Goal: Task Accomplishment & Management: Use online tool/utility

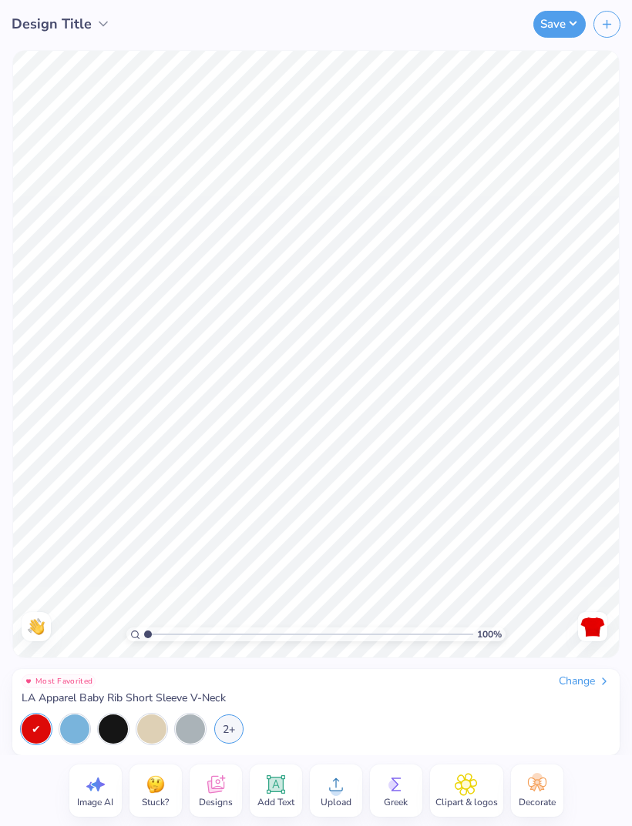
click at [72, 729] on div at bounding box center [74, 729] width 29 height 29
click at [210, 790] on icon at bounding box center [214, 787] width 15 height 12
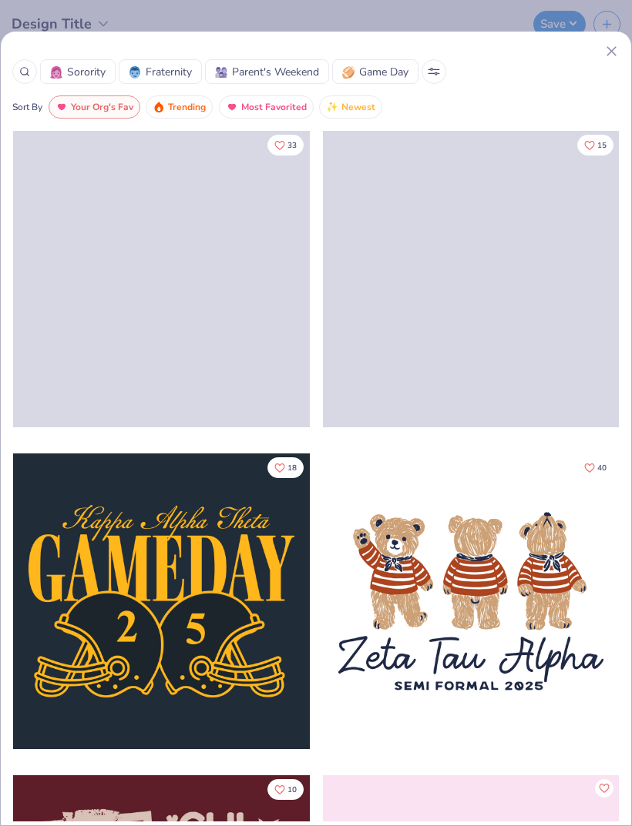
click at [603, 55] on icon at bounding box center [611, 51] width 16 height 16
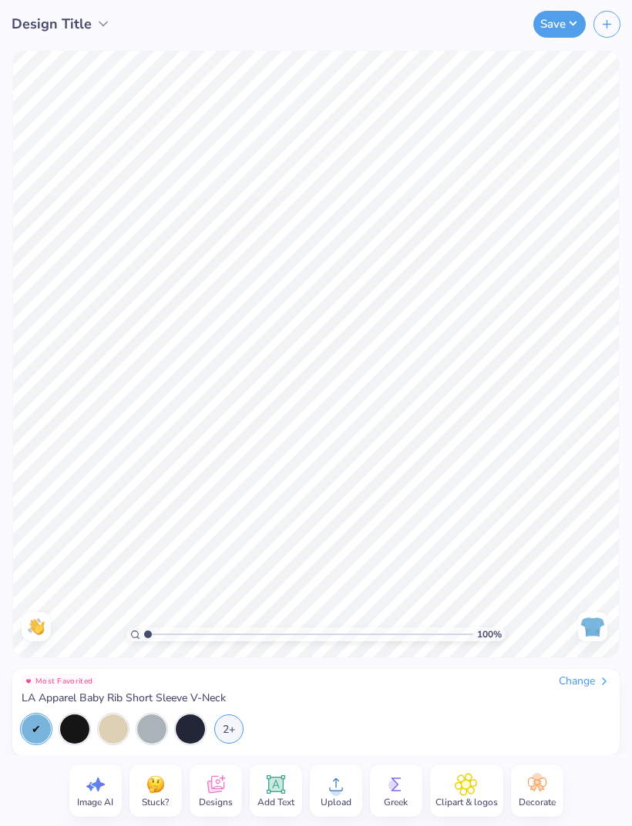
click at [326, 790] on icon at bounding box center [335, 784] width 23 height 23
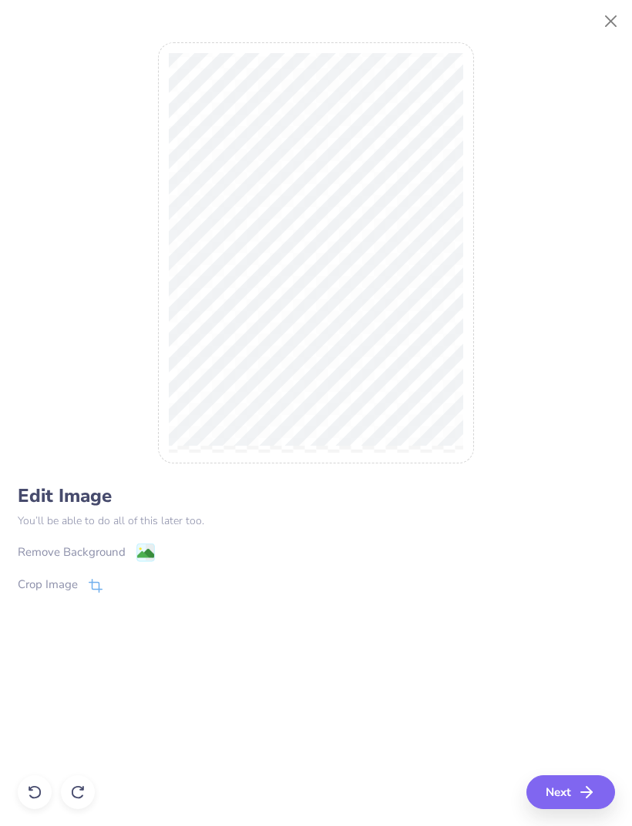
click at [571, 790] on button "Next" at bounding box center [570, 793] width 89 height 34
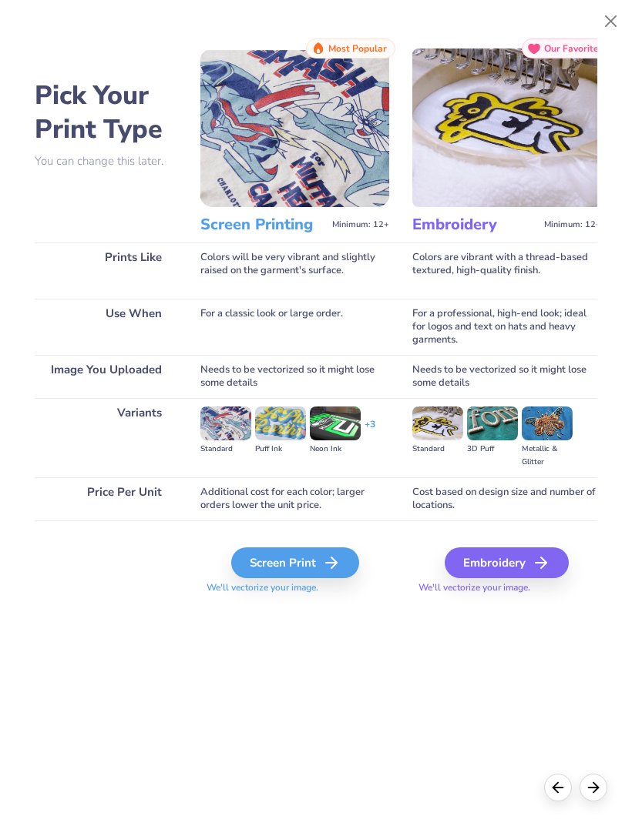
click at [325, 565] on div "Screen Print" at bounding box center [295, 563] width 128 height 31
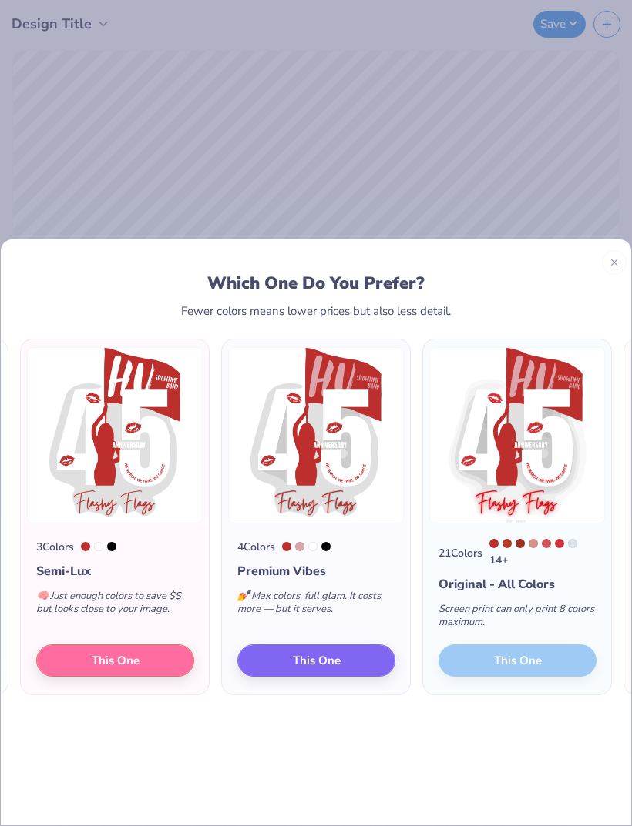
scroll to position [0, -182]
click at [194, 644] on button "This One" at bounding box center [115, 660] width 158 height 32
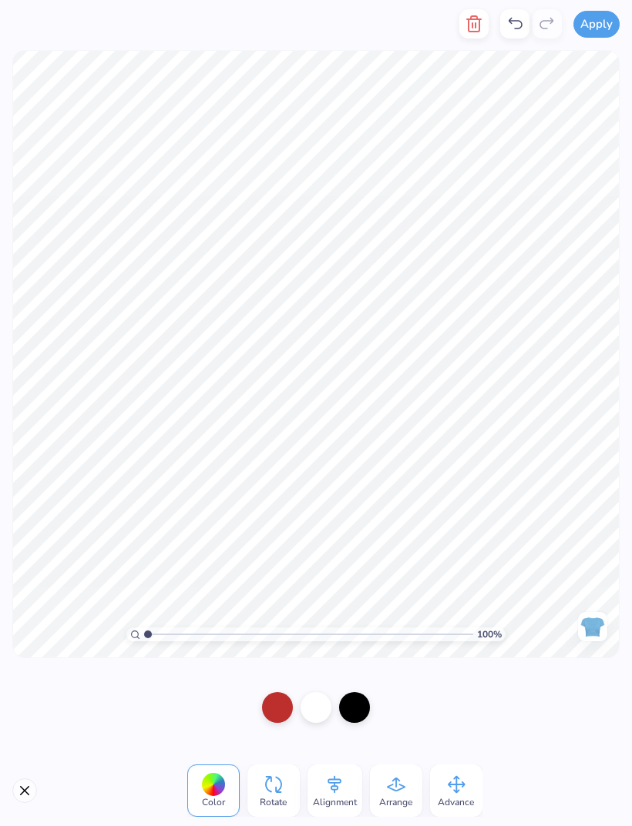
click at [353, 713] on div at bounding box center [354, 707] width 31 height 31
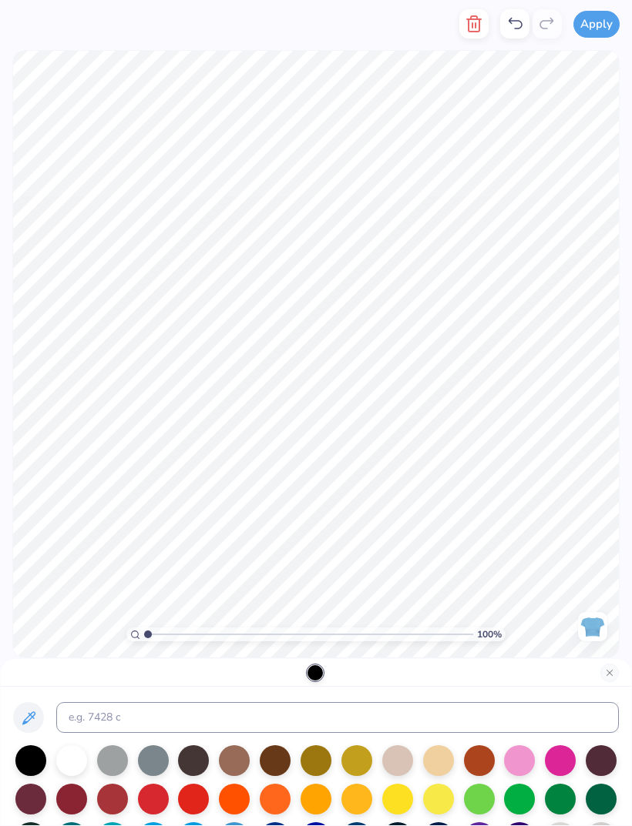
click at [356, 763] on div at bounding box center [356, 761] width 31 height 31
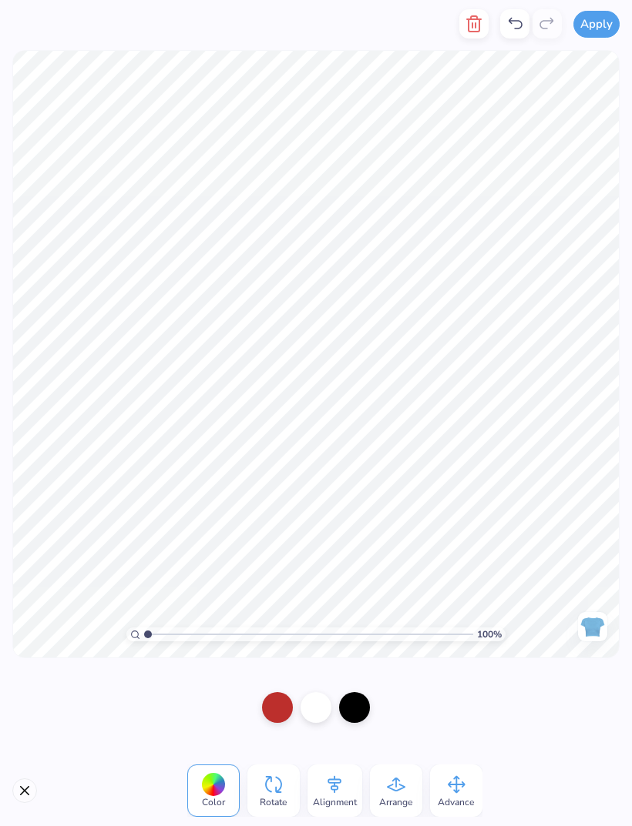
click at [273, 700] on div at bounding box center [277, 707] width 31 height 31
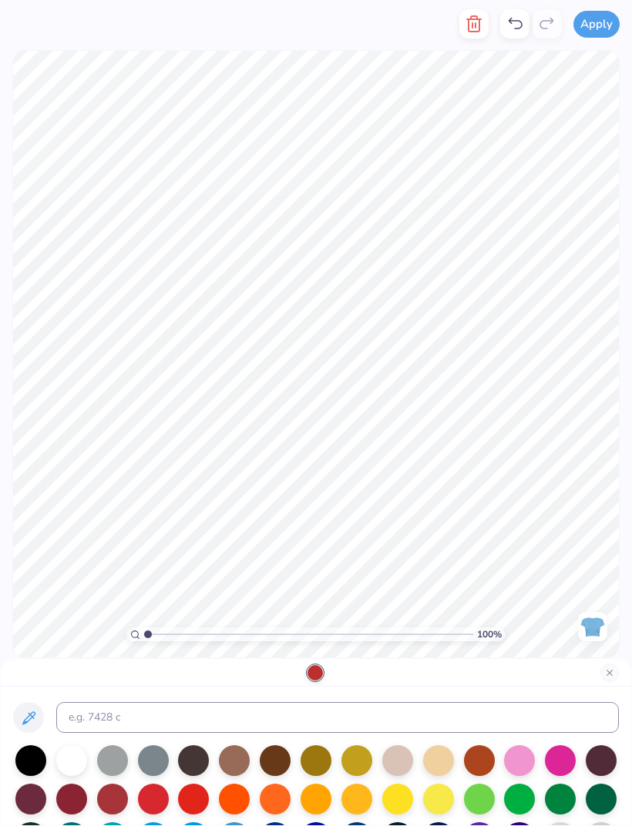
click at [69, 766] on div at bounding box center [71, 761] width 31 height 31
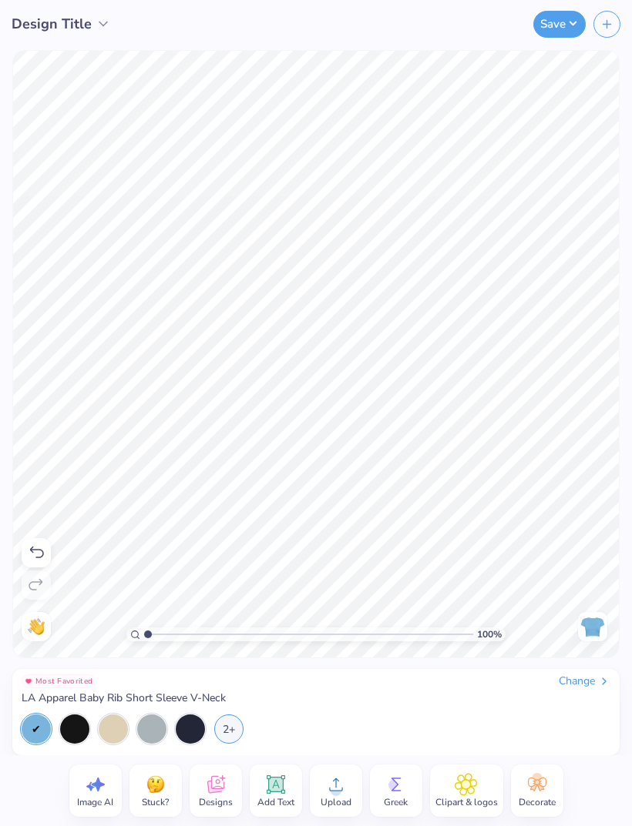
click at [280, 710] on div "Most Favorited Change LA Apparel Baby Rib Short Sleeve V-Neck 2+" at bounding box center [316, 709] width 588 height 69
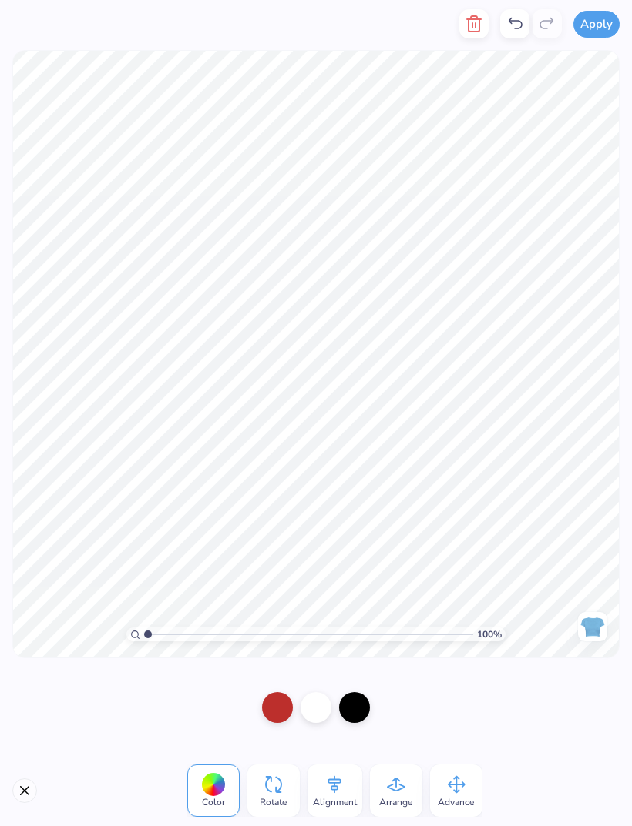
click at [282, 705] on div at bounding box center [277, 707] width 31 height 31
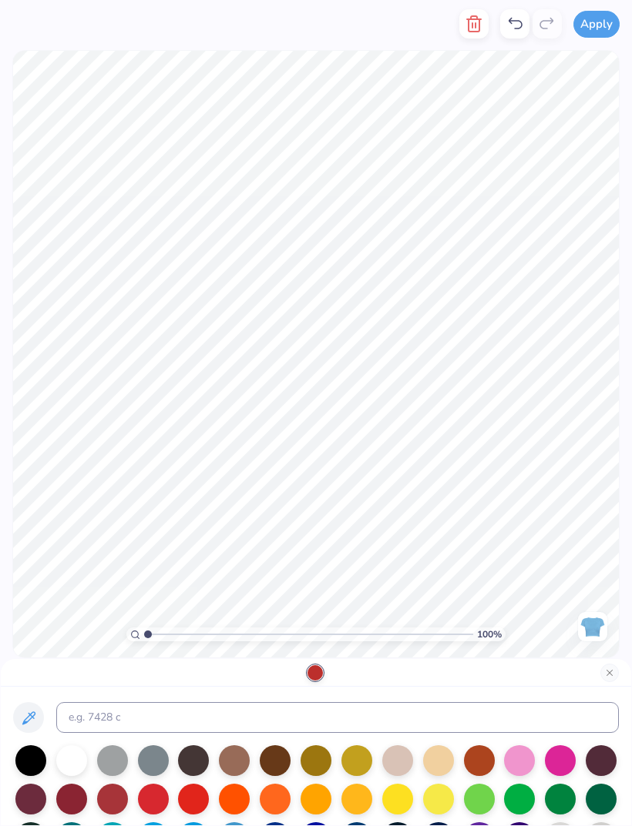
click at [320, 671] on div at bounding box center [314, 672] width 15 height 15
click at [519, 26] on icon at bounding box center [514, 24] width 18 height 18
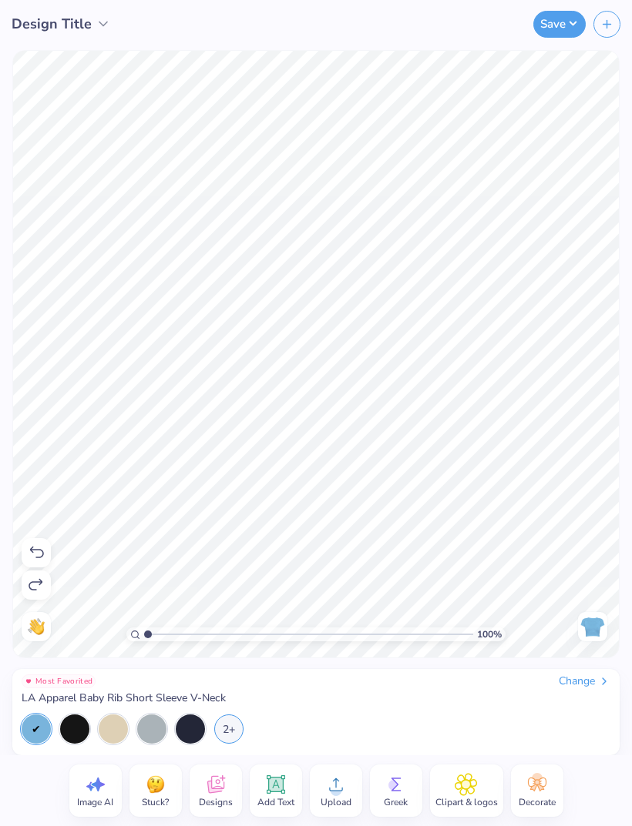
click at [185, 730] on div at bounding box center [190, 729] width 29 height 29
click at [557, 31] on button "Save" at bounding box center [559, 24] width 52 height 27
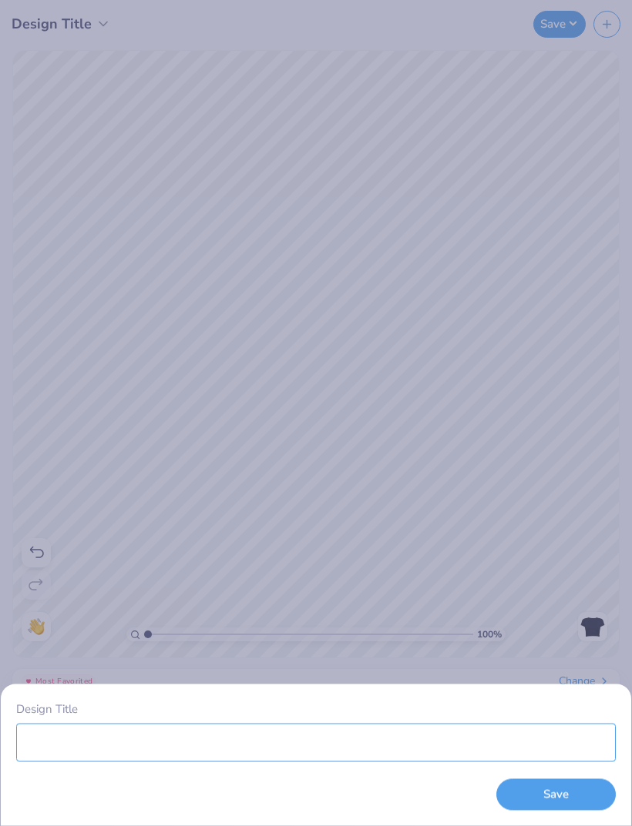
click at [205, 735] on input "Design Title" at bounding box center [315, 742] width 599 height 39
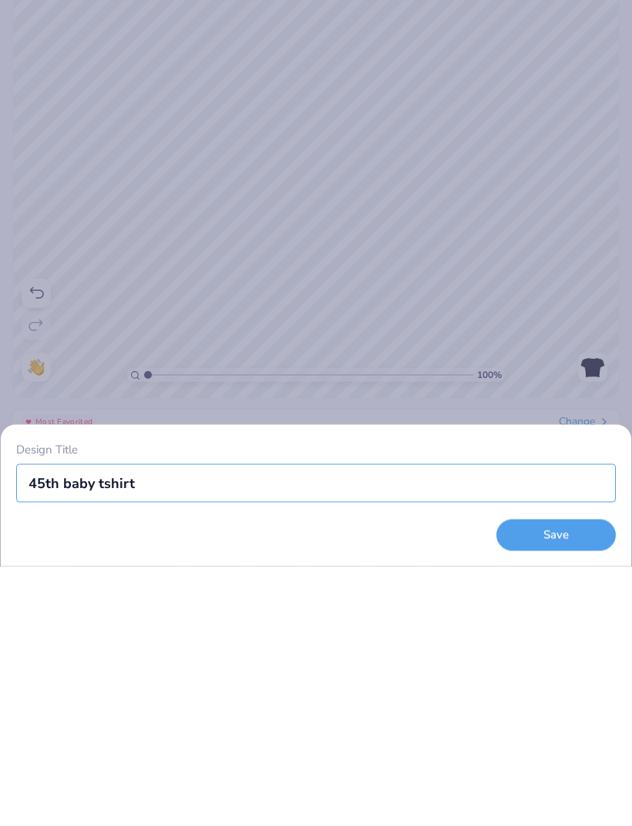
type input "45th baby tshirts"
click at [525, 779] on button "Save" at bounding box center [555, 795] width 119 height 32
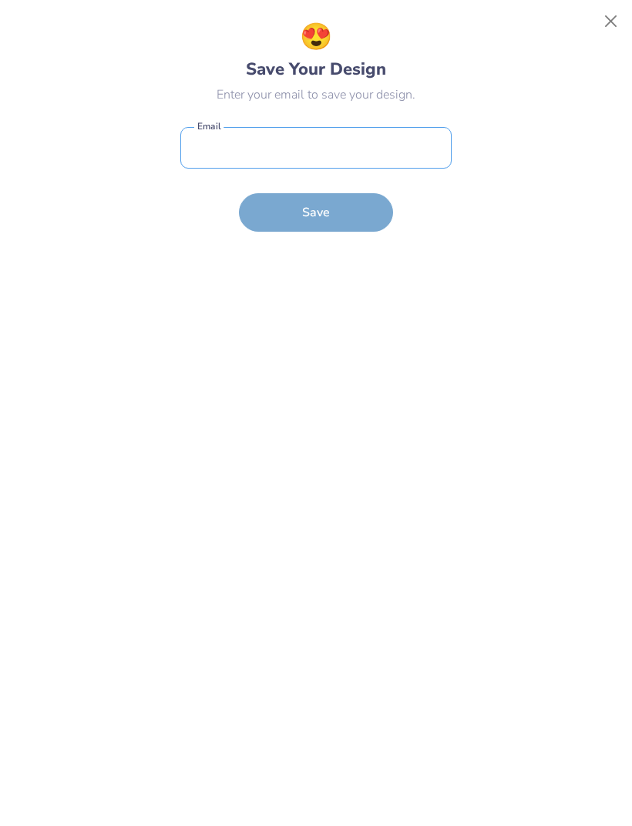
click at [395, 153] on input "email" at bounding box center [315, 148] width 271 height 42
type input "jada.wiggins2002@gmail.com"
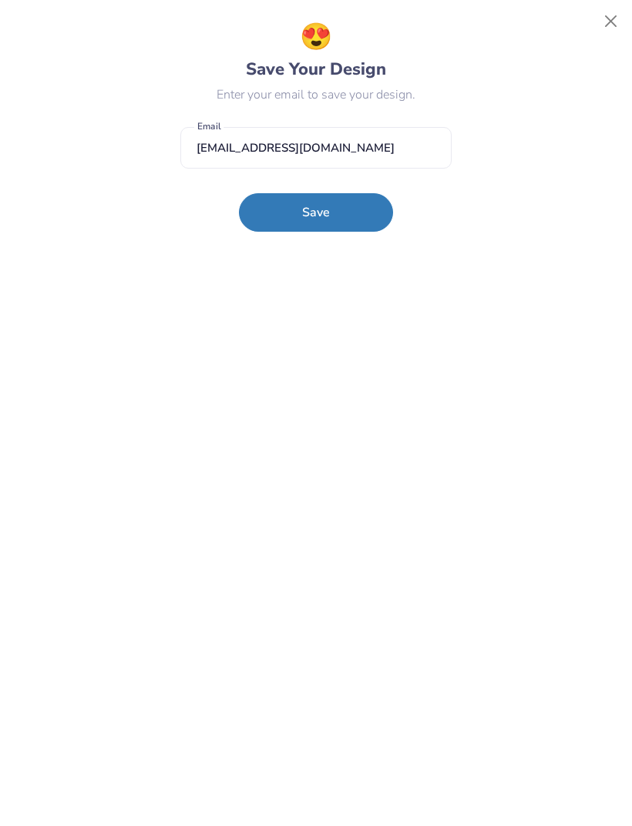
click at [312, 219] on button "Save" at bounding box center [316, 212] width 154 height 39
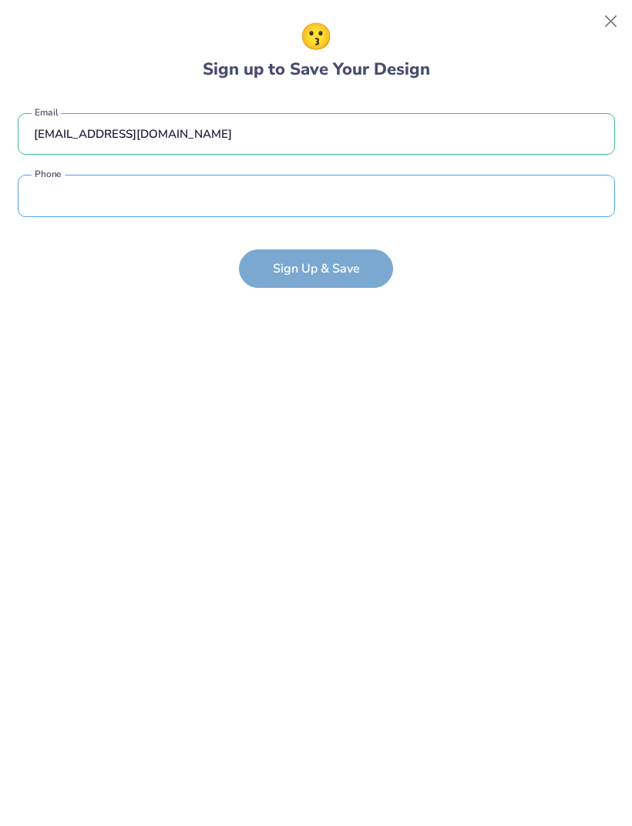
click at [391, 181] on input "tel" at bounding box center [316, 196] width 597 height 42
type input "(318) 550-7431"
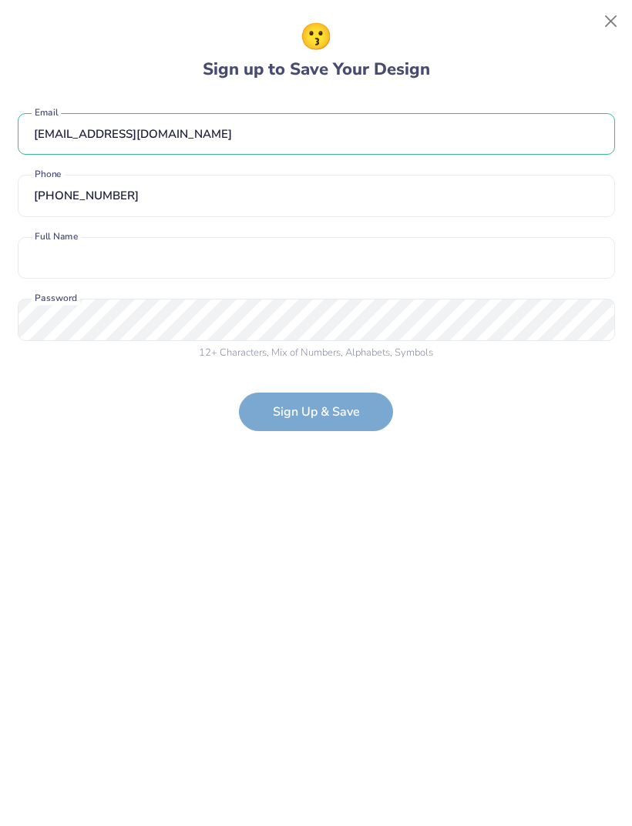
click at [300, 424] on form "jada.wiggins2002@gmail.com Email (318) 550-7431 Phone Full Name is a required f…" at bounding box center [316, 265] width 597 height 334
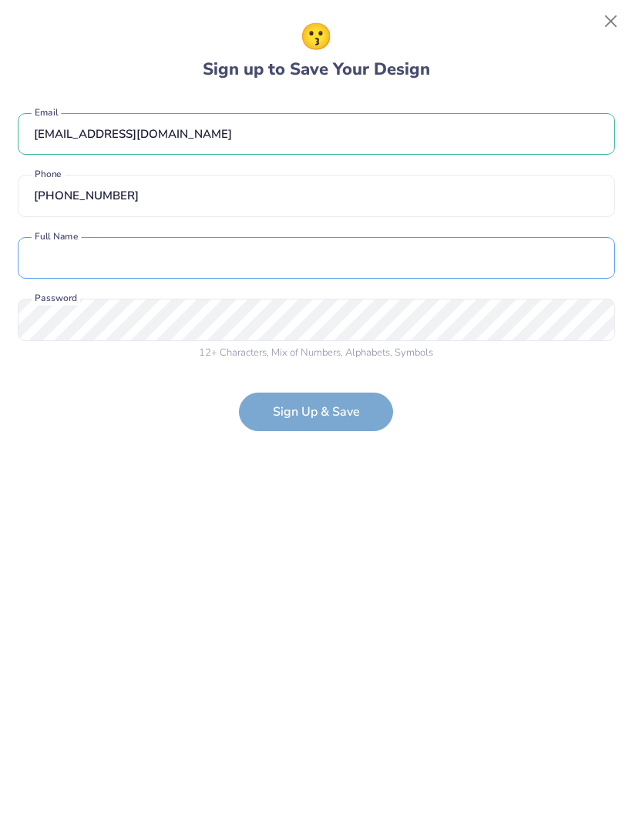
click at [392, 277] on input "text" at bounding box center [316, 258] width 597 height 42
type input "Jada Wiggins"
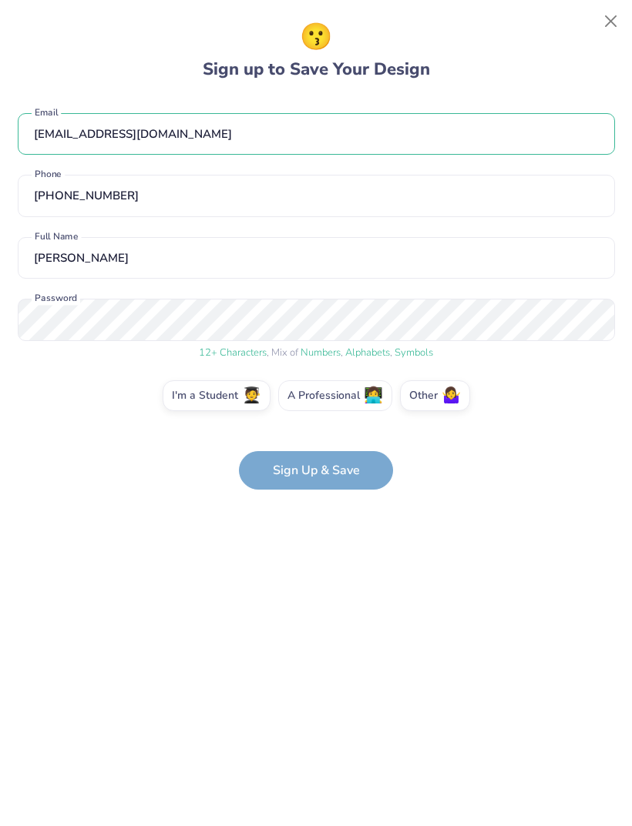
click at [353, 395] on label "A Professional 👩‍💻" at bounding box center [335, 396] width 114 height 31
click at [321, 395] on input "A Professional 👩‍💻" at bounding box center [316, 400] width 10 height 10
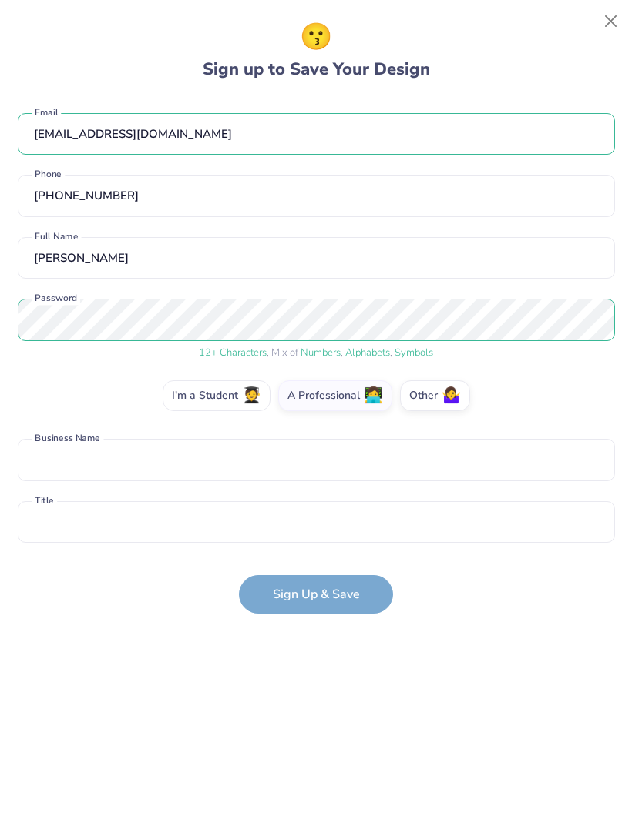
click at [233, 401] on label "I'm a Student 🧑‍🎓" at bounding box center [217, 396] width 108 height 31
click at [311, 401] on input "I'm a Student 🧑‍🎓" at bounding box center [316, 400] width 10 height 10
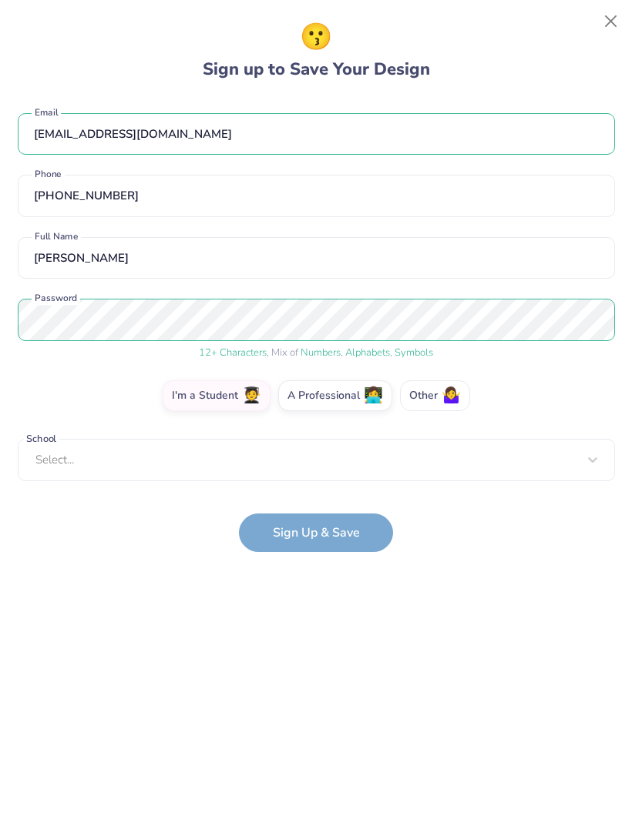
click at [441, 404] on span "🤷‍♀️" at bounding box center [450, 396] width 19 height 18
click at [321, 404] on input "Other 🤷‍♀️" at bounding box center [316, 400] width 10 height 10
click at [347, 539] on form "jada.wiggins2002@gmail.com Email (318) 550-7431 Phone Jada Wiggins Full Name 12…" at bounding box center [316, 325] width 597 height 454
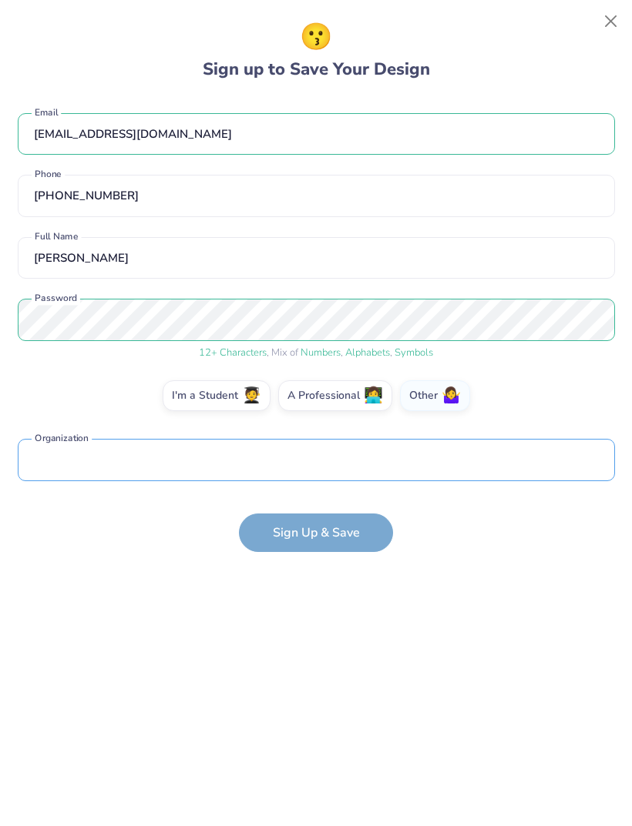
click at [411, 459] on input "text" at bounding box center [316, 460] width 597 height 42
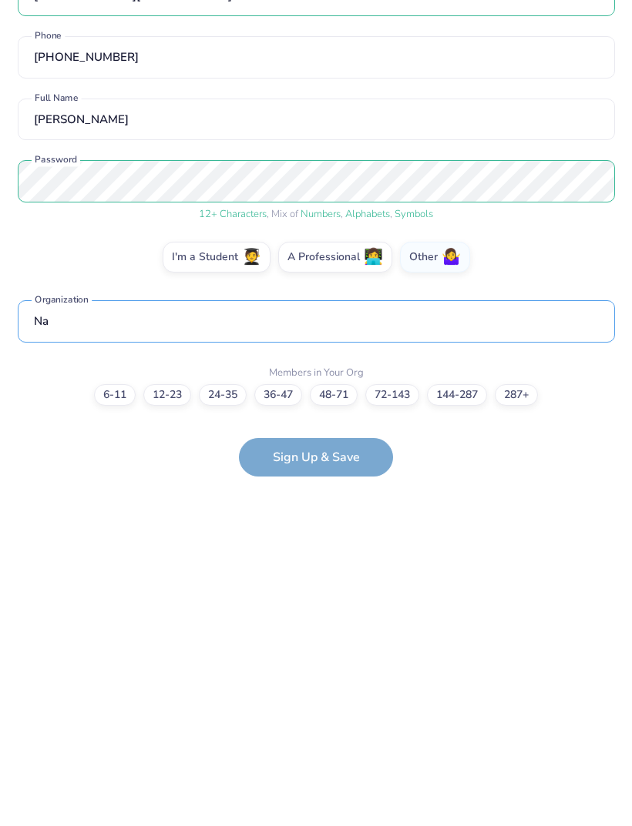
type input "Na"
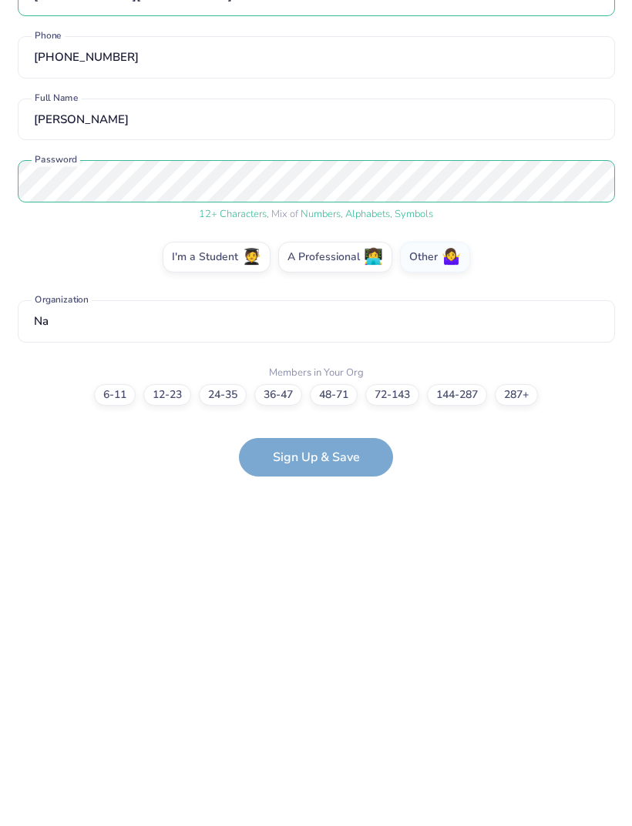
click at [327, 461] on form "jada.wiggins2002@gmail.com Email (318) 550-7431 Phone Jada Wiggins Full Name 12…" at bounding box center [316, 357] width 597 height 518
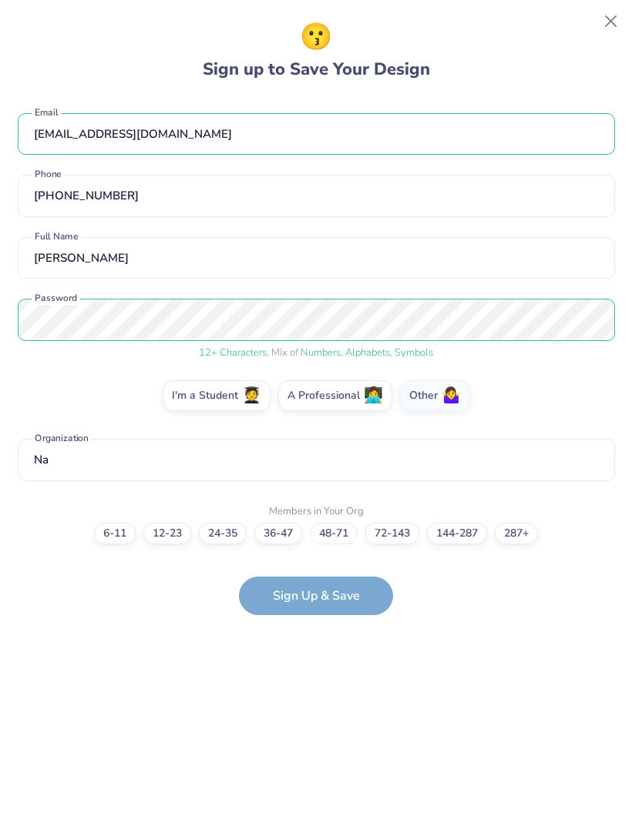
click at [344, 532] on label "48-71" at bounding box center [334, 534] width 48 height 22
click at [321, 532] on input "48-71" at bounding box center [316, 534] width 10 height 10
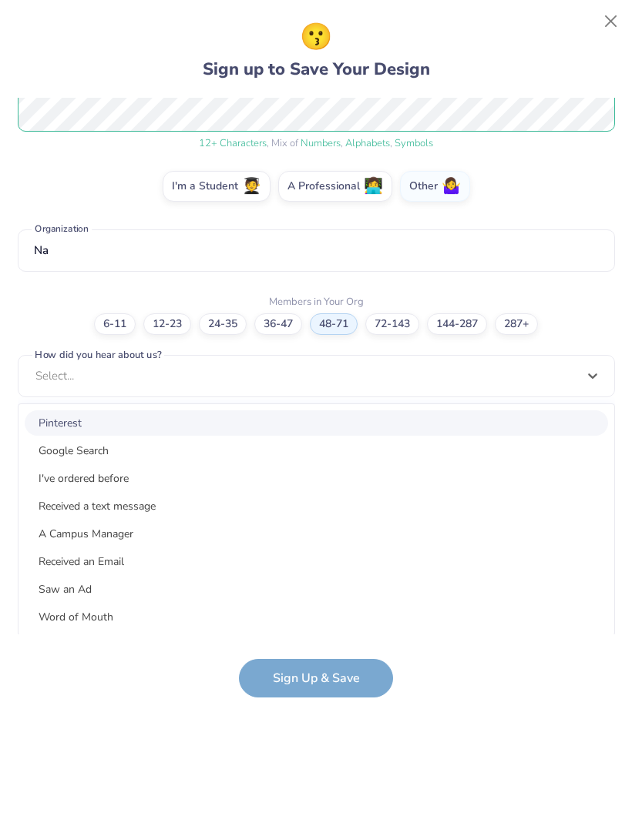
scroll to position [210, 0]
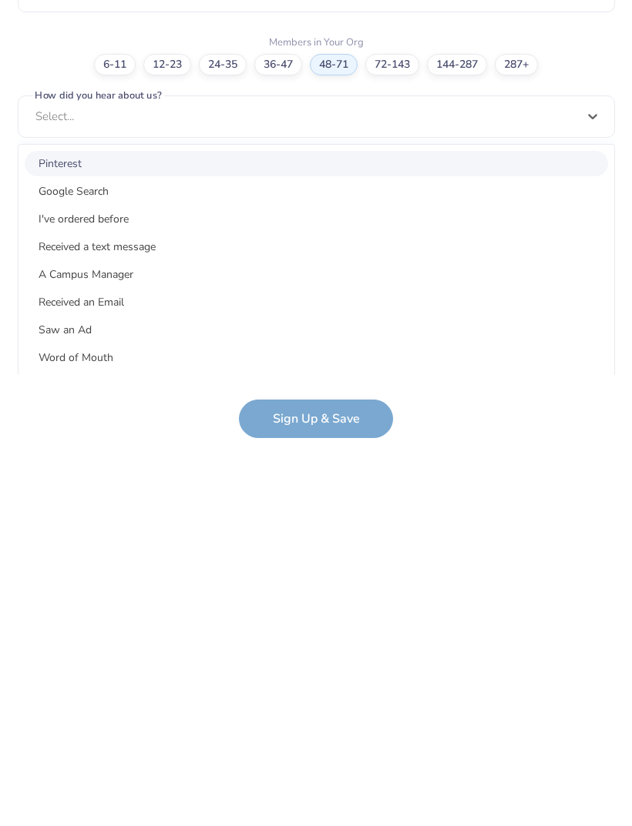
click at [144, 438] on div "Google Search" at bounding box center [316, 450] width 583 height 25
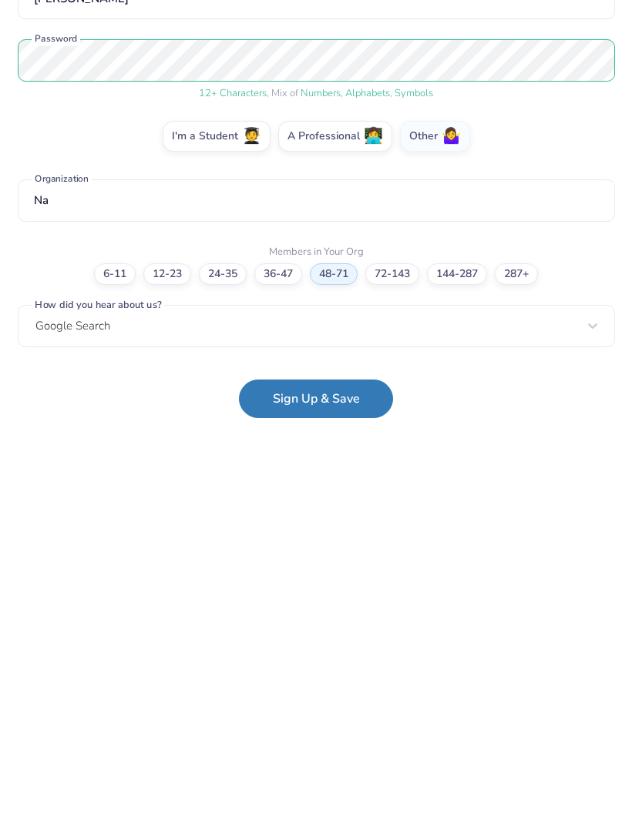
scroll to position [0, 0]
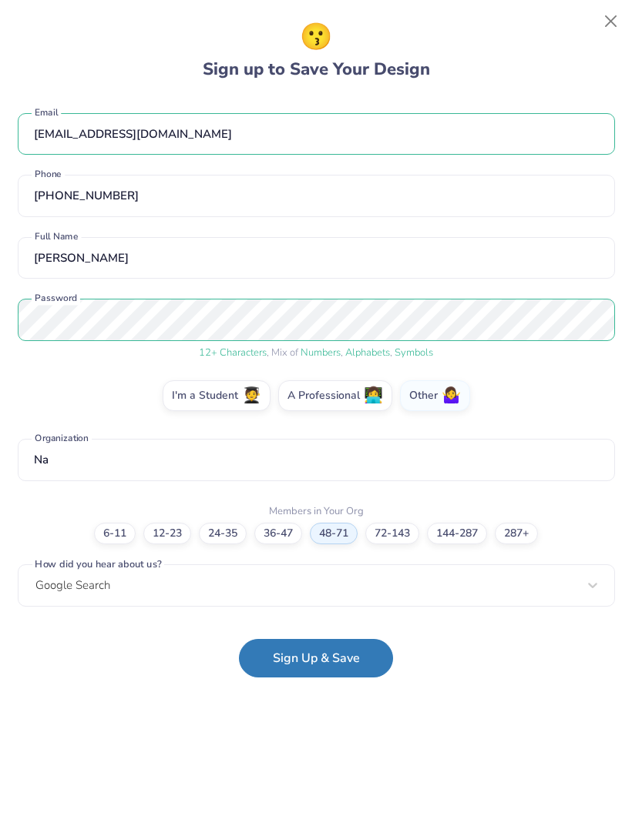
click at [302, 665] on button "Sign Up & Save" at bounding box center [316, 658] width 154 height 39
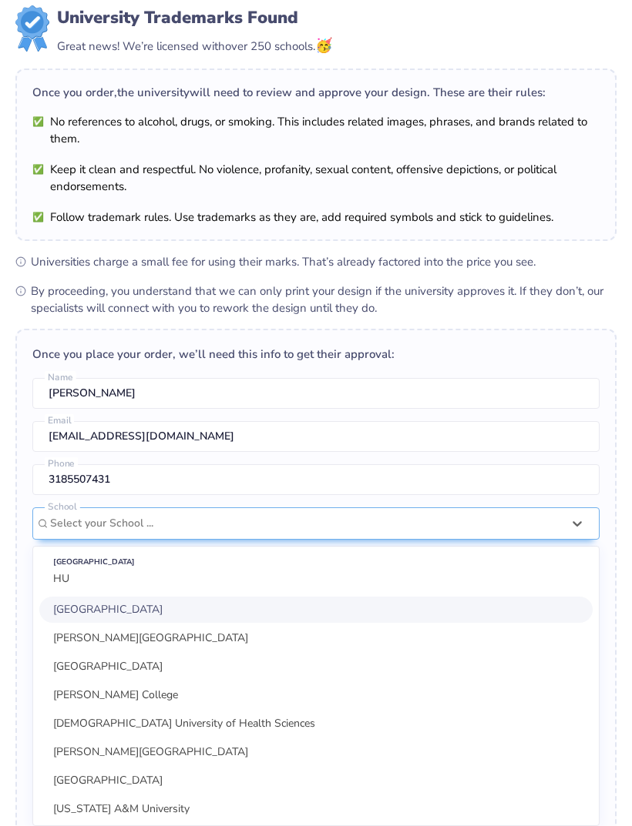
scroll to position [2, 0]
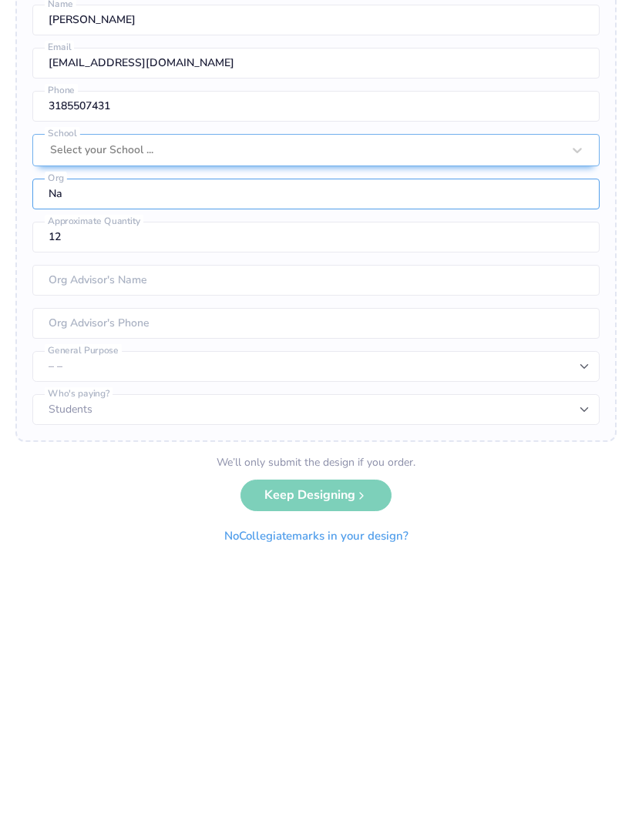
scroll to position [123, 0]
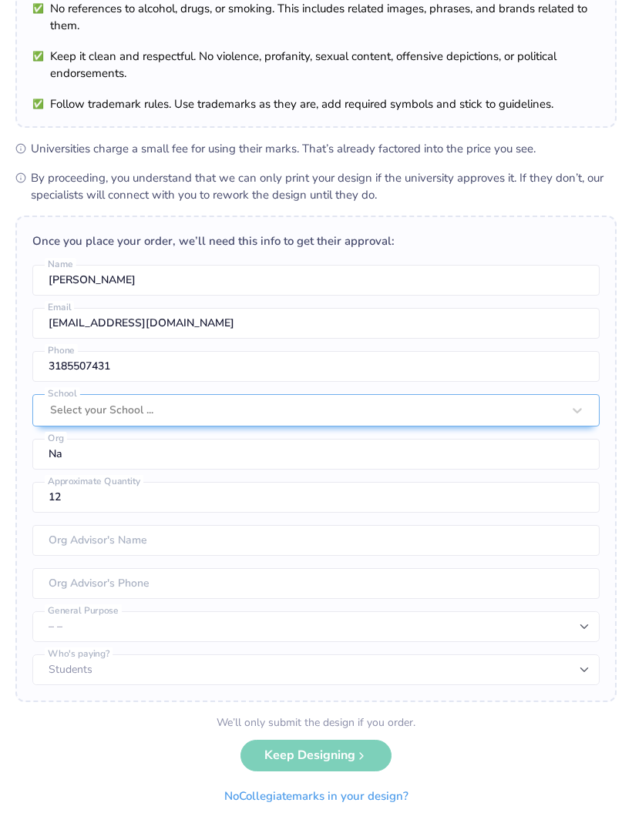
click at [387, 796] on button "No Collegiate marks in your design?" at bounding box center [316, 797] width 210 height 32
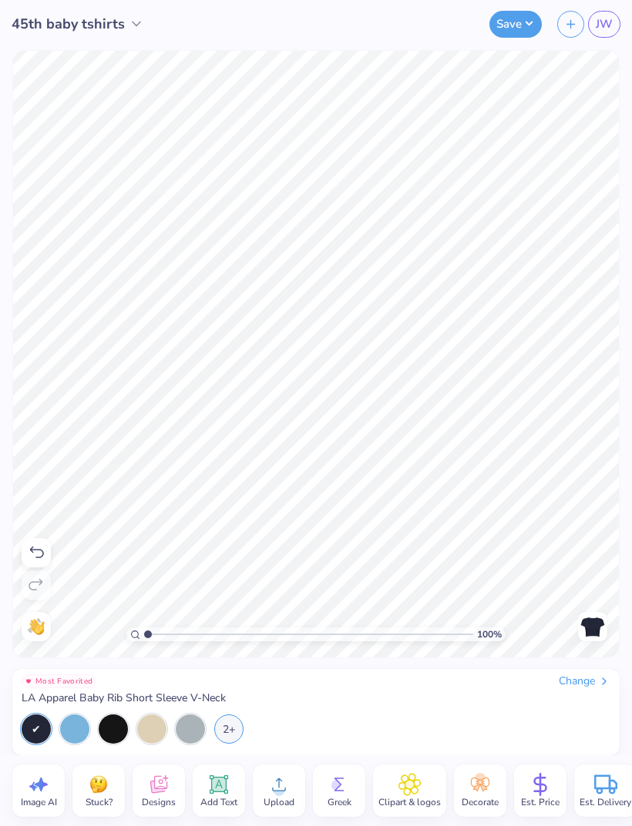
click at [509, 36] on button "Save" at bounding box center [515, 24] width 52 height 27
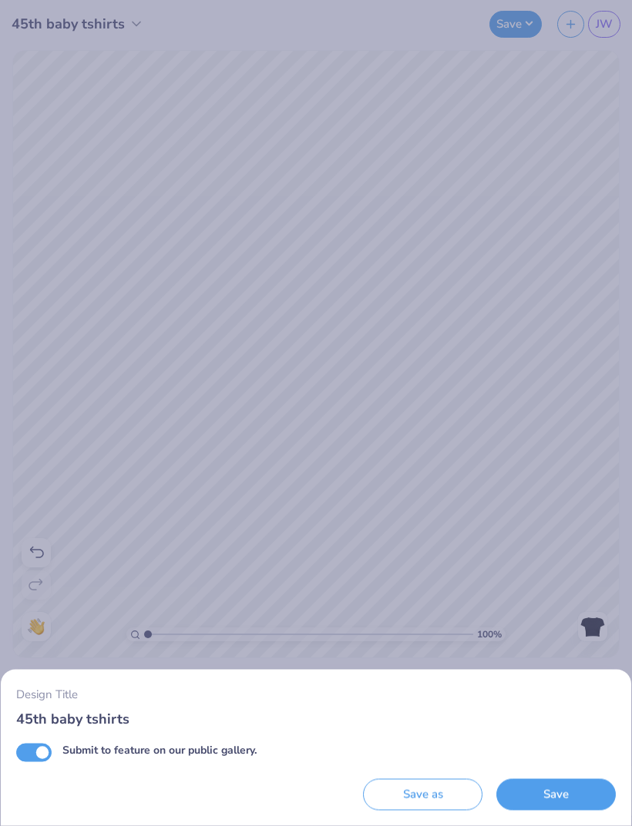
click at [12, 748] on div "Design Title 45th baby tshirts Submit to feature on our public gallery. Save as…" at bounding box center [316, 748] width 630 height 156
click at [39, 755] on input "Submit to feature on our public gallery." at bounding box center [33, 752] width 35 height 18
checkbox input "false"
click at [598, 791] on button "Save" at bounding box center [555, 795] width 119 height 32
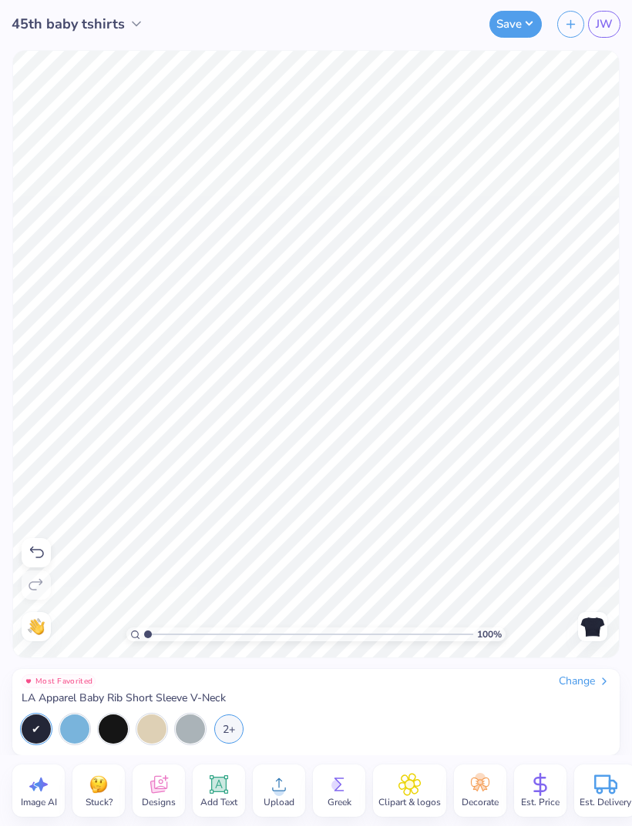
click at [116, 24] on span "45th baby tshirts" at bounding box center [68, 24] width 113 height 21
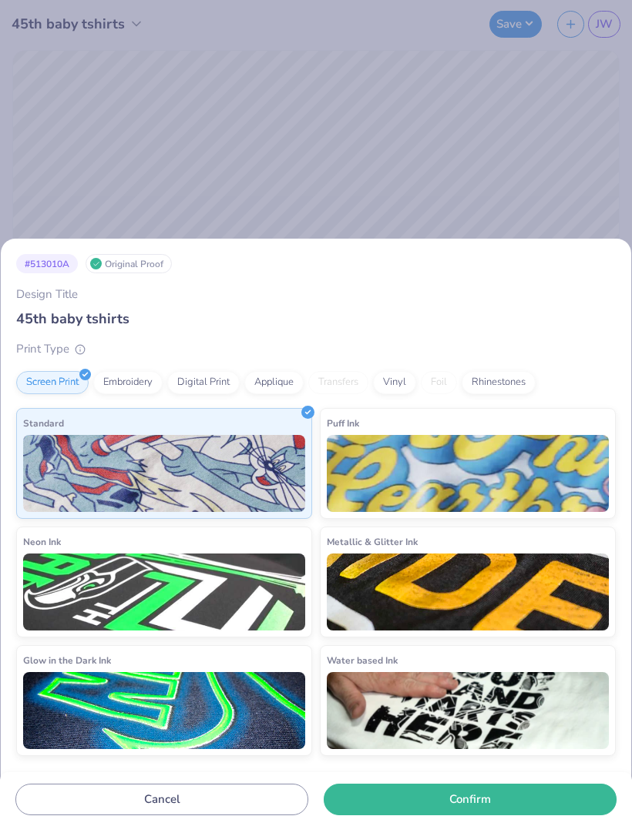
click at [412, 173] on div "# 513010A Original Proof Design Title 45th baby tshirts Print Type Screen Print…" at bounding box center [316, 413] width 632 height 826
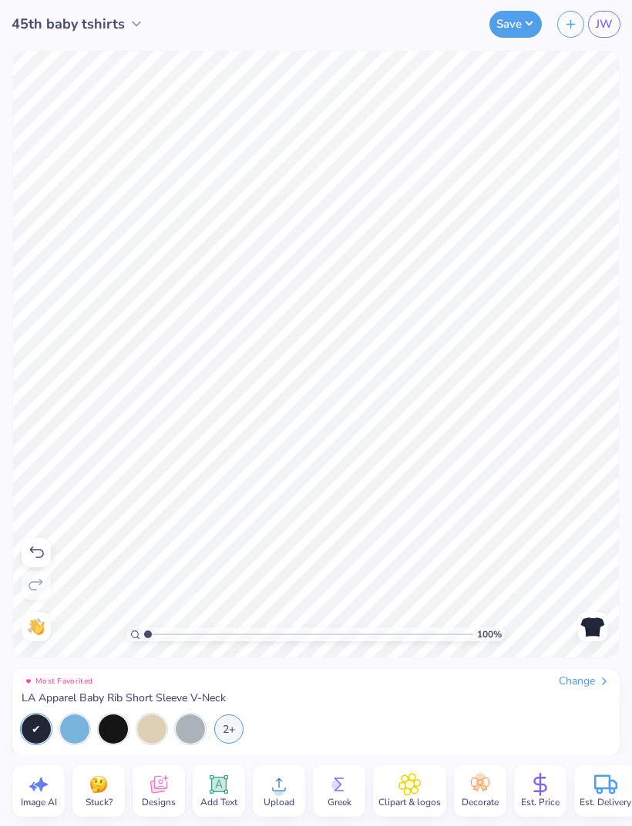
click at [568, 24] on line "button" at bounding box center [571, 24] width 8 height 0
click at [592, 686] on div "Change" at bounding box center [584, 682] width 52 height 14
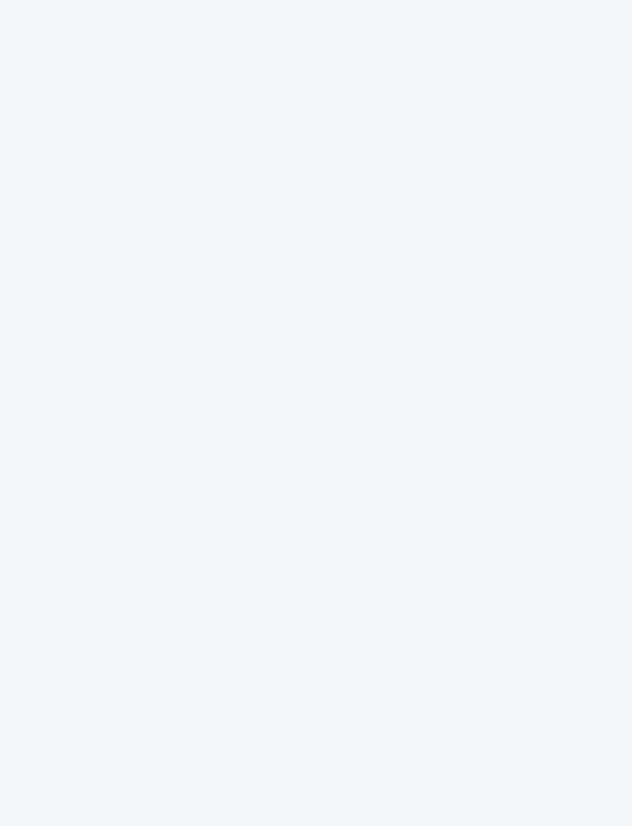
click at [341, 441] on div at bounding box center [316, 413] width 632 height 826
click at [275, 96] on div at bounding box center [316, 413] width 632 height 826
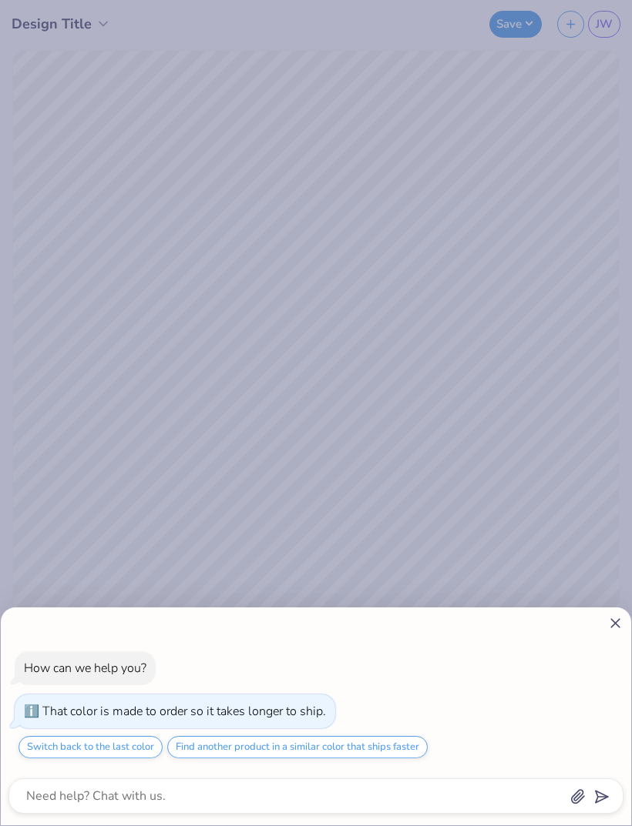
click at [610, 622] on icon at bounding box center [615, 623] width 16 height 16
type textarea "x"
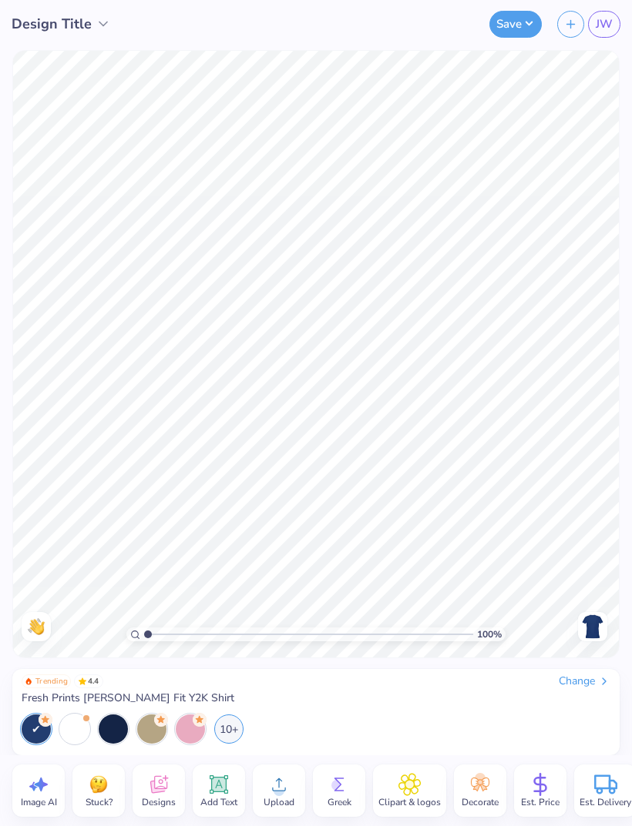
click at [270, 800] on span "Upload" at bounding box center [278, 802] width 31 height 12
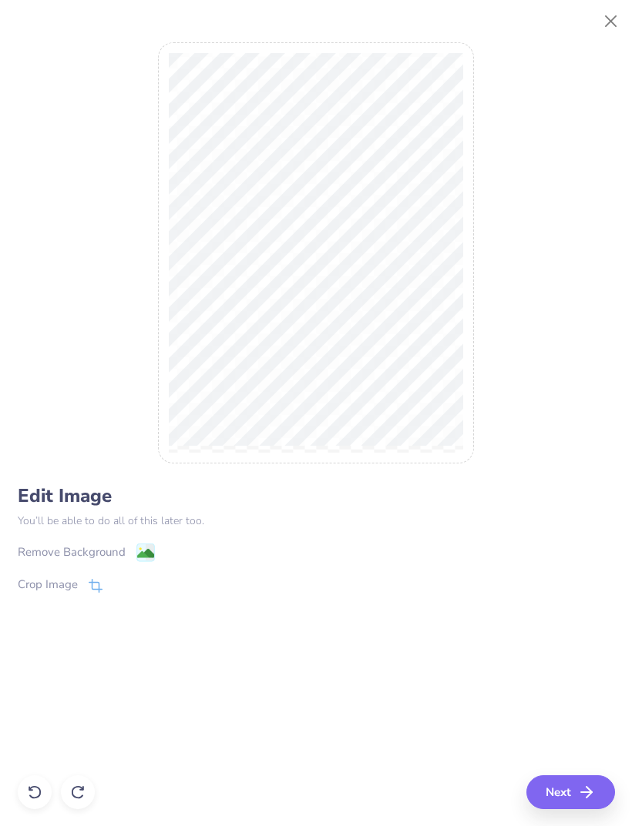
click at [571, 779] on button "Next" at bounding box center [570, 793] width 89 height 34
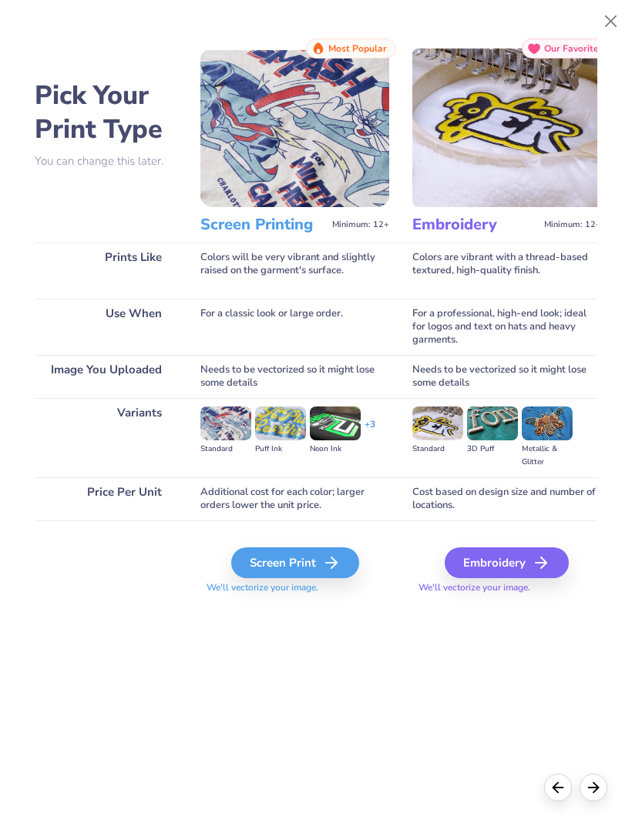
click at [300, 562] on div "Screen Print" at bounding box center [295, 563] width 128 height 31
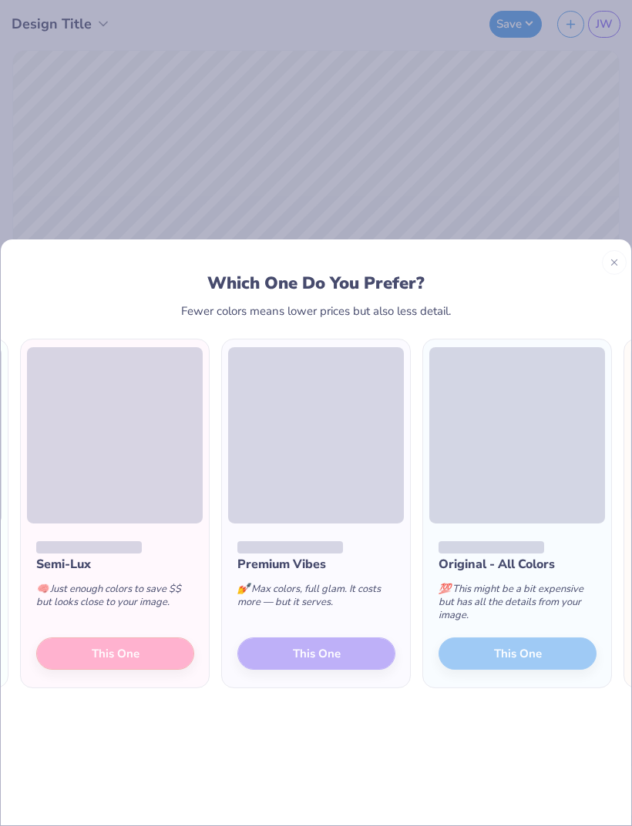
click at [129, 616] on div "Semi-Lux 🧠 Just enough colors to save $$ but looks close to your image. This One" at bounding box center [115, 605] width 188 height 165
click at [125, 625] on div "Semi-Lux 🧠 Just enough colors to save $$ but looks close to your image. This One" at bounding box center [115, 605] width 188 height 165
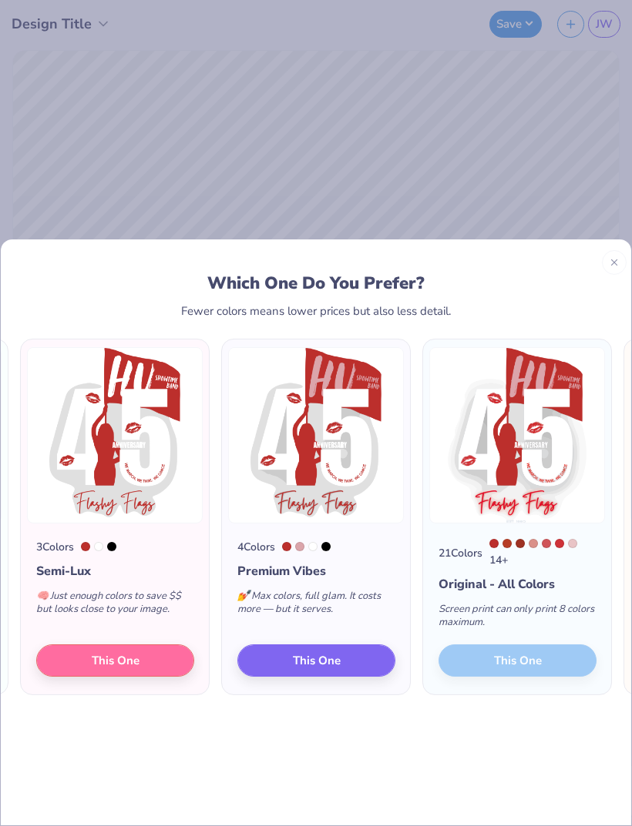
click at [139, 644] on button "This One" at bounding box center [115, 660] width 158 height 32
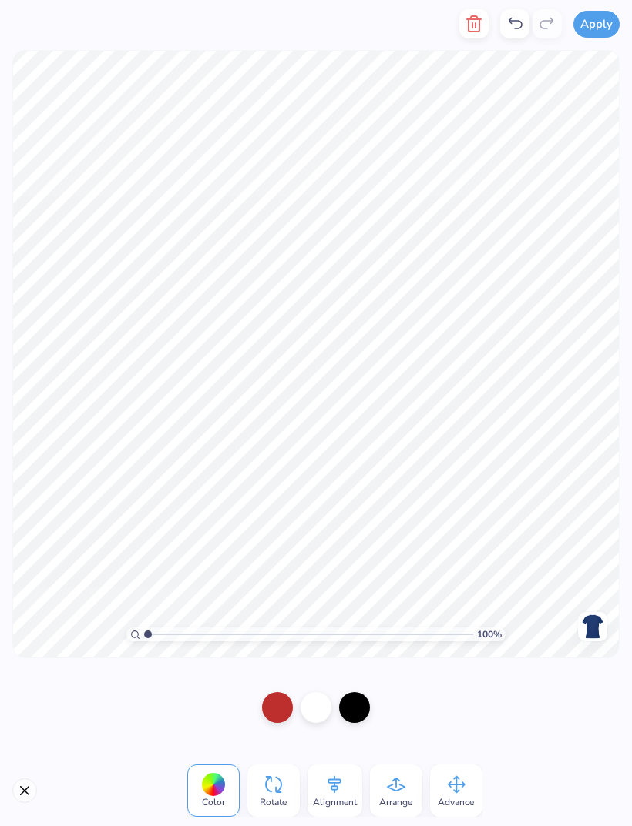
click at [337, 780] on icon at bounding box center [334, 785] width 14 height 18
click at [296, 712] on icon at bounding box center [284, 701] width 23 height 23
click at [454, 792] on icon at bounding box center [456, 784] width 23 height 23
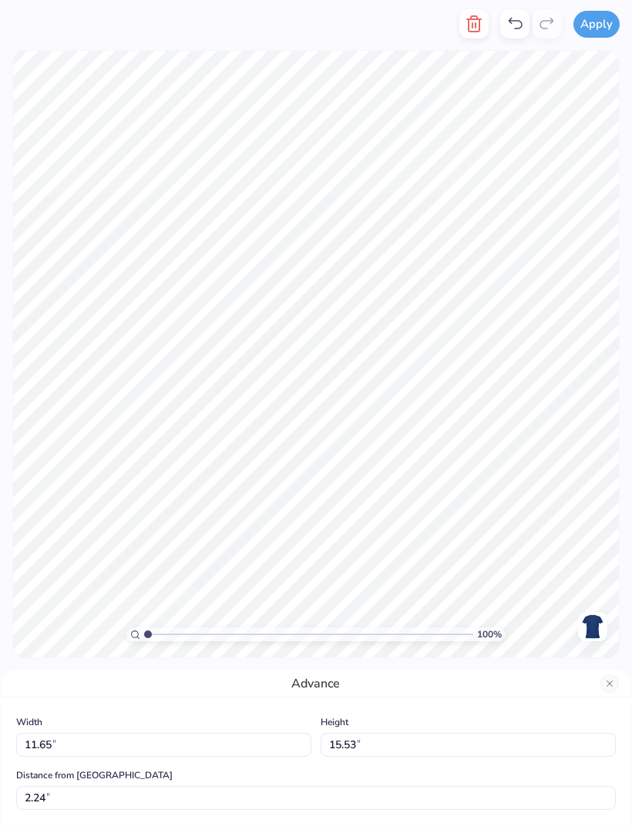
type input "7.05"
type input "9.39"
type input "3.00"
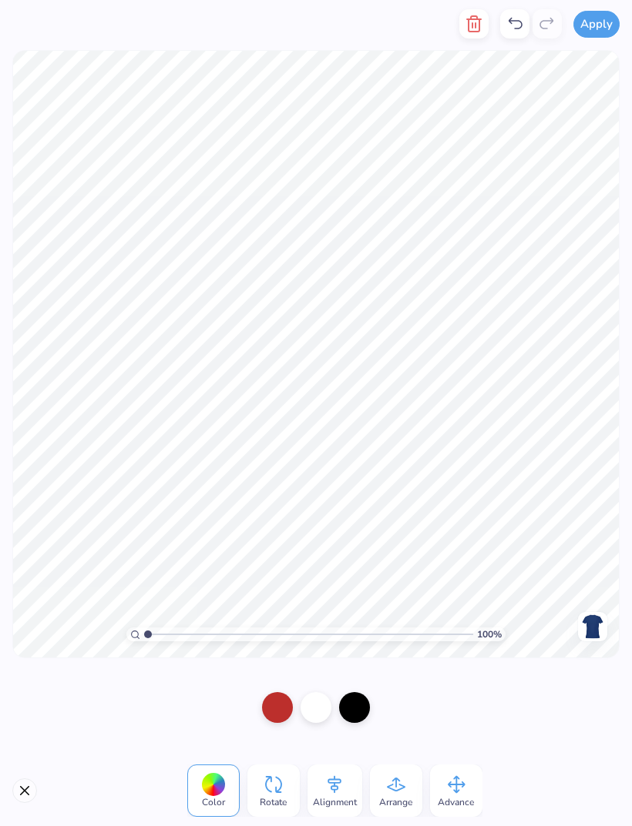
click at [13, 796] on button "Close" at bounding box center [24, 791] width 25 height 25
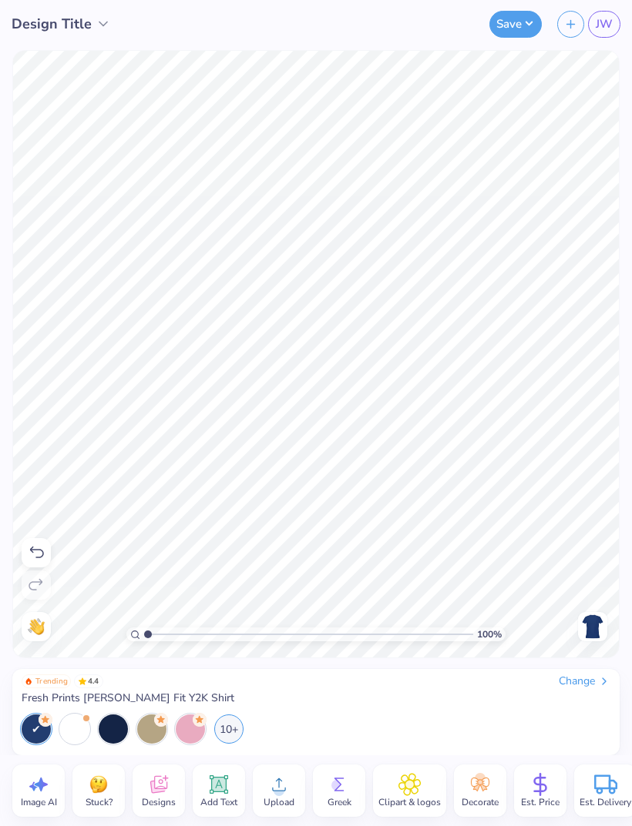
click at [35, 556] on icon at bounding box center [36, 553] width 18 height 18
click at [37, 589] on icon at bounding box center [36, 585] width 18 height 18
click at [35, 559] on icon at bounding box center [36, 553] width 18 height 18
click at [41, 555] on icon at bounding box center [36, 553] width 18 height 18
click at [45, 596] on div at bounding box center [36, 585] width 29 height 29
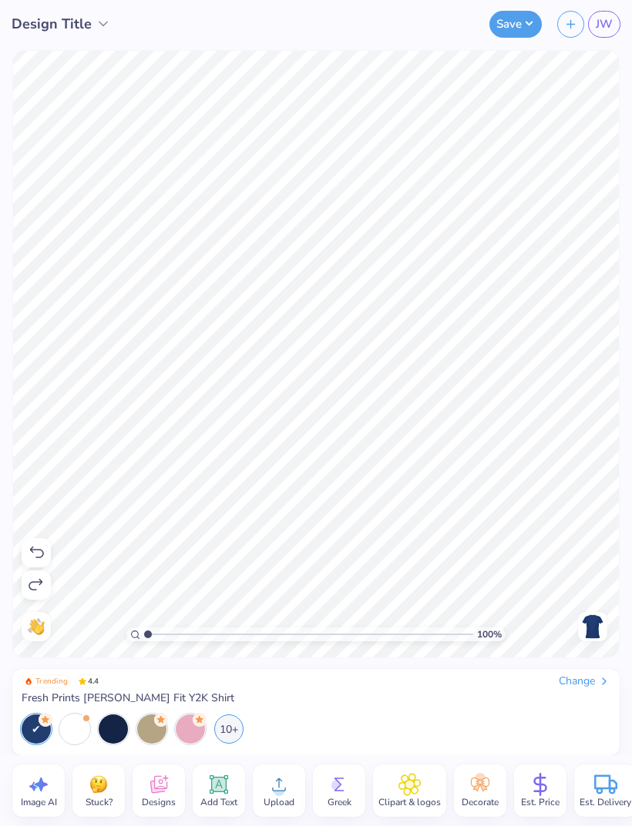
click at [45, 584] on icon at bounding box center [36, 585] width 18 height 18
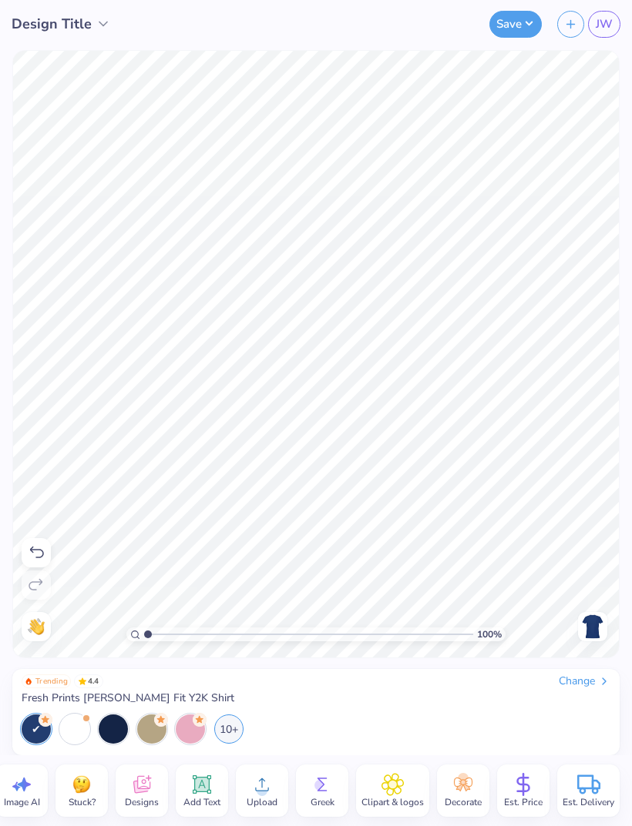
scroll to position [0, 18]
click at [518, 782] on icon at bounding box center [522, 784] width 23 height 23
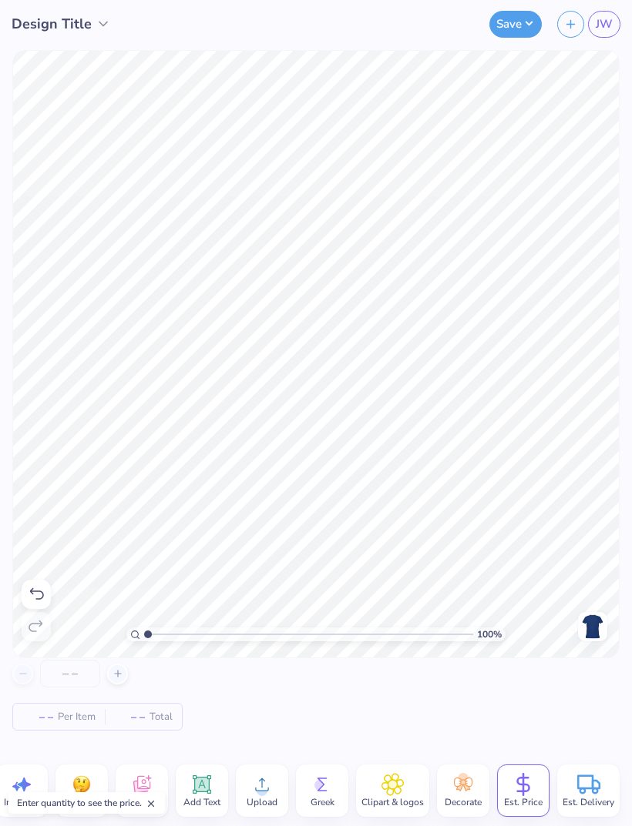
click at [72, 714] on span "Per Item" at bounding box center [77, 717] width 38 height 16
click at [61, 723] on span "Per Item" at bounding box center [77, 717] width 38 height 16
click at [110, 672] on div at bounding box center [117, 674] width 21 height 21
click at [119, 669] on icon at bounding box center [117, 674] width 11 height 11
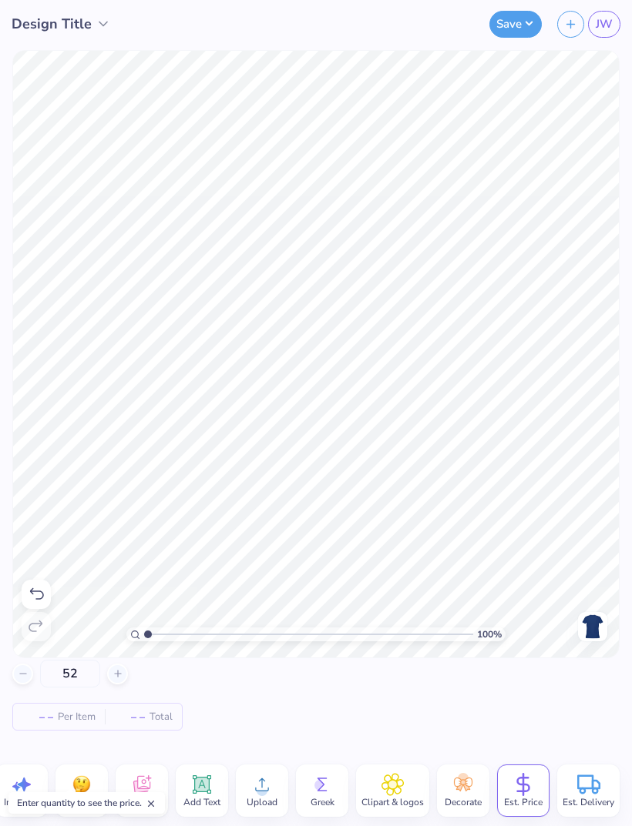
click at [22, 676] on icon at bounding box center [23, 674] width 11 height 11
click at [22, 679] on icon at bounding box center [23, 674] width 11 height 11
click at [22, 673] on div "50" at bounding box center [70, 674] width 116 height 28
click at [20, 677] on div "50" at bounding box center [70, 674] width 116 height 28
click at [20, 679] on div "50" at bounding box center [70, 674] width 116 height 28
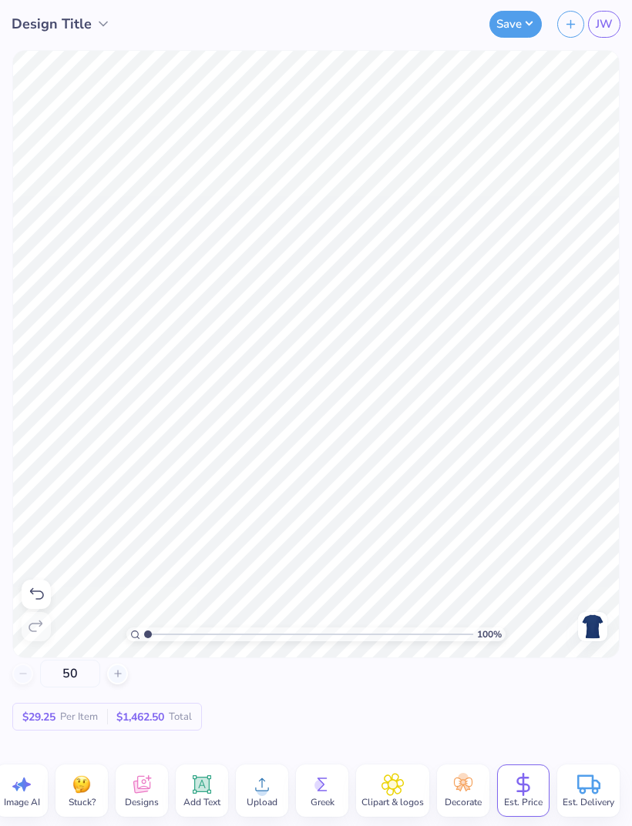
click at [19, 679] on div "50" at bounding box center [70, 674] width 116 height 28
click at [18, 682] on div "50" at bounding box center [70, 674] width 116 height 28
click at [18, 687] on div "50" at bounding box center [70, 674] width 116 height 28
click at [24, 678] on div "50" at bounding box center [70, 674] width 116 height 28
click at [34, 686] on div "50" at bounding box center [70, 674] width 116 height 28
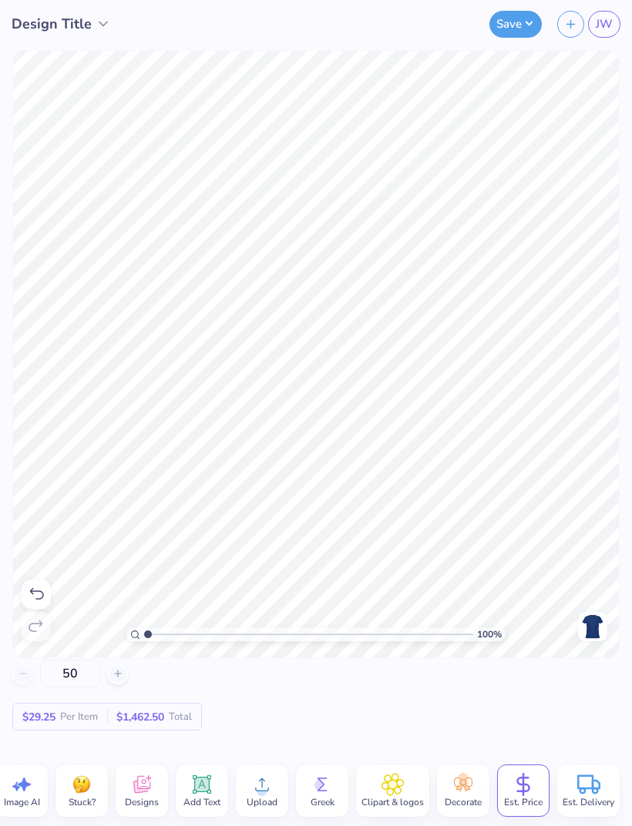
click at [94, 663] on input "50" at bounding box center [70, 674] width 60 height 28
click at [83, 673] on input "50" at bounding box center [70, 674] width 60 height 28
type input "5"
click at [385, 718] on div "30 N/A Per Item N/A Total" at bounding box center [315, 695] width 607 height 71
type input "50"
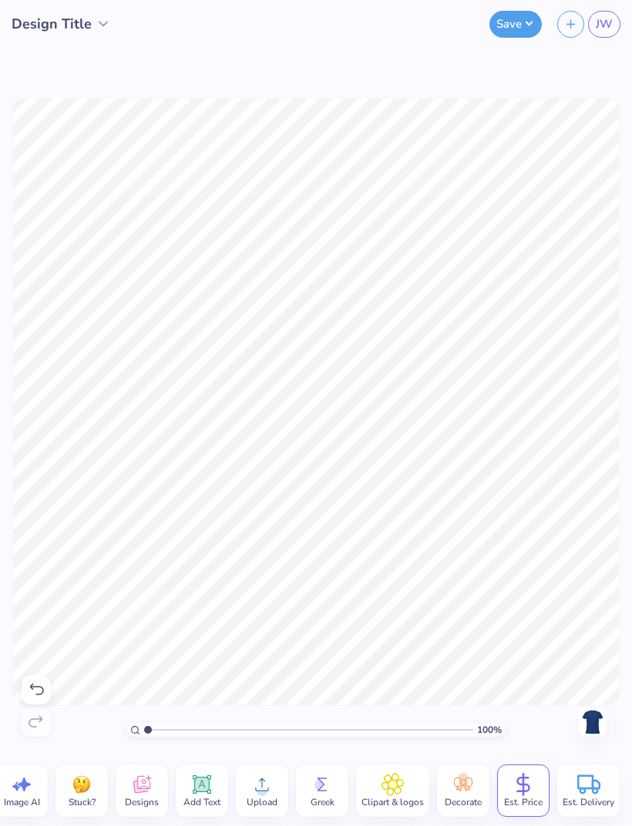
scroll to position [0, 0]
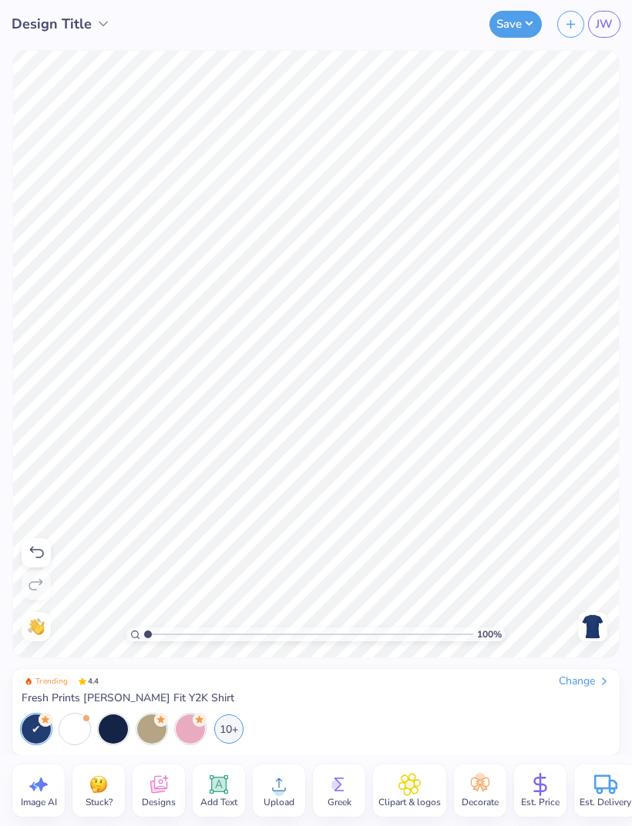
click at [68, 739] on div at bounding box center [74, 729] width 29 height 29
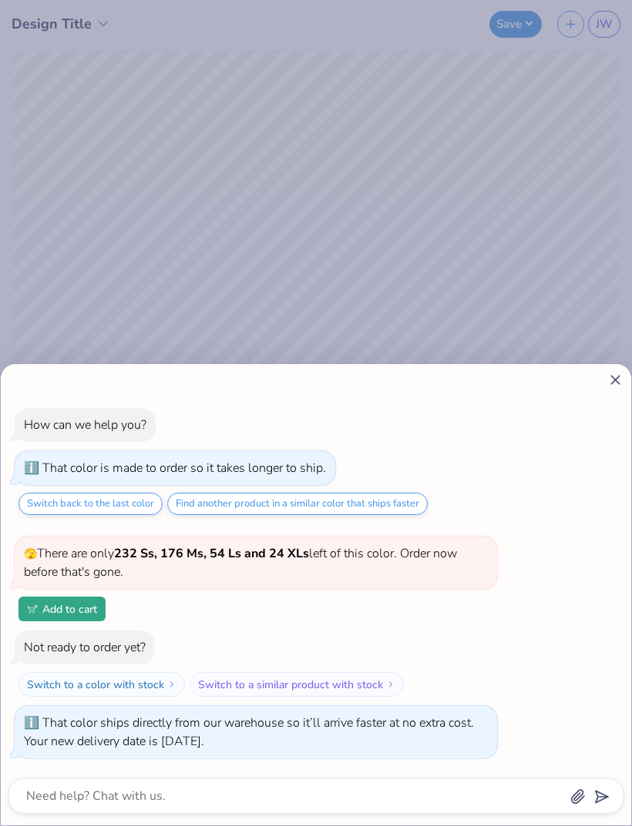
click at [606, 394] on div "How can we help you? That color is made to order so it takes longer to ship. Sw…" at bounding box center [316, 594] width 630 height 461
click at [612, 377] on line at bounding box center [615, 380] width 8 height 8
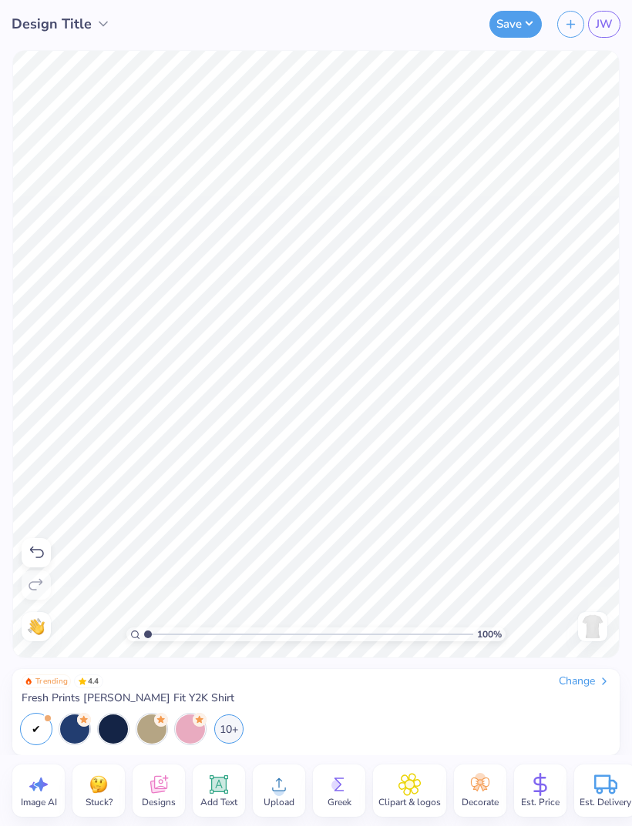
click at [230, 725] on div "10+" at bounding box center [228, 729] width 29 height 29
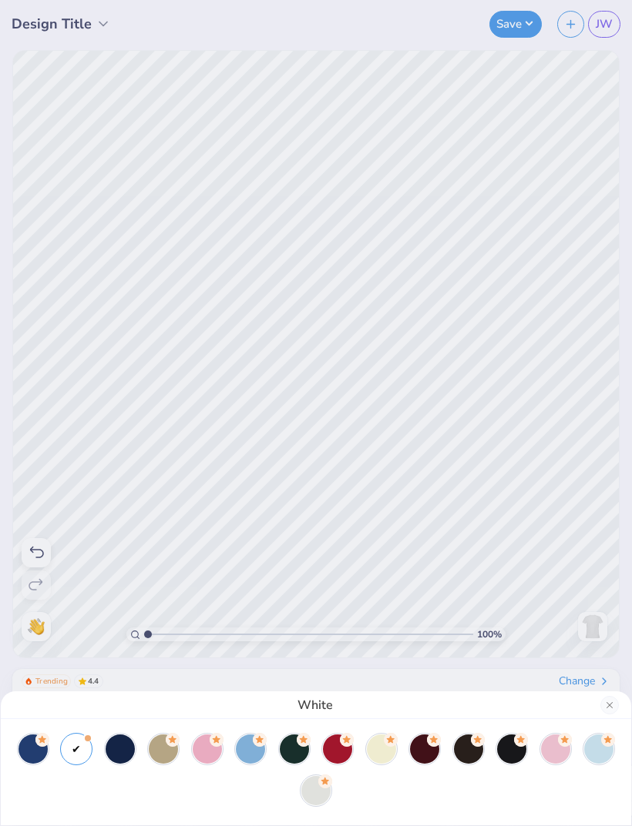
click at [124, 754] on div at bounding box center [120, 749] width 29 height 29
click at [30, 749] on div at bounding box center [32, 749] width 29 height 29
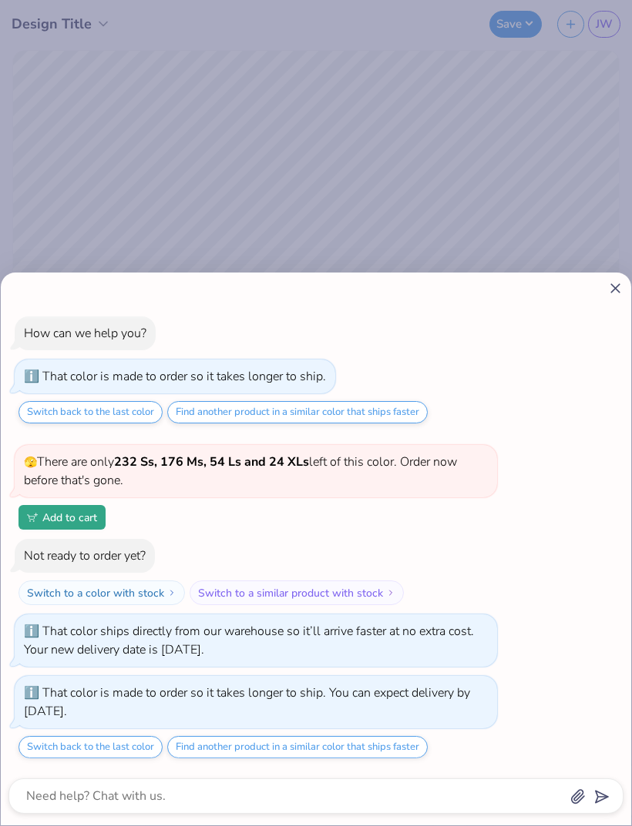
click at [603, 291] on div at bounding box center [315, 288] width 615 height 16
click at [611, 300] on div "How can we help you? That color is made to order so it takes longer to ship. Sw…" at bounding box center [316, 549] width 630 height 553
click at [610, 299] on div "How can we help you? That color is made to order so it takes longer to ship. Sw…" at bounding box center [316, 549] width 630 height 553
click at [611, 291] on icon at bounding box center [615, 288] width 16 height 16
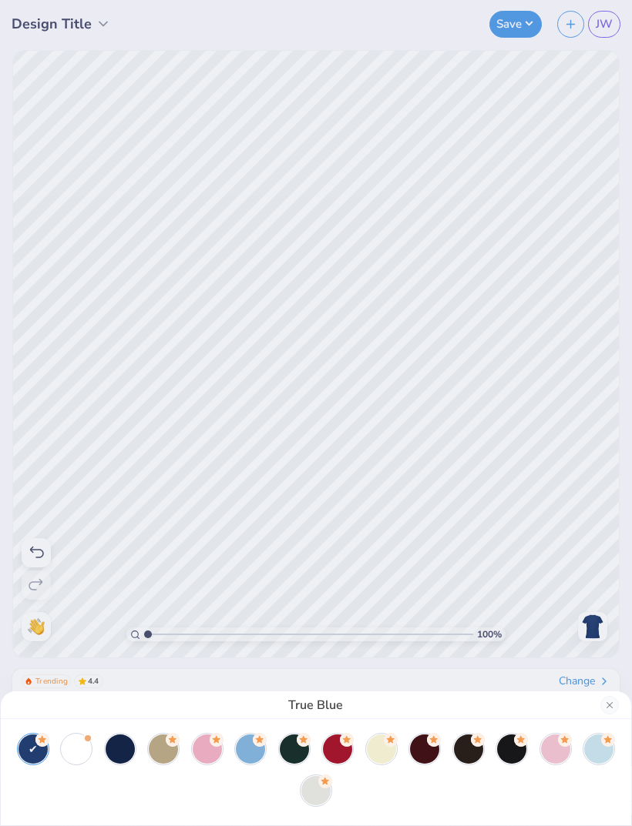
click at [130, 745] on div at bounding box center [120, 749] width 29 height 29
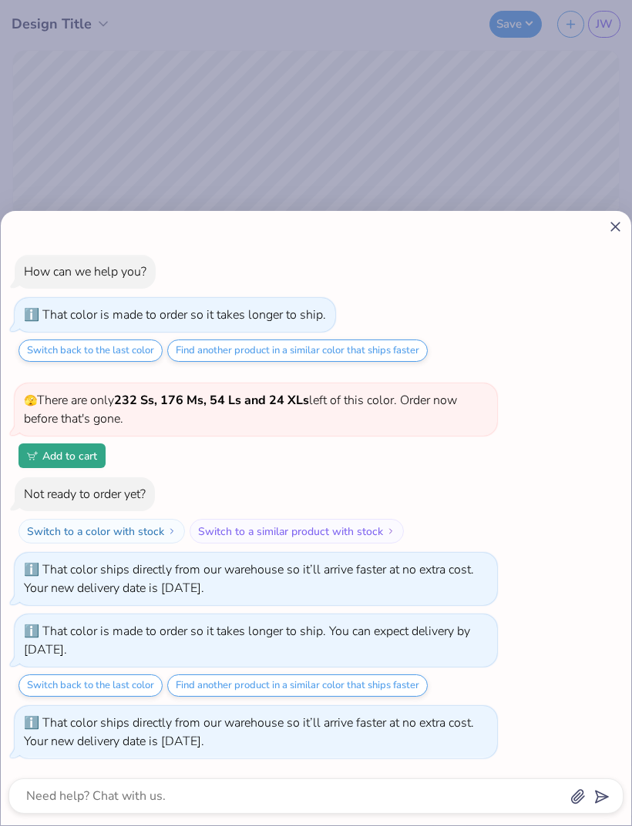
click at [621, 232] on icon at bounding box center [615, 227] width 16 height 16
type textarea "x"
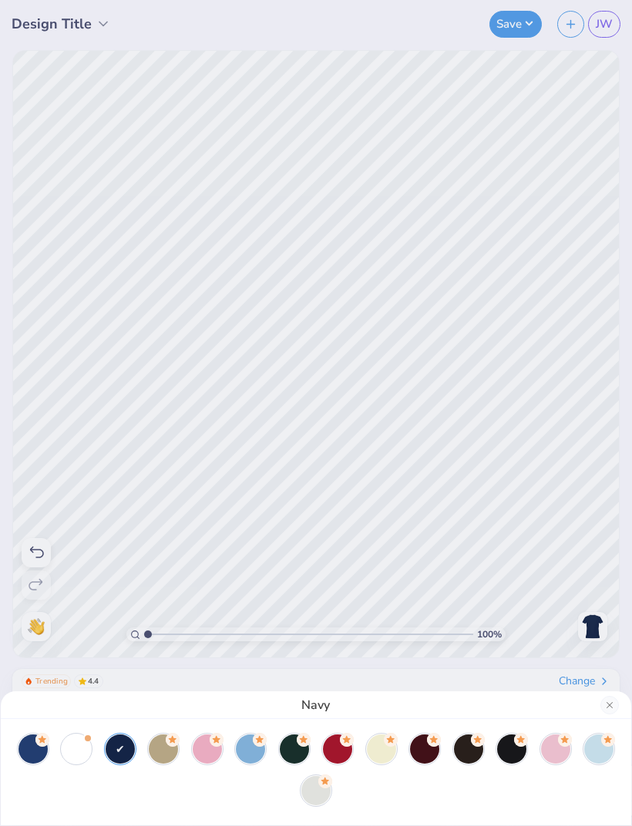
click at [623, 233] on div "Navy" at bounding box center [316, 413] width 632 height 826
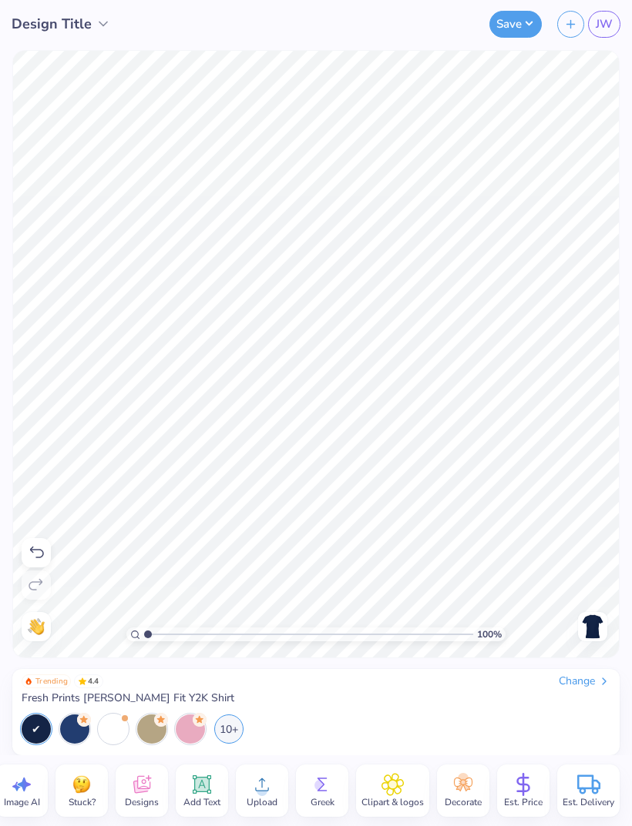
click at [594, 631] on img at bounding box center [592, 627] width 25 height 25
click at [196, 796] on span "Add Text" at bounding box center [201, 802] width 37 height 12
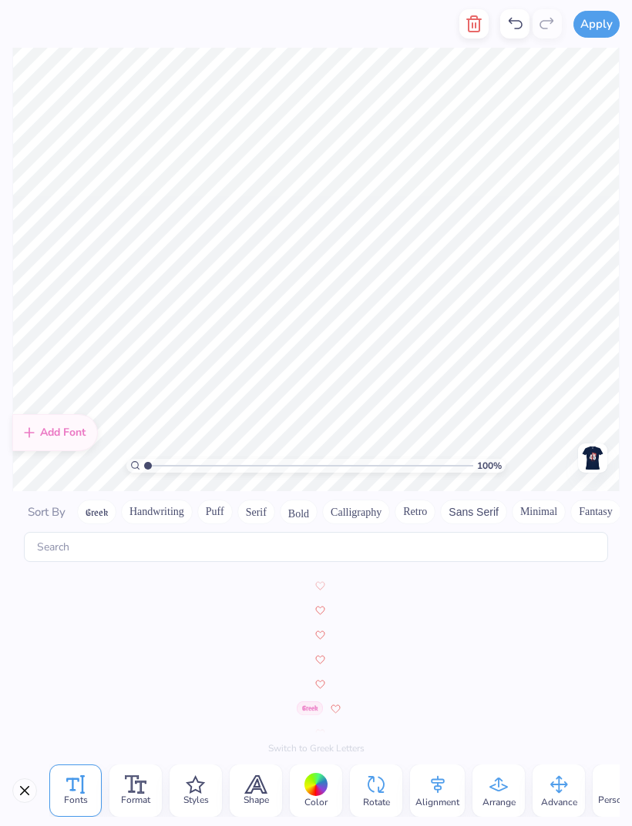
scroll to position [6874, 0]
click at [302, 681] on img at bounding box center [307, 685] width 42 height 9
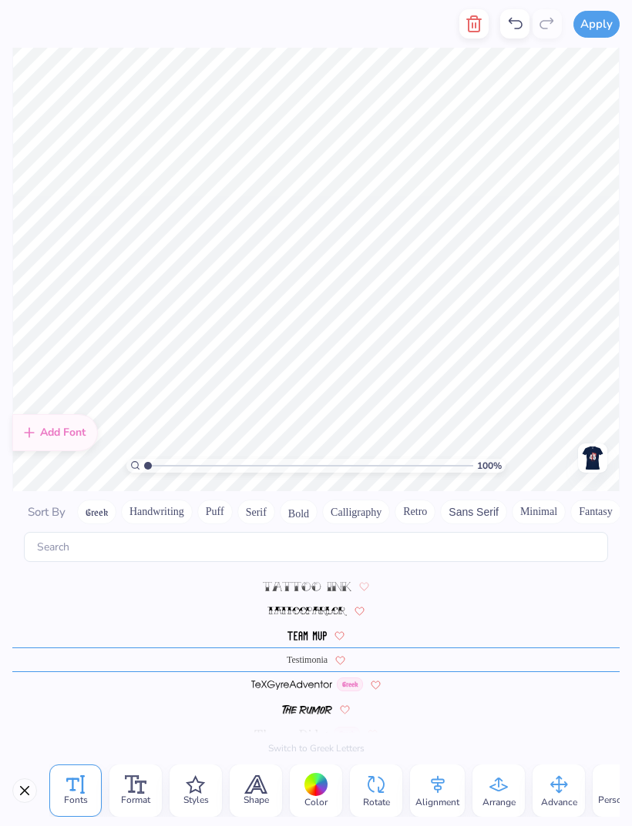
scroll to position [0, 0]
type textarea "T"
click at [529, 648] on div "Testimonia" at bounding box center [315, 660] width 607 height 25
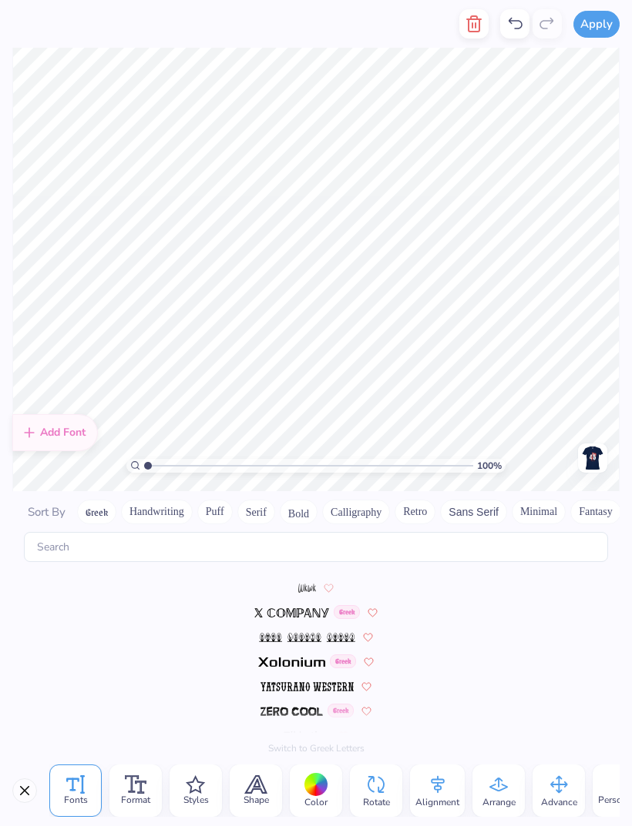
scroll to position [7488, 0]
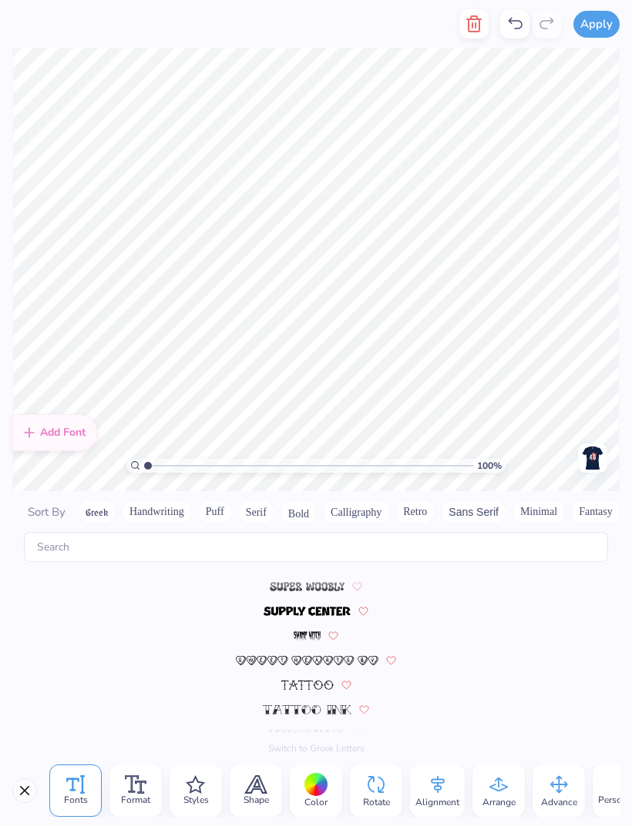
click at [349, 507] on button "Calligraphy" at bounding box center [356, 512] width 68 height 25
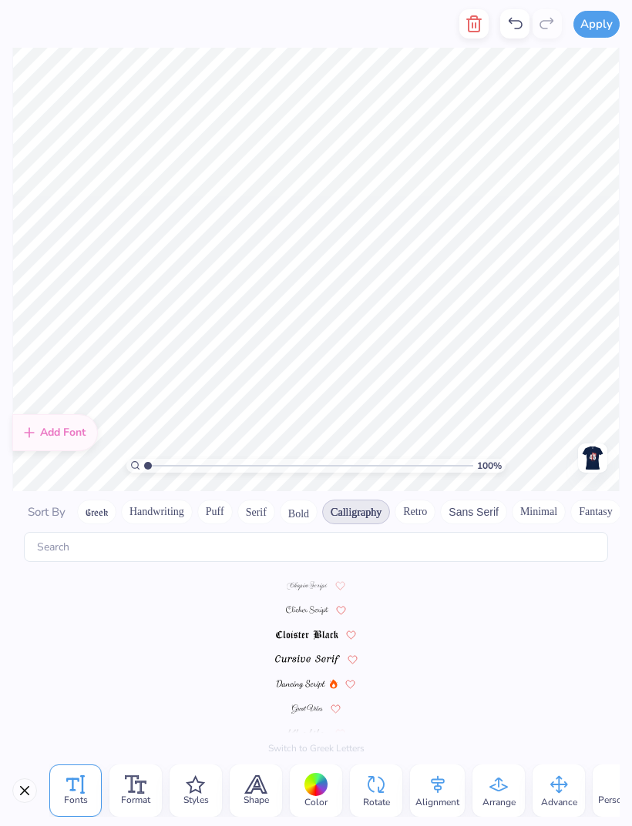
scroll to position [219, 0]
click at [301, 681] on img at bounding box center [301, 685] width 49 height 9
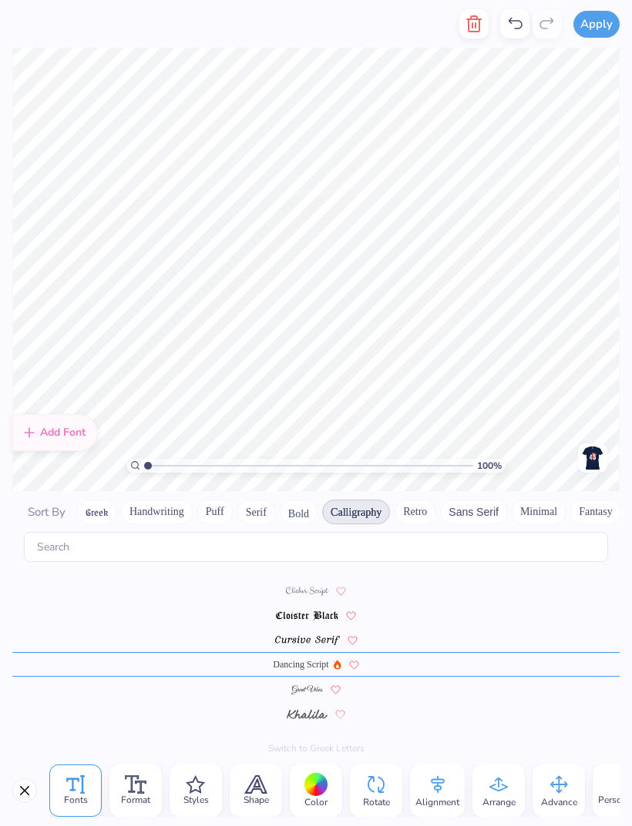
scroll to position [243, 0]
type textarea "Delayed Reaction"
click at [458, 598] on div at bounding box center [315, 610] width 607 height 25
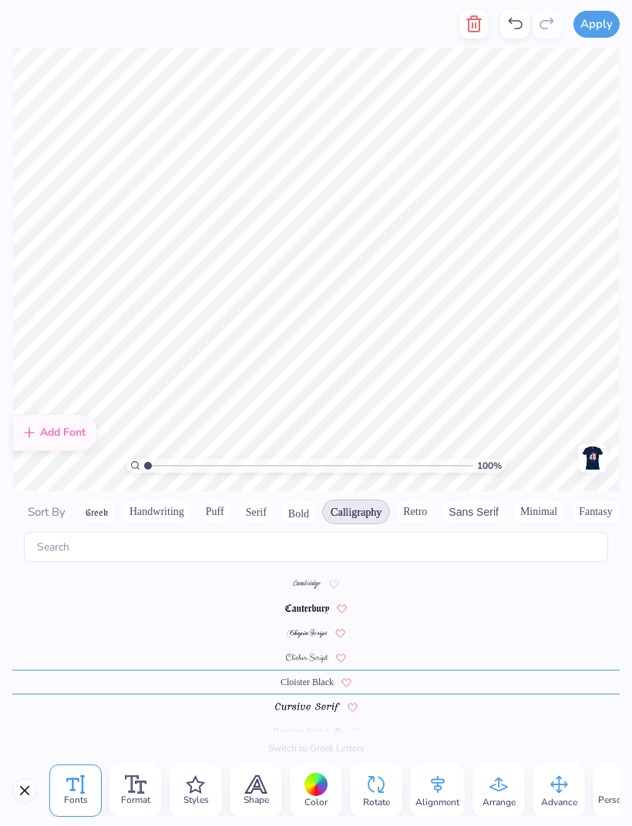
scroll to position [169, 0]
click at [414, 604] on div at bounding box center [315, 610] width 607 height 25
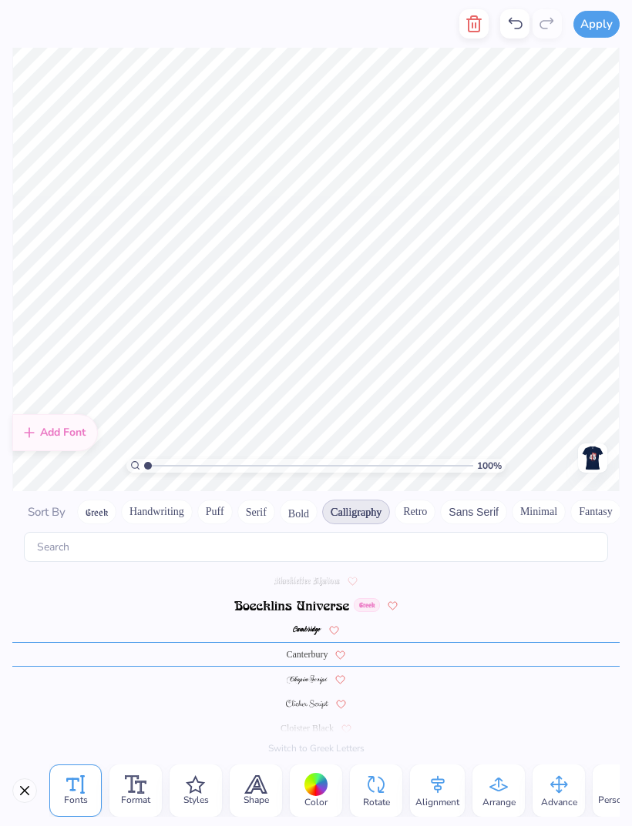
scroll to position [120, 0]
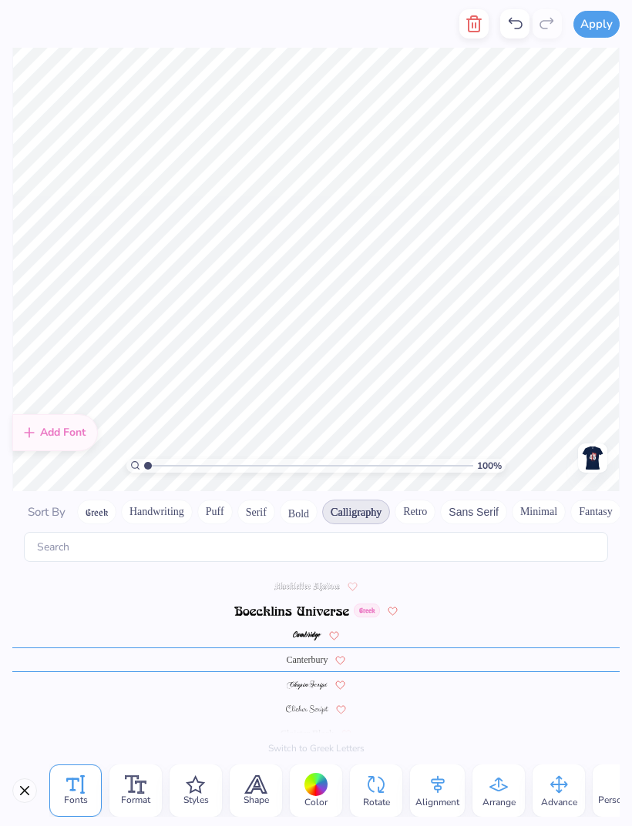
click at [308, 681] on img at bounding box center [308, 685] width 42 height 9
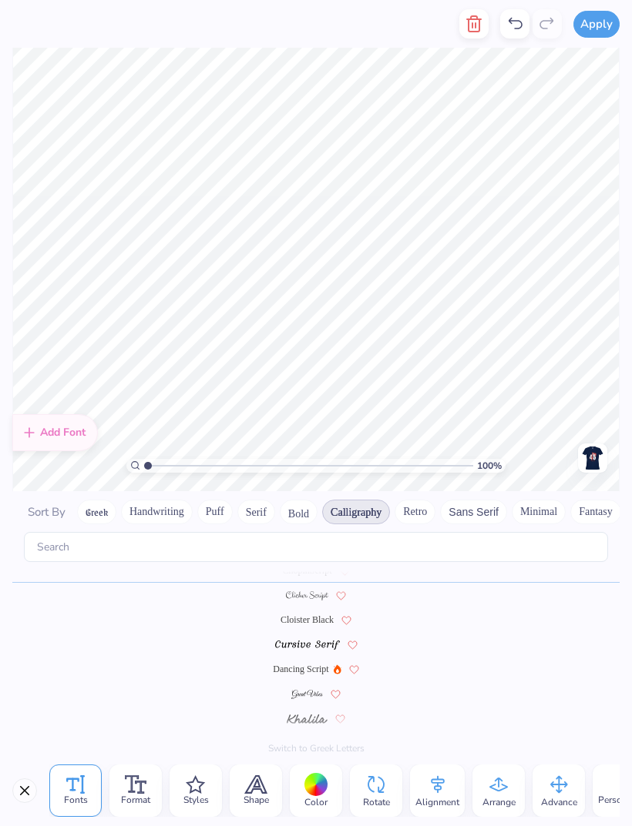
scroll to position [1, 3]
type textarea "tion"
type textarea "on"
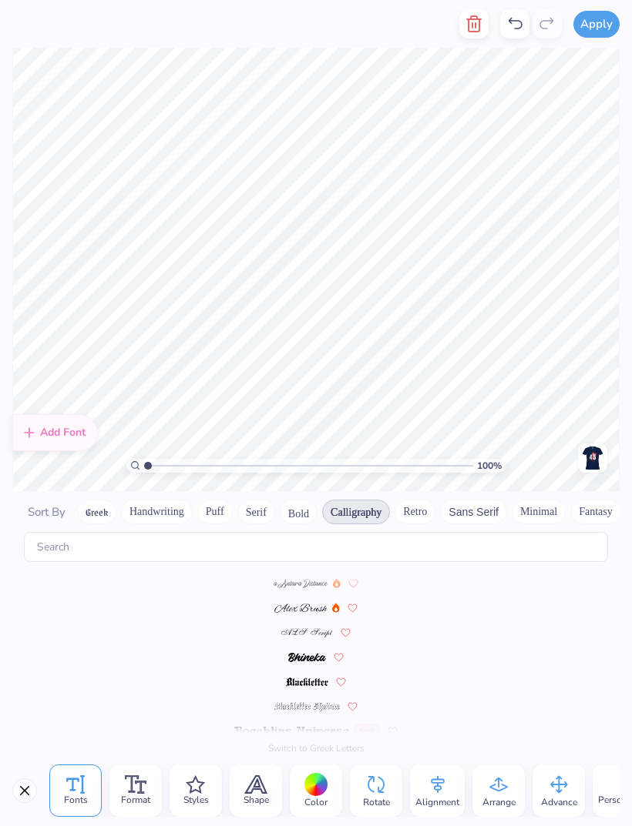
scroll to position [234, 0]
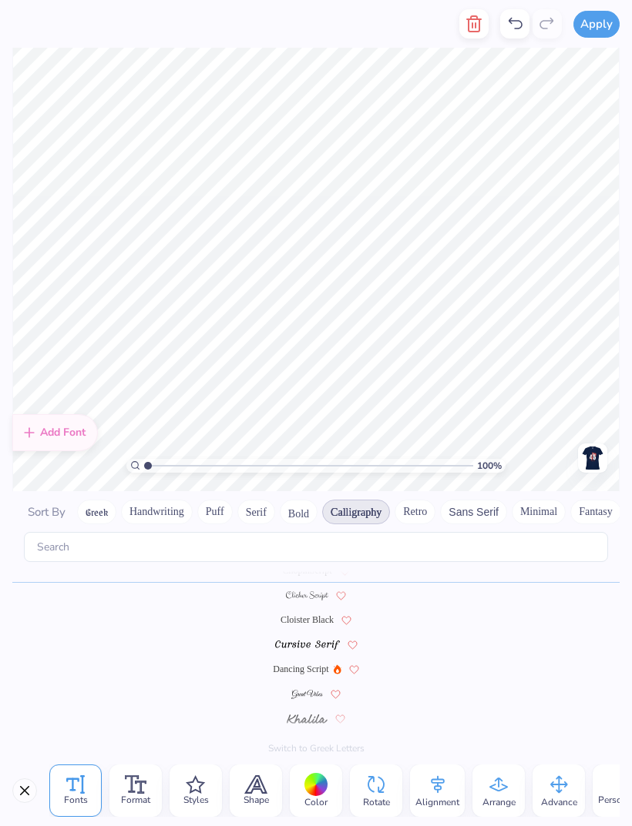
click at [18, 802] on button "Close" at bounding box center [24, 791] width 25 height 25
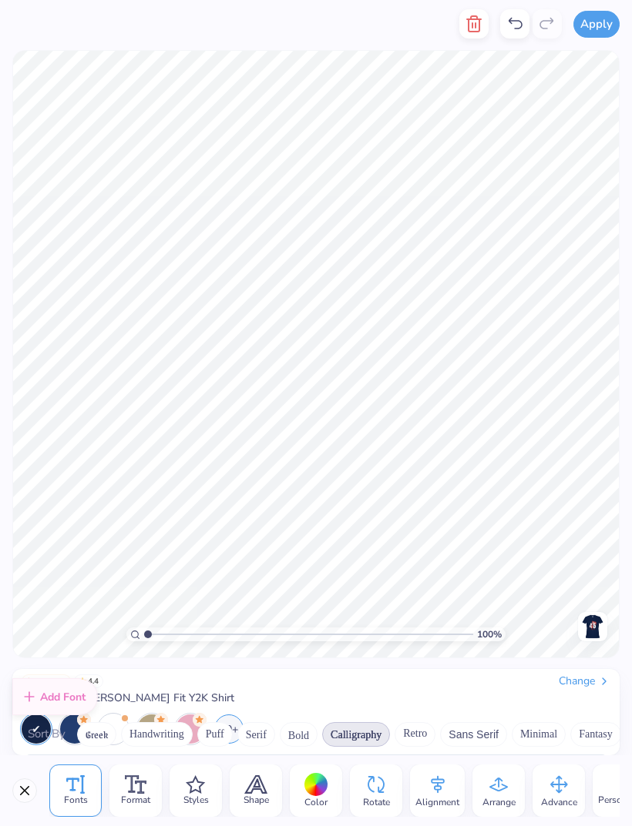
click at [18, 802] on button "Close" at bounding box center [24, 791] width 25 height 25
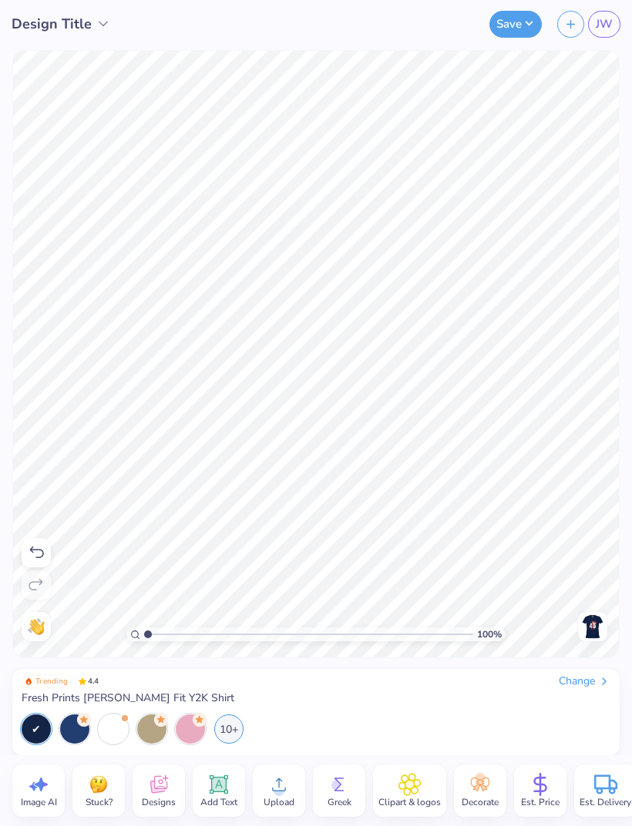
scroll to position [1, 0]
type textarea "n"
type textarea "Flashy Flags establish 1980"
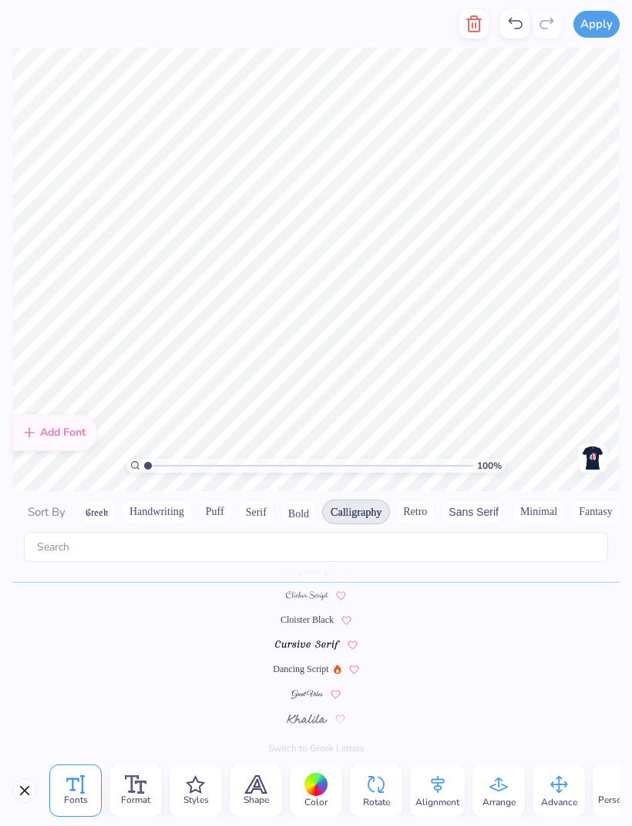
scroll to position [0, 0]
click at [142, 794] on span "Format" at bounding box center [135, 800] width 29 height 12
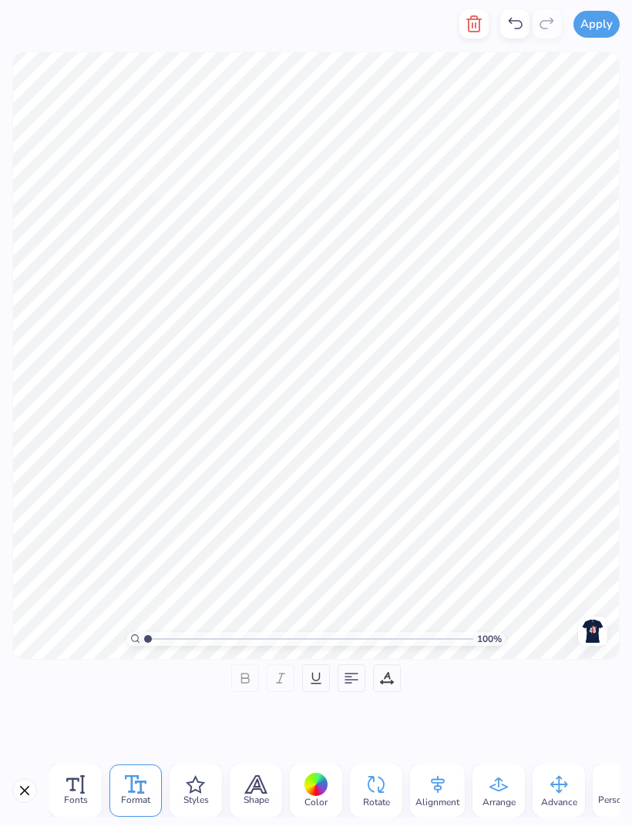
click at [197, 798] on span "Styles" at bounding box center [195, 800] width 25 height 12
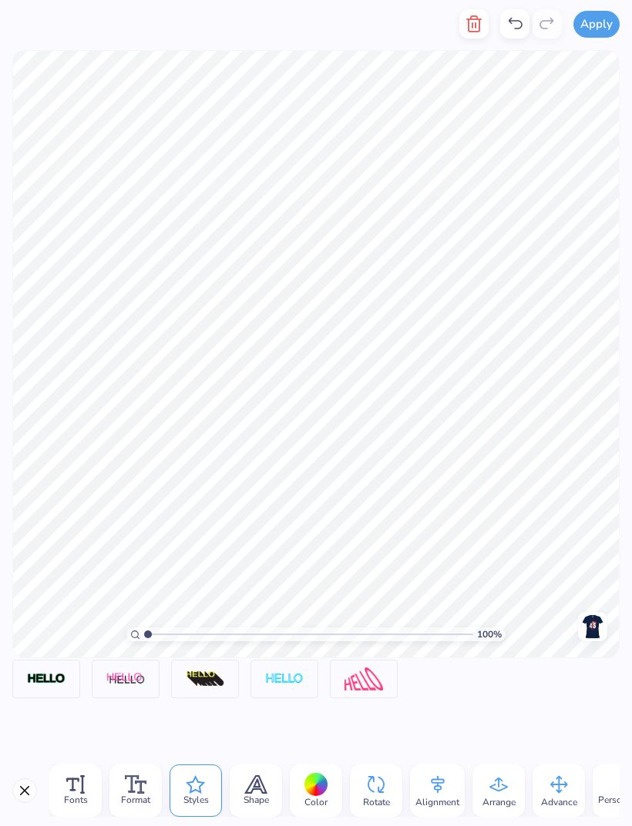
click at [246, 782] on icon at bounding box center [255, 785] width 23 height 18
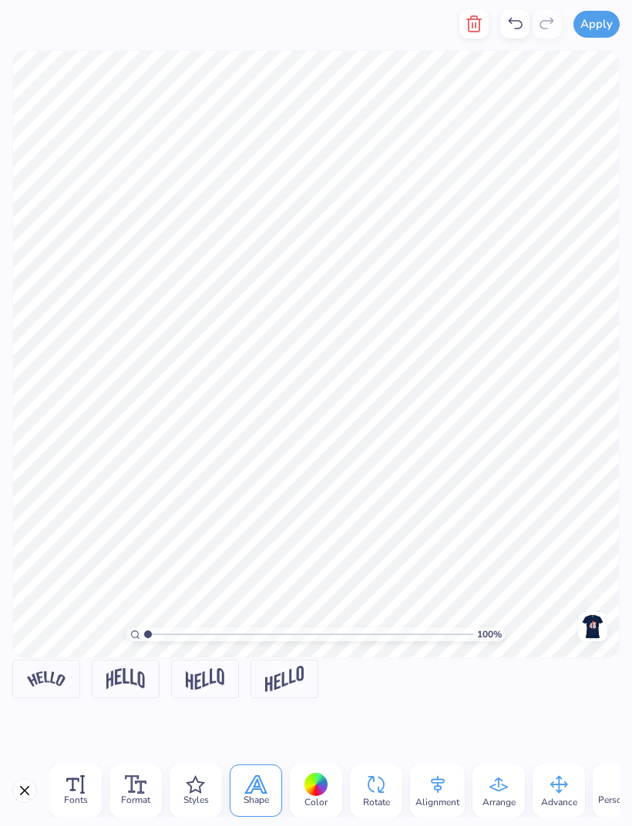
click at [37, 678] on img at bounding box center [46, 679] width 39 height 15
type textarea "F"
type textarea "l"
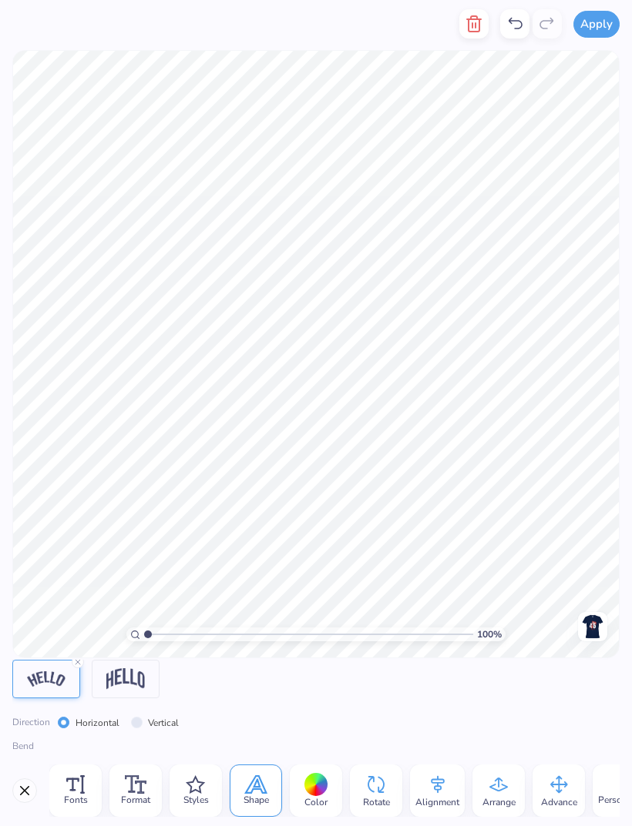
type textarea "Line Name"
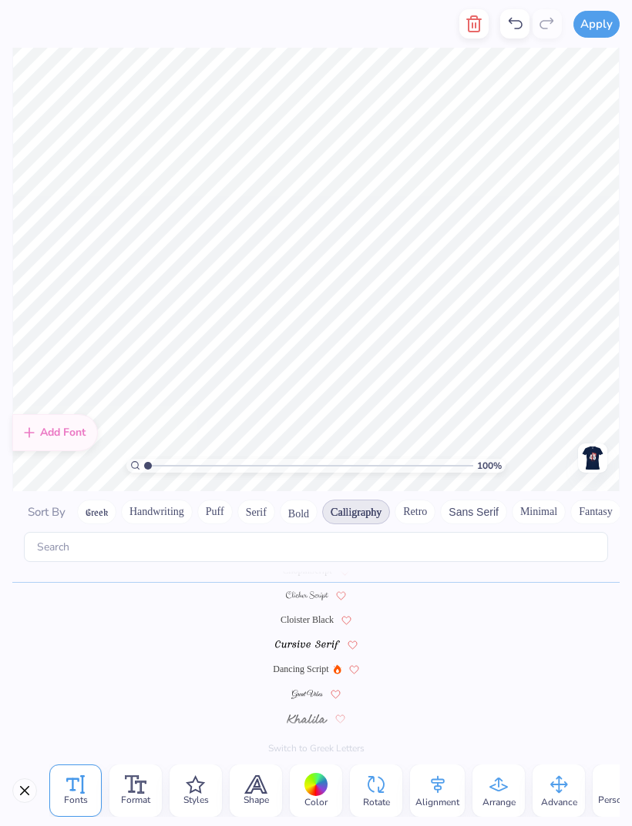
scroll to position [234, 0]
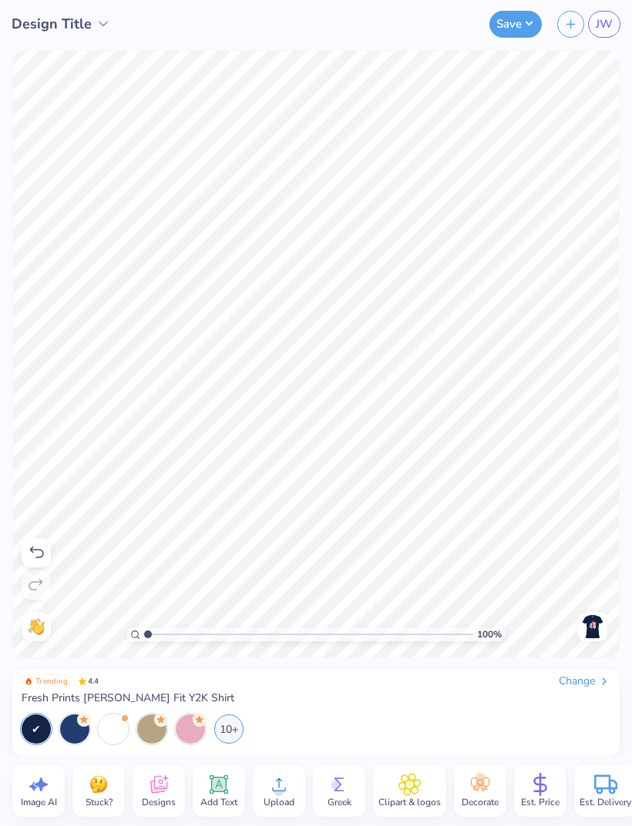
click at [219, 794] on icon at bounding box center [218, 784] width 23 height 23
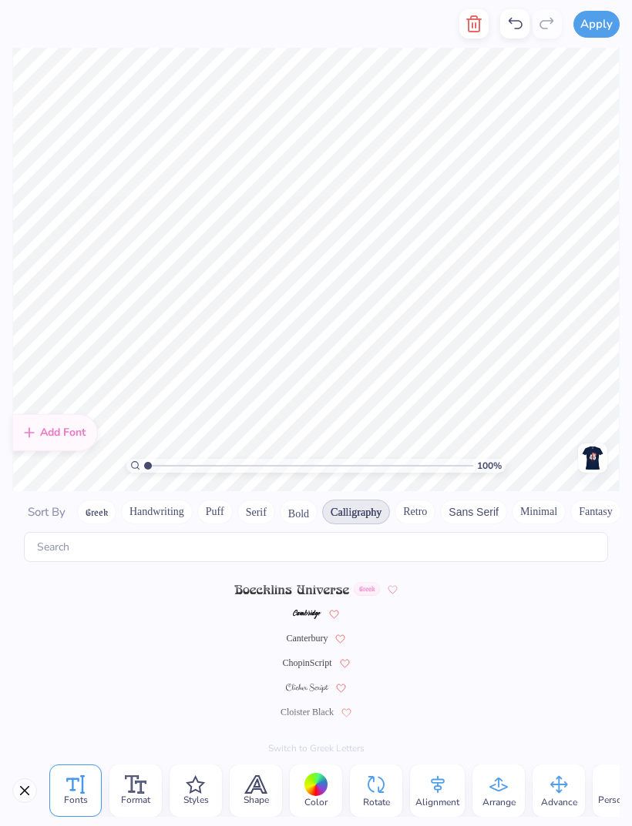
scroll to position [145, 0]
click at [306, 653] on span "ChopinScript" at bounding box center [306, 660] width 49 height 14
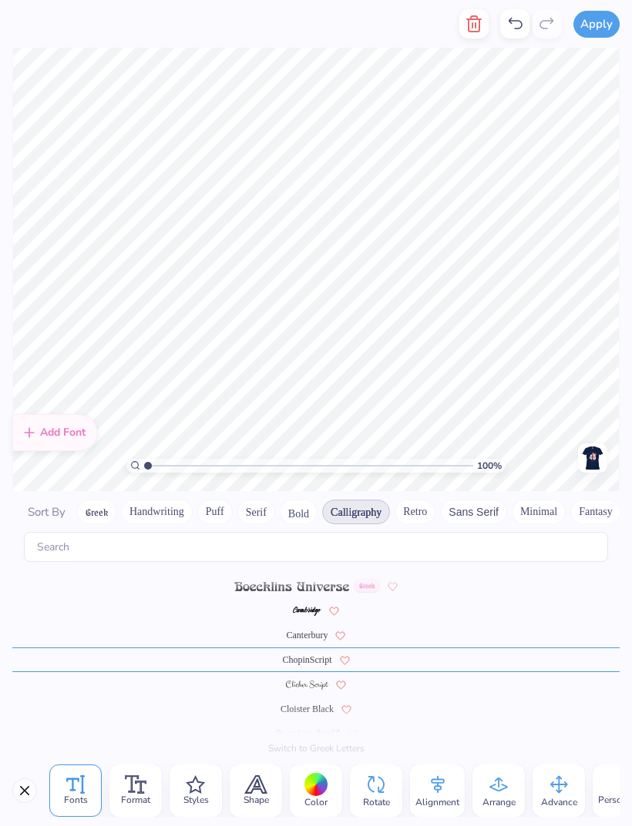
click at [306, 672] on div at bounding box center [315, 684] width 607 height 25
type textarea "T"
type textarea "1"
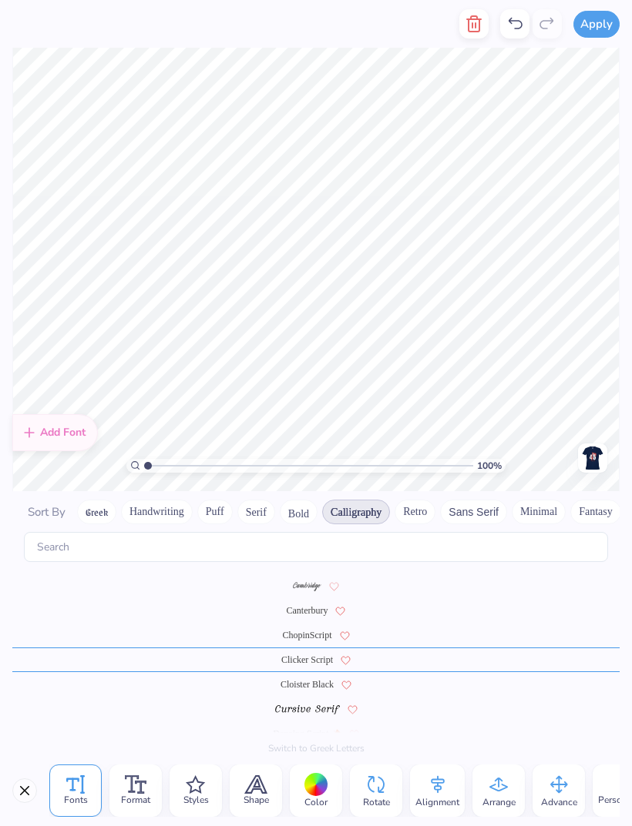
click at [435, 601] on div "Canterbury" at bounding box center [315, 610] width 607 height 25
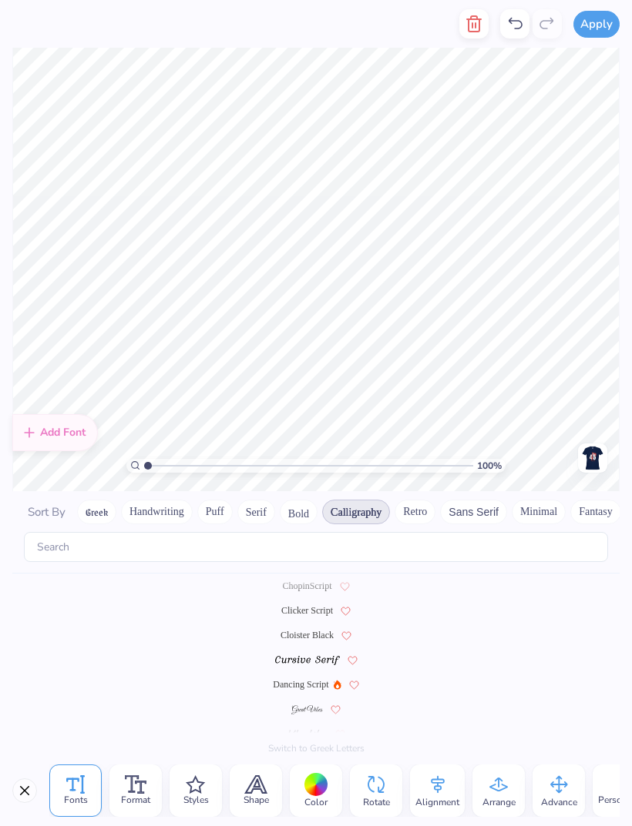
click at [310, 579] on span "ChopinScript" at bounding box center [306, 586] width 49 height 14
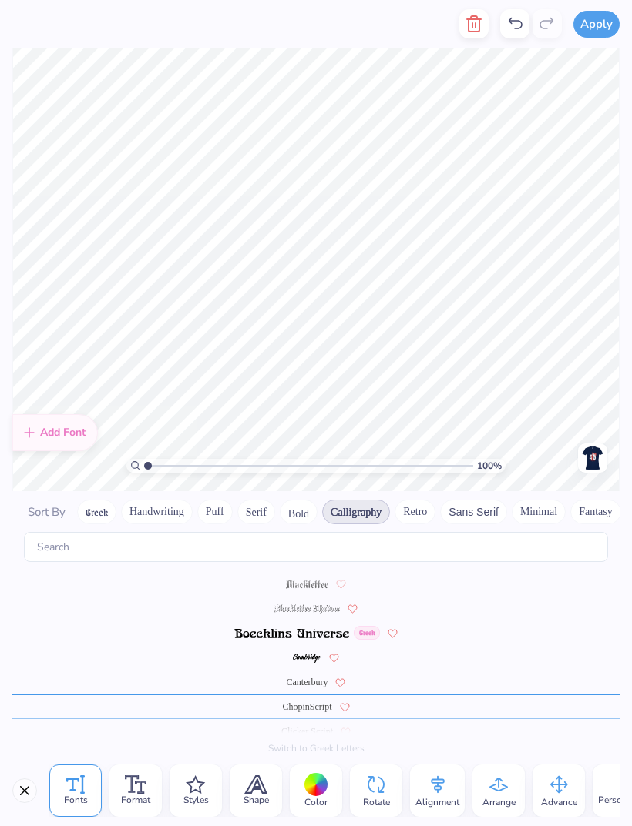
scroll to position [96, 0]
click at [244, 504] on button "Serif" at bounding box center [256, 512] width 38 height 25
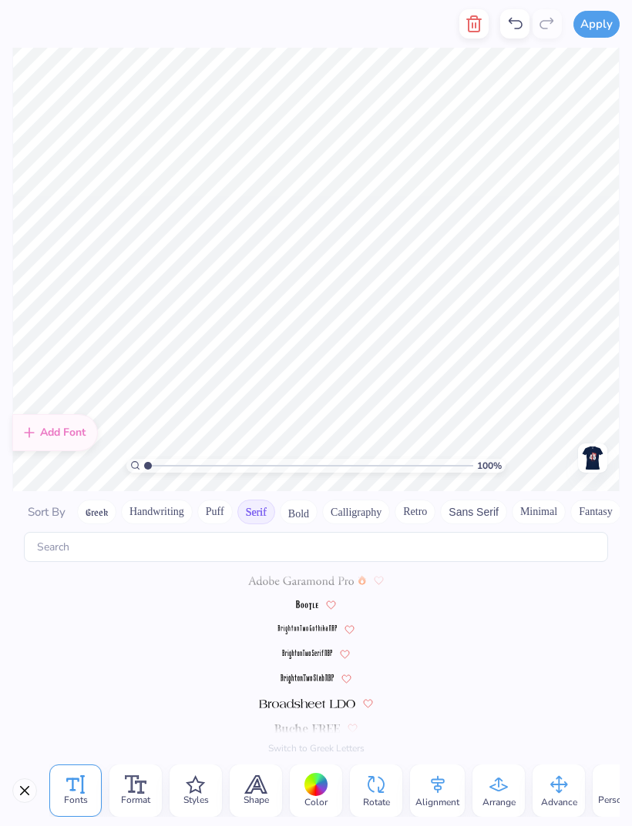
scroll to position [0, 0]
click at [293, 503] on button "Bold" at bounding box center [299, 512] width 38 height 25
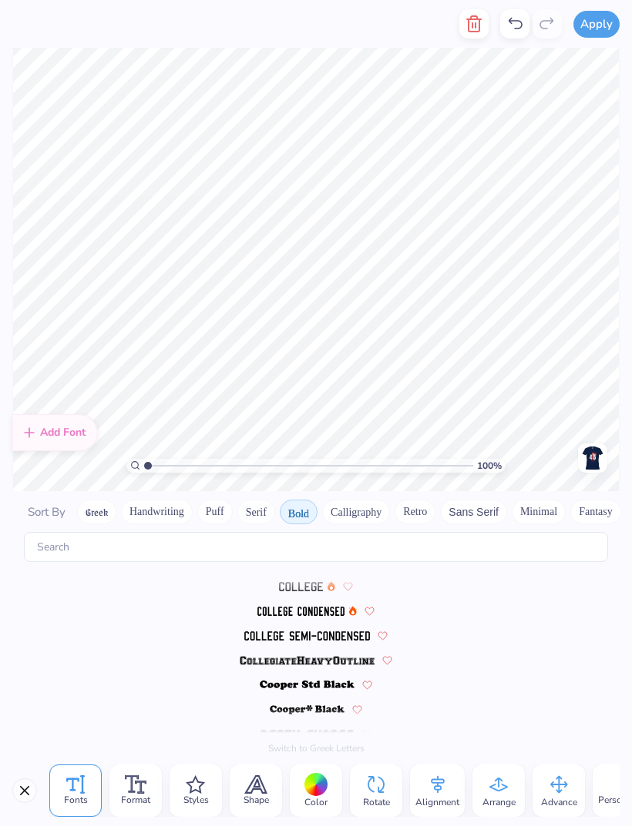
scroll to position [120, 0]
click at [337, 678] on span at bounding box center [307, 685] width 95 height 14
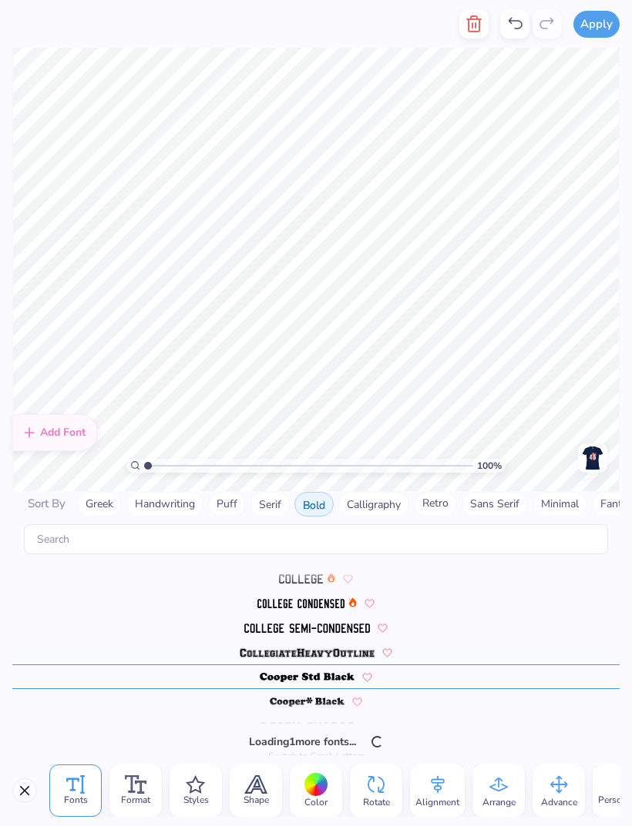
click at [340, 649] on img at bounding box center [307, 653] width 135 height 9
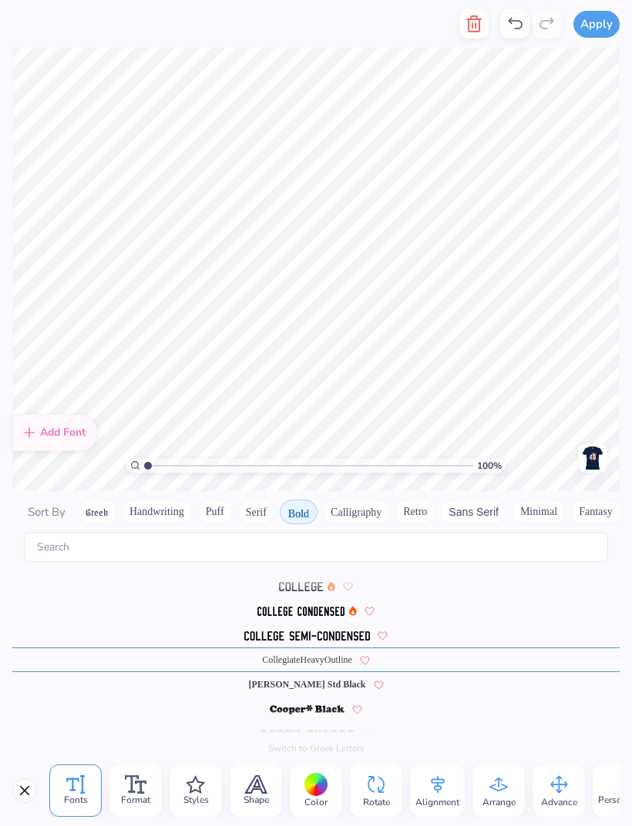
scroll to position [1, 0]
click at [492, 648] on div "CollegiateHeavyOutline" at bounding box center [315, 660] width 607 height 25
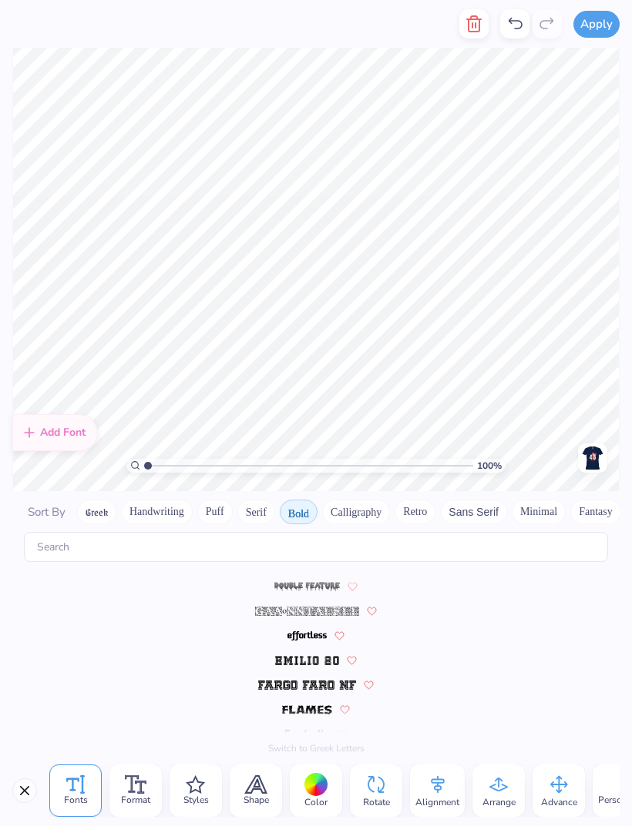
scroll to position [293, 0]
click at [328, 681] on img at bounding box center [307, 685] width 98 height 9
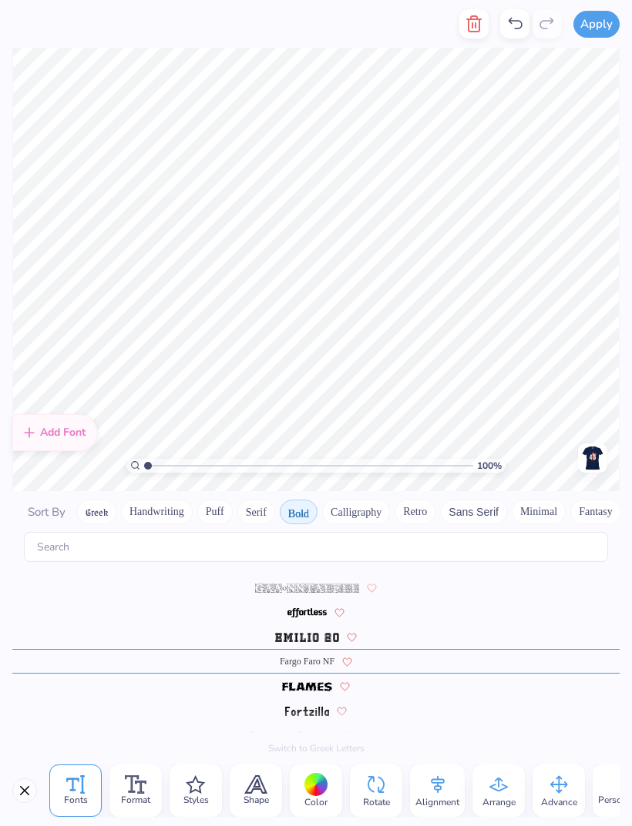
scroll to position [317, 0]
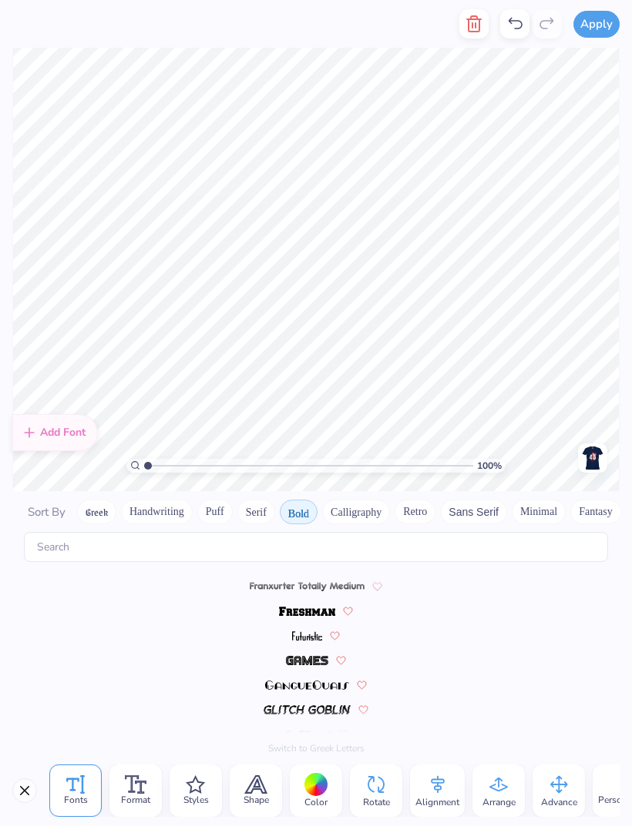
click at [251, 500] on button "Serif" at bounding box center [256, 512] width 38 height 25
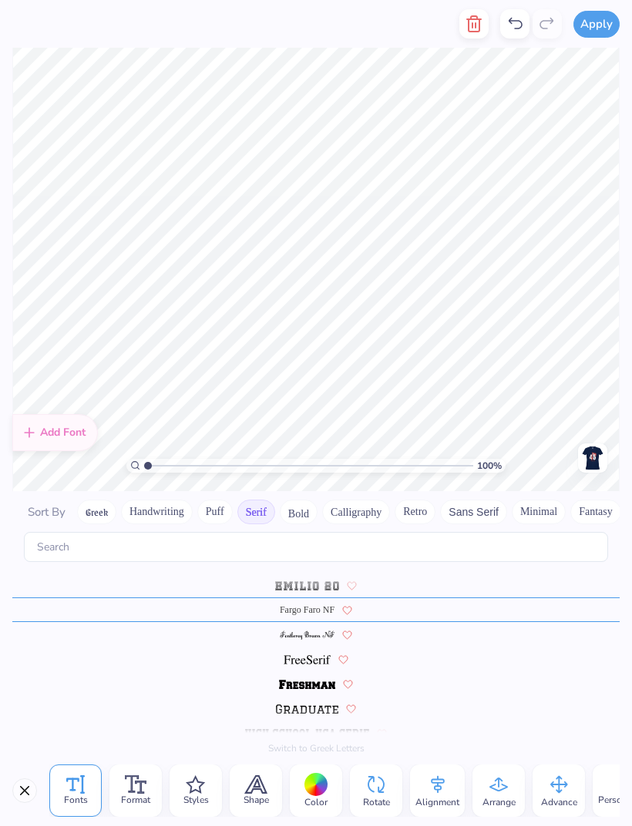
scroll to position [1081, 0]
click at [310, 681] on img at bounding box center [307, 685] width 56 height 9
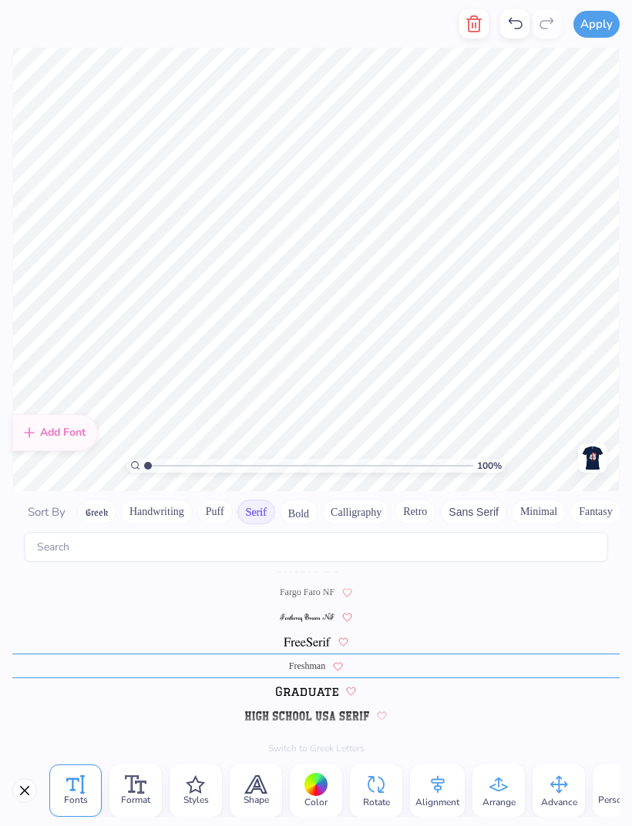
scroll to position [1106, 0]
click at [321, 681] on img at bounding box center [307, 685] width 62 height 9
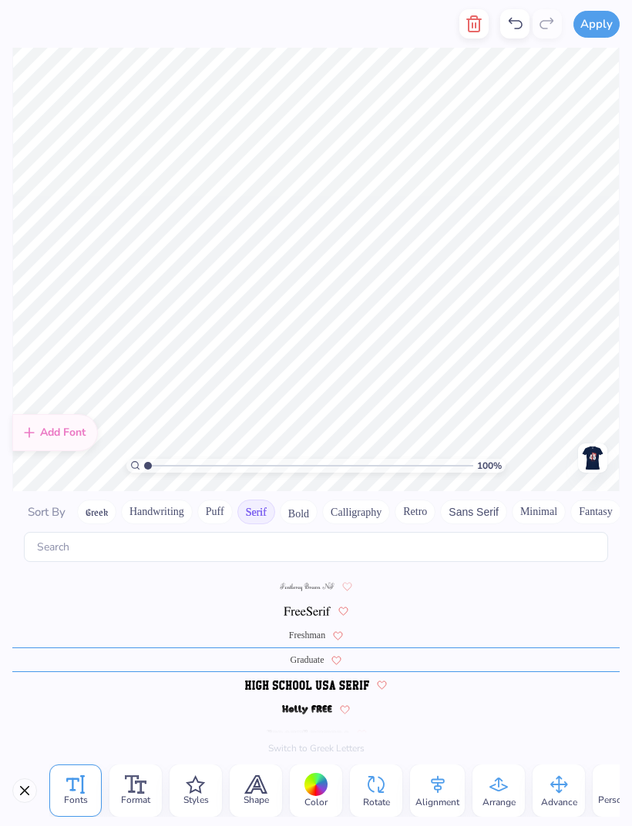
click at [331, 678] on span at bounding box center [306, 685] width 123 height 14
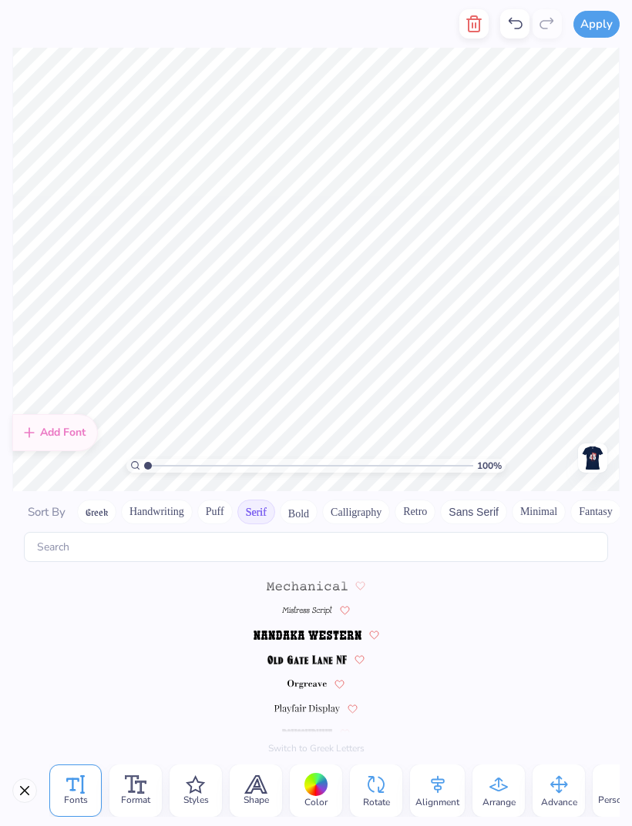
scroll to position [1402, 0]
click at [327, 632] on img at bounding box center [307, 636] width 108 height 9
click at [312, 632] on img at bounding box center [306, 636] width 65 height 9
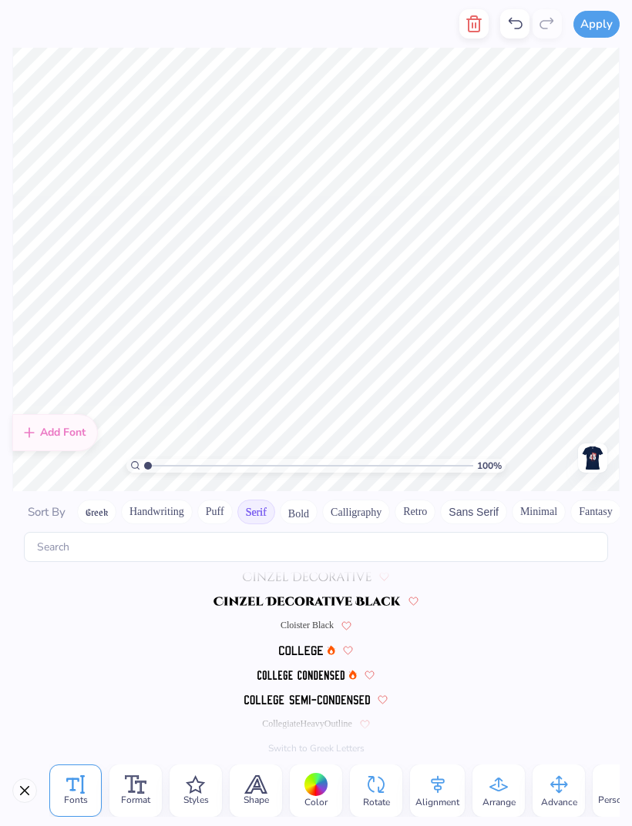
scroll to position [0, 0]
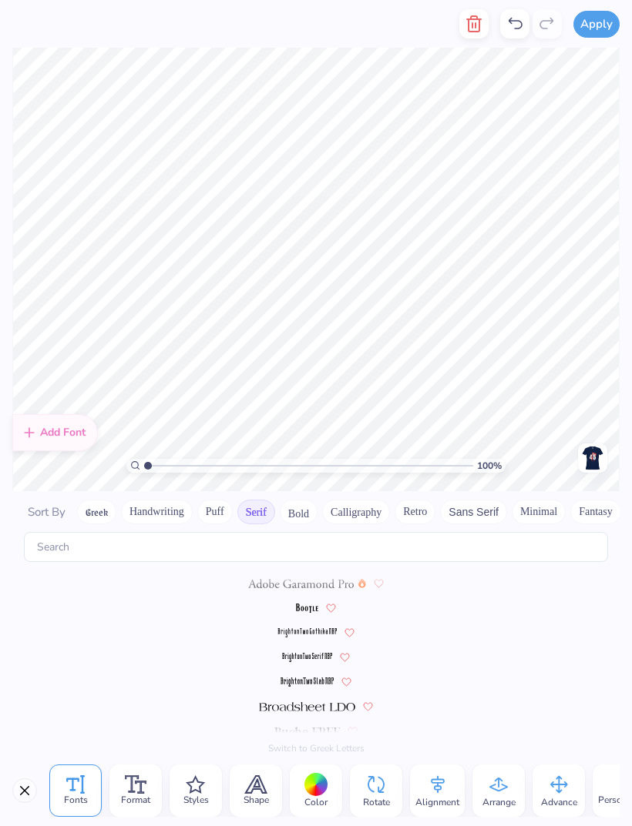
click at [439, 788] on icon at bounding box center [437, 784] width 23 height 23
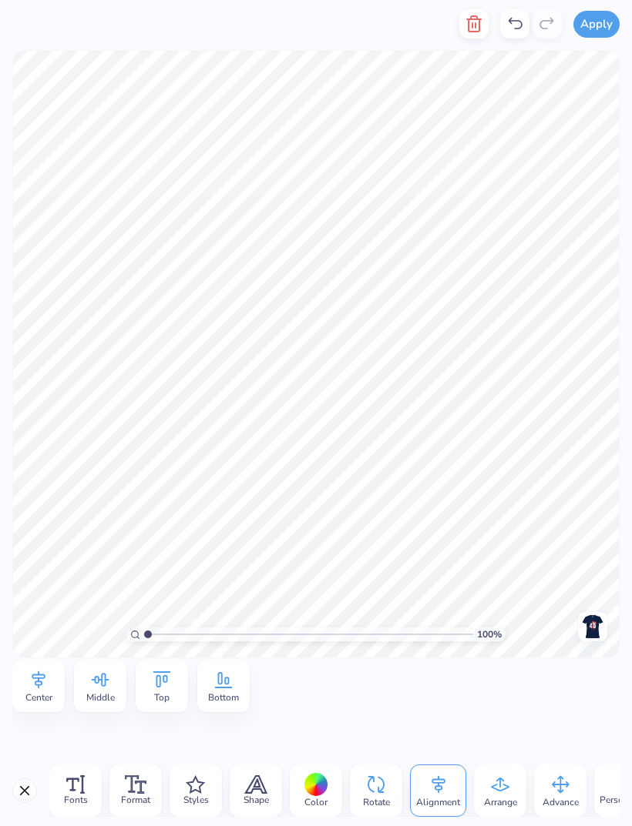
click at [44, 679] on icon at bounding box center [38, 680] width 23 height 23
click at [42, 686] on icon at bounding box center [39, 681] width 14 height 18
click at [169, 688] on icon at bounding box center [161, 680] width 23 height 23
click at [106, 690] on icon at bounding box center [100, 680] width 23 height 23
click at [49, 692] on span "Center" at bounding box center [38, 698] width 27 height 12
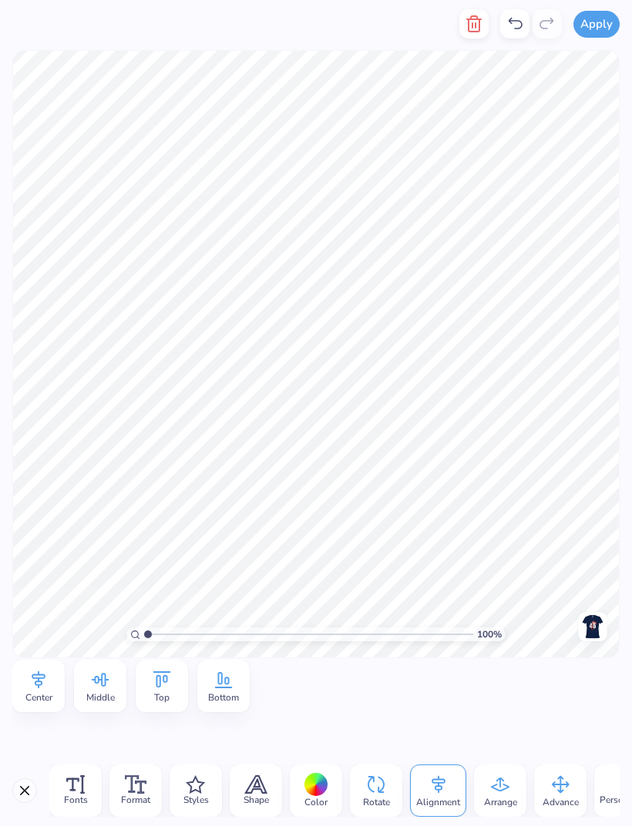
click at [50, 682] on div "Center" at bounding box center [38, 686] width 52 height 52
click at [22, 679] on div "Center" at bounding box center [38, 686] width 52 height 52
click at [44, 682] on icon at bounding box center [38, 680] width 23 height 23
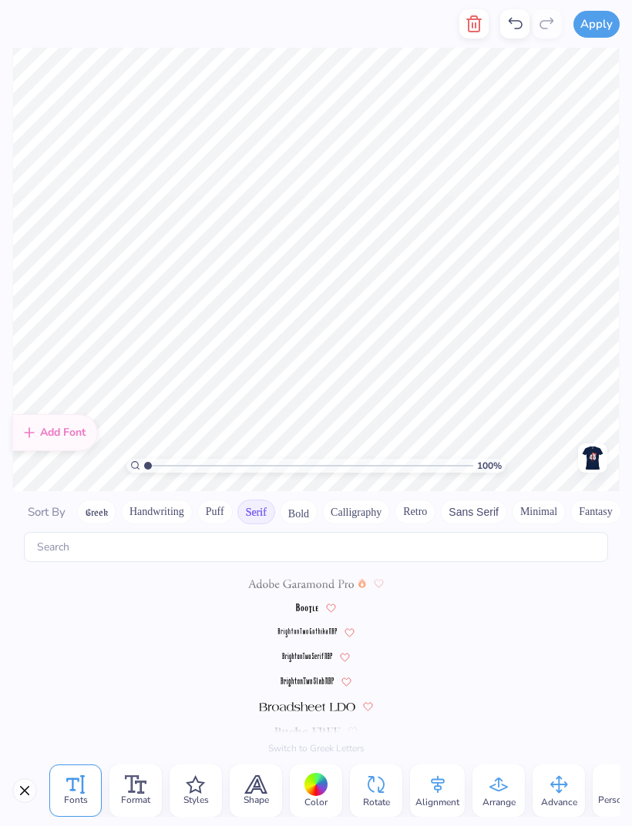
click at [27, 790] on button "Close" at bounding box center [24, 791] width 25 height 25
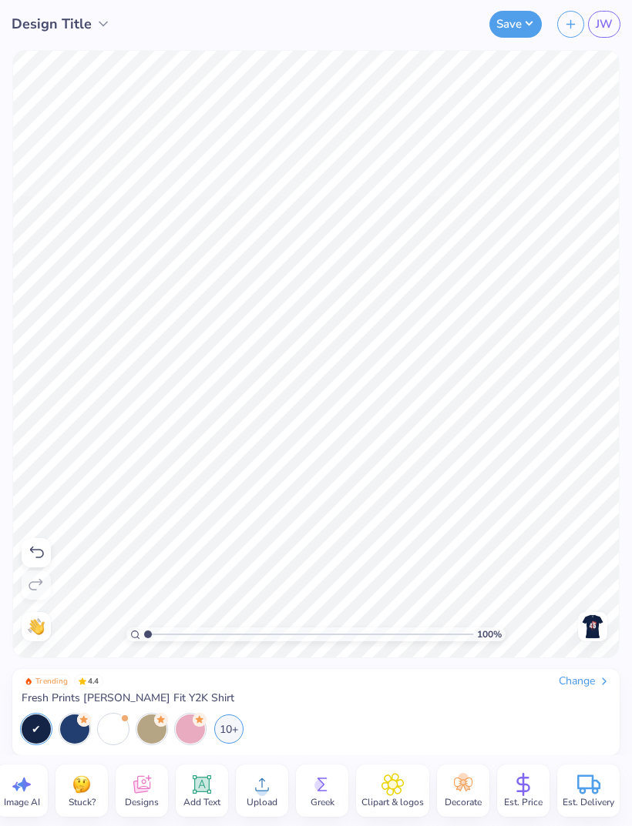
scroll to position [0, 18]
click at [199, 795] on icon at bounding box center [201, 784] width 23 height 23
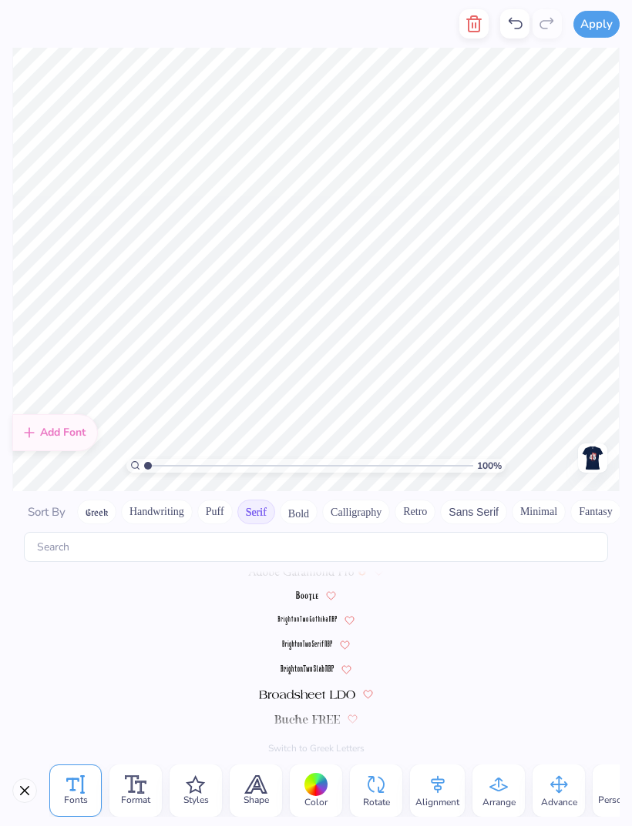
scroll to position [0, 0]
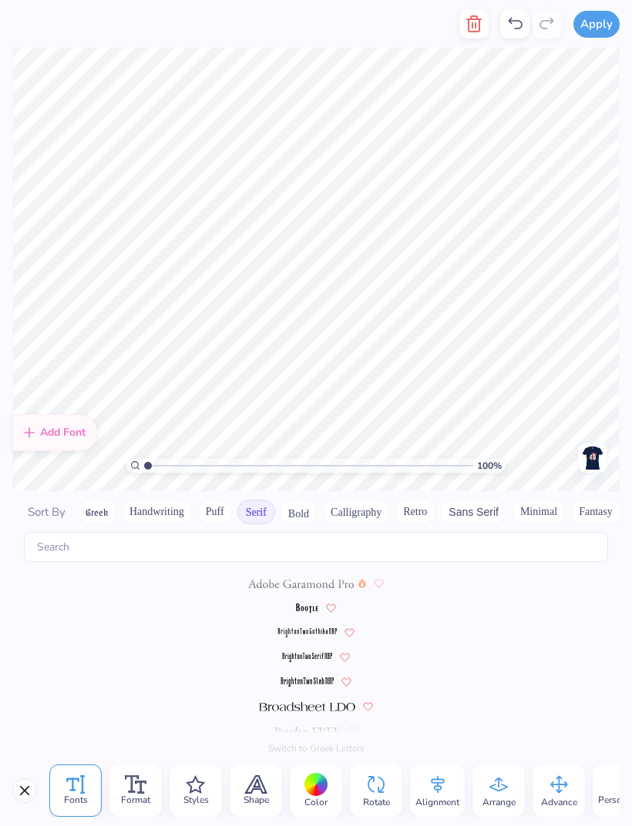
click at [349, 500] on button "Calligraphy" at bounding box center [356, 512] width 68 height 25
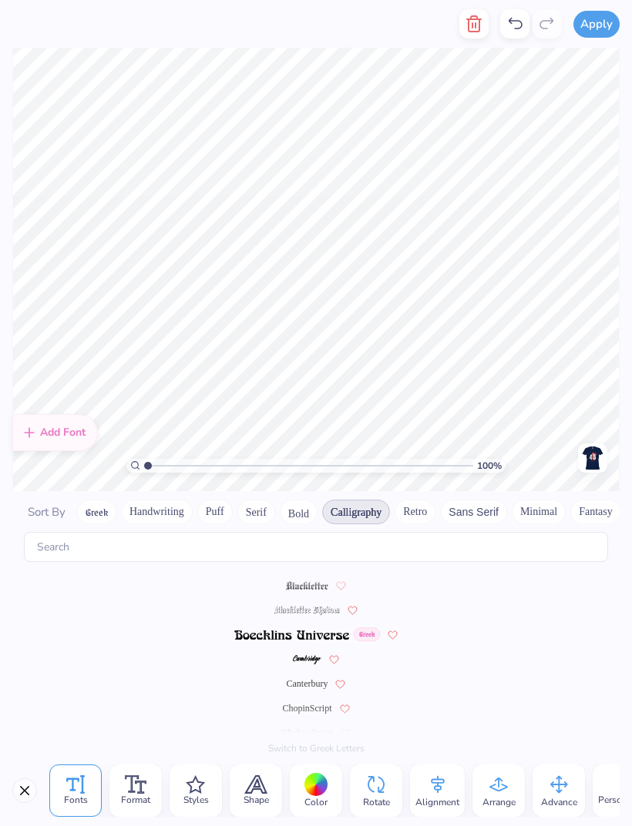
scroll to position [96, 0]
click at [311, 678] on span "ChopinScript" at bounding box center [306, 685] width 49 height 14
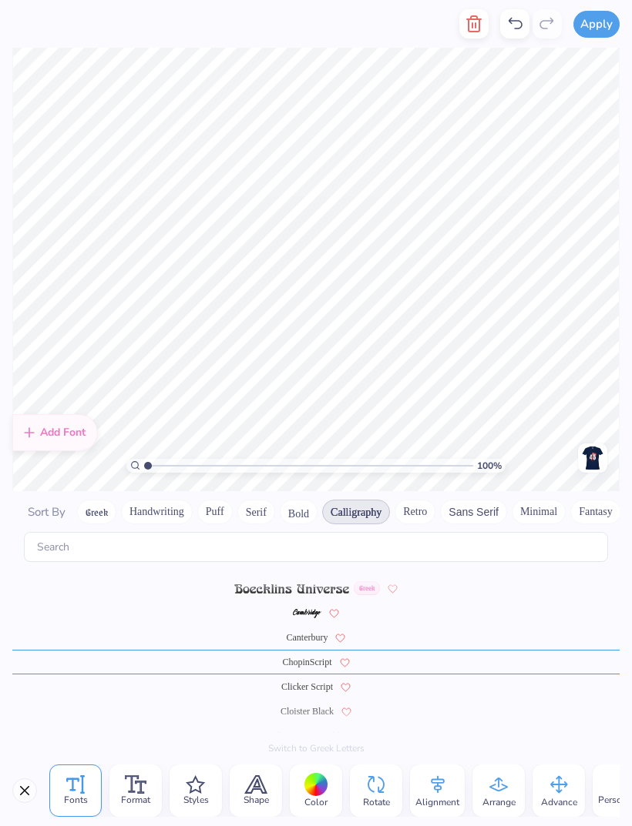
scroll to position [145, 0]
click at [141, 794] on span "Format" at bounding box center [135, 800] width 29 height 12
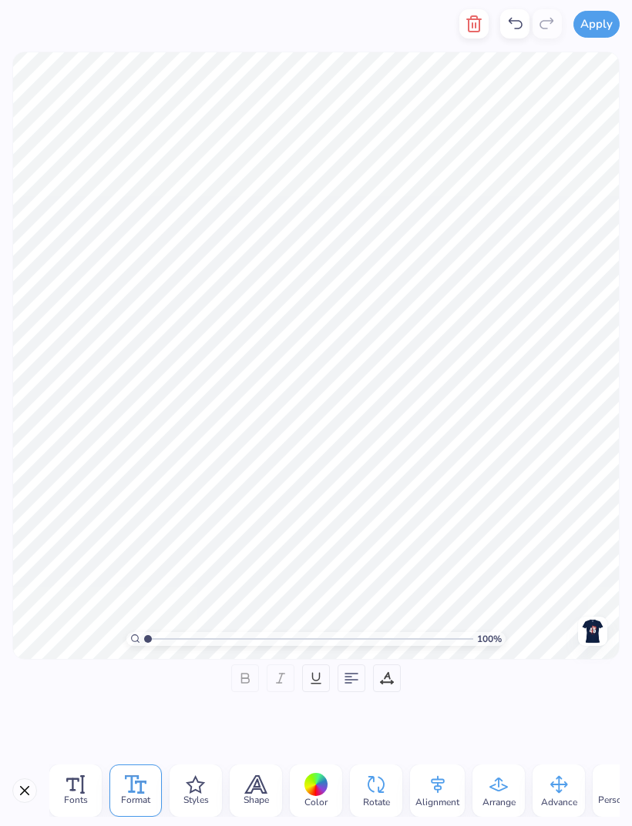
click at [203, 789] on icon at bounding box center [195, 785] width 19 height 18
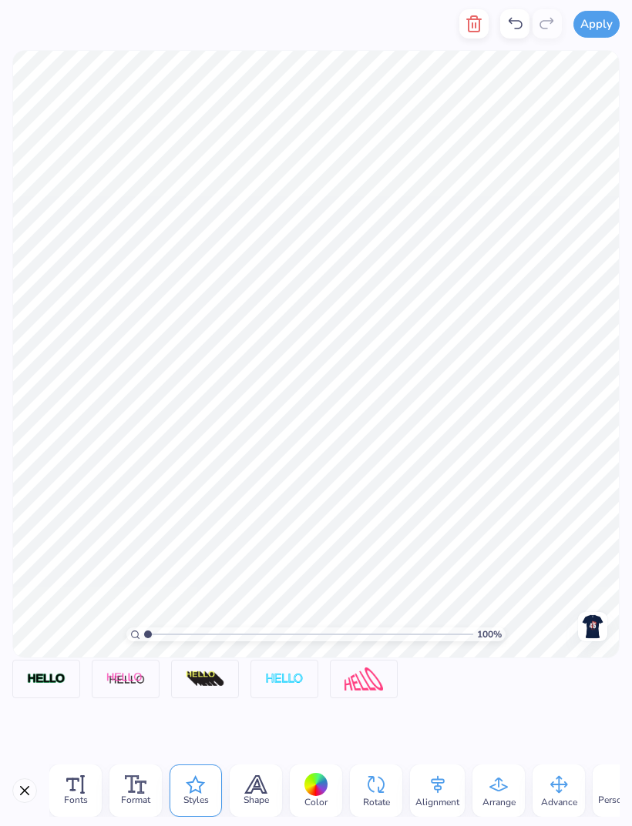
click at [253, 790] on icon at bounding box center [256, 784] width 21 height 17
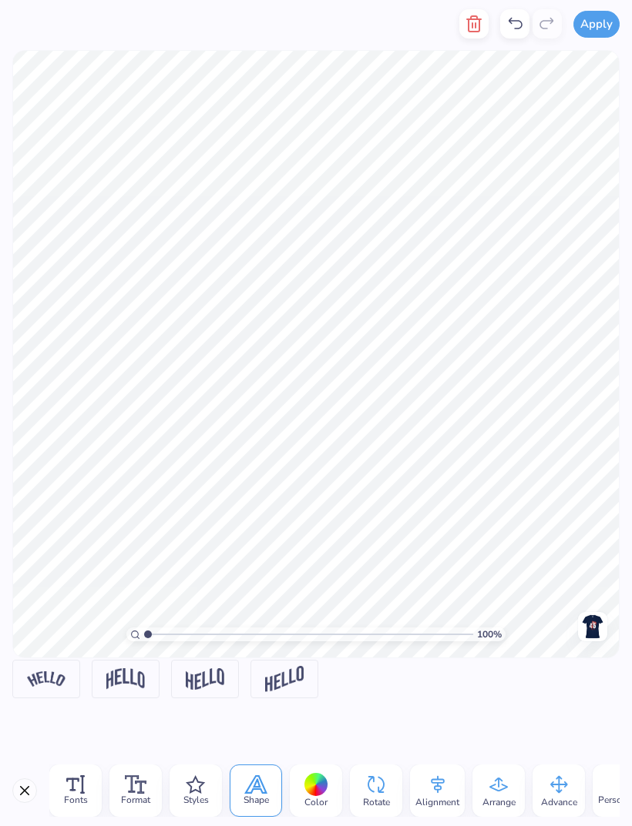
click at [62, 683] on img at bounding box center [46, 679] width 39 height 15
click at [139, 721] on input "Vertical" at bounding box center [137, 723] width 12 height 12
radio input "true"
click at [65, 725] on input "Horizontal" at bounding box center [64, 723] width 12 height 12
radio input "true"
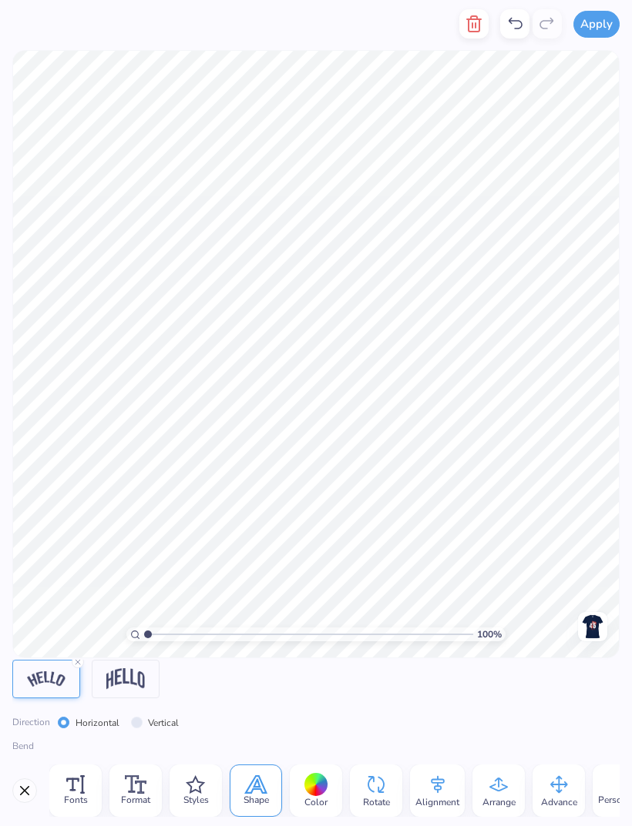
scroll to position [0, 0]
click at [129, 681] on img at bounding box center [125, 679] width 39 height 21
click at [375, 793] on icon at bounding box center [375, 784] width 23 height 23
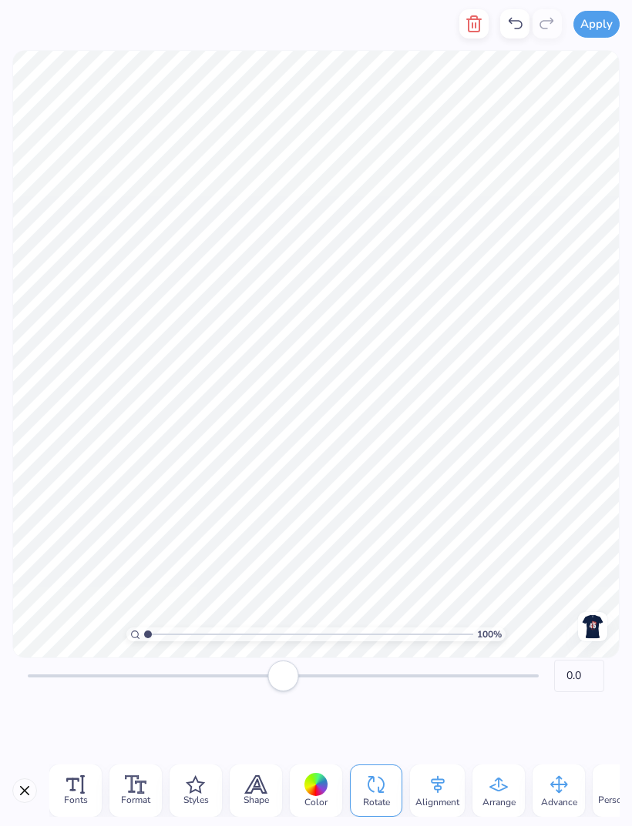
click at [369, 780] on icon at bounding box center [375, 784] width 17 height 17
click at [371, 789] on icon at bounding box center [375, 784] width 23 height 23
click at [370, 788] on icon at bounding box center [375, 784] width 23 height 23
click at [377, 793] on icon at bounding box center [375, 784] width 23 height 23
click at [377, 792] on icon at bounding box center [375, 784] width 23 height 23
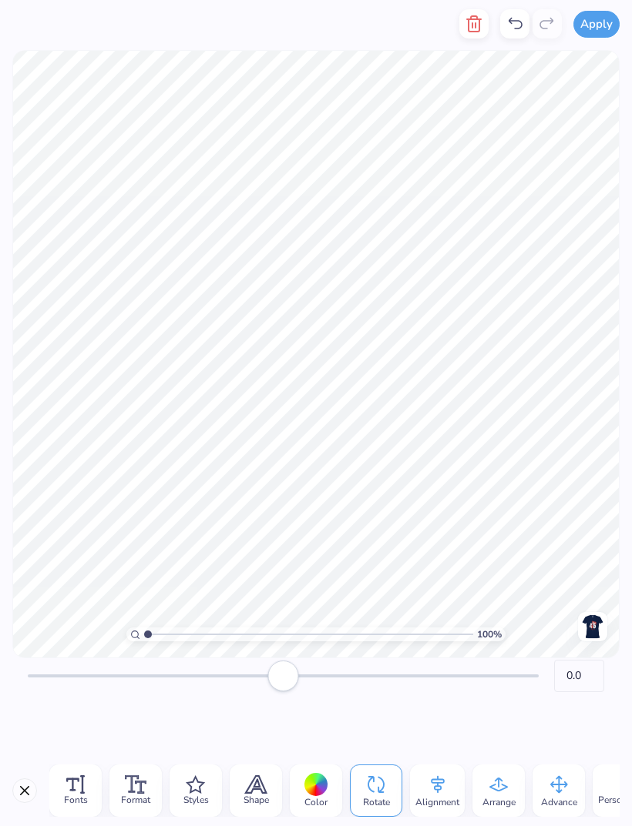
click at [134, 786] on icon at bounding box center [136, 785] width 22 height 18
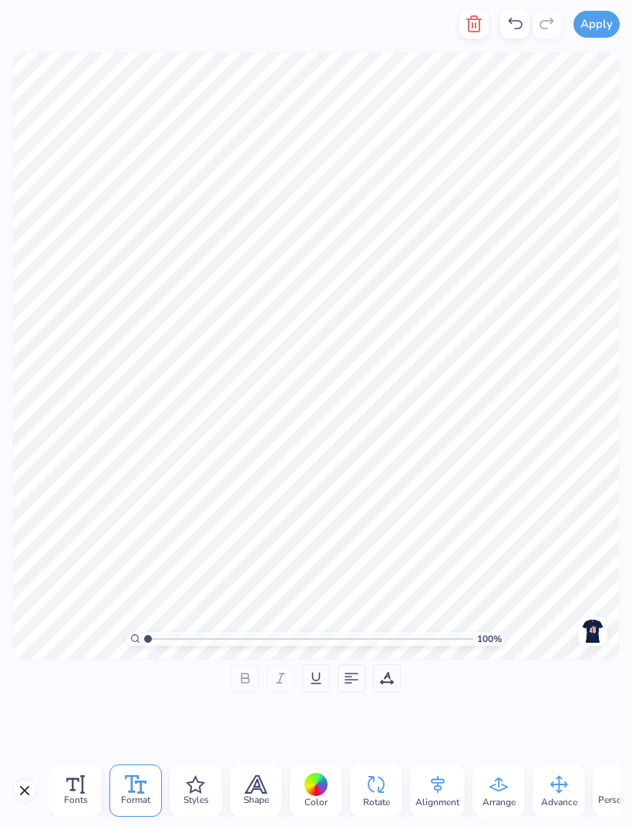
click at [72, 786] on icon at bounding box center [72, 784] width 0 height 11
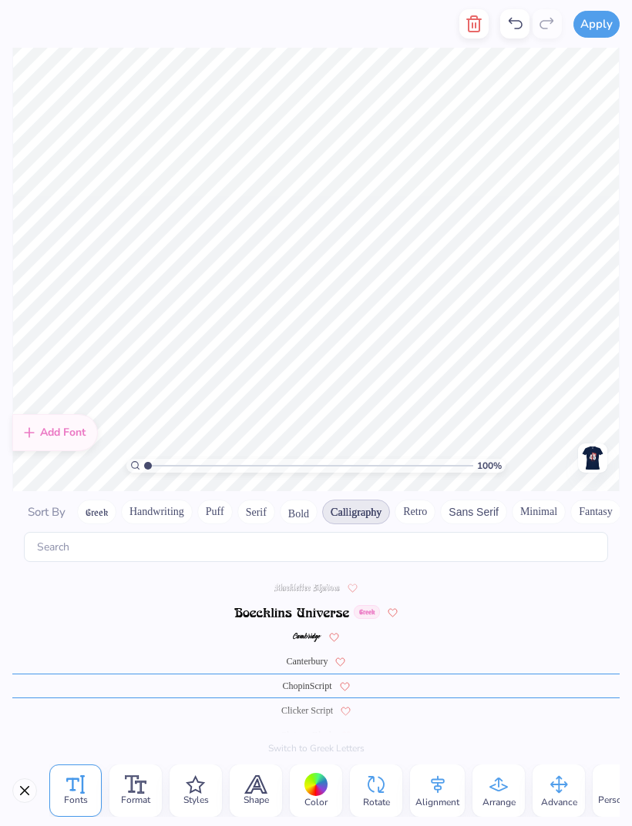
scroll to position [120, 0]
type textarea "X"
type textarea "s"
type textarea "Ship Name"
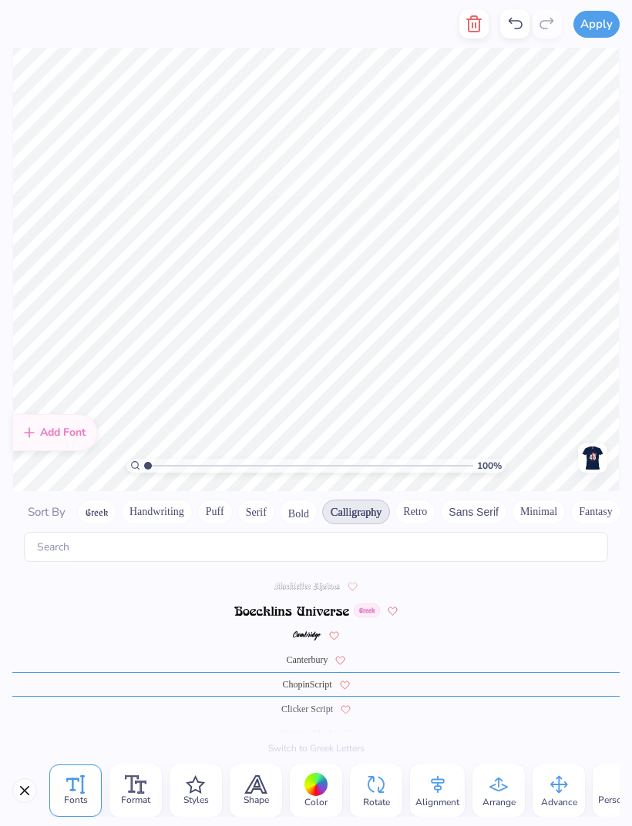
click at [298, 702] on span "Clicker Script" at bounding box center [307, 709] width 52 height 14
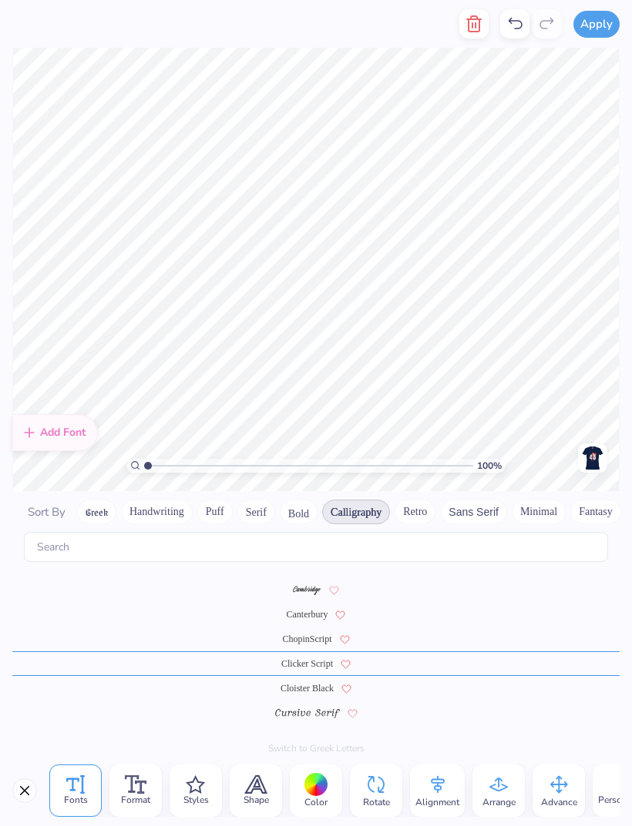
scroll to position [169, 0]
click at [319, 678] on span "Cloister Black" at bounding box center [306, 685] width 53 height 14
click at [308, 702] on span "Dancing Script" at bounding box center [300, 709] width 55 height 14
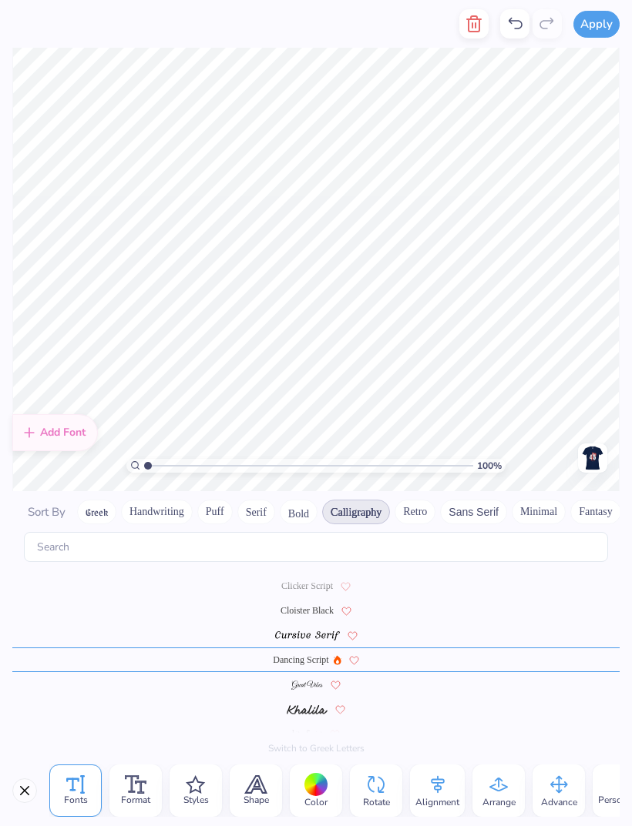
click at [305, 681] on img at bounding box center [307, 685] width 32 height 9
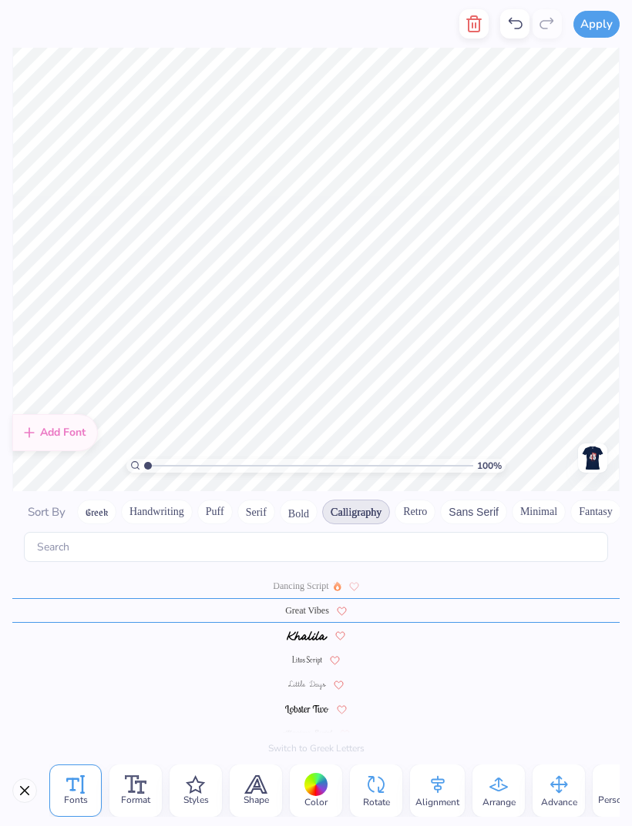
scroll to position [317, 0]
click at [309, 730] on img at bounding box center [307, 734] width 50 height 9
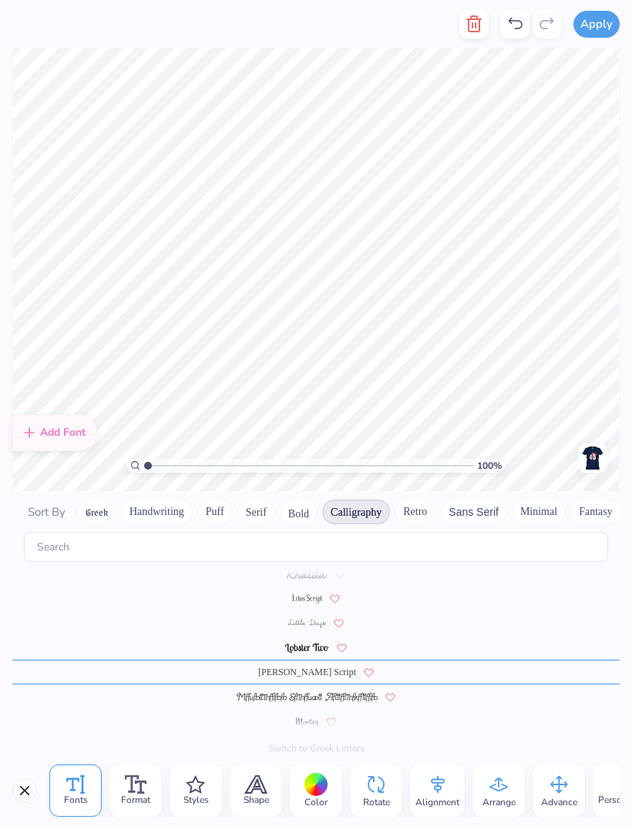
scroll to position [391, 0]
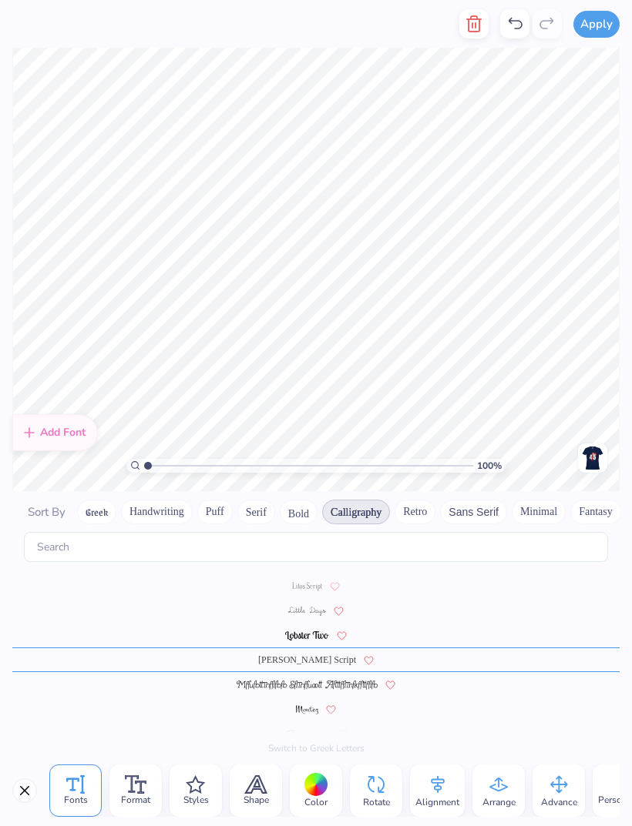
click at [384, 792] on icon at bounding box center [375, 784] width 23 height 23
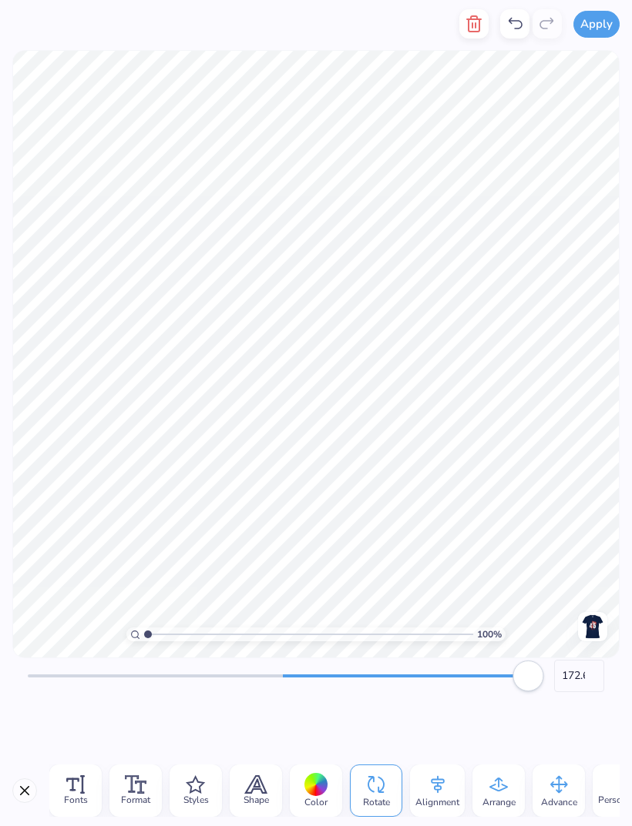
type input "-179.2"
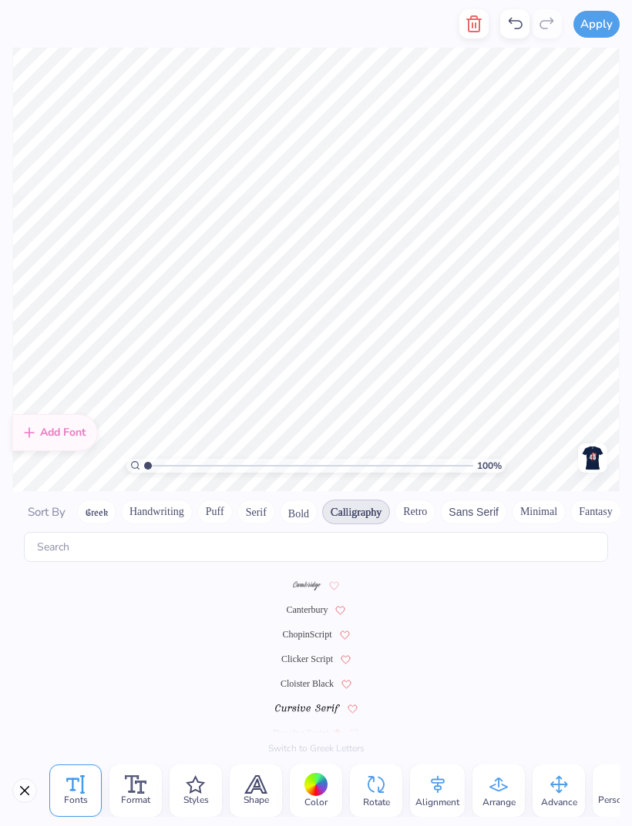
scroll to position [169, 0]
click at [322, 629] on span "ChopinScript" at bounding box center [306, 636] width 49 height 14
click at [308, 733] on img at bounding box center [307, 737] width 46 height 9
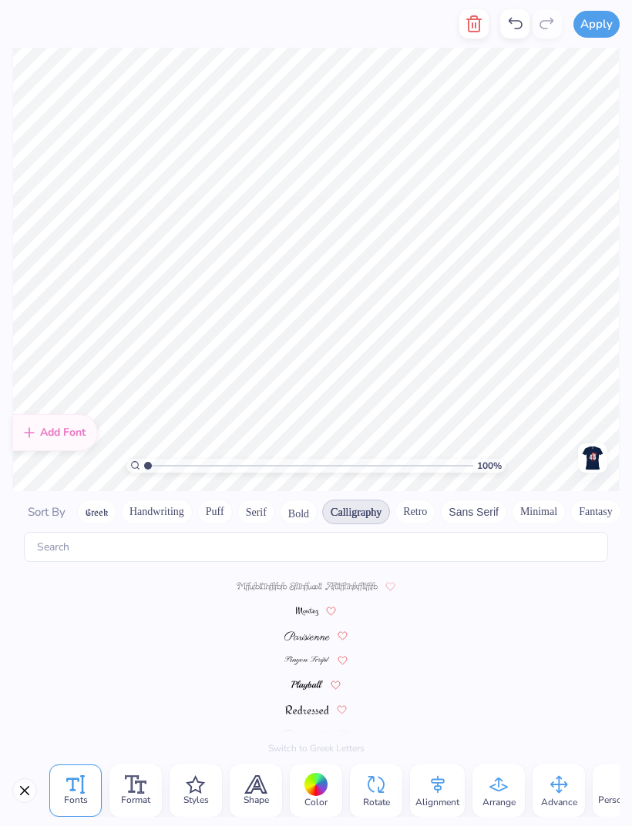
click at [313, 656] on img at bounding box center [306, 660] width 45 height 9
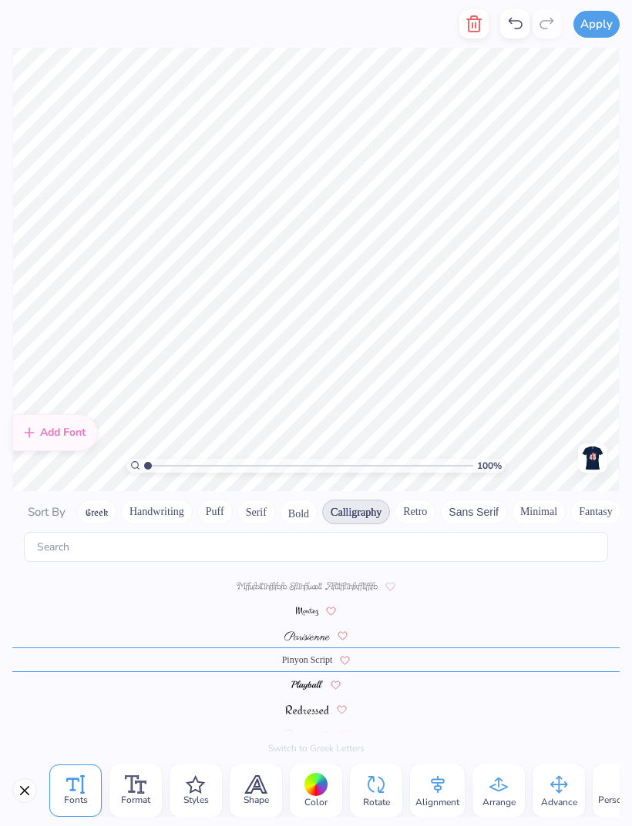
click at [303, 632] on img at bounding box center [307, 636] width 46 height 9
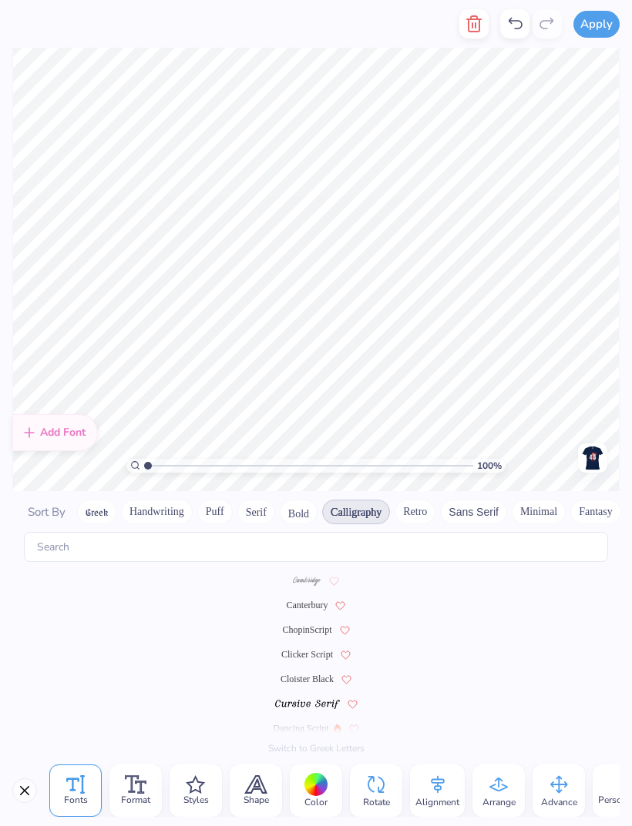
scroll to position [169, 0]
click at [307, 629] on span "ChopinScript" at bounding box center [306, 636] width 49 height 14
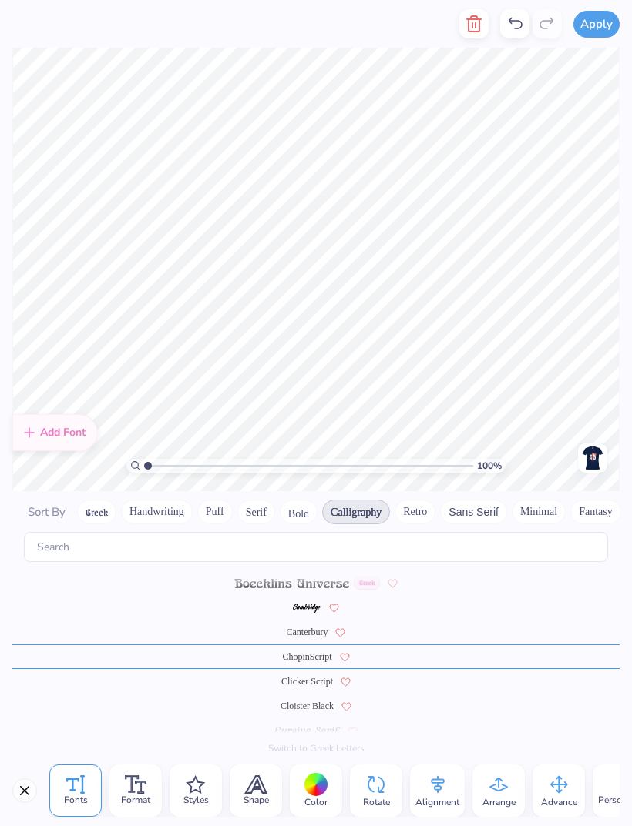
scroll to position [145, 0]
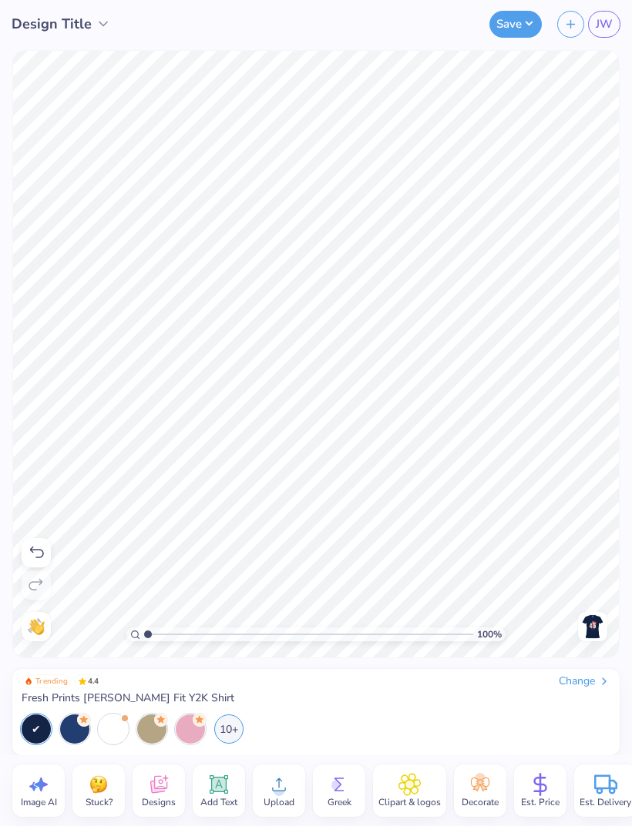
click at [219, 790] on icon at bounding box center [219, 785] width 15 height 15
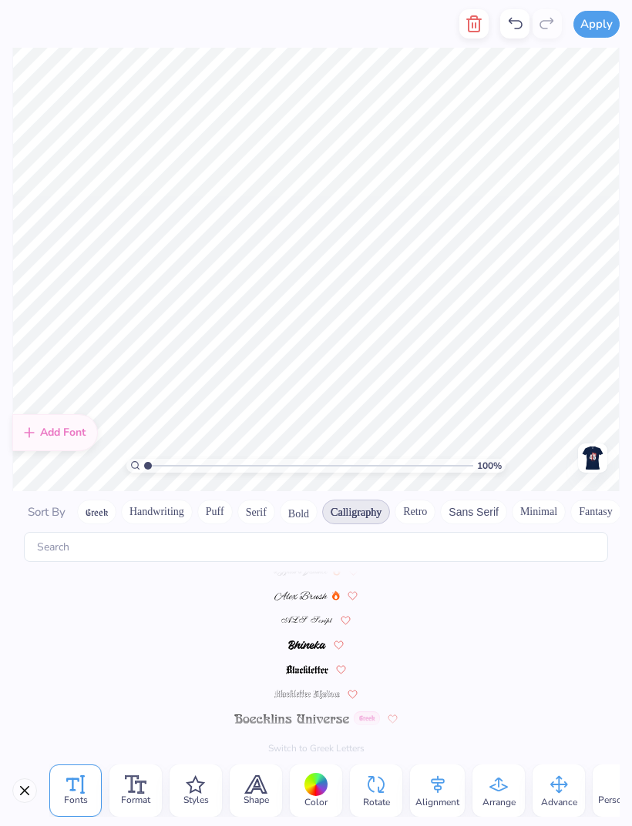
scroll to position [0, 0]
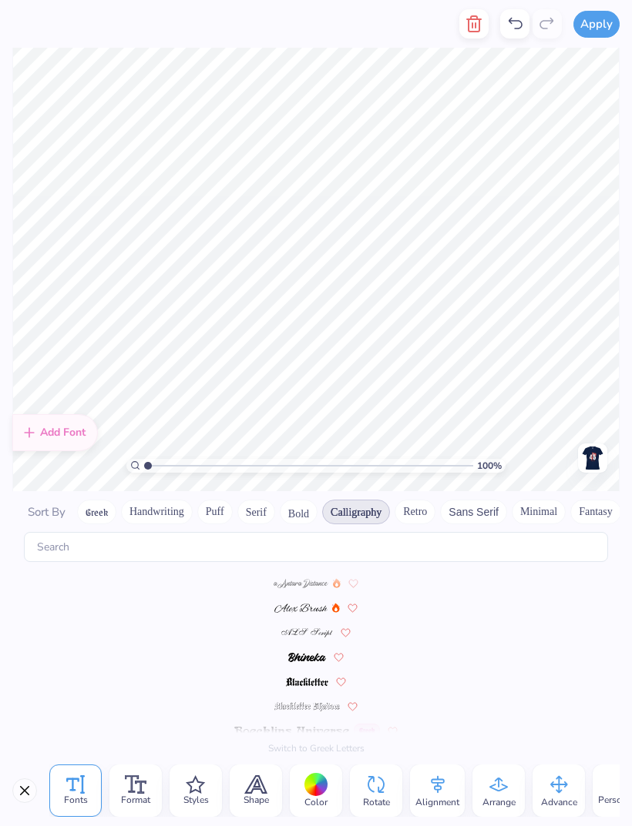
type textarea "X"
type textarea "Year"
click at [306, 579] on img at bounding box center [300, 583] width 54 height 9
type textarea "Year"
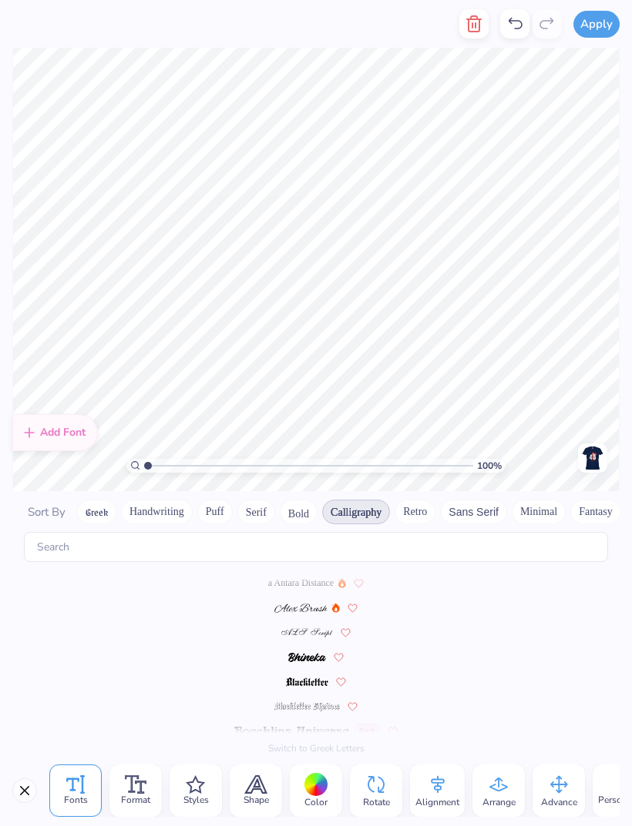
scroll to position [0, 0]
click at [306, 576] on span "a Antara Distance" at bounding box center [300, 583] width 65 height 14
click at [290, 576] on span "a Antara Distance" at bounding box center [300, 583] width 65 height 14
click at [300, 604] on img at bounding box center [300, 608] width 52 height 9
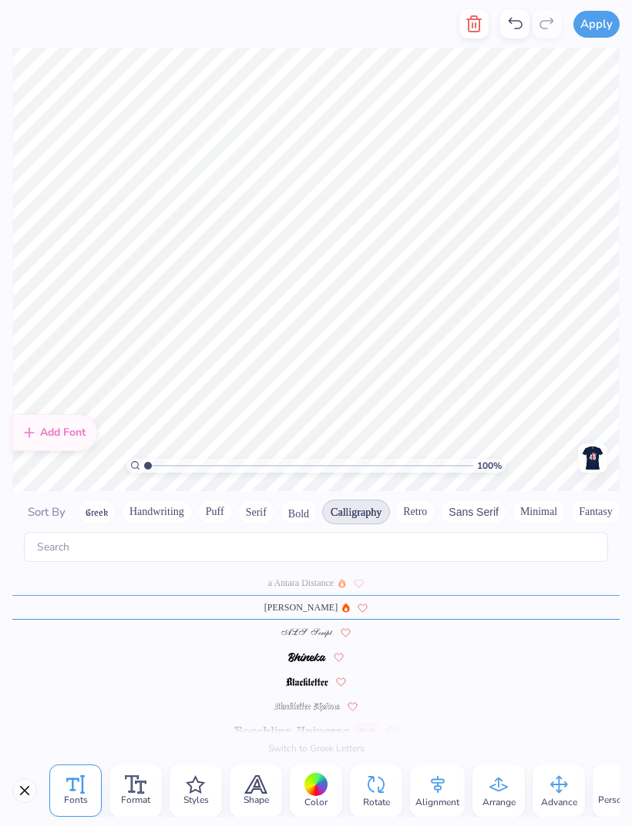
scroll to position [0, 1]
type textarea "YeFar"
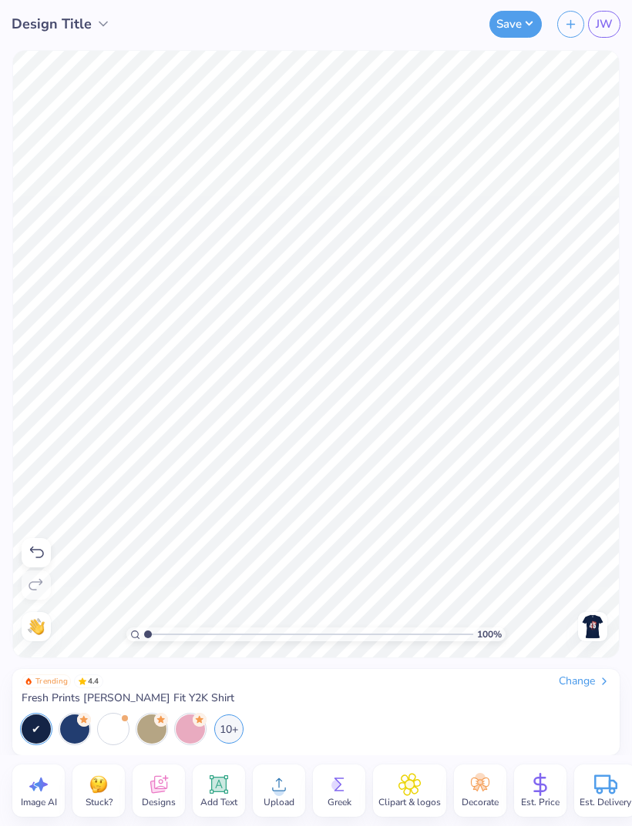
click at [305, 756] on div at bounding box center [316, 756] width 632 height 0
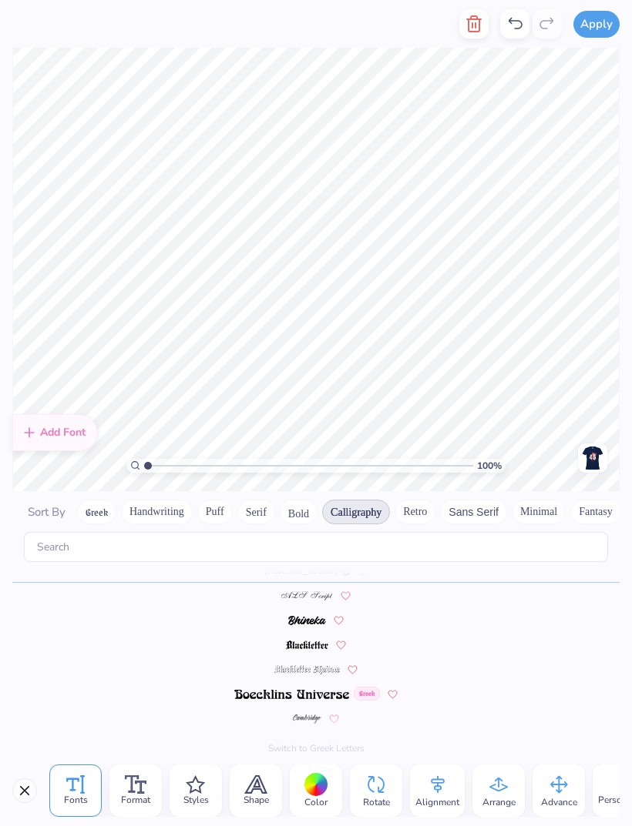
type textarea "Year"
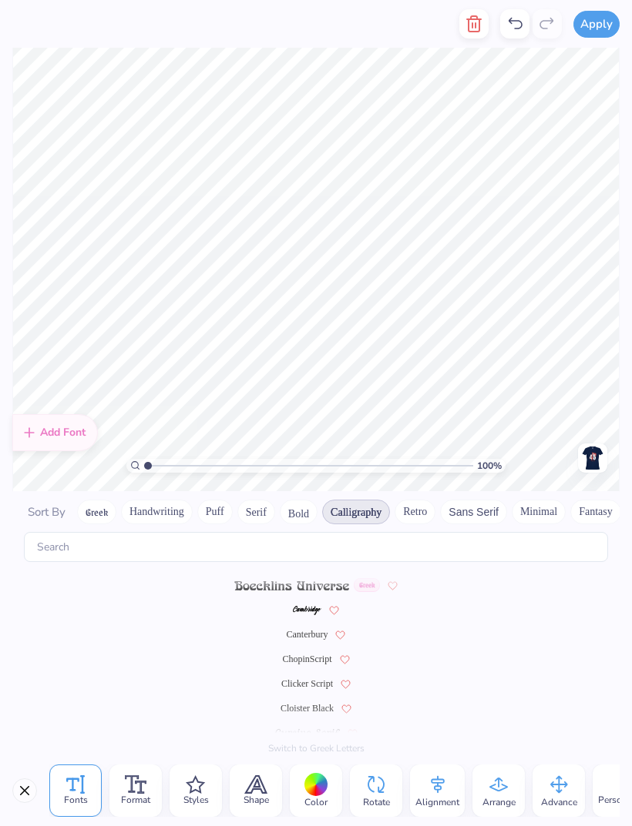
scroll to position [145, 0]
click at [315, 653] on span "ChopinScript" at bounding box center [306, 660] width 49 height 14
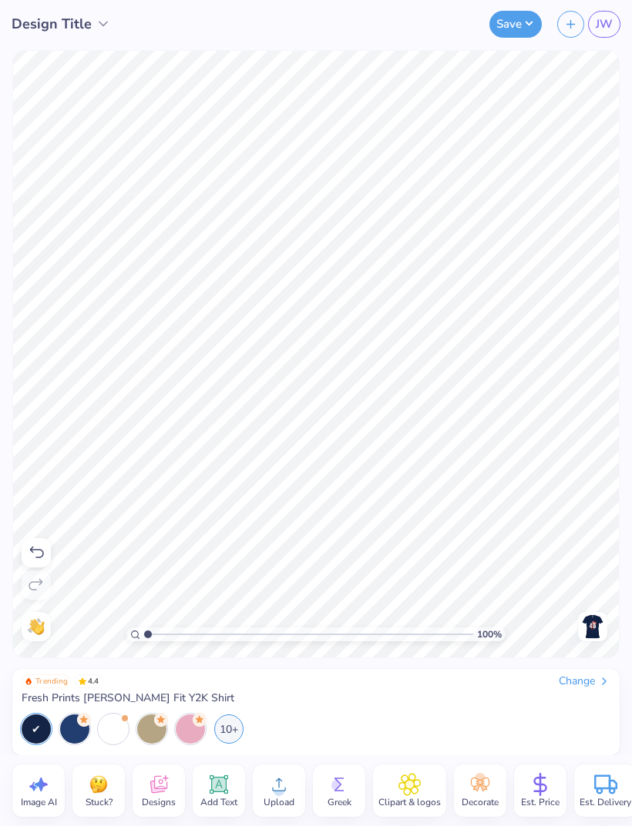
click at [591, 619] on img at bounding box center [592, 627] width 25 height 25
click at [592, 622] on img at bounding box center [592, 627] width 25 height 25
click at [597, 622] on img at bounding box center [592, 627] width 25 height 25
click at [594, 622] on img at bounding box center [592, 627] width 25 height 25
click at [585, 632] on img at bounding box center [592, 627] width 25 height 25
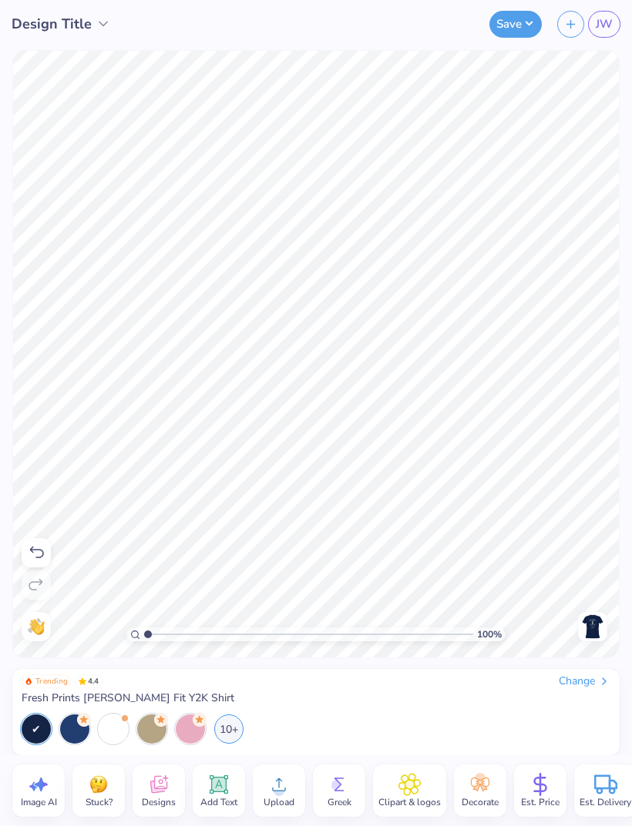
click at [592, 622] on img at bounding box center [592, 627] width 25 height 25
click at [592, 631] on img at bounding box center [592, 627] width 25 height 25
click at [584, 627] on img at bounding box center [592, 627] width 25 height 25
click at [518, 17] on button "Save" at bounding box center [515, 24] width 52 height 27
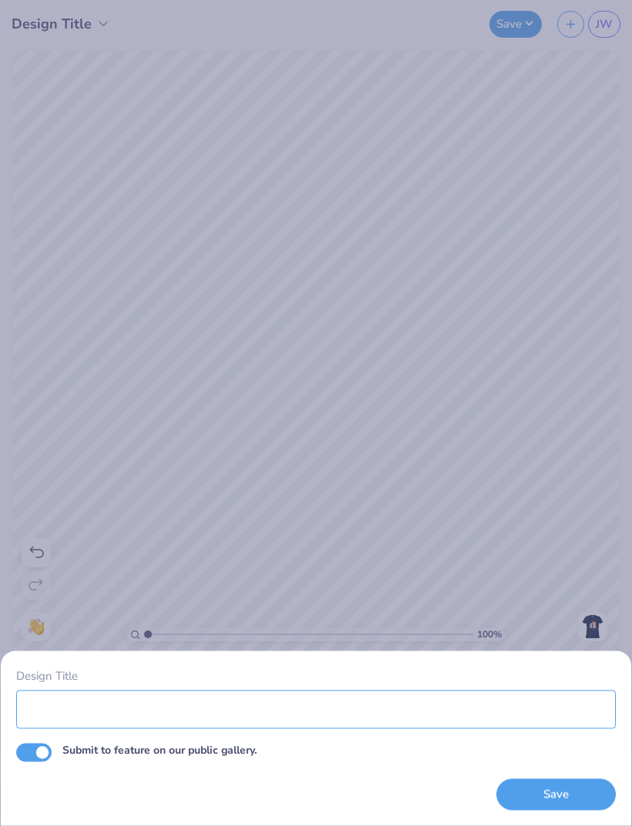
click at [162, 719] on input "Design Title" at bounding box center [315, 709] width 599 height 39
click at [478, 709] on input "45th shirt" at bounding box center [315, 709] width 599 height 39
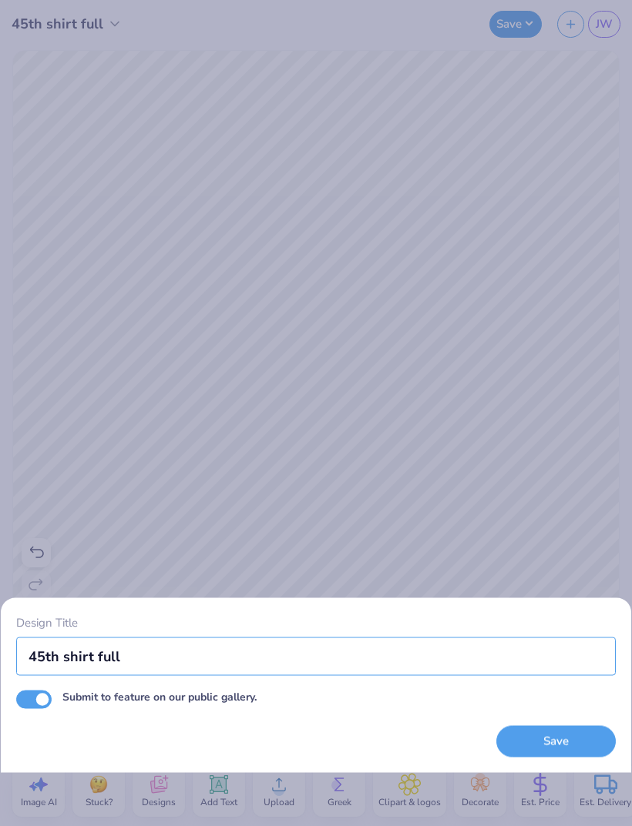
type input "45th shirt full"
click at [48, 693] on input "Submit to feature on our public gallery." at bounding box center [33, 699] width 35 height 18
checkbox input "false"
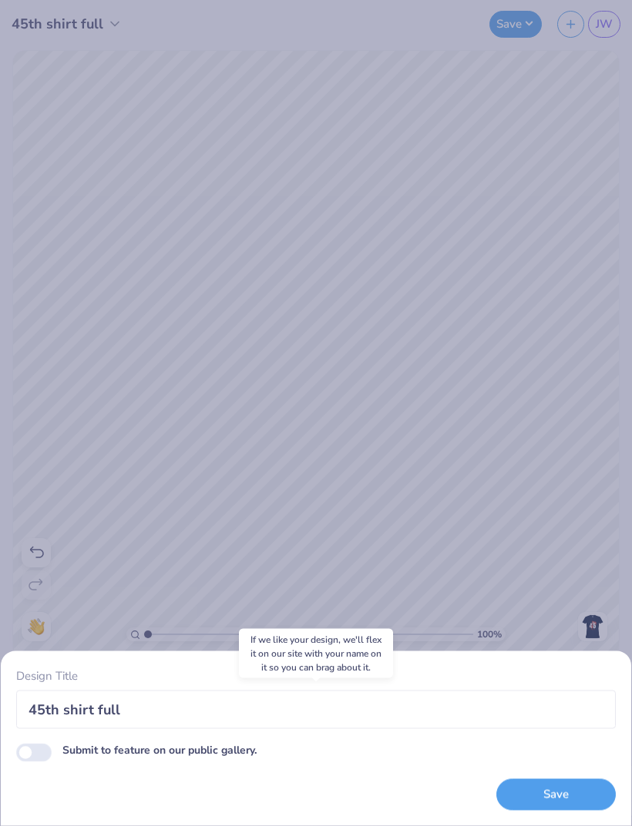
click at [555, 805] on button "Save" at bounding box center [555, 795] width 119 height 32
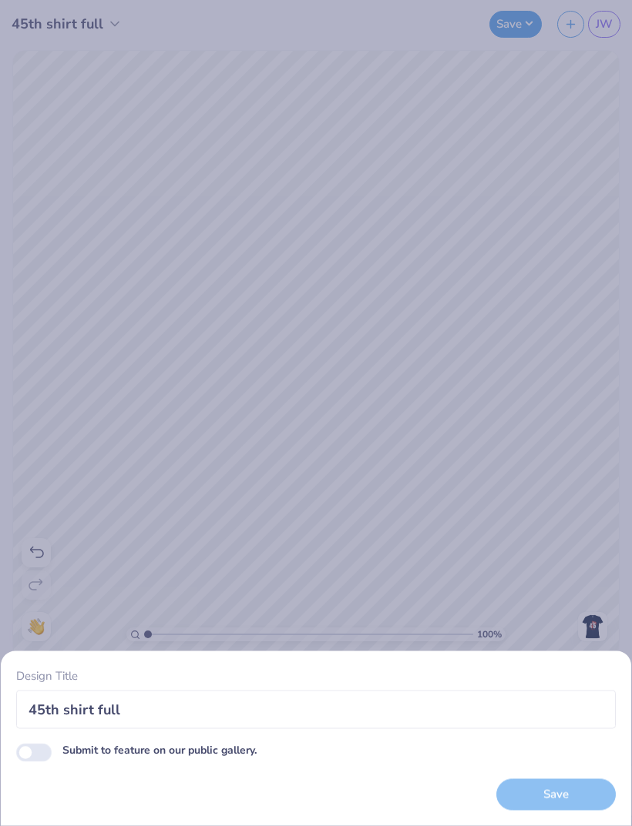
click at [544, 789] on div "Save" at bounding box center [555, 795] width 119 height 32
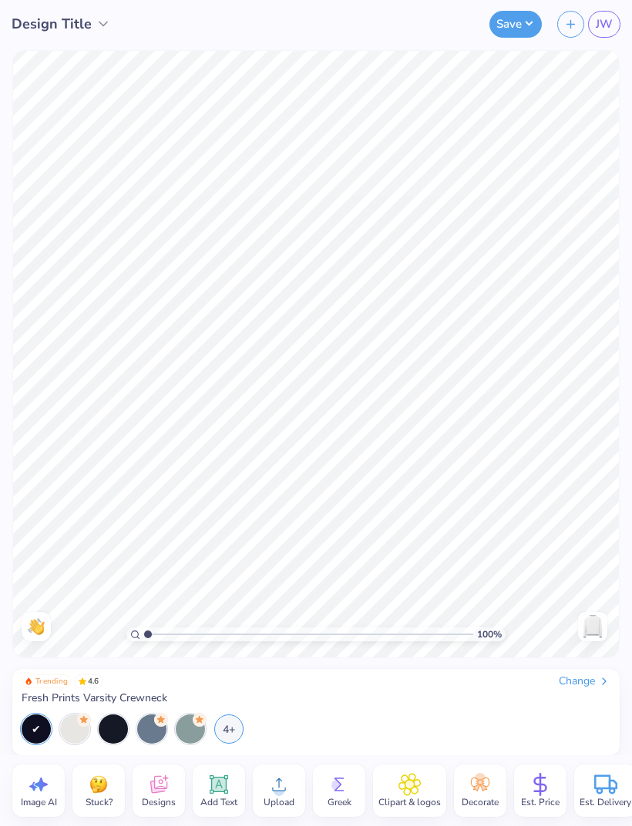
click at [273, 789] on icon at bounding box center [278, 784] width 23 height 23
click at [269, 790] on icon at bounding box center [278, 784] width 23 height 23
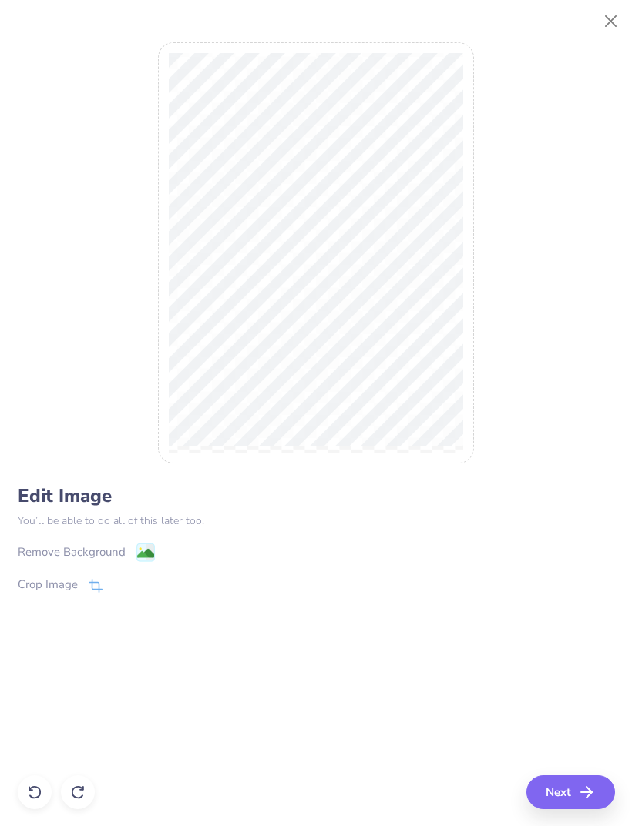
click at [541, 784] on button "Next" at bounding box center [570, 793] width 89 height 34
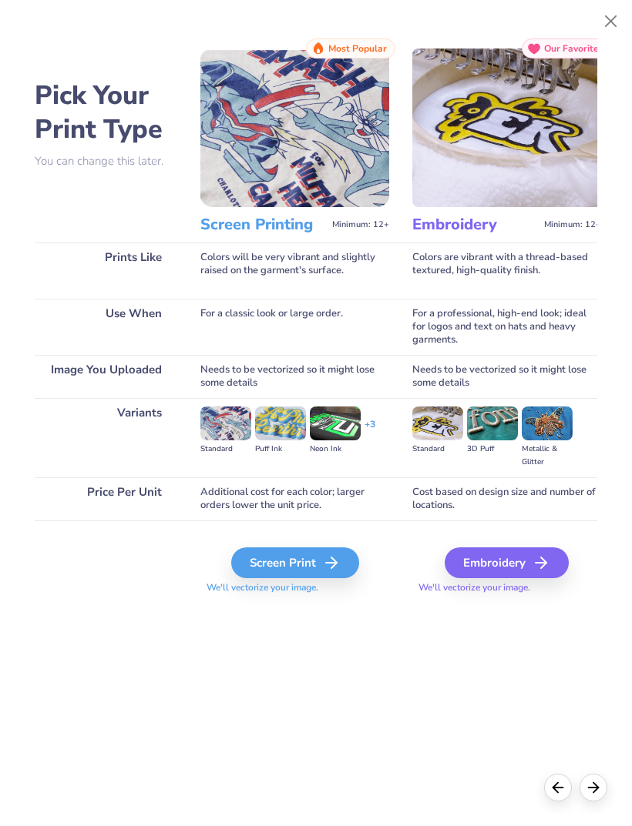
click at [323, 564] on div "Screen Print" at bounding box center [295, 563] width 128 height 31
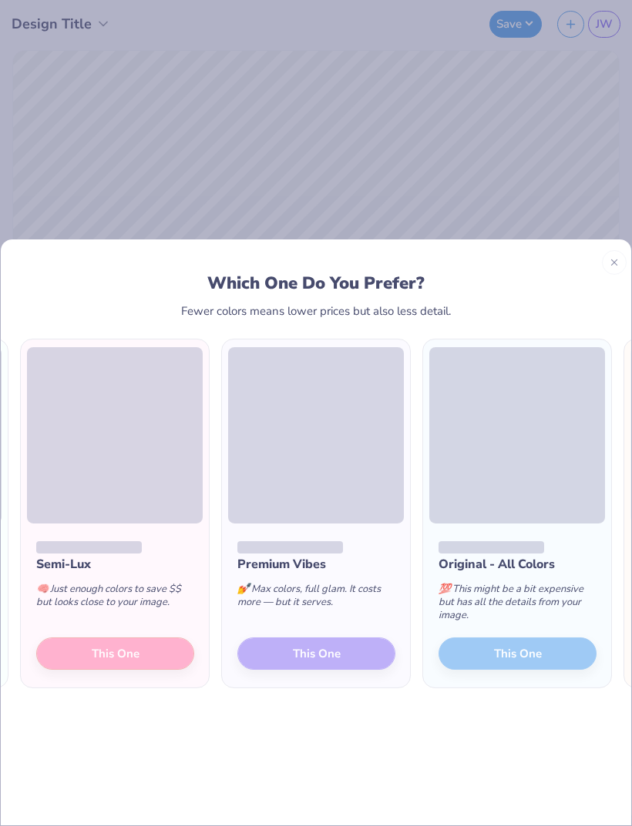
click at [138, 622] on div "Semi-Lux 🧠 Just enough colors to save $$ but looks close to your image. This One" at bounding box center [115, 605] width 188 height 165
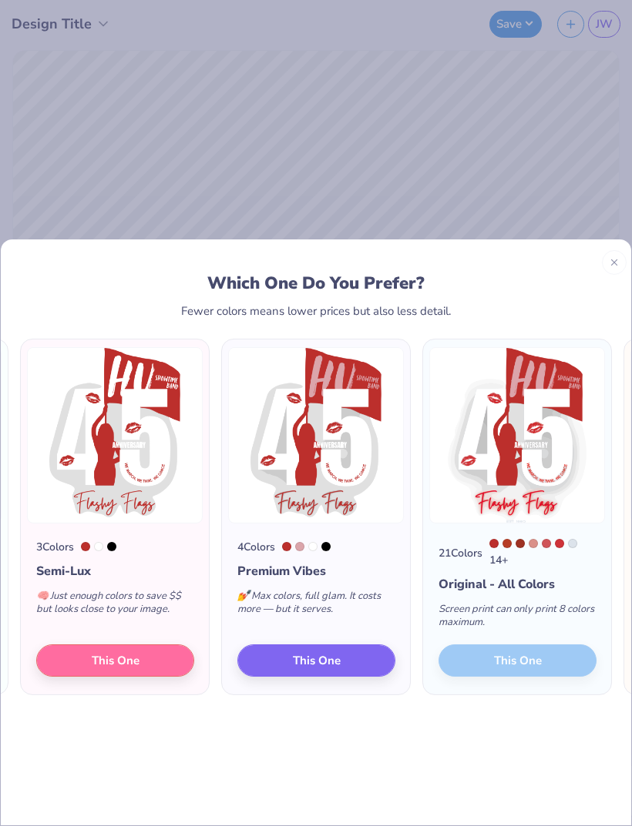
click at [104, 652] on span "This One" at bounding box center [116, 661] width 48 height 18
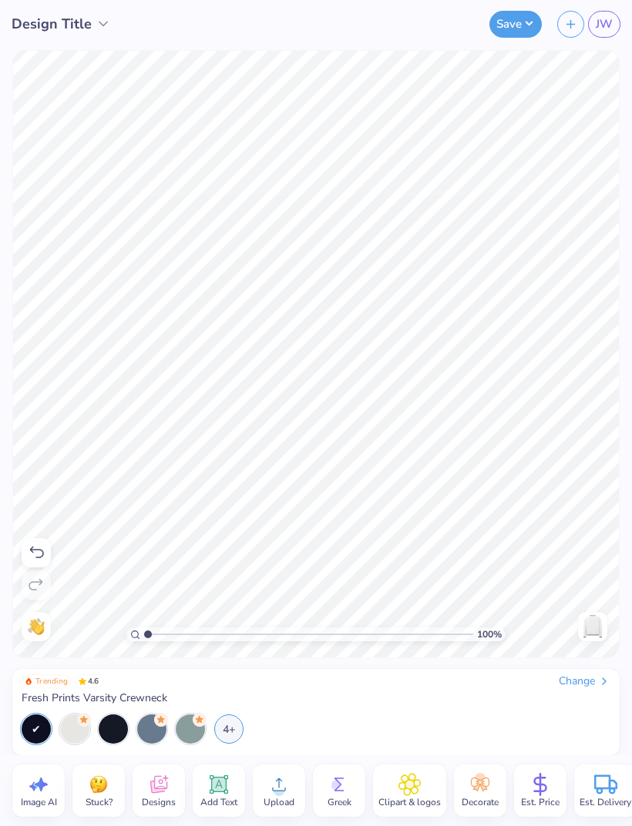
click at [586, 630] on img at bounding box center [592, 627] width 25 height 25
click at [236, 726] on div "4+" at bounding box center [228, 729] width 29 height 29
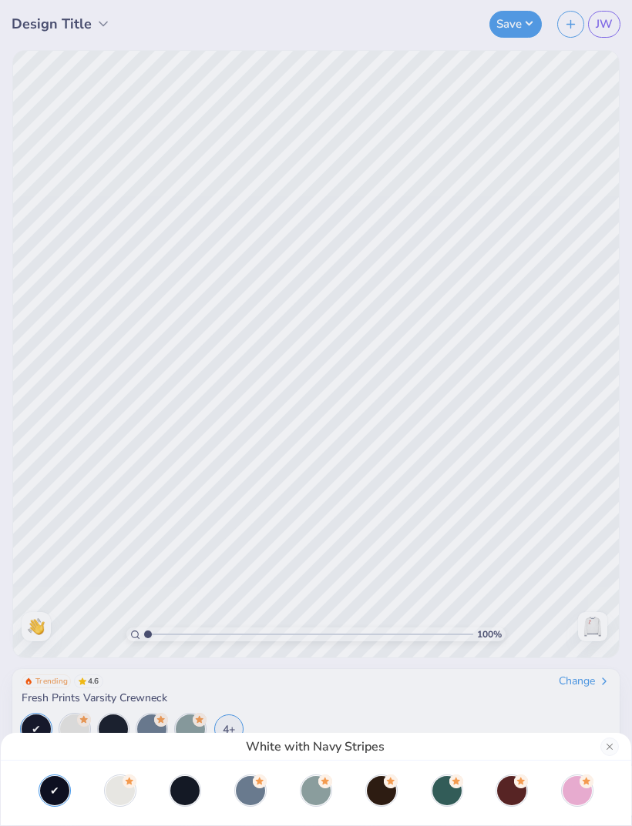
click at [192, 794] on div at bounding box center [184, 790] width 29 height 29
click at [405, 635] on div "Navy with White Stripes" at bounding box center [316, 413] width 632 height 826
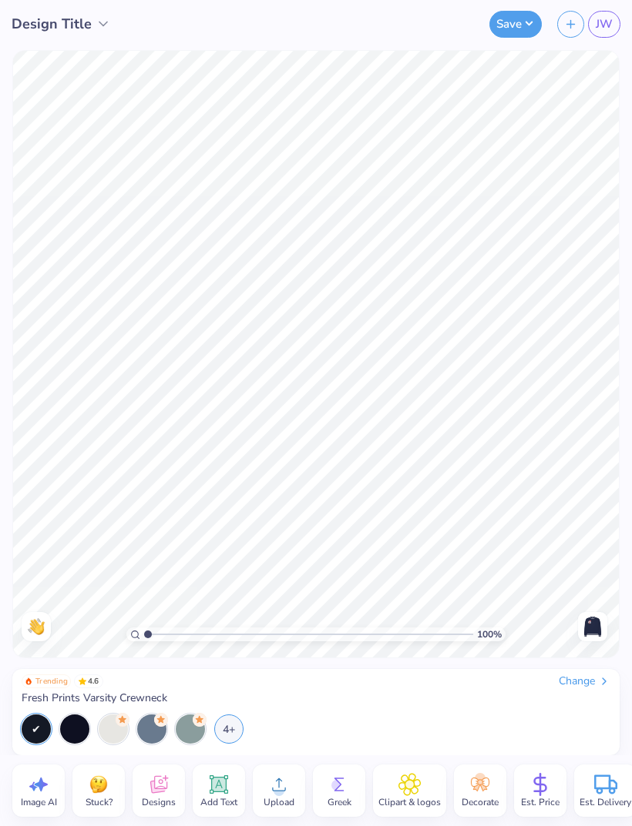
click at [585, 619] on img at bounding box center [592, 627] width 25 height 25
click at [593, 627] on img at bounding box center [592, 627] width 25 height 25
click at [228, 795] on icon at bounding box center [218, 784] width 23 height 23
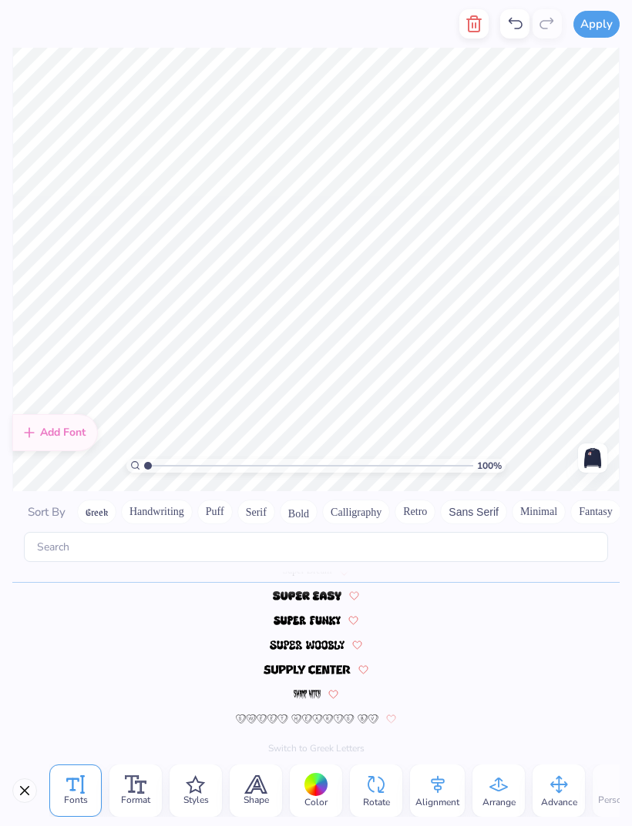
scroll to position [1, 0]
type textarea "T"
type textarea "Flashy Flags"
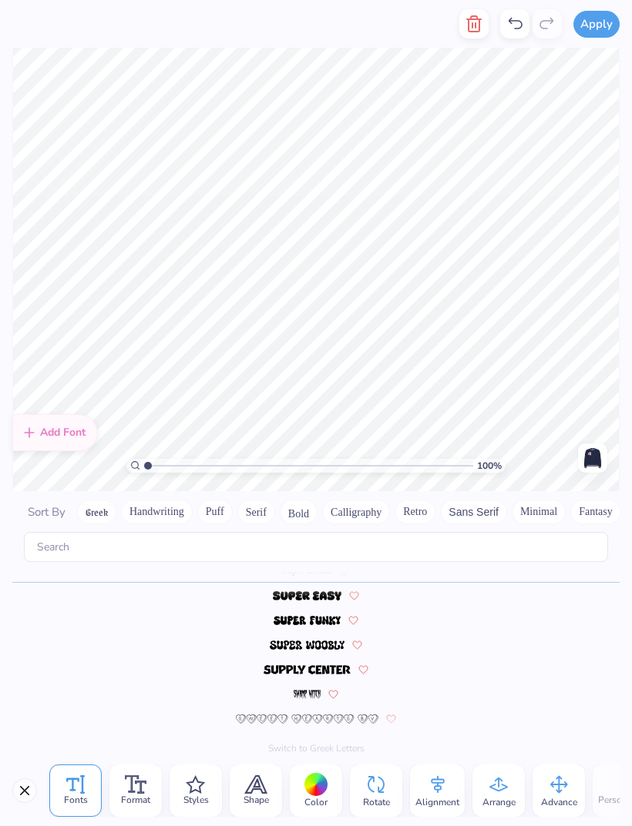
click at [356, 500] on button "Calligraphy" at bounding box center [356, 512] width 68 height 25
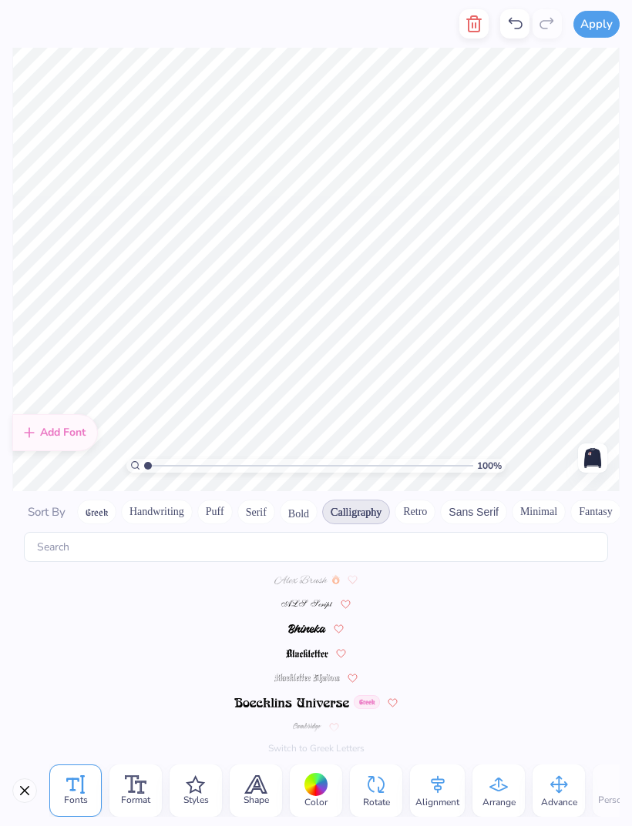
scroll to position [0, 0]
click at [307, 579] on img at bounding box center [300, 583] width 54 height 9
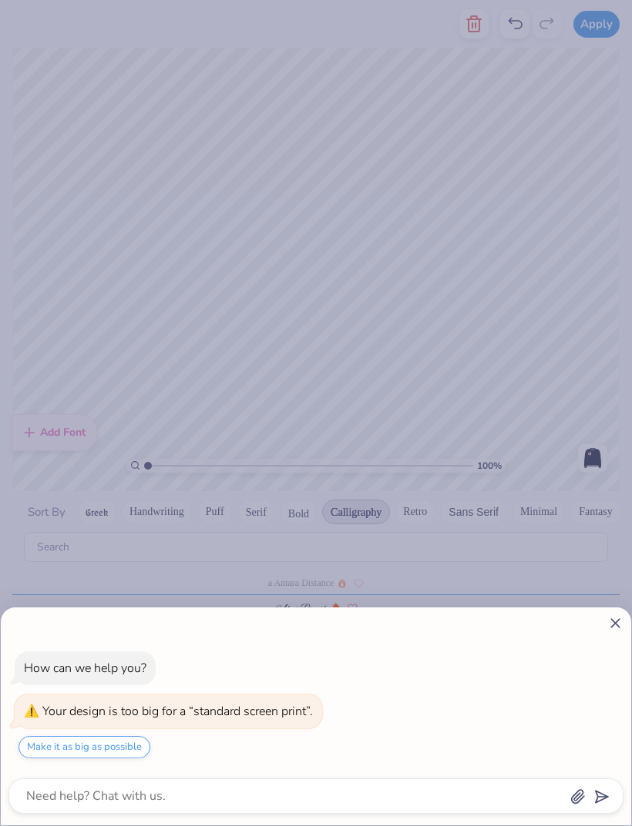
click at [109, 743] on button "Make it as big as possible" at bounding box center [84, 747] width 132 height 22
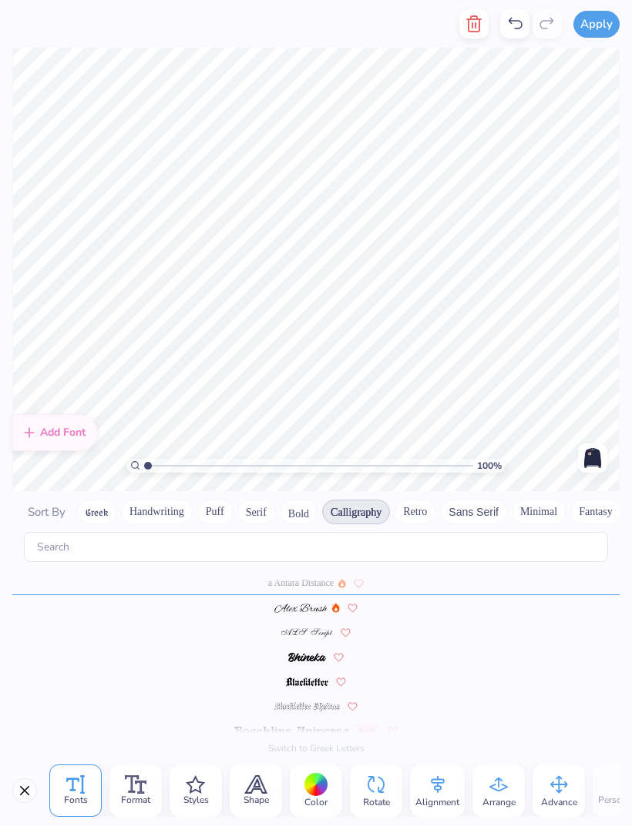
type textarea "x"
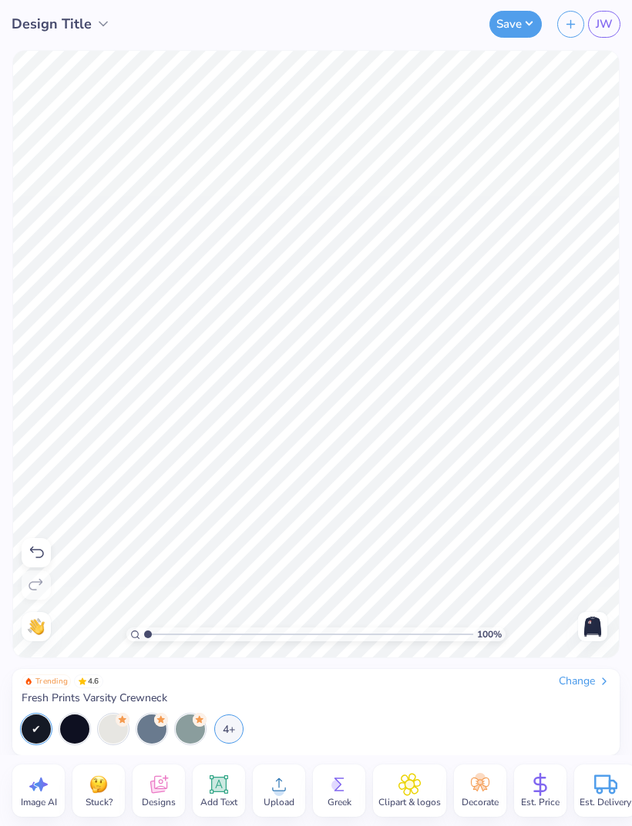
click at [589, 629] on img at bounding box center [592, 627] width 25 height 25
click at [587, 626] on img at bounding box center [592, 627] width 25 height 25
click at [593, 627] on img at bounding box center [592, 627] width 25 height 25
click at [590, 625] on img at bounding box center [592, 627] width 25 height 25
click at [597, 627] on img at bounding box center [592, 627] width 25 height 25
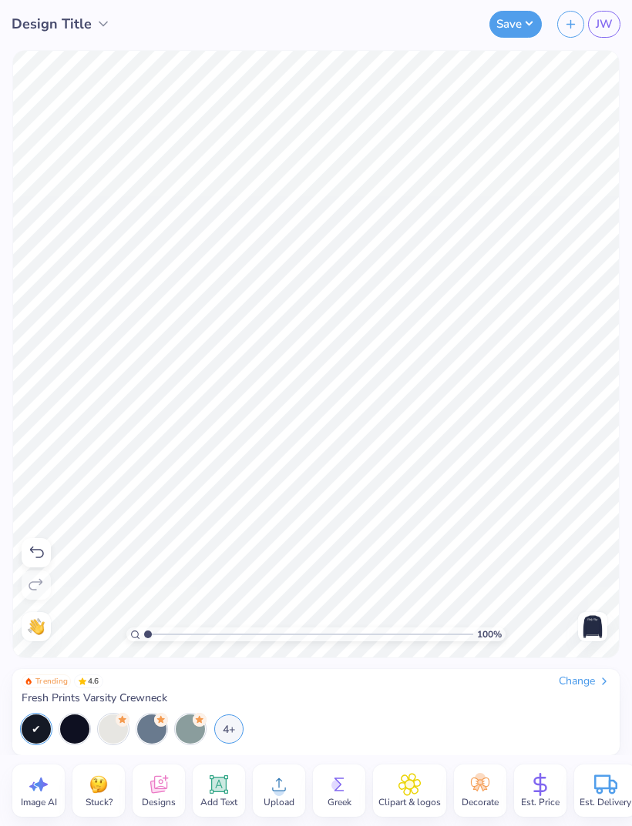
click at [593, 629] on img at bounding box center [592, 627] width 25 height 25
click at [591, 623] on img at bounding box center [592, 627] width 25 height 25
click at [592, 626] on img at bounding box center [592, 627] width 25 height 25
click at [580, 621] on img at bounding box center [592, 627] width 25 height 25
click at [578, 634] on div at bounding box center [592, 626] width 29 height 29
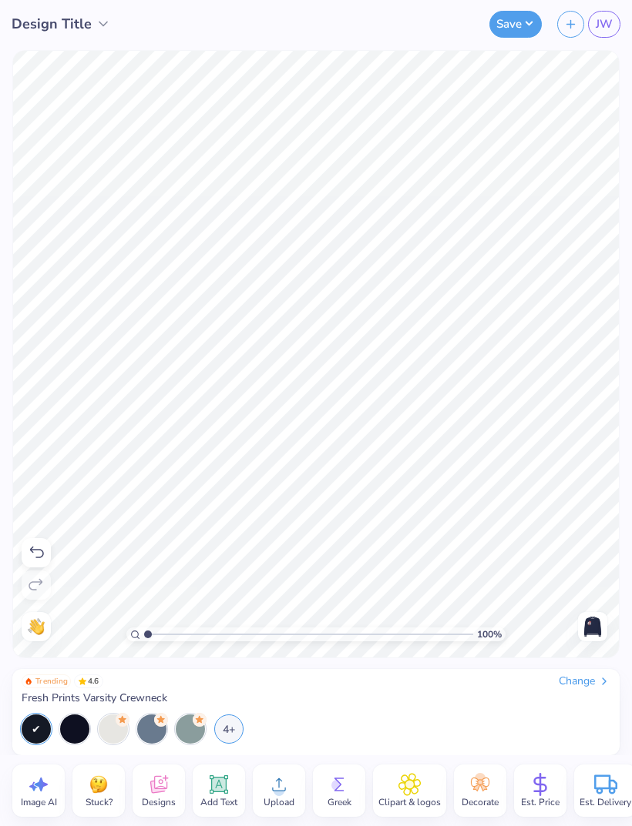
click at [593, 621] on img at bounding box center [592, 627] width 25 height 25
click at [584, 627] on img at bounding box center [592, 627] width 25 height 25
click at [590, 629] on img at bounding box center [592, 627] width 25 height 25
click at [595, 626] on img at bounding box center [592, 627] width 25 height 25
click at [596, 624] on img at bounding box center [592, 627] width 25 height 25
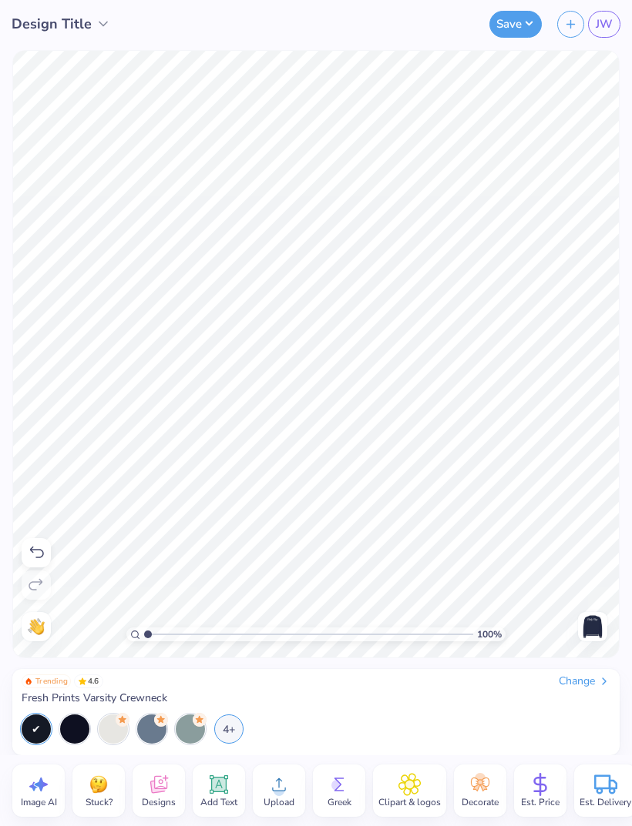
click at [593, 622] on img at bounding box center [592, 627] width 25 height 25
click at [217, 785] on icon at bounding box center [219, 785] width 18 height 18
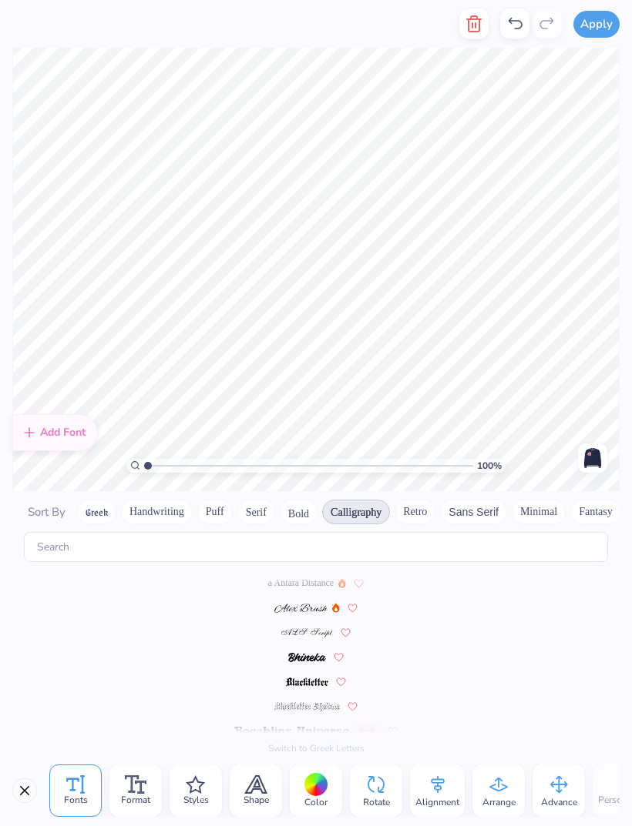
click at [297, 576] on span "a Antara Distance" at bounding box center [300, 583] width 65 height 14
type textarea "T"
type textarea "Name Year"
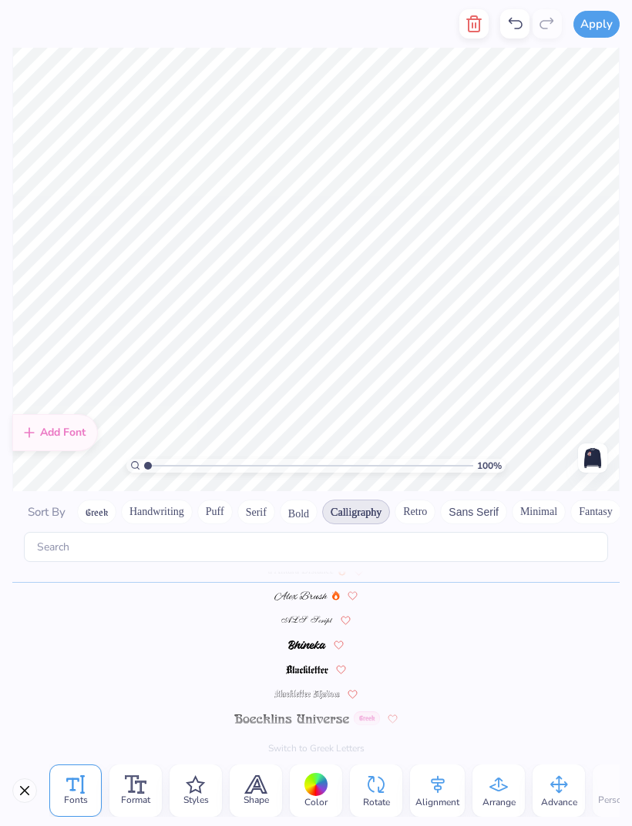
scroll to position [0, 0]
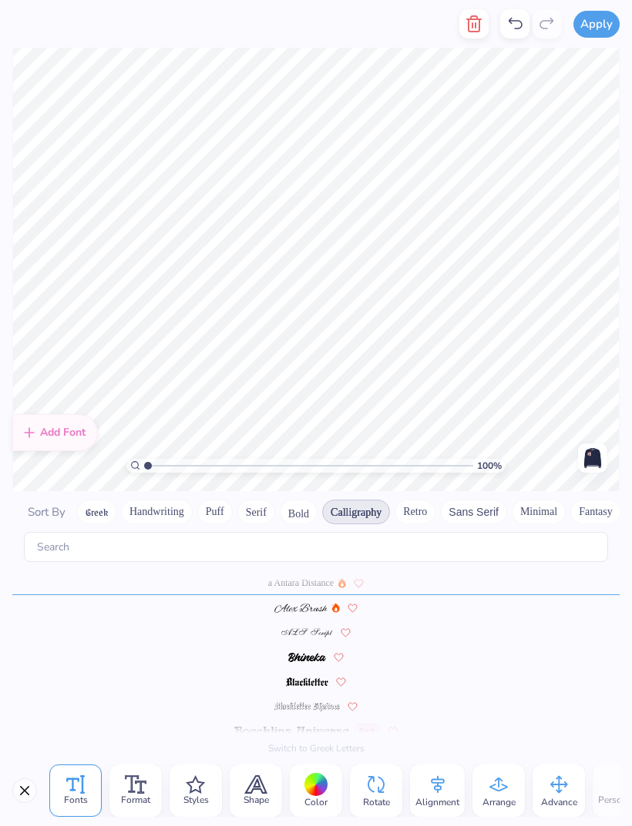
click at [627, 179] on div "100 % Need help? Chat with us. Front" at bounding box center [316, 270] width 632 height 444
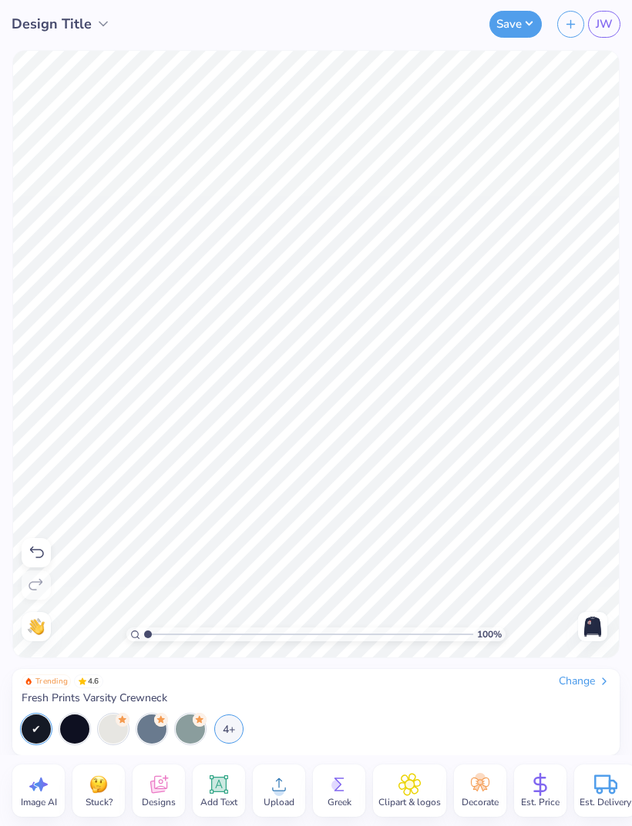
click at [588, 620] on img at bounding box center [592, 627] width 25 height 25
click at [592, 623] on img at bounding box center [592, 627] width 25 height 25
click at [578, 622] on div at bounding box center [592, 626] width 29 height 29
click at [590, 619] on img at bounding box center [592, 627] width 25 height 25
click at [584, 616] on img at bounding box center [592, 627] width 25 height 25
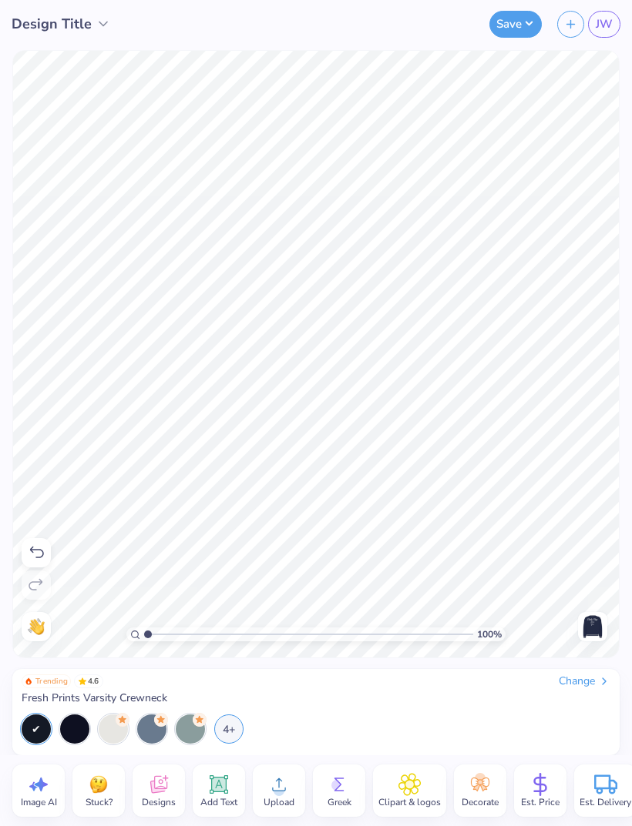
click at [597, 619] on img at bounding box center [592, 627] width 25 height 25
click at [514, 28] on button "Save" at bounding box center [515, 24] width 52 height 27
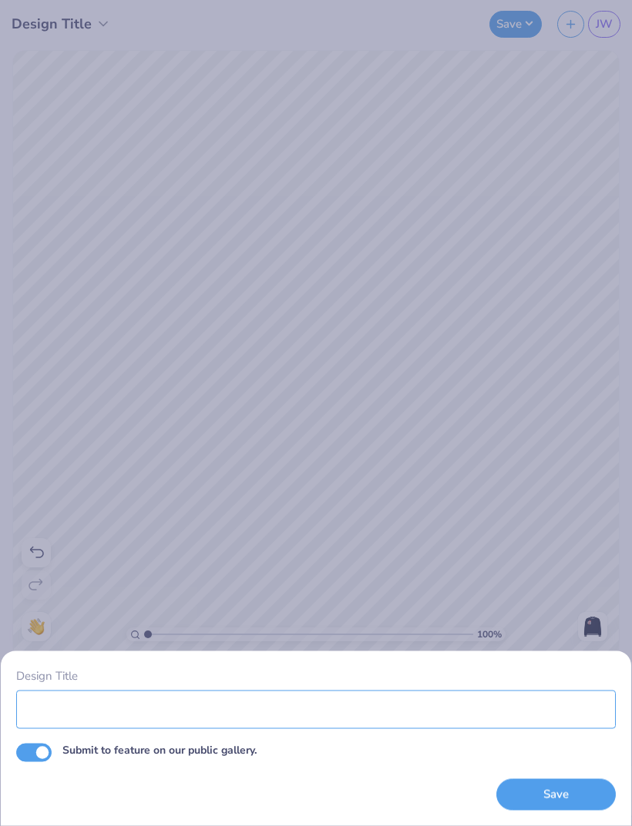
click at [261, 713] on input "Design Title" at bounding box center [315, 709] width 599 height 39
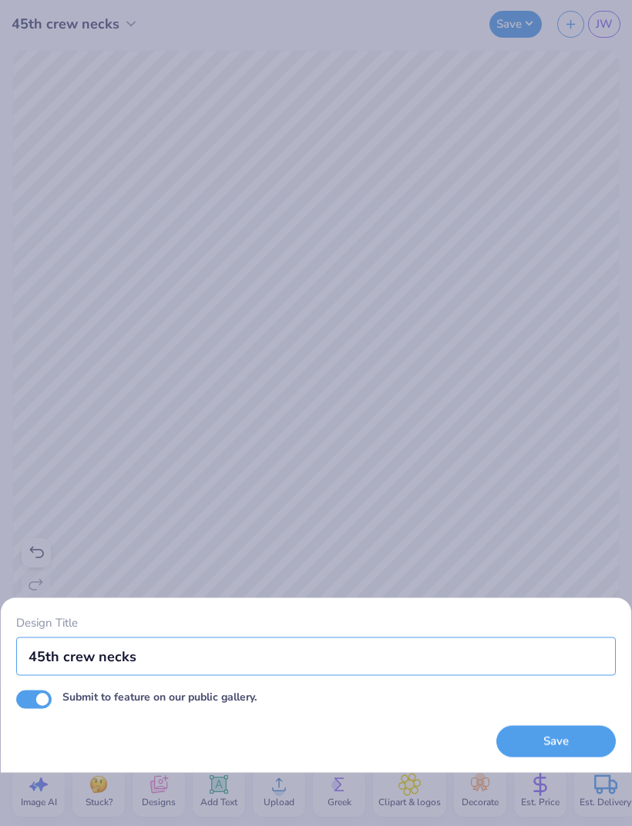
type input "45th crew necks"
click at [42, 756] on div "Design Title 45th crew necks Submit to feature on our public gallery. Save" at bounding box center [315, 686] width 599 height 144
click at [40, 700] on input "Submit to feature on our public gallery." at bounding box center [33, 699] width 35 height 18
checkbox input "false"
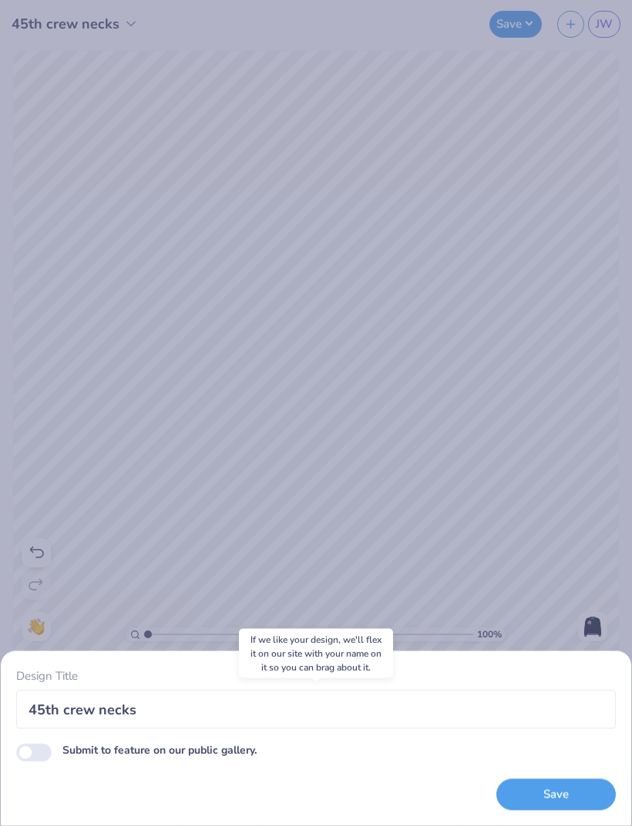
click at [531, 790] on button "Save" at bounding box center [555, 795] width 119 height 32
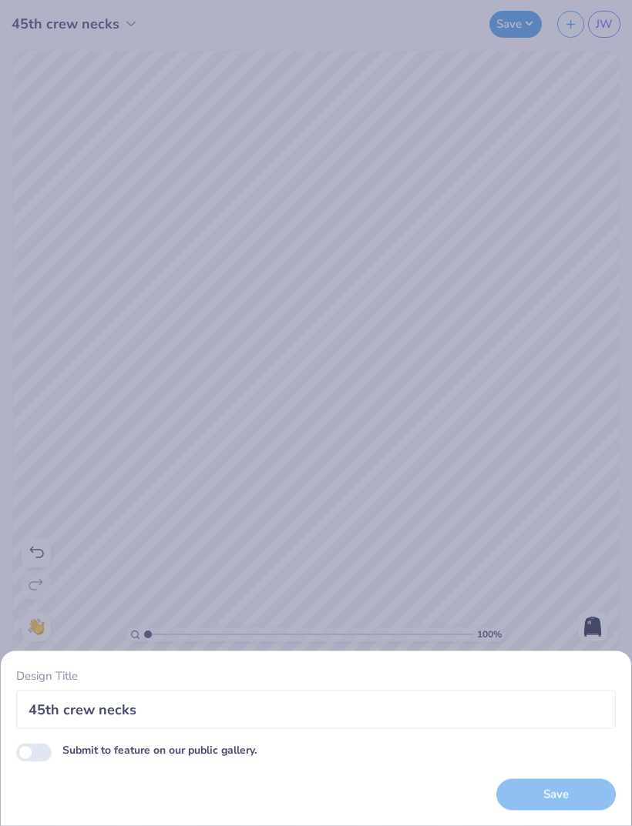
click at [344, 458] on div "Design Title 45th crew necks Submit to feature on our public gallery. Save" at bounding box center [316, 413] width 632 height 826
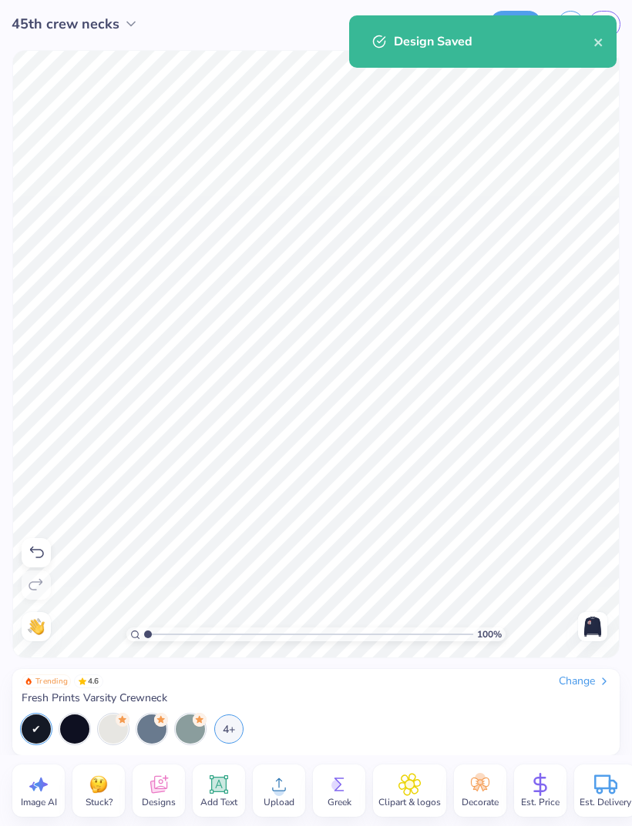
click at [96, 34] on span "45th crew necks" at bounding box center [66, 24] width 108 height 21
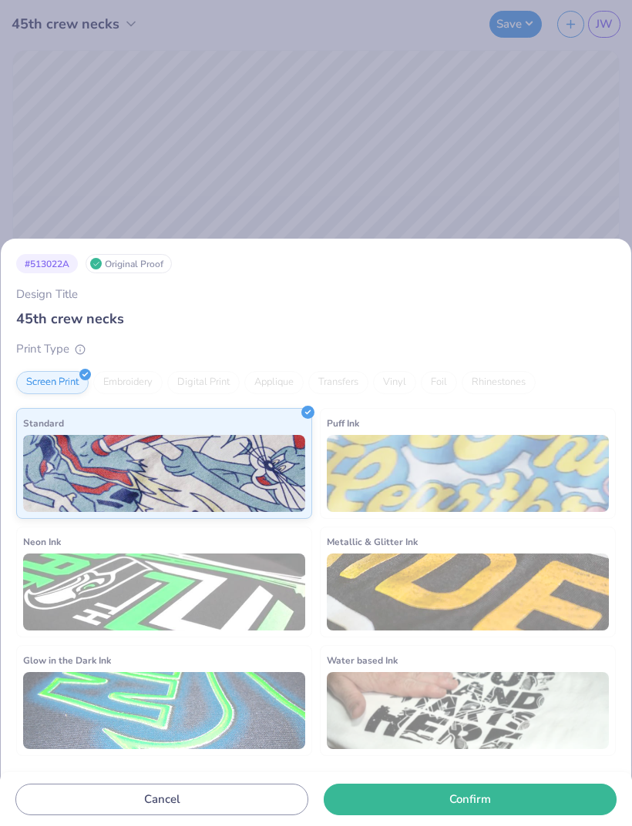
click at [142, 380] on div "Embroidery" at bounding box center [127, 382] width 69 height 23
click at [332, 179] on div "# 513022A Original Proof Design Title 45th crew necks Print Type Screen Print E…" at bounding box center [316, 413] width 632 height 826
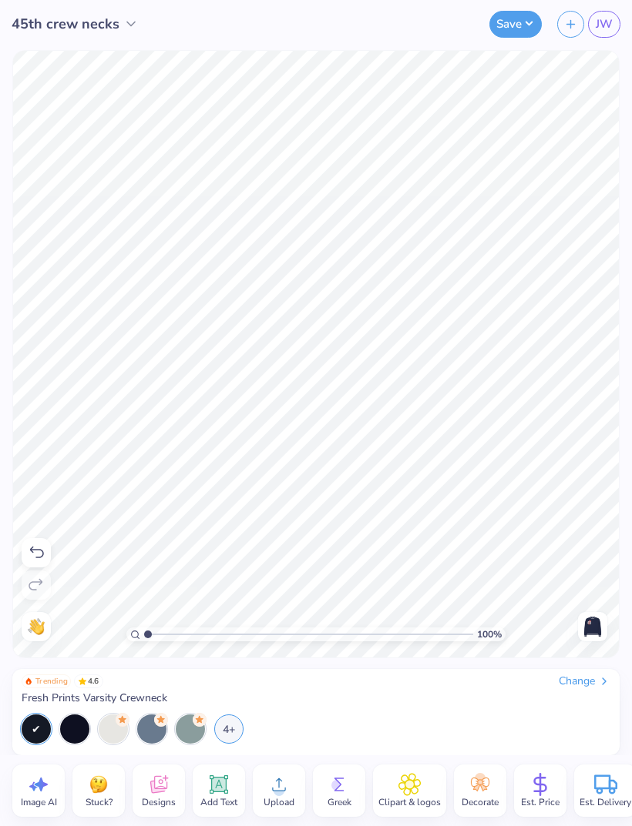
click at [597, 36] on link "JW" at bounding box center [604, 24] width 32 height 27
click at [32, 33] on span "45th crew necks" at bounding box center [66, 24] width 108 height 21
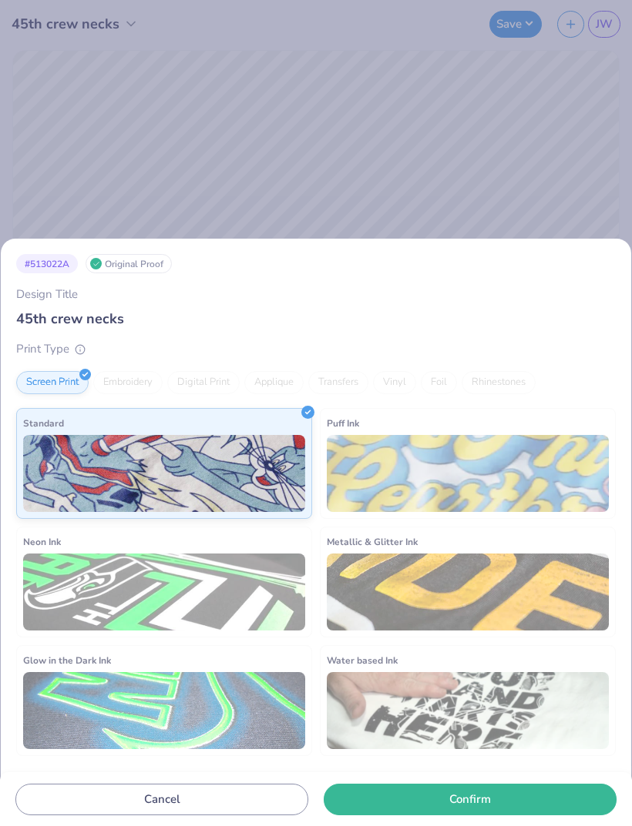
click at [85, 27] on div "# 513022A Original Proof Design Title 45th crew necks Print Type Screen Print E…" at bounding box center [316, 413] width 632 height 826
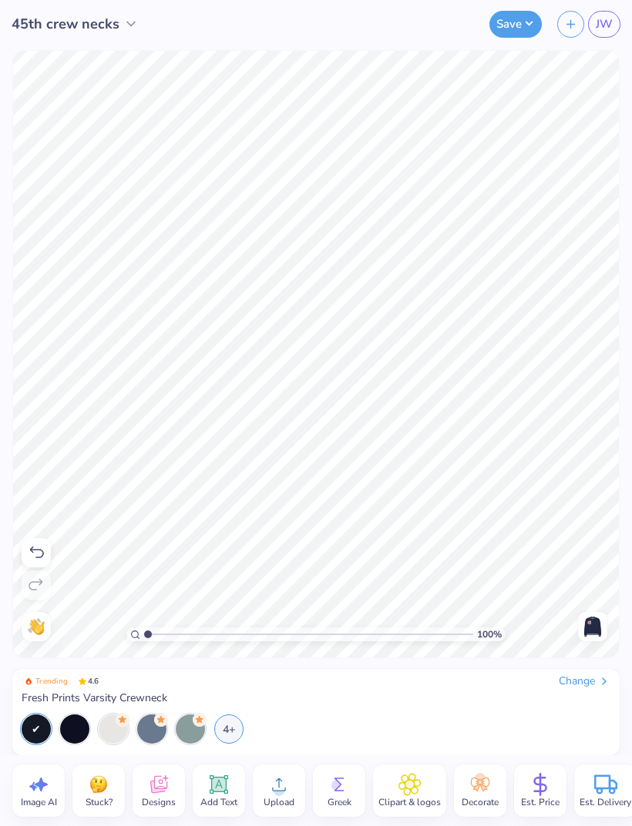
click at [110, 32] on span "45th crew necks" at bounding box center [66, 24] width 108 height 21
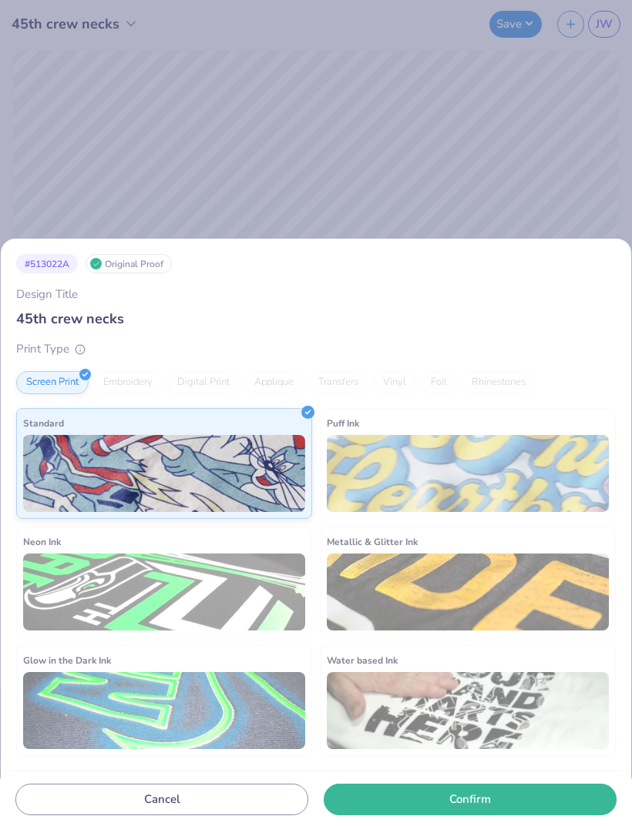
click at [417, 35] on div "# 513022A Original Proof Design Title 45th crew necks Print Type Screen Print E…" at bounding box center [316, 413] width 632 height 826
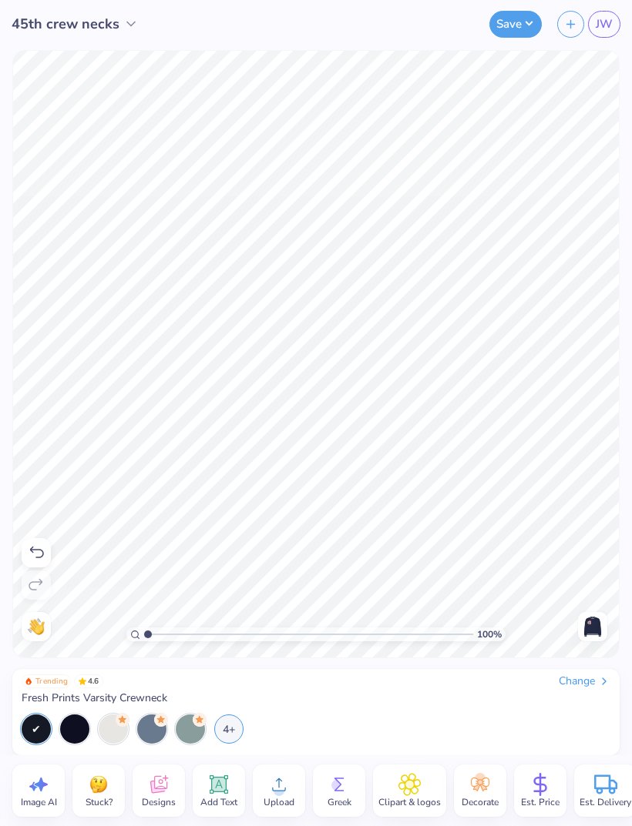
click at [522, 28] on button "Save" at bounding box center [515, 24] width 52 height 27
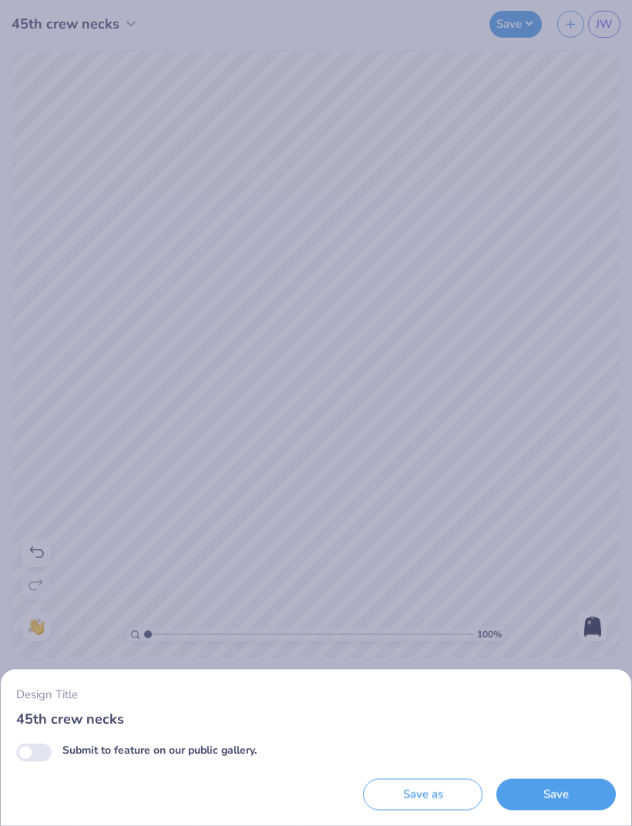
click at [588, 790] on button "Save" at bounding box center [555, 795] width 119 height 32
click at [572, 24] on div "Design Title 45th crew necks Submit to feature on our public gallery. Save as S…" at bounding box center [316, 413] width 632 height 826
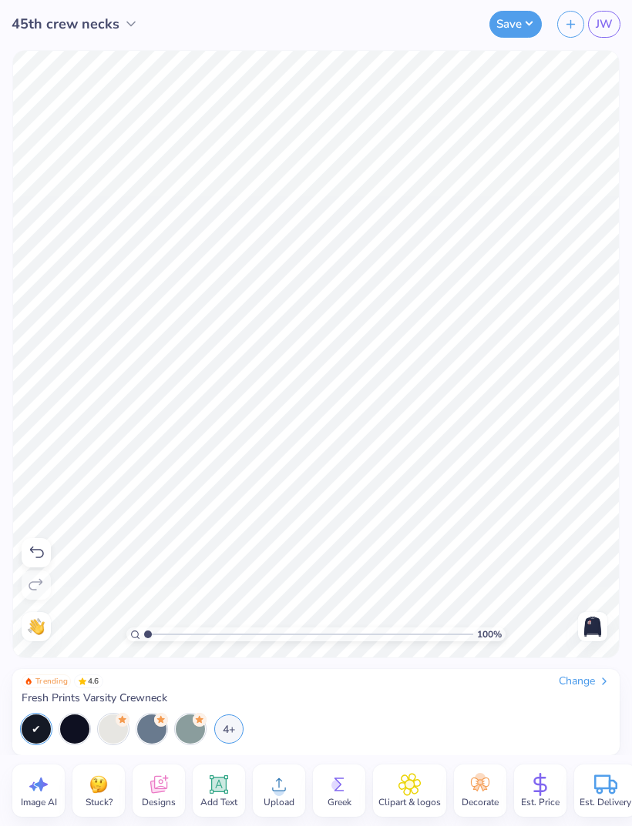
click at [570, 24] on line "button" at bounding box center [571, 24] width 8 height 0
click at [582, 682] on div "Change" at bounding box center [584, 682] width 52 height 14
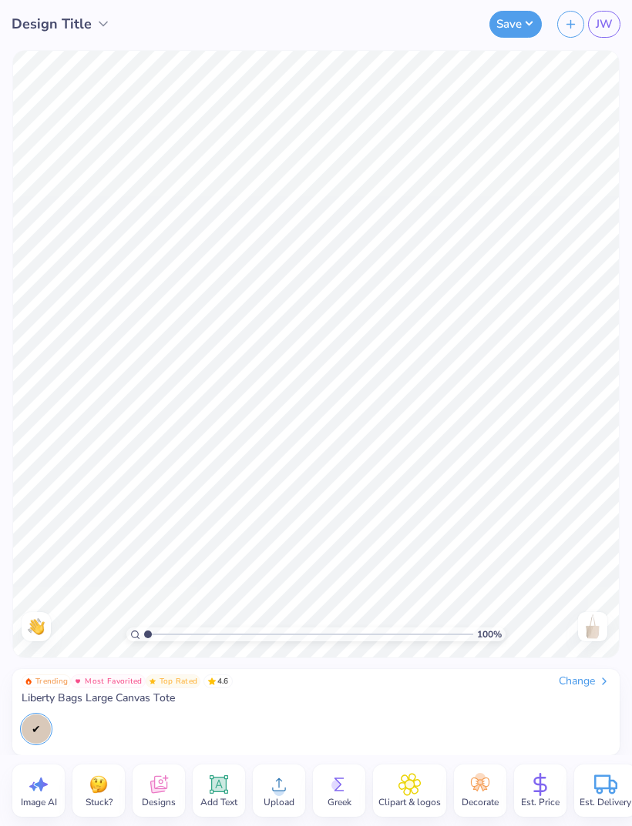
click at [279, 785] on icon at bounding box center [279, 785] width 14 height 13
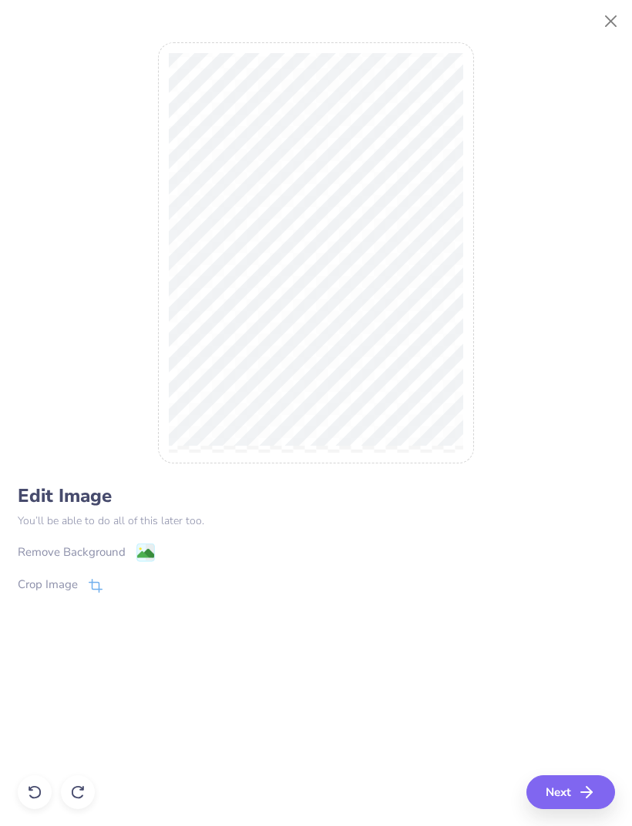
click at [581, 796] on icon "button" at bounding box center [586, 792] width 18 height 18
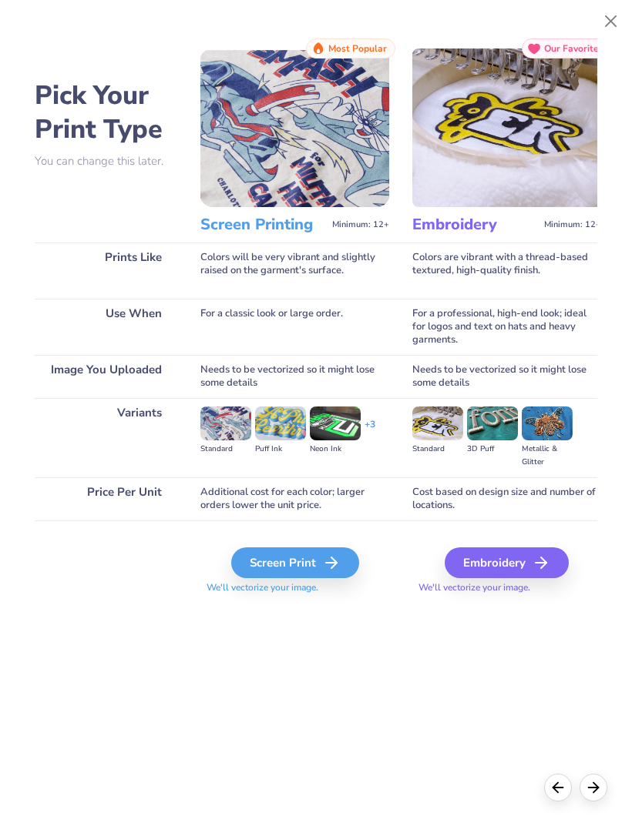
click at [298, 562] on div "Screen Print" at bounding box center [295, 563] width 128 height 31
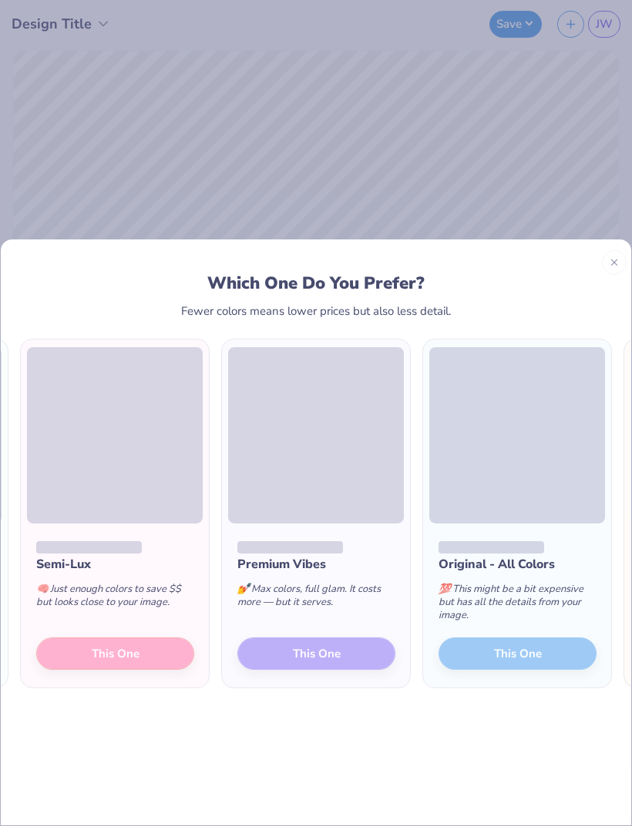
click at [147, 615] on div "Semi-Lux 🧠 Just enough colors to save $$ but looks close to your image. This One" at bounding box center [115, 605] width 188 height 165
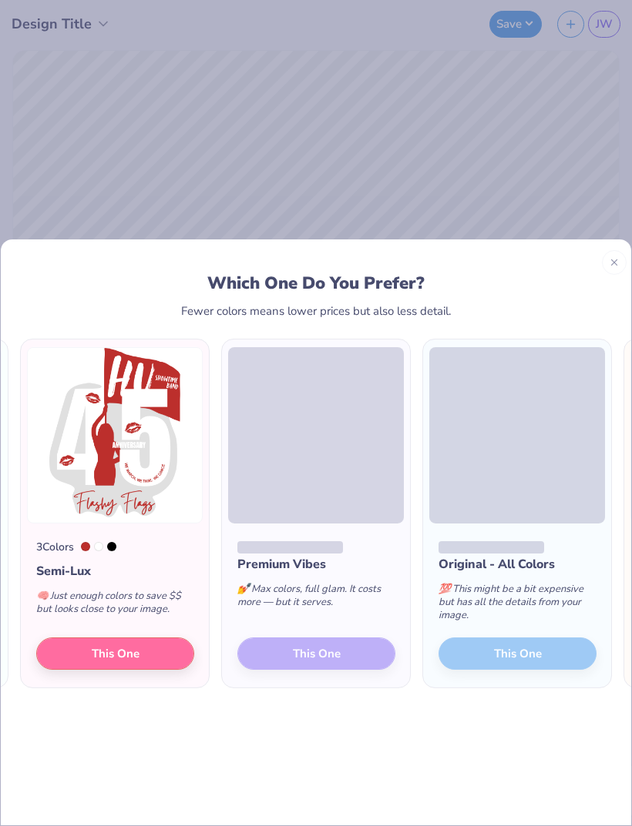
click at [128, 645] on span "This One" at bounding box center [116, 654] width 48 height 18
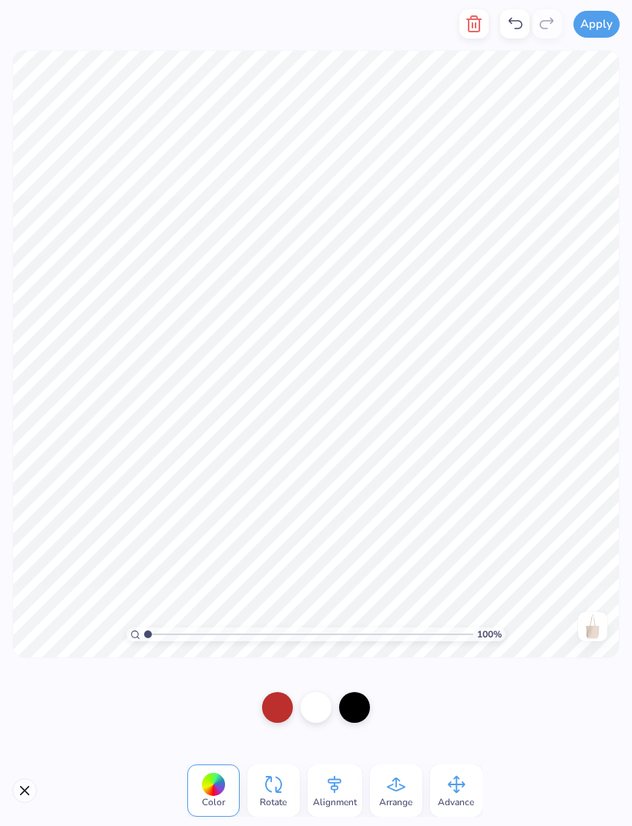
click at [575, 619] on div "Back" at bounding box center [592, 626] width 35 height 29
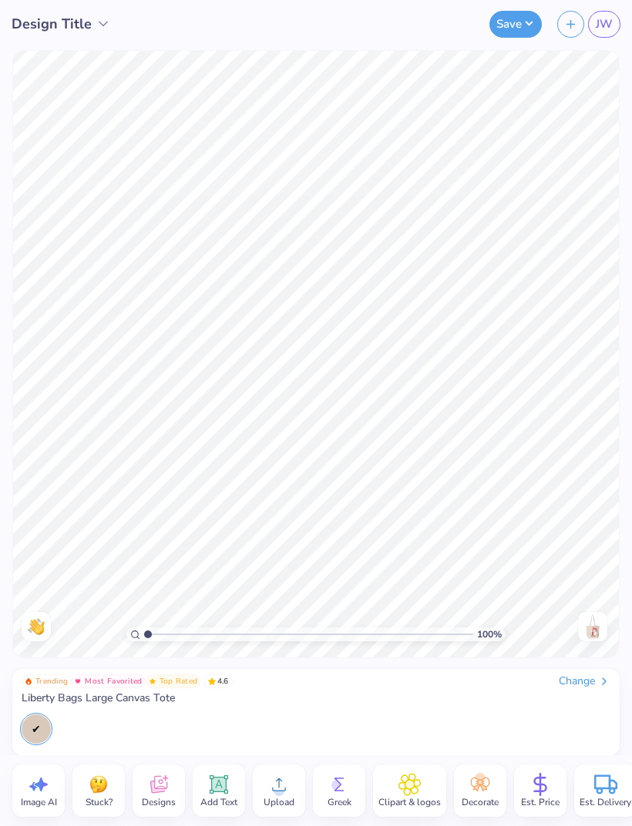
click at [217, 788] on icon at bounding box center [219, 785] width 15 height 15
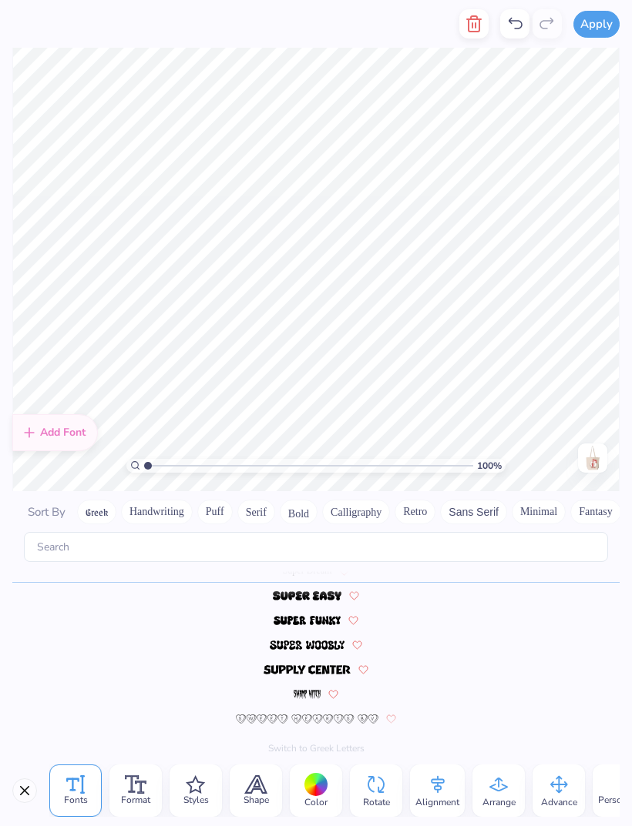
scroll to position [1, 1]
type textarea "T"
type textarea "In My Heart In My Soul"
click at [361, 500] on button "Calligraphy" at bounding box center [356, 512] width 68 height 25
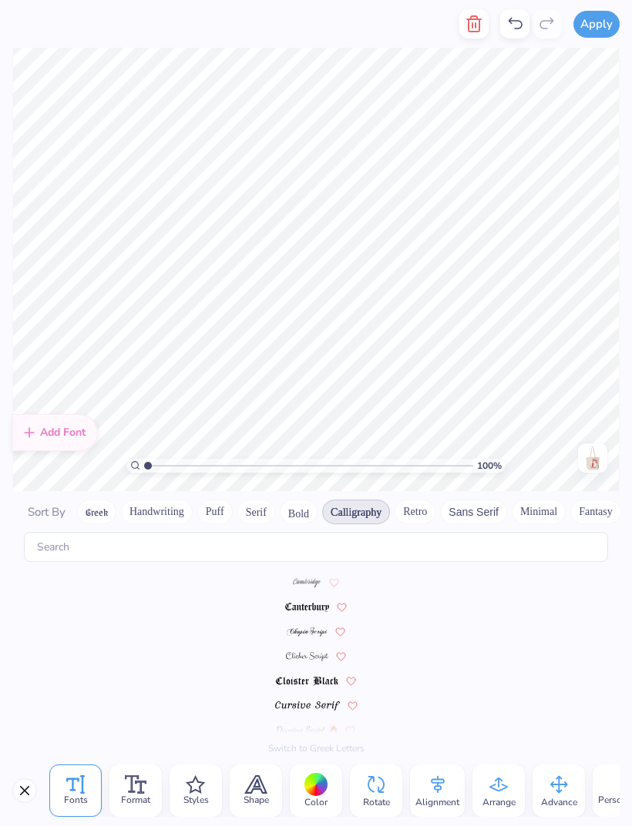
scroll to position [0, 0]
click at [312, 579] on img at bounding box center [300, 583] width 54 height 9
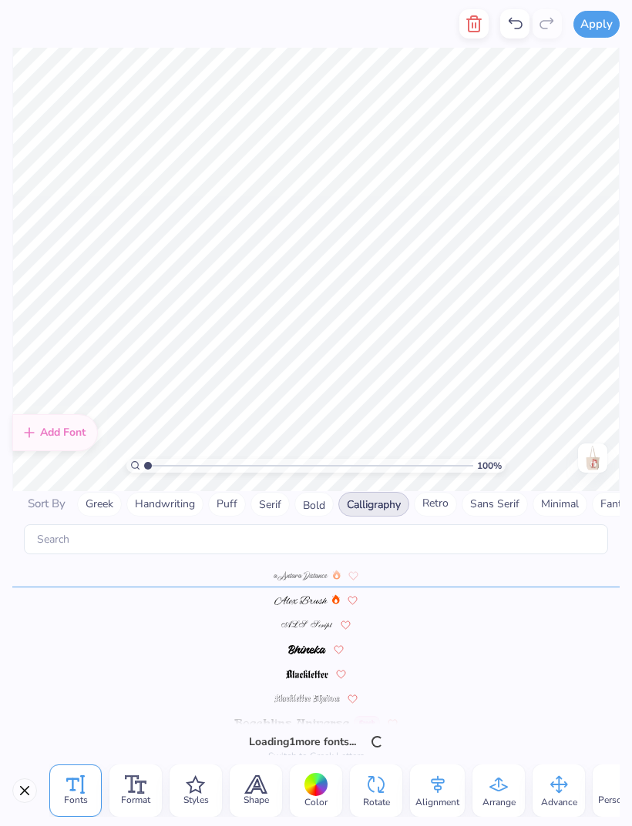
scroll to position [2, 4]
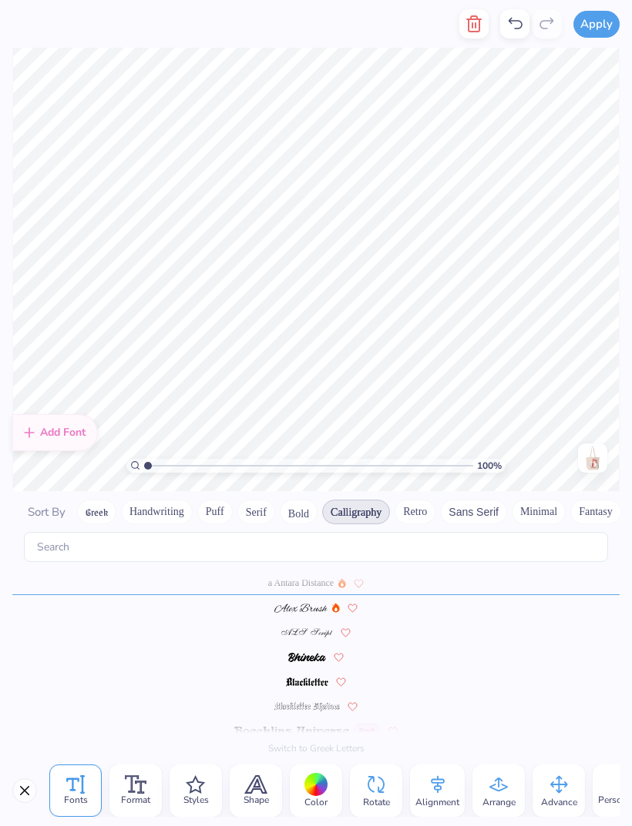
click at [320, 797] on span "Color" at bounding box center [315, 802] width 23 height 12
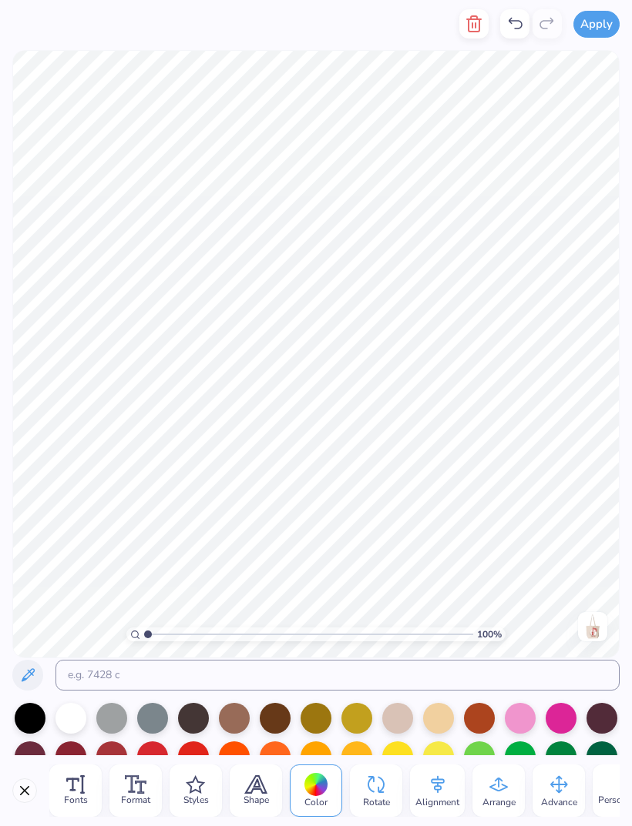
click at [154, 748] on div at bounding box center [152, 757] width 31 height 31
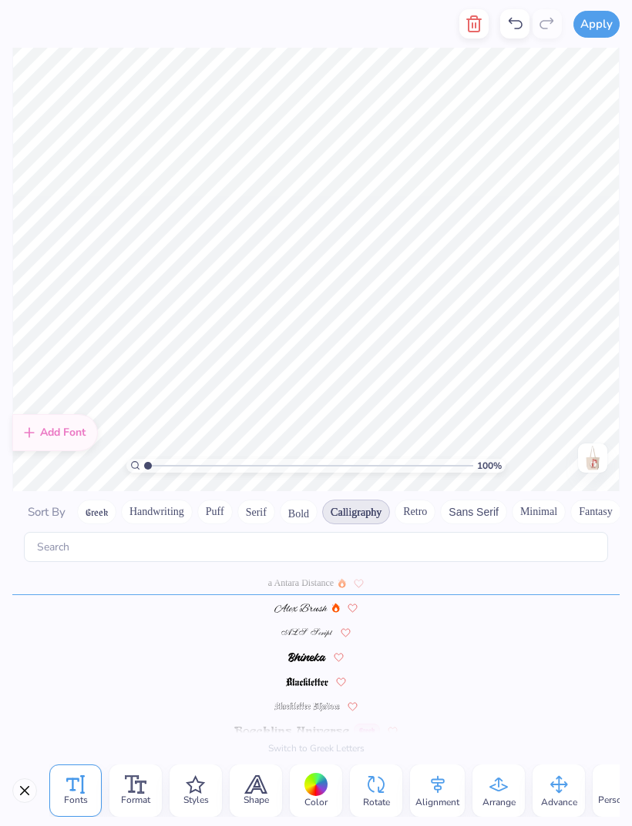
scroll to position [0, 0]
click at [302, 629] on img at bounding box center [307, 633] width 52 height 9
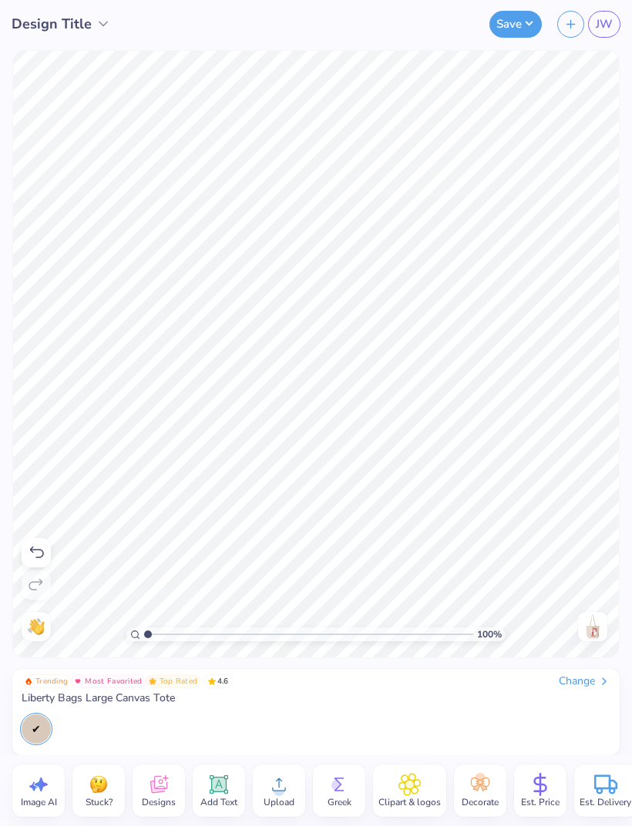
click at [411, 784] on icon at bounding box center [408, 784] width 9 height 9
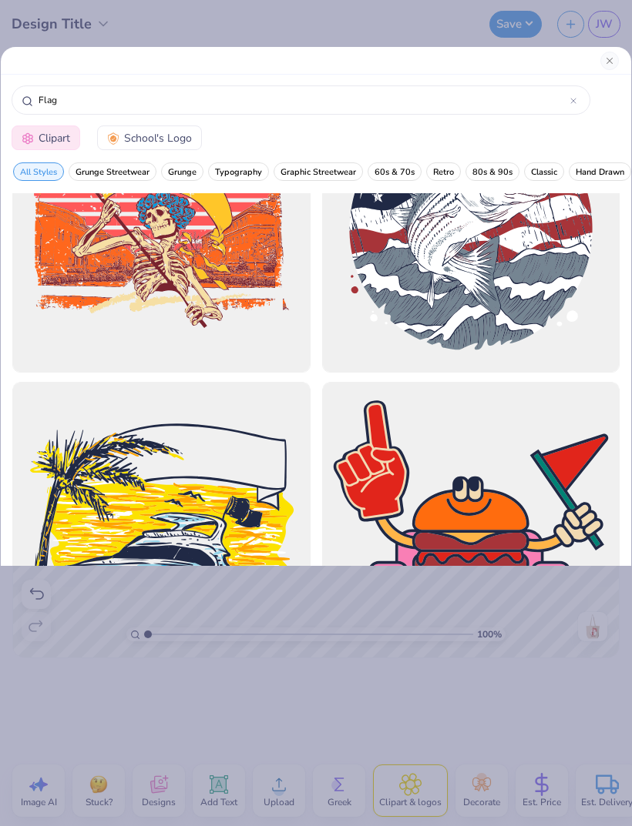
scroll to position [7178, 0]
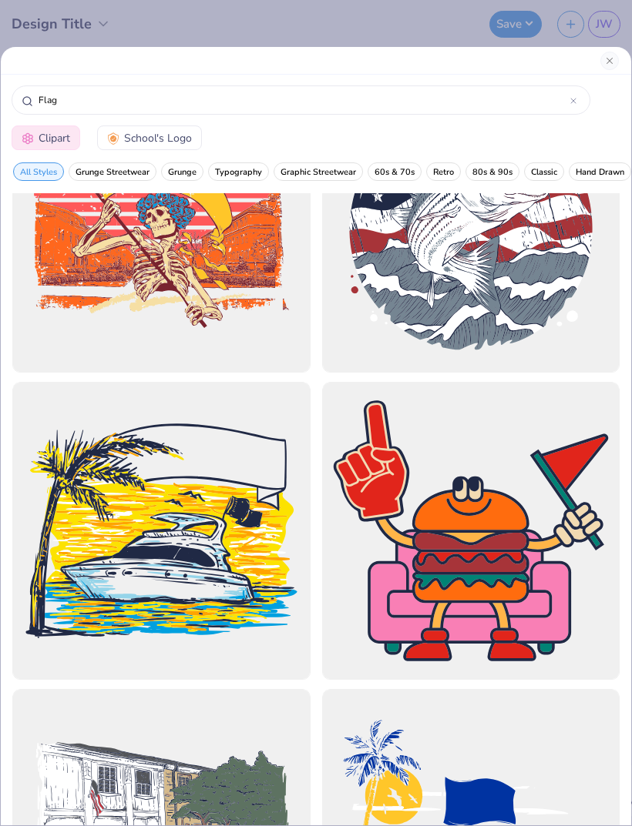
type input "Flag"
click at [607, 62] on button "Close" at bounding box center [609, 61] width 18 height 18
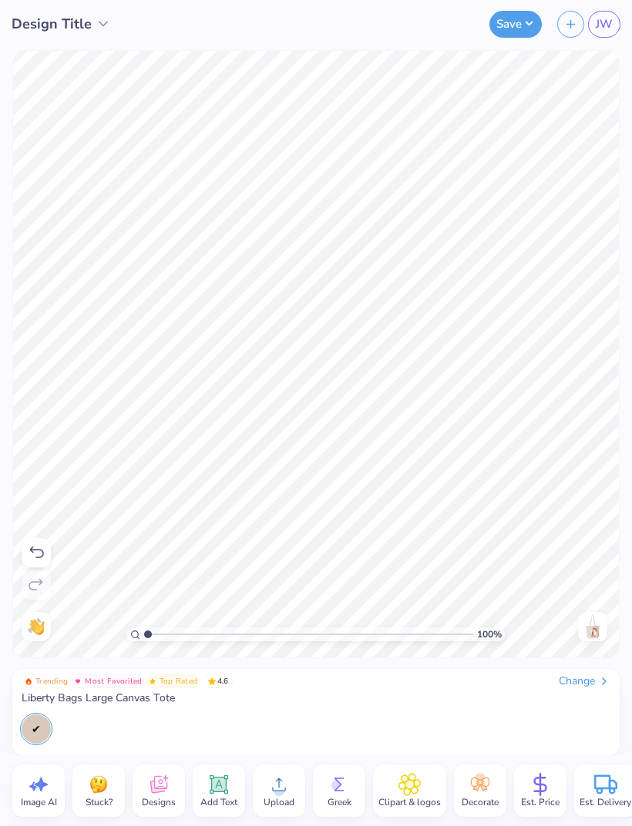
click at [281, 784] on icon at bounding box center [278, 784] width 23 height 23
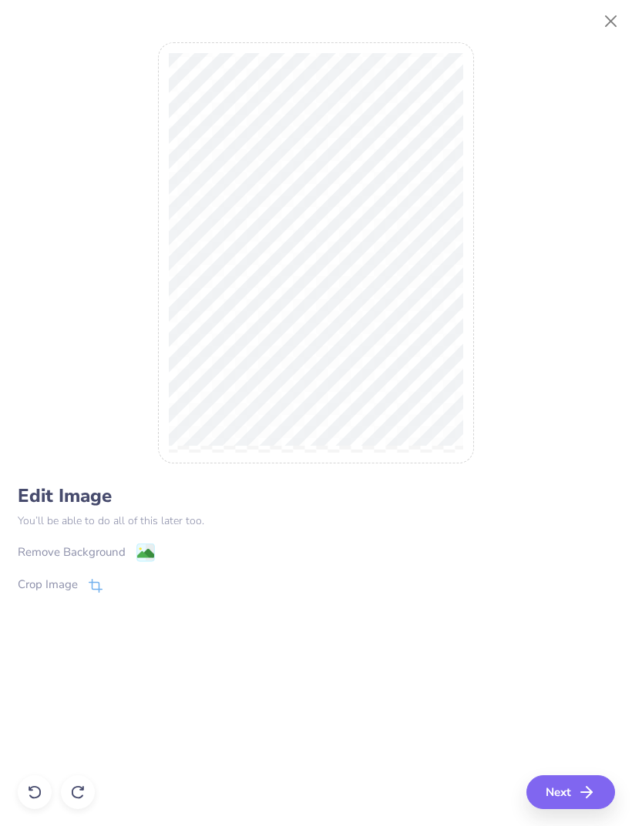
click at [136, 551] on image at bounding box center [144, 553] width 17 height 17
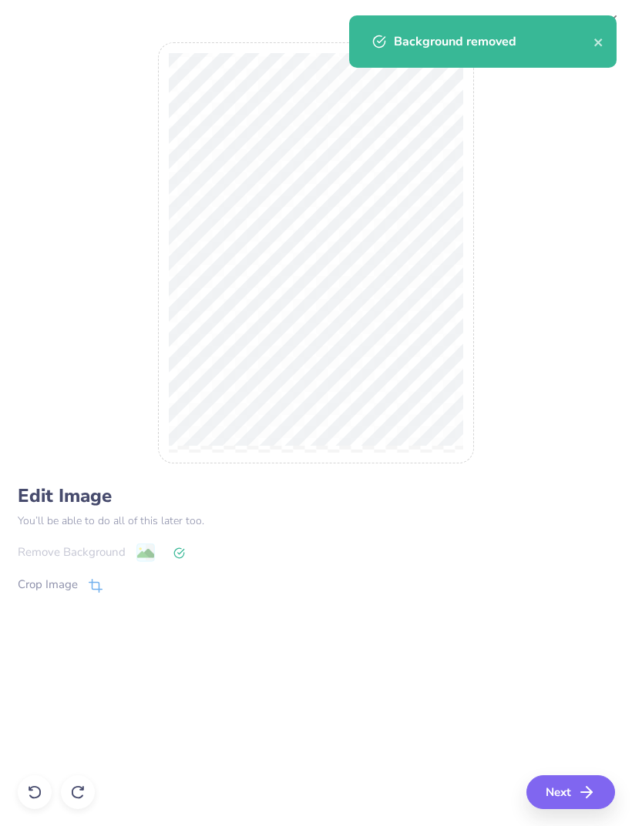
click at [557, 787] on button "Next" at bounding box center [570, 793] width 89 height 34
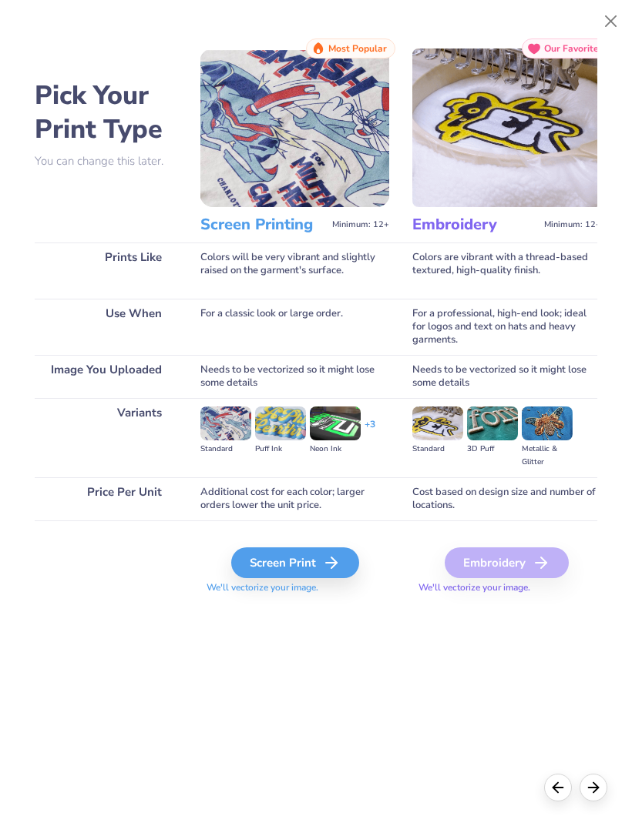
click at [309, 559] on div "Screen Print" at bounding box center [295, 563] width 128 height 31
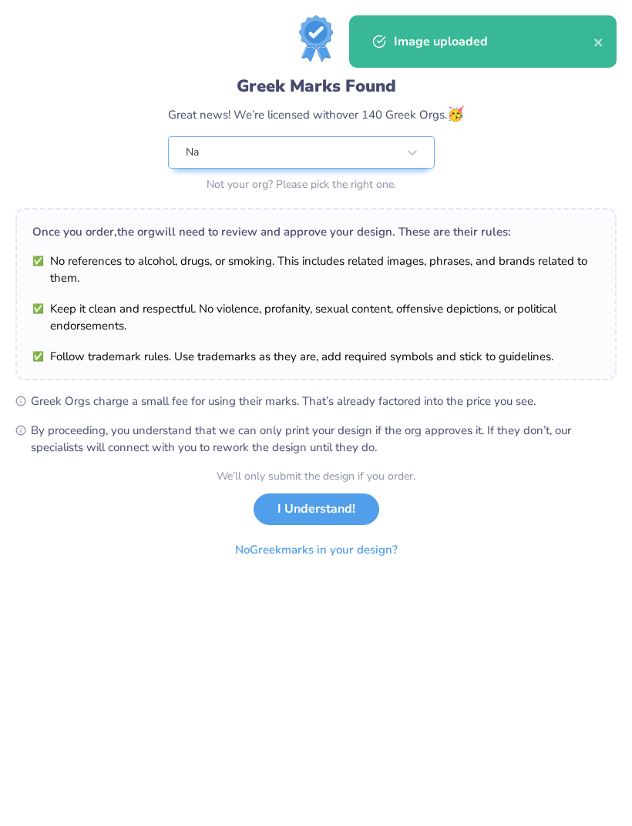
click at [211, 803] on div "Greek Marks Found Great news! We’re licensed with over 140 Greek Orgs. 🥳 Na Not…" at bounding box center [316, 413] width 632 height 826
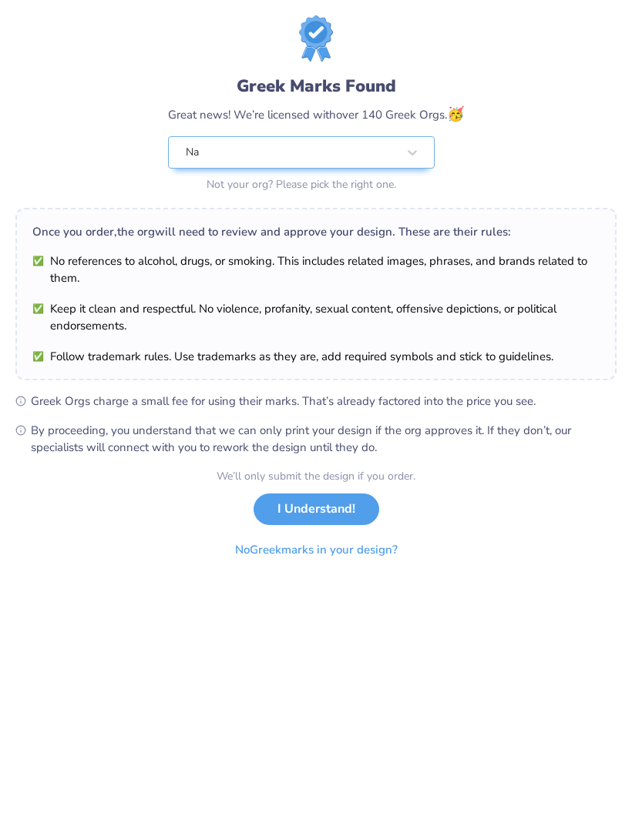
click at [381, 548] on button "No Greek marks in your design?" at bounding box center [316, 551] width 189 height 32
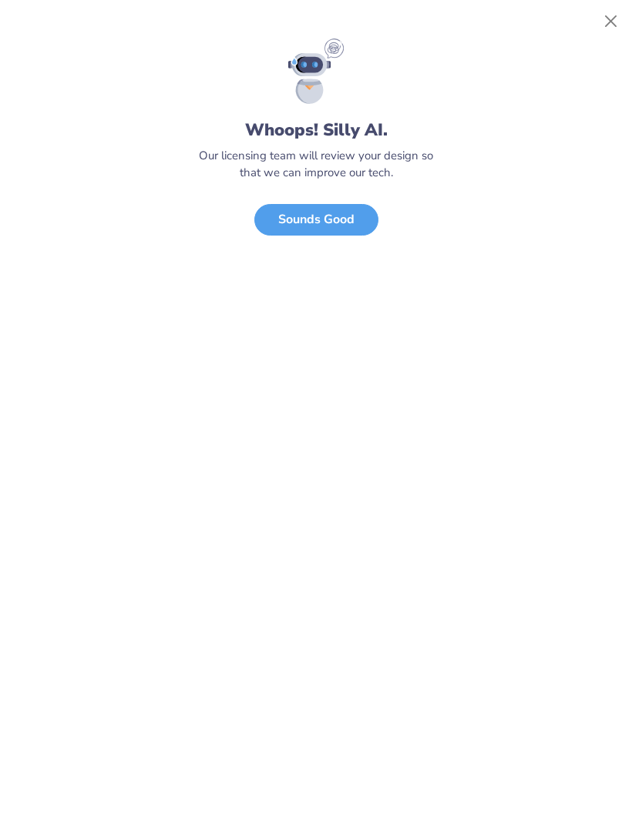
click at [609, 32] on button "Close" at bounding box center [610, 21] width 29 height 29
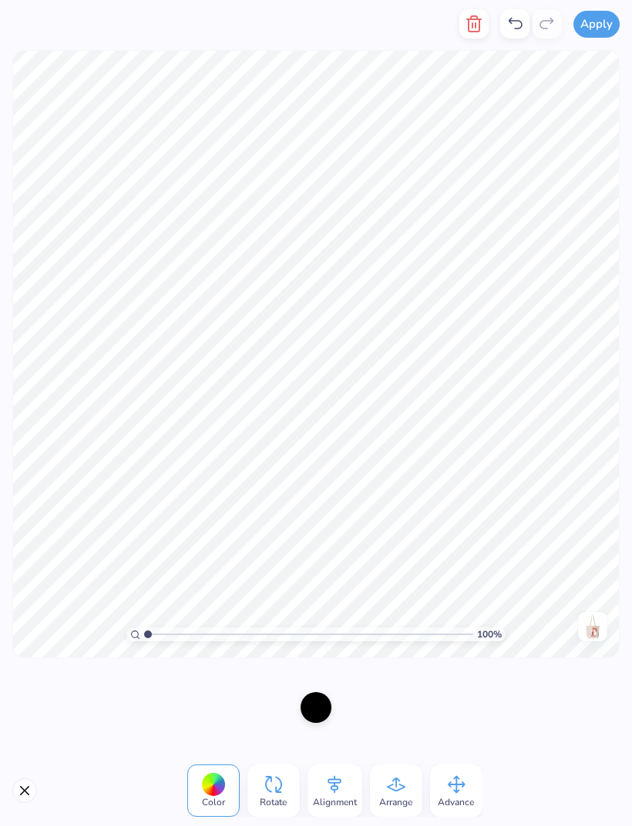
click at [216, 788] on div at bounding box center [213, 785] width 24 height 24
click at [217, 793] on div at bounding box center [213, 785] width 24 height 24
click at [316, 714] on div at bounding box center [315, 707] width 31 height 31
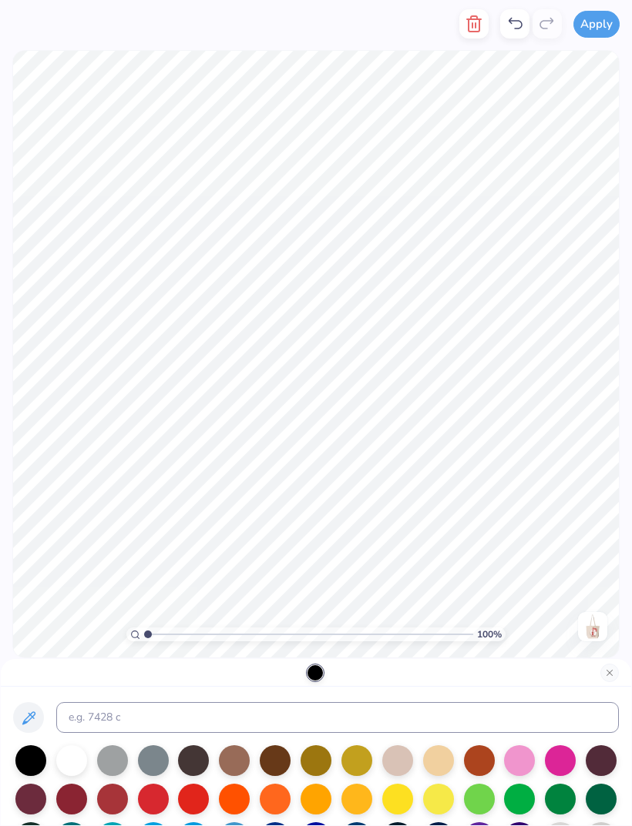
click at [152, 799] on div at bounding box center [153, 799] width 31 height 31
click at [112, 802] on div at bounding box center [112, 799] width 31 height 31
click at [114, 796] on div at bounding box center [112, 799] width 31 height 31
click at [149, 804] on div at bounding box center [153, 799] width 31 height 31
click at [156, 800] on div at bounding box center [153, 799] width 31 height 31
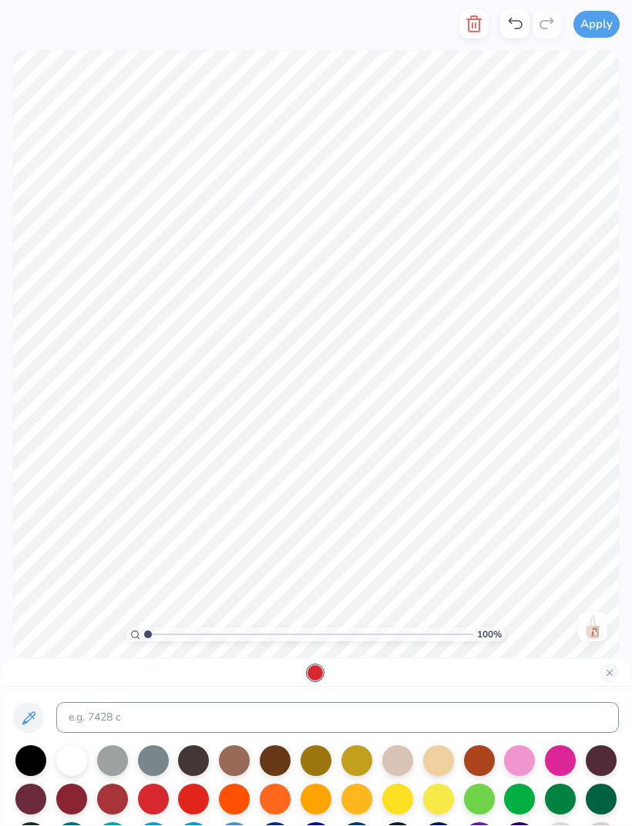
click at [612, 674] on button "Close" at bounding box center [609, 673] width 18 height 18
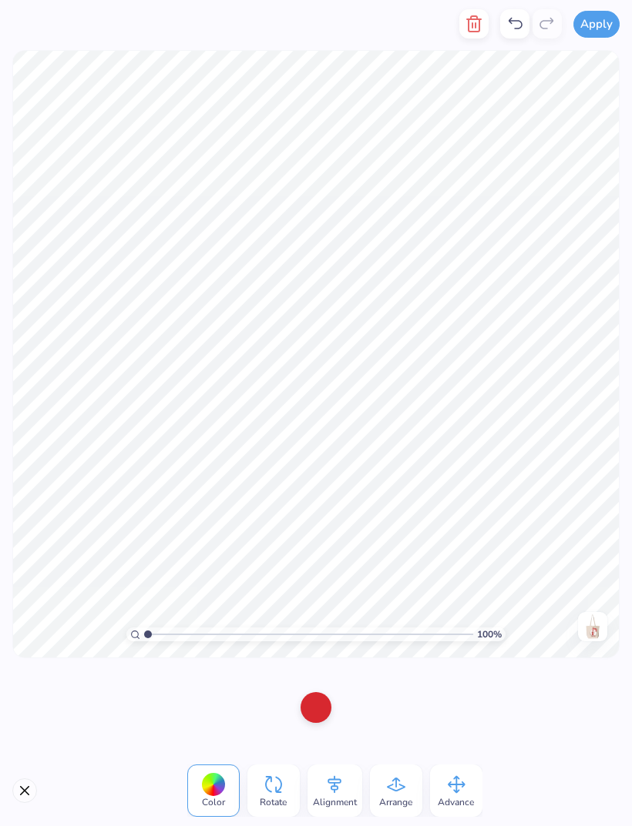
click at [590, 626] on img at bounding box center [592, 627] width 25 height 25
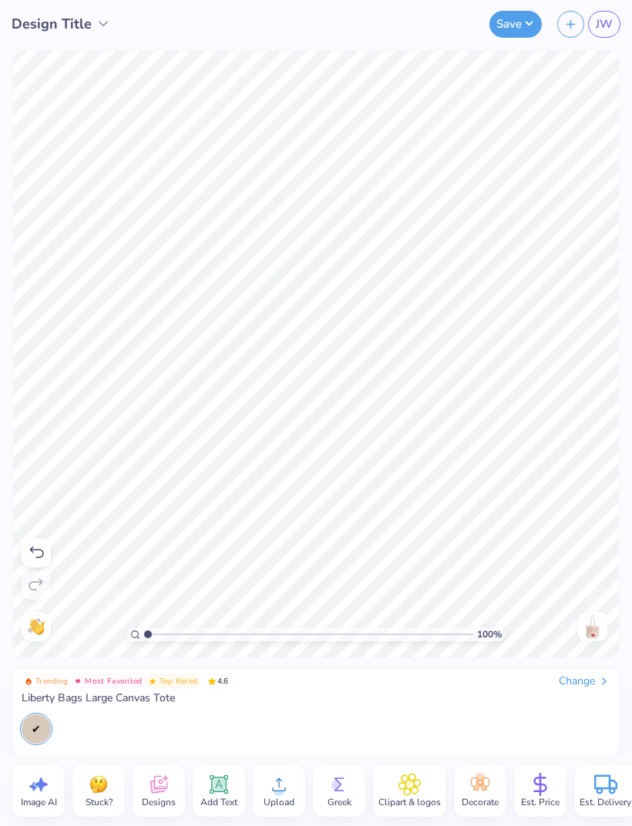
click at [592, 621] on img at bounding box center [592, 627] width 25 height 25
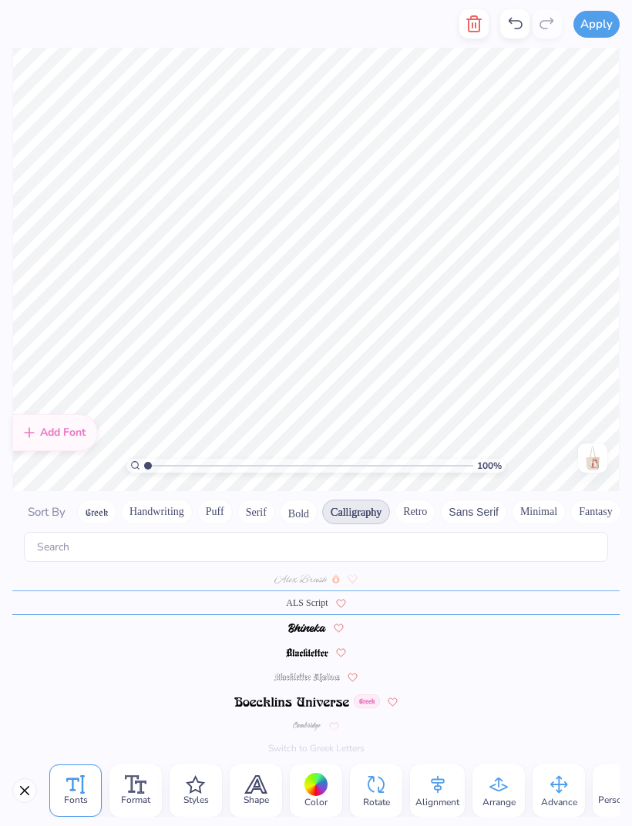
scroll to position [62, 0]
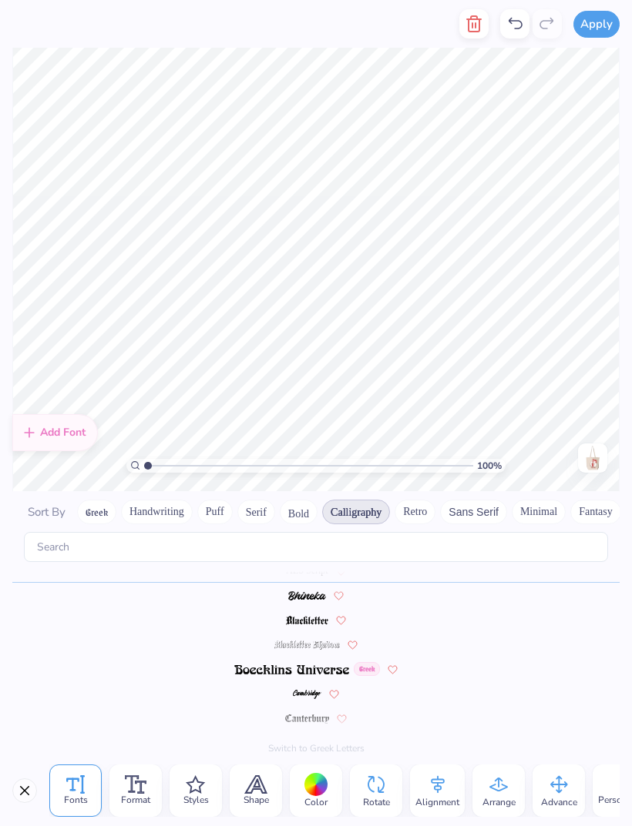
click at [259, 794] on span "Shape" at bounding box center [255, 800] width 25 height 12
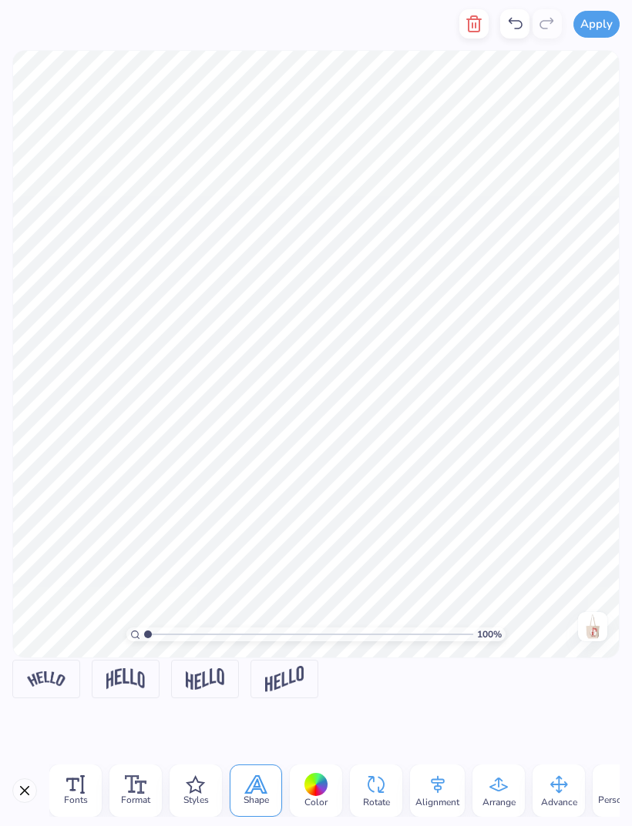
click at [189, 788] on icon at bounding box center [195, 785] width 19 height 18
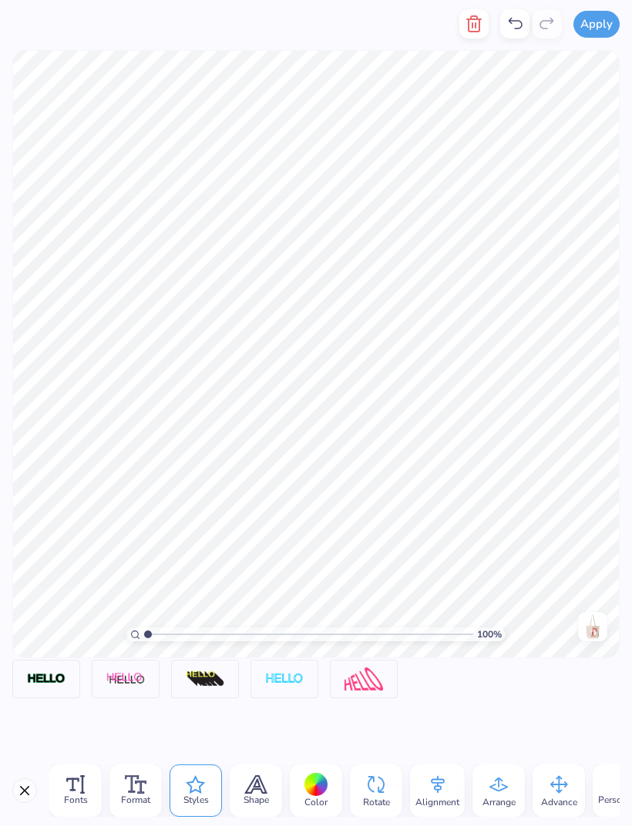
click at [253, 791] on icon at bounding box center [255, 785] width 23 height 18
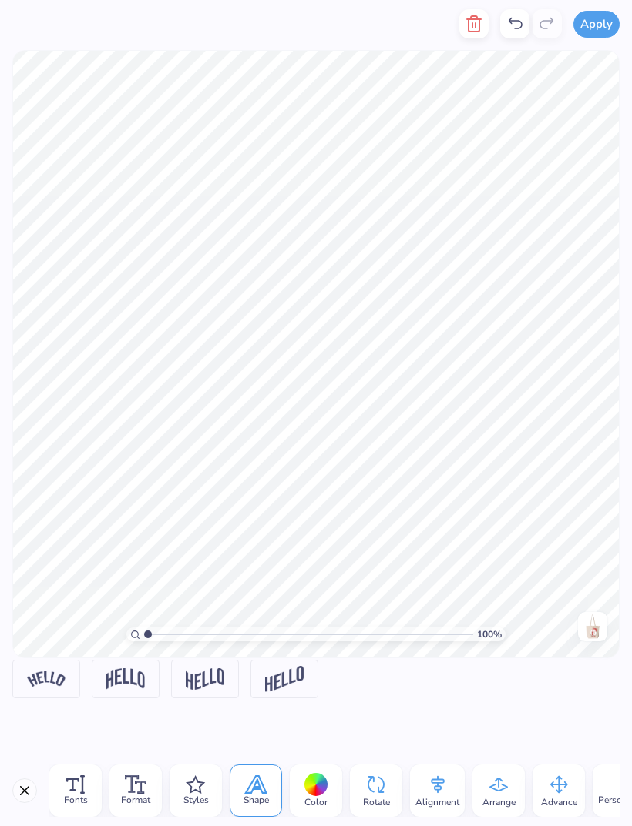
click at [124, 682] on img at bounding box center [125, 679] width 39 height 21
click at [55, 679] on img at bounding box center [46, 679] width 39 height 15
click at [134, 682] on img at bounding box center [125, 679] width 39 height 21
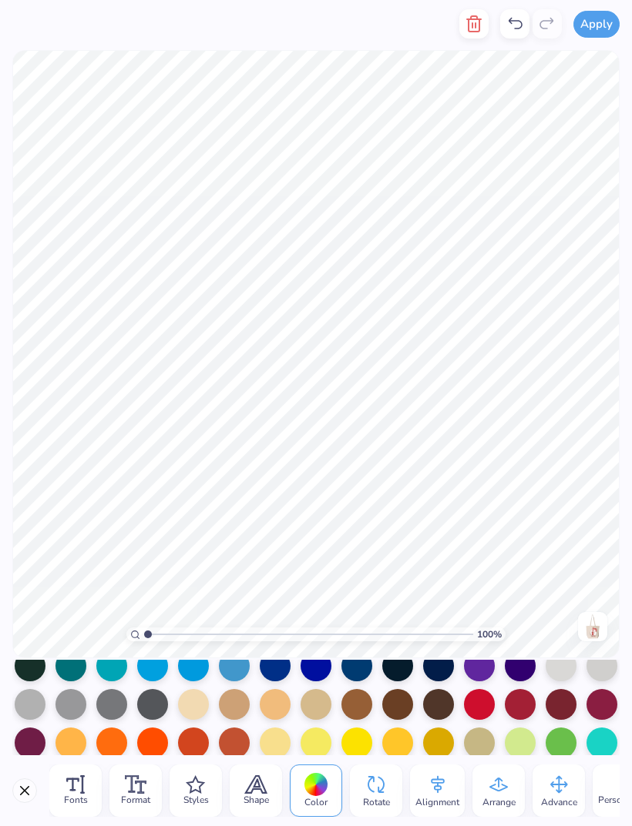
scroll to position [122, 0]
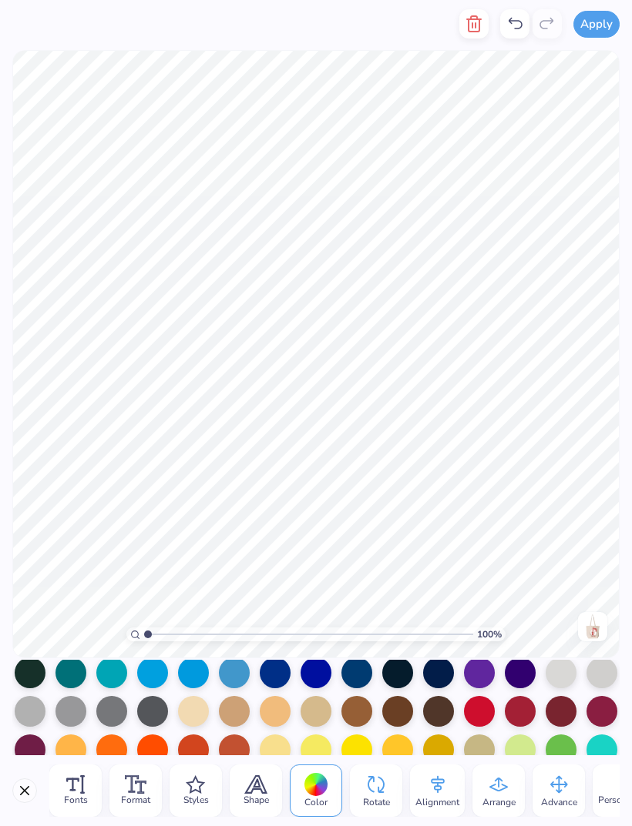
click at [436, 680] on div at bounding box center [438, 673] width 31 height 31
click at [358, 677] on div at bounding box center [356, 673] width 31 height 31
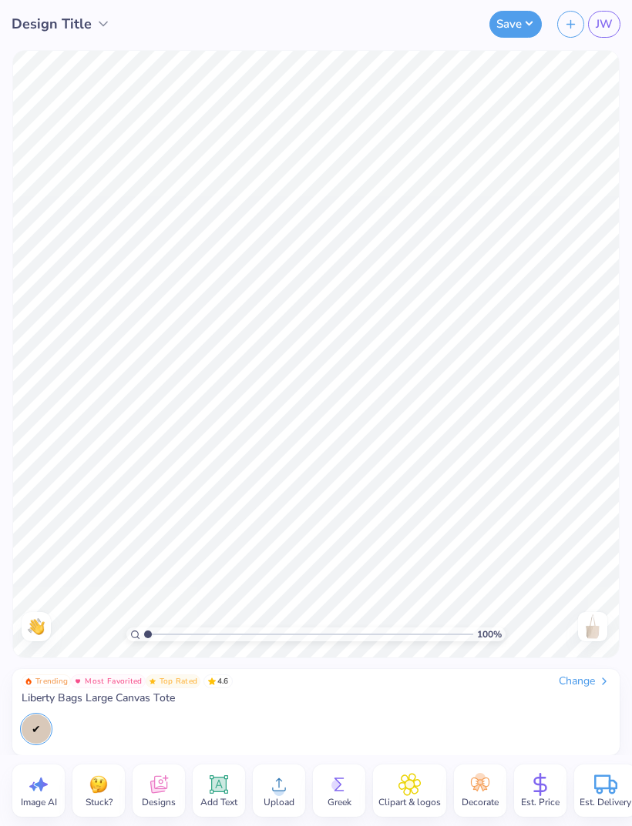
click at [276, 799] on span "Upload" at bounding box center [278, 802] width 31 height 12
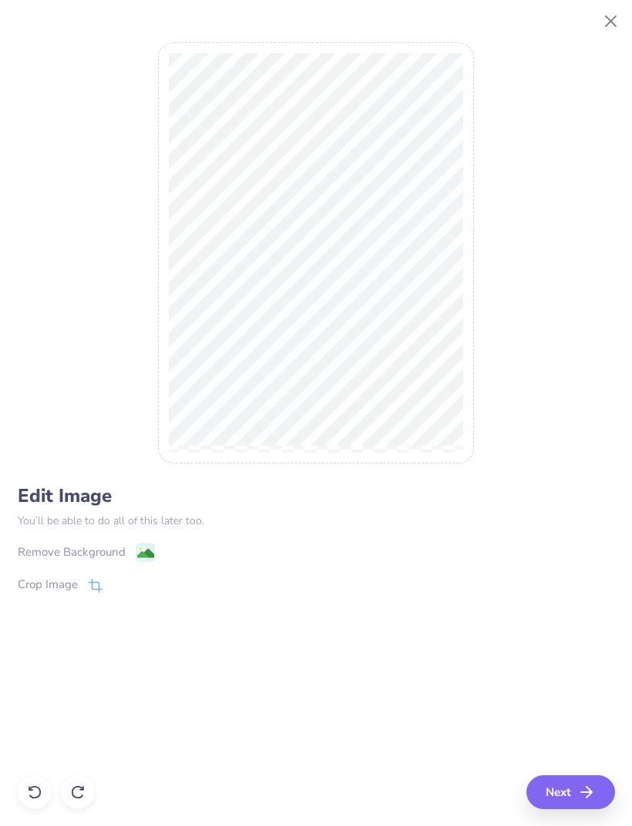
click at [601, 791] on button "Next" at bounding box center [570, 793] width 89 height 34
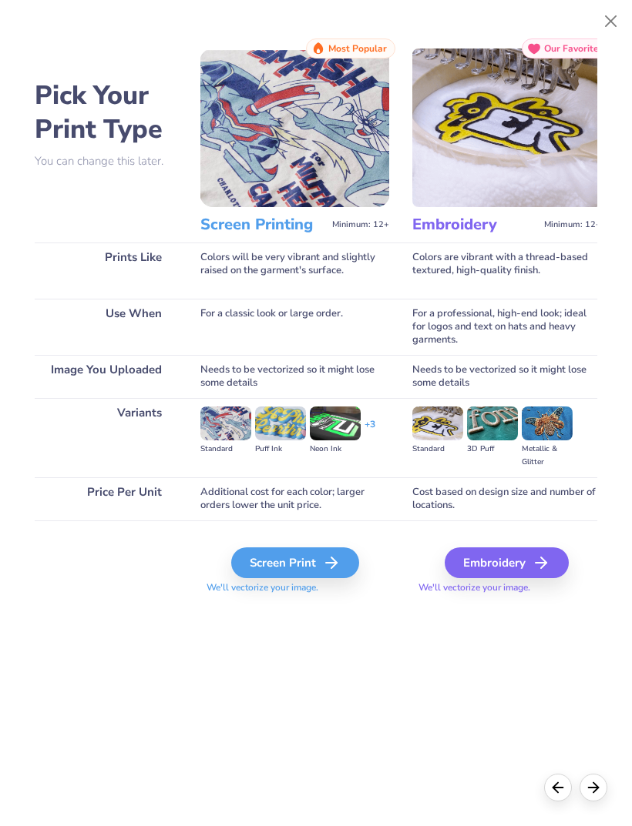
click at [316, 565] on div "Screen Print" at bounding box center [295, 563] width 128 height 31
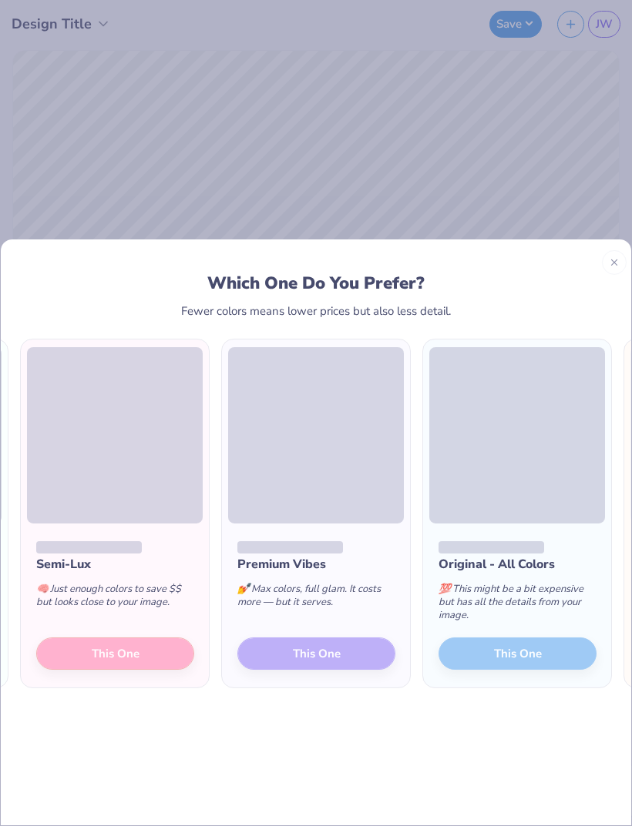
click at [146, 612] on div "Semi-Lux 🧠 Just enough colors to save $$ but looks close to your image. This One" at bounding box center [115, 605] width 188 height 165
click at [146, 620] on div "Semi-Lux 🧠 Just enough colors to save $$ but looks close to your image. This One" at bounding box center [115, 605] width 188 height 165
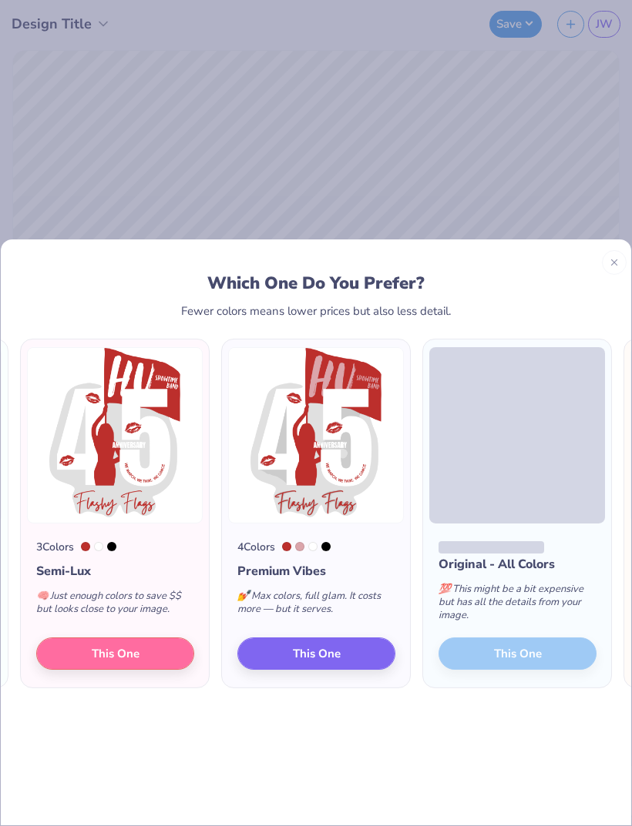
click at [126, 612] on div "3 Colors Semi-Lux 🧠 Just enough colors to save $$ but looks close to your image…" at bounding box center [115, 605] width 188 height 165
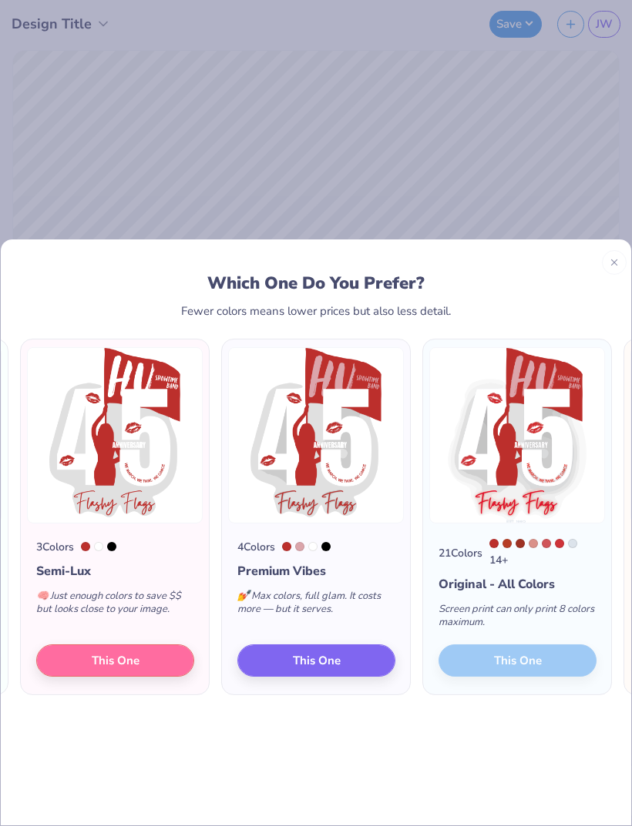
click at [159, 644] on button "This One" at bounding box center [115, 660] width 158 height 32
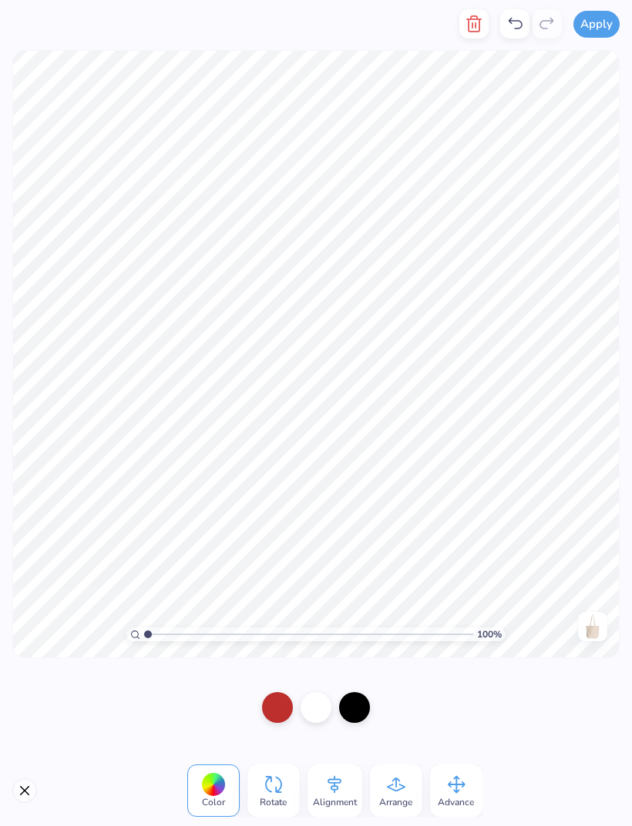
click at [417, 629] on input "range" at bounding box center [308, 635] width 329 height 14
type input "8.63"
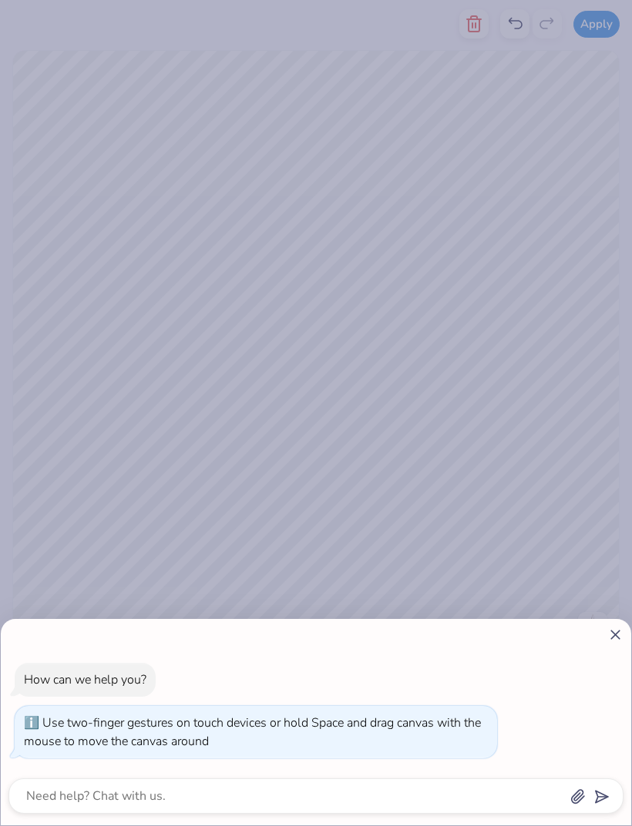
click at [578, 639] on div at bounding box center [315, 635] width 615 height 16
click at [604, 636] on div at bounding box center [315, 635] width 615 height 16
click at [611, 630] on icon at bounding box center [615, 635] width 16 height 16
type textarea "x"
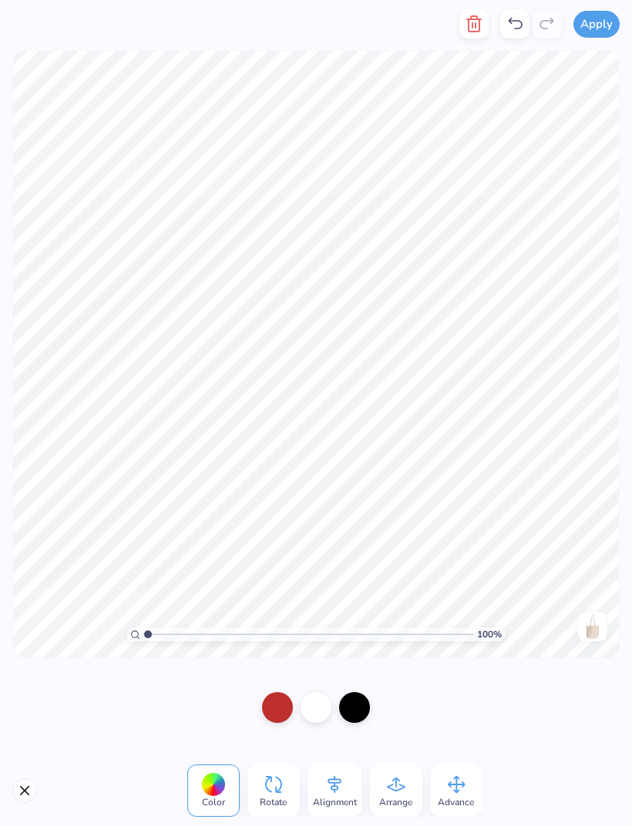
click at [415, 629] on input "range" at bounding box center [308, 635] width 329 height 14
type input "1"
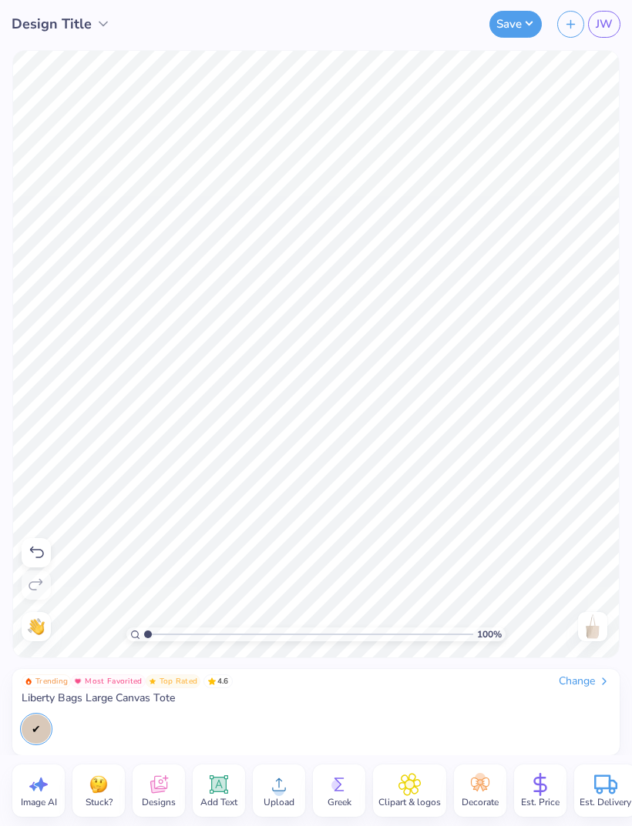
click at [591, 626] on img at bounding box center [592, 627] width 25 height 25
click at [587, 628] on img at bounding box center [592, 627] width 25 height 25
click at [589, 629] on img at bounding box center [592, 627] width 25 height 25
click at [277, 793] on circle at bounding box center [278, 791] width 11 height 11
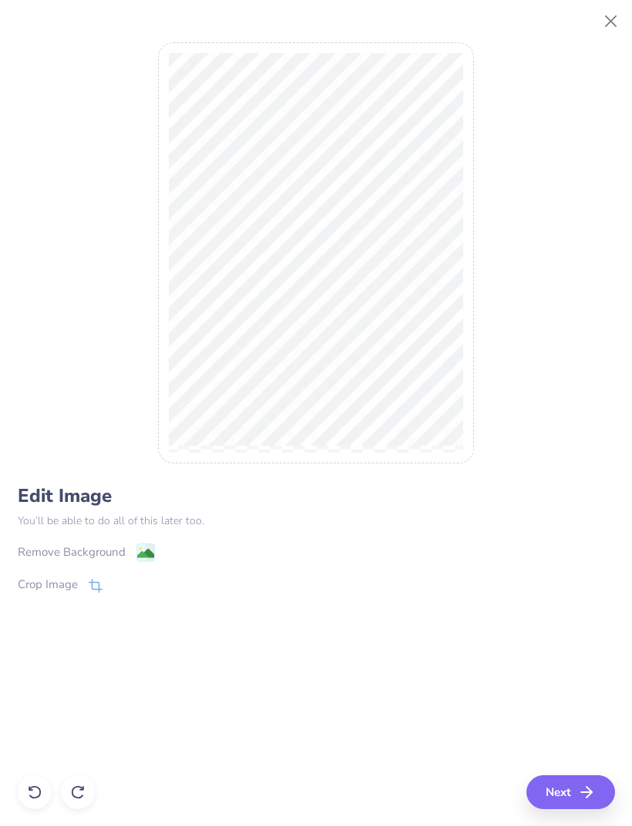
click at [127, 554] on div "Remove Background" at bounding box center [86, 552] width 137 height 19
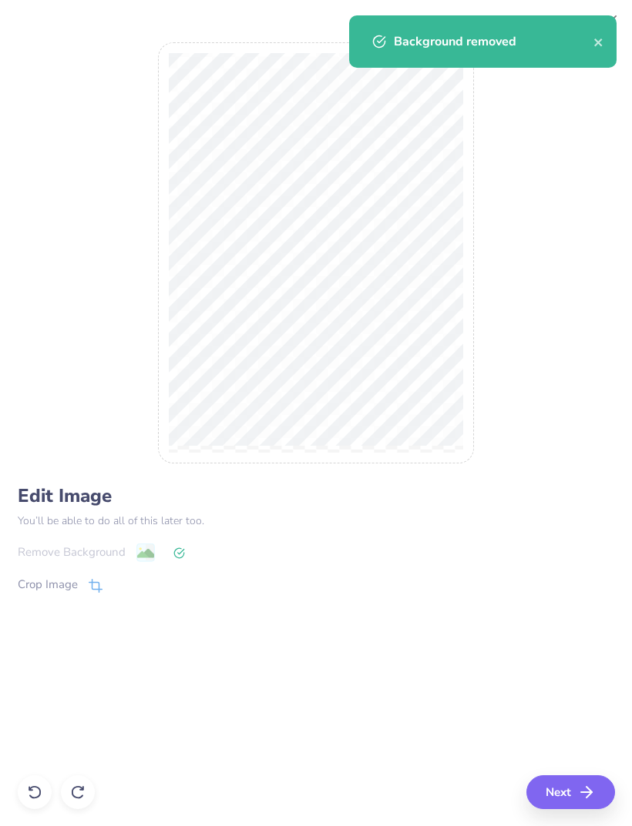
click at [573, 785] on button "Next" at bounding box center [570, 793] width 89 height 34
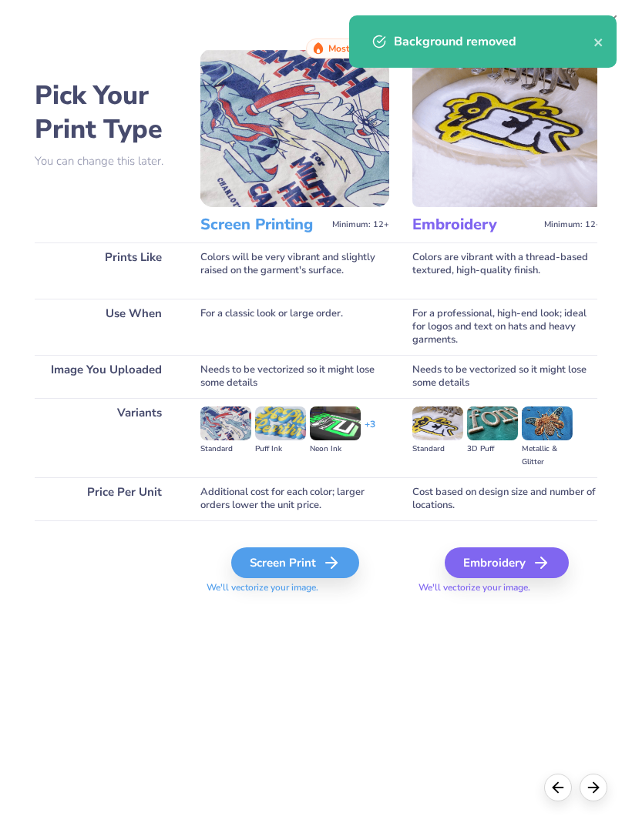
click at [307, 564] on div "Screen Print" at bounding box center [295, 563] width 128 height 31
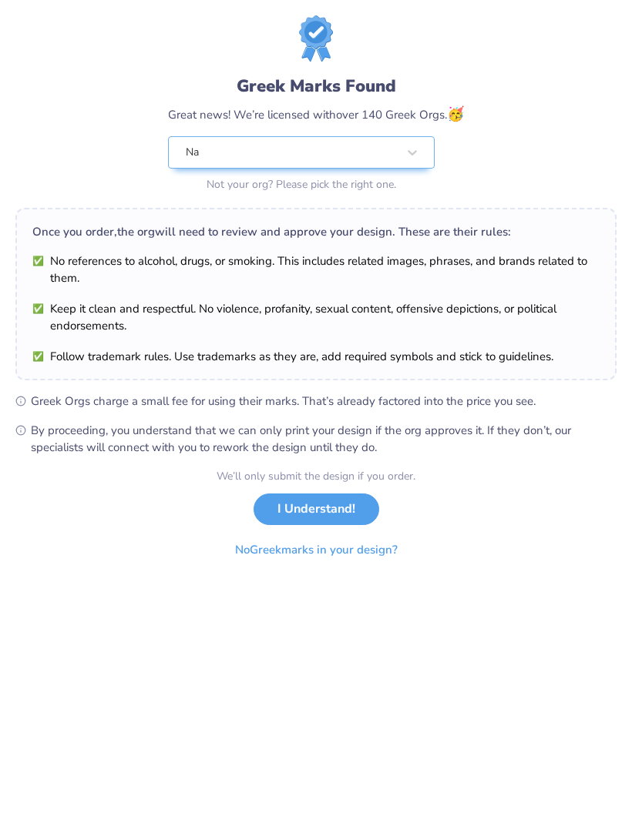
click at [365, 552] on button "No Greek marks in your design?" at bounding box center [316, 551] width 189 height 32
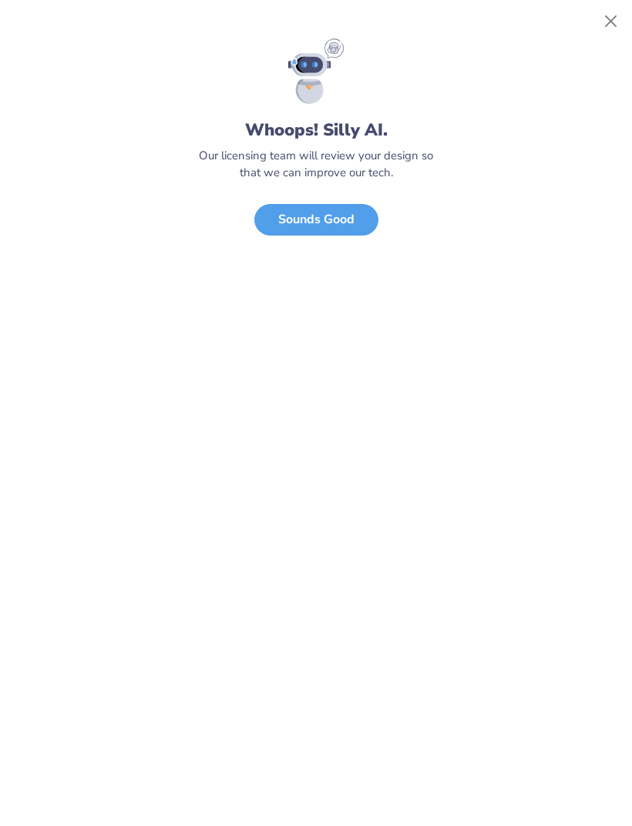
click at [606, 27] on button "Close" at bounding box center [610, 21] width 29 height 29
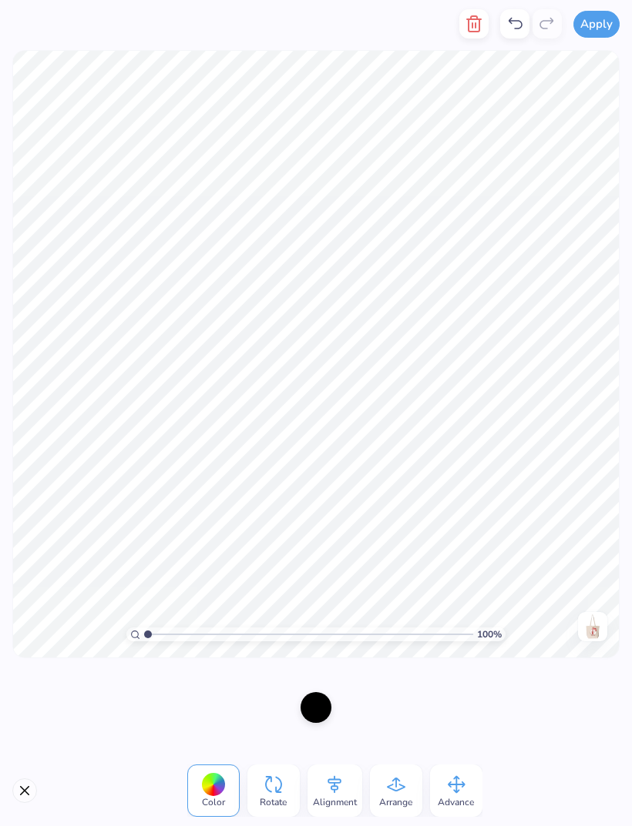
click at [24, 788] on button "Close" at bounding box center [24, 791] width 25 height 25
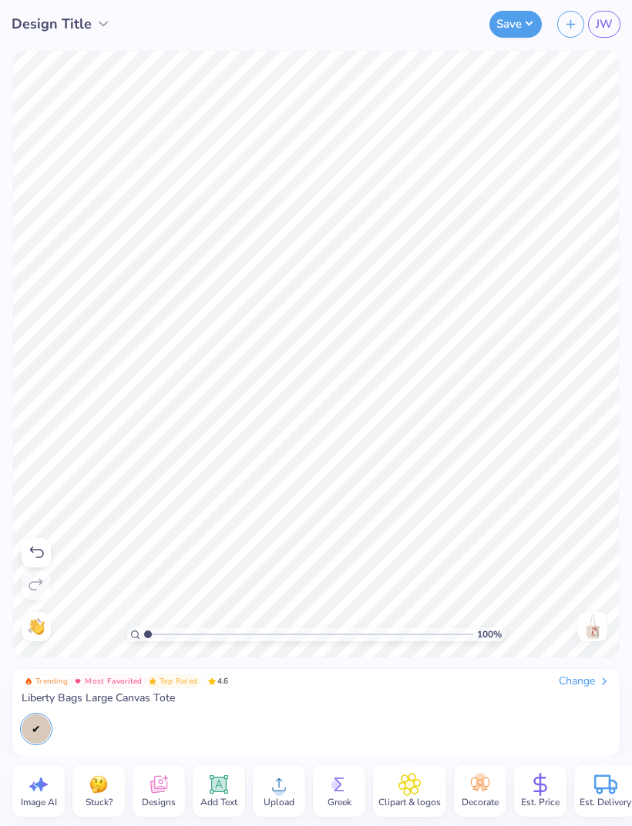
click at [226, 790] on icon at bounding box center [219, 785] width 18 height 18
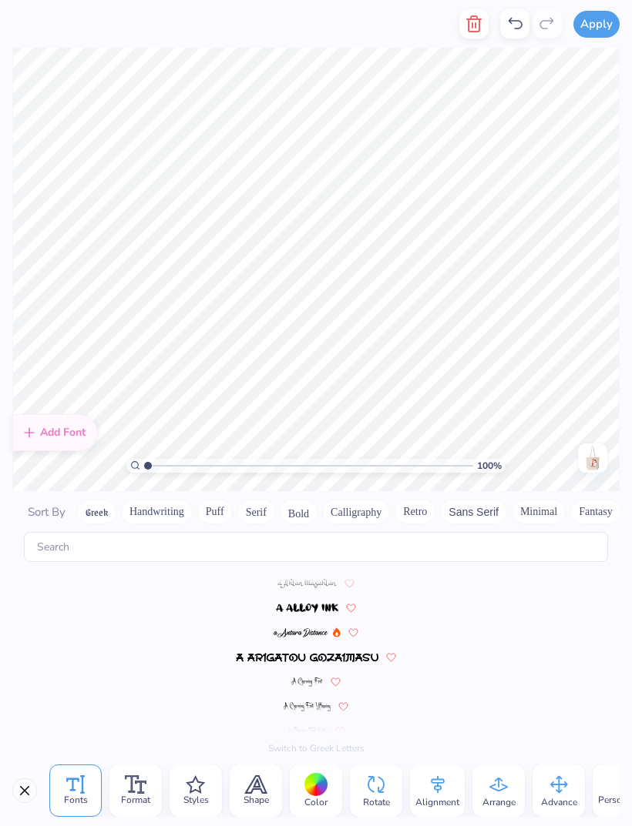
scroll to position [6717, 0]
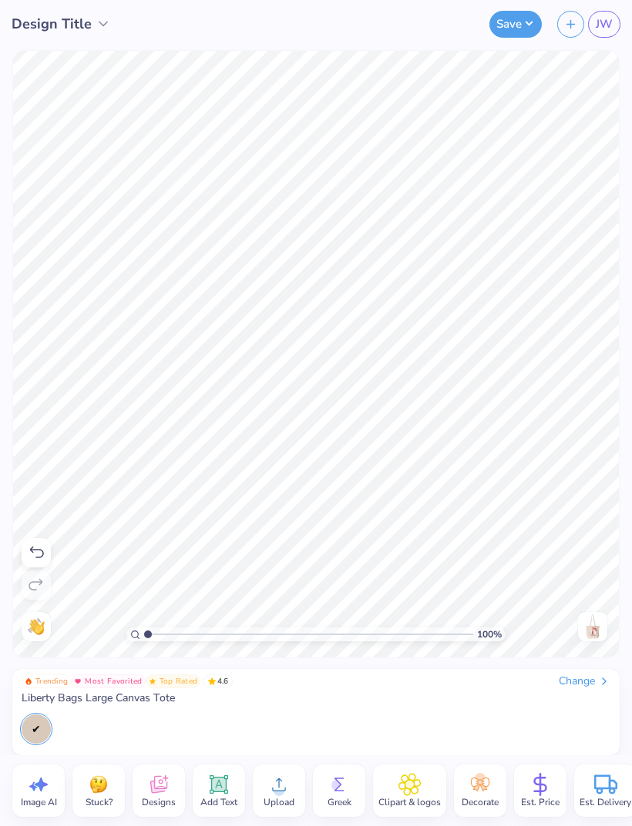
click at [595, 625] on img at bounding box center [592, 627] width 25 height 25
click at [595, 631] on img at bounding box center [592, 627] width 25 height 25
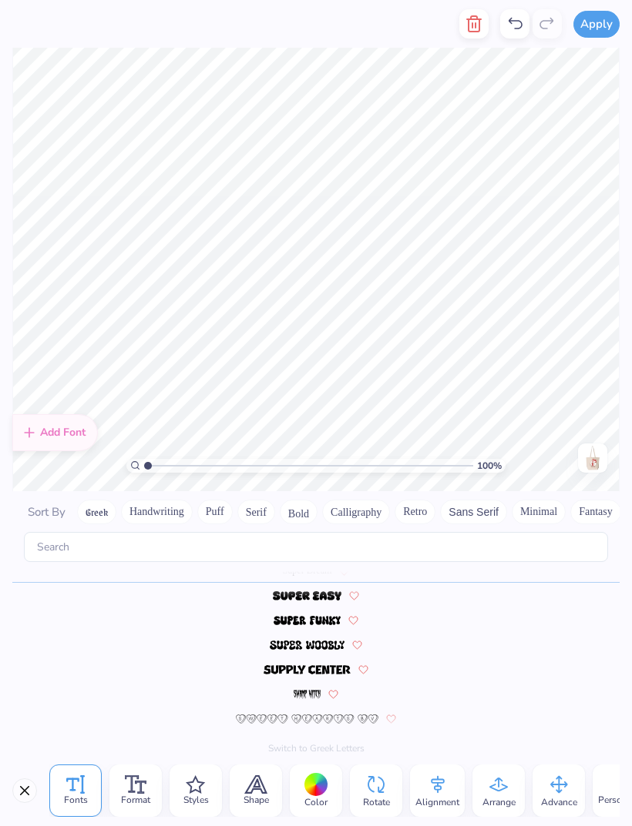
click at [35, 789] on button "Close" at bounding box center [24, 791] width 25 height 25
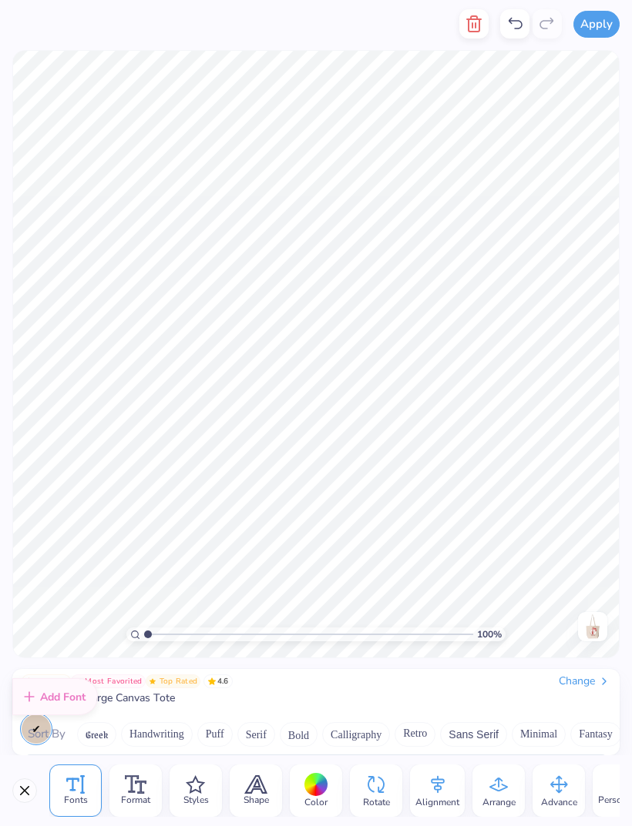
click at [18, 792] on button "Close" at bounding box center [24, 791] width 25 height 25
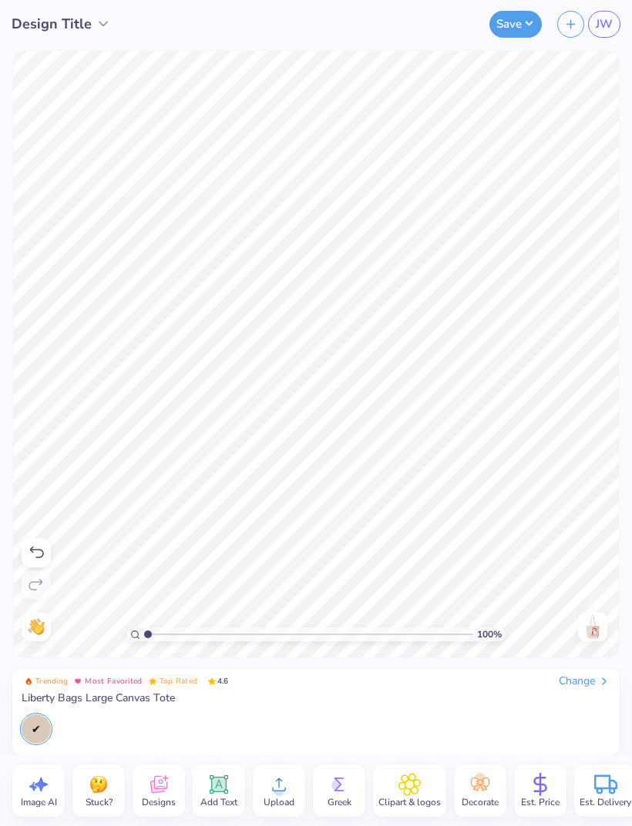
scroll to position [0, 1]
type textarea "T"
type textarea "i"
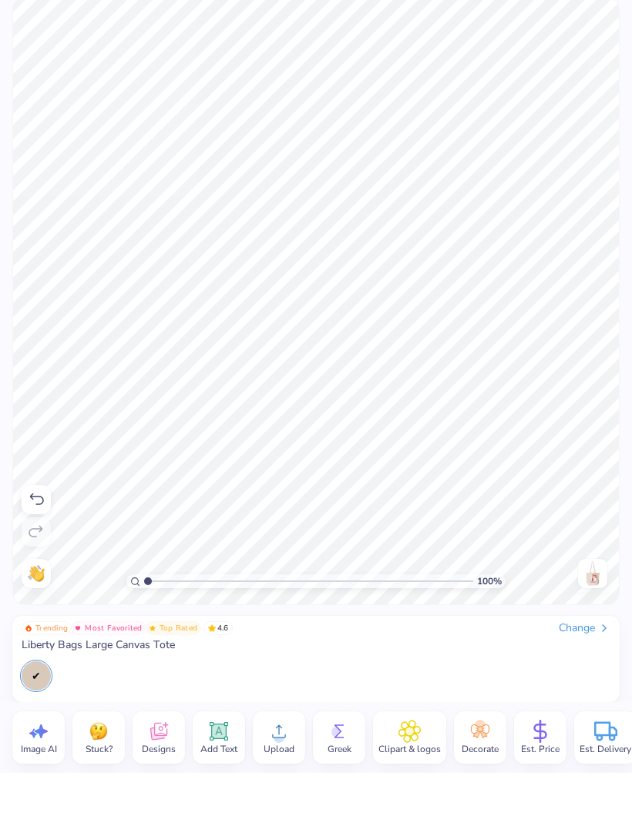
type textarea "In My Heart In My Soul"
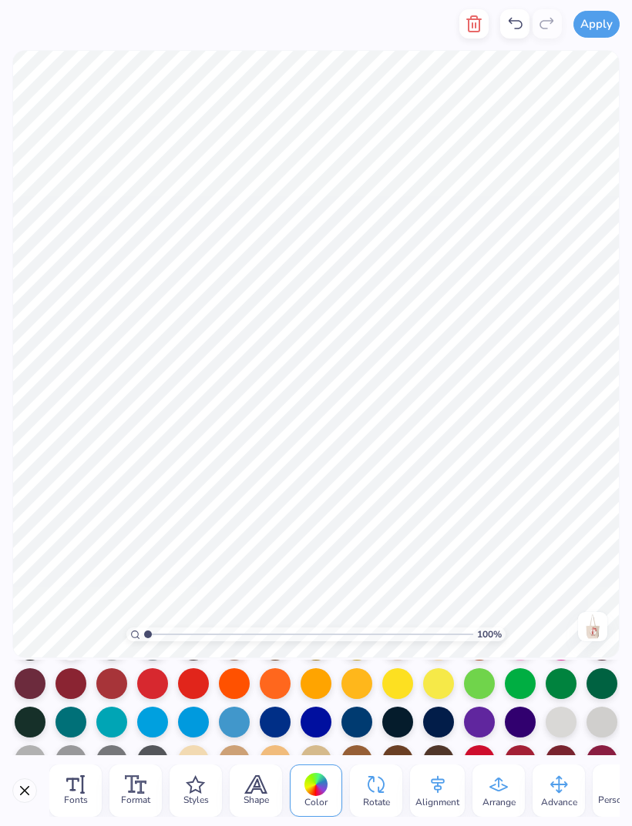
scroll to position [74, 0]
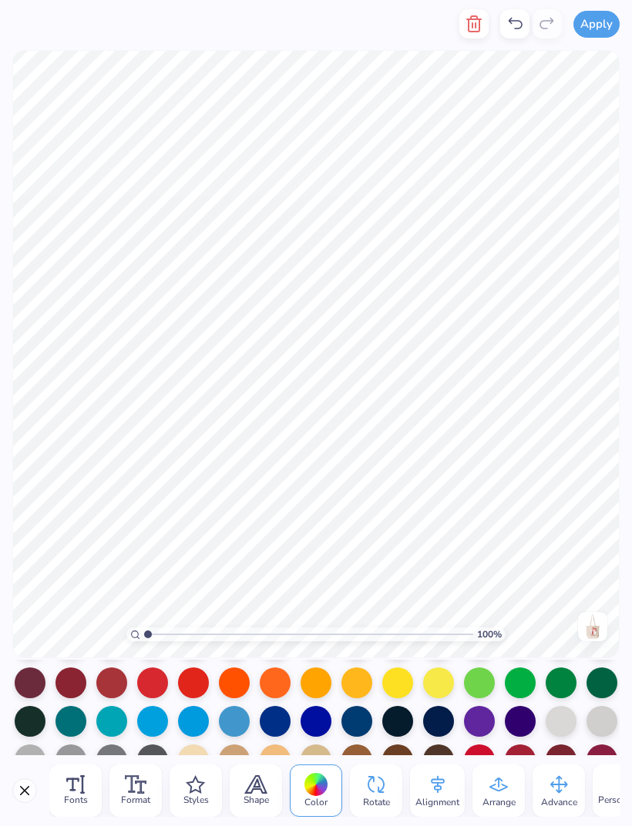
click at [353, 728] on div at bounding box center [356, 721] width 31 height 31
click at [82, 790] on line at bounding box center [82, 784] width 0 height 17
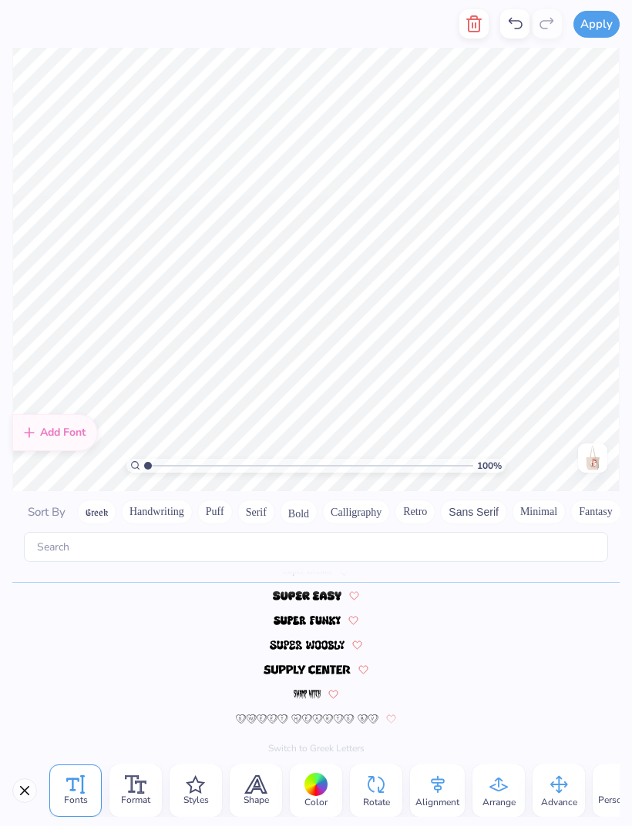
scroll to position [6717, 0]
click at [346, 500] on button "Calligraphy" at bounding box center [356, 512] width 68 height 25
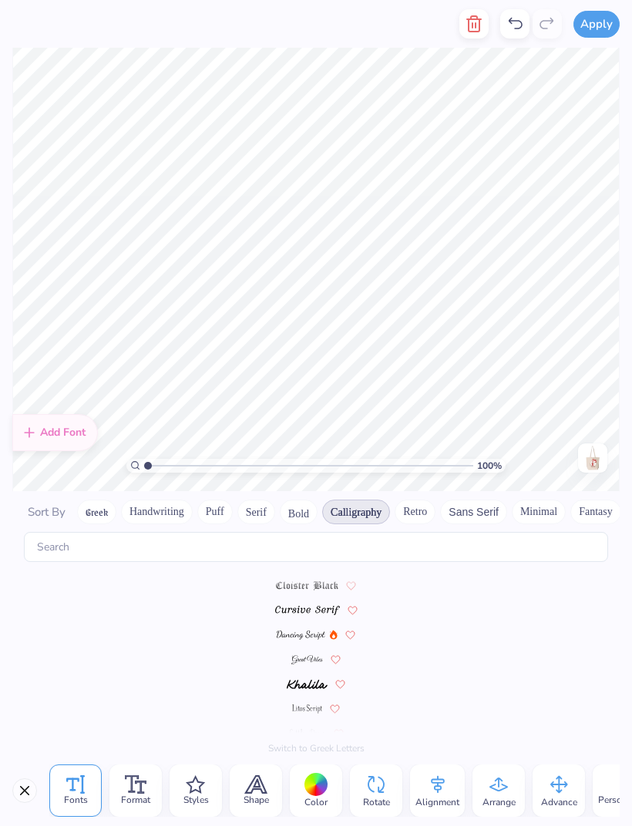
scroll to position [0, 0]
click at [313, 604] on img at bounding box center [300, 608] width 52 height 9
click at [310, 656] on img at bounding box center [307, 660] width 42 height 9
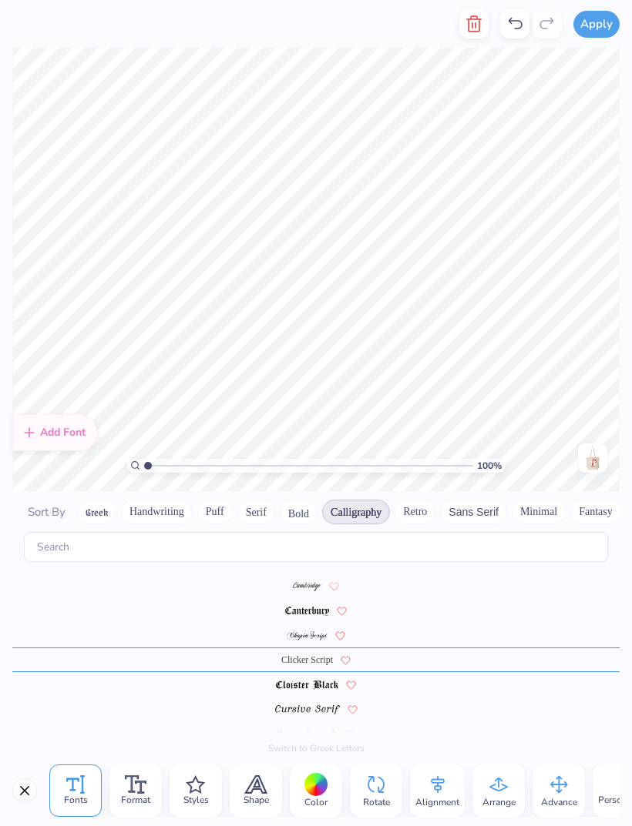
click at [317, 702] on span at bounding box center [307, 709] width 65 height 14
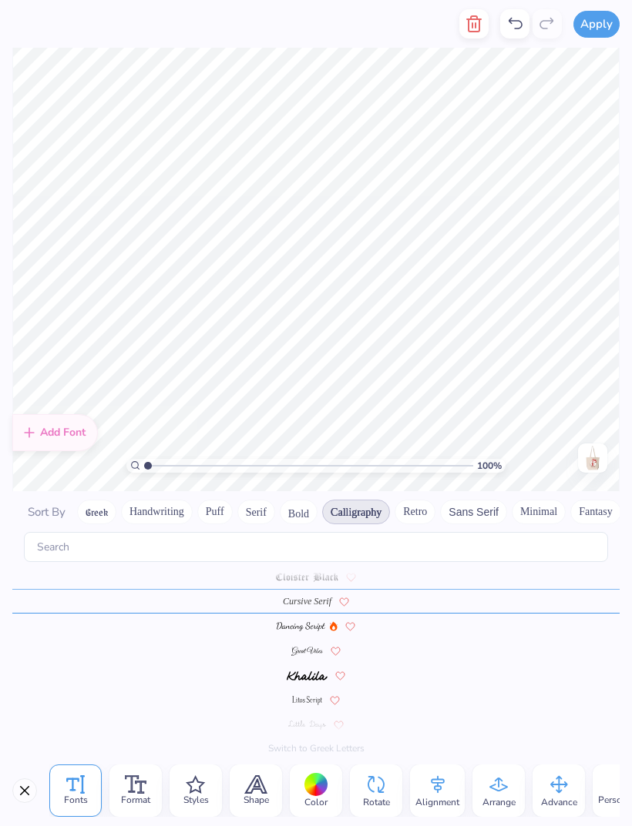
scroll to position [308, 0]
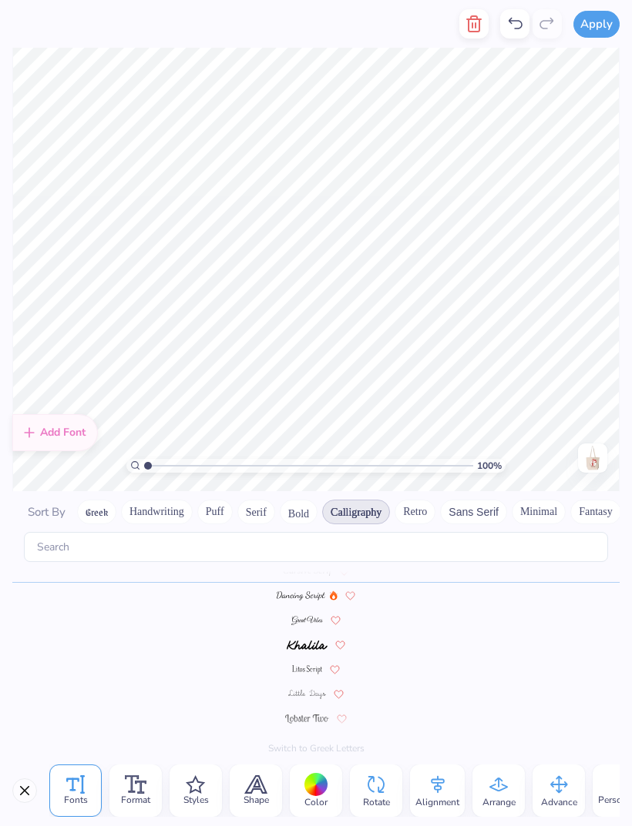
click at [311, 690] on img at bounding box center [307, 694] width 38 height 9
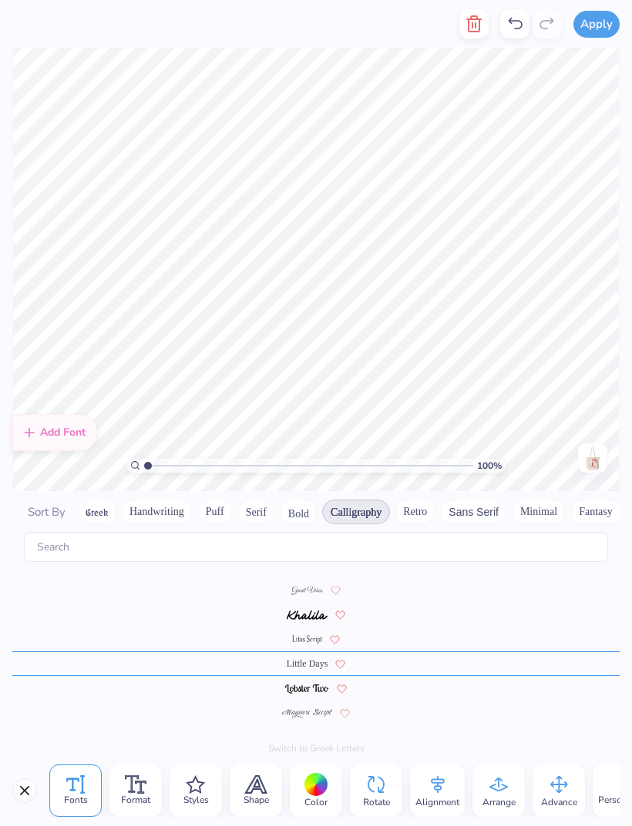
scroll to position [342, 0]
click at [313, 706] on img at bounding box center [307, 710] width 50 height 9
click at [303, 706] on img at bounding box center [307, 710] width 22 height 9
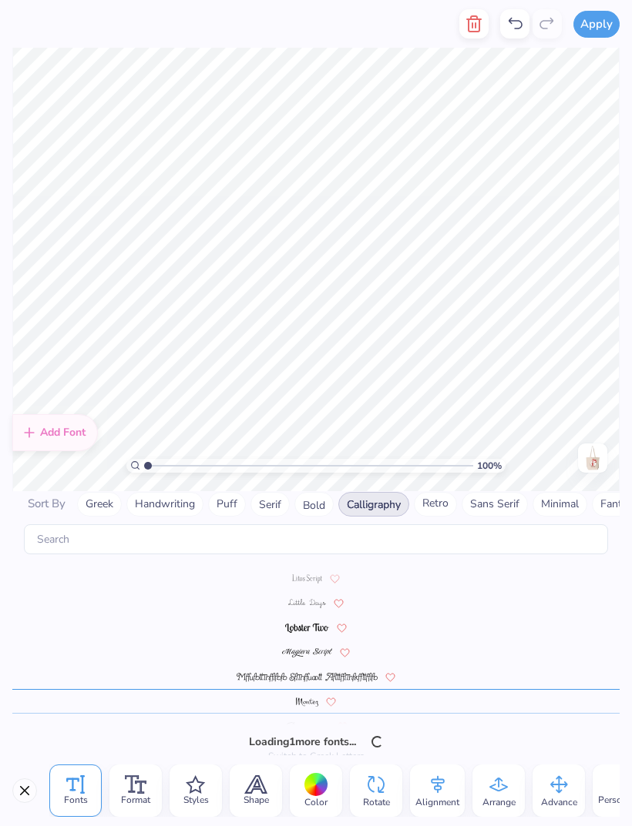
click at [314, 719] on div at bounding box center [315, 726] width 607 height 25
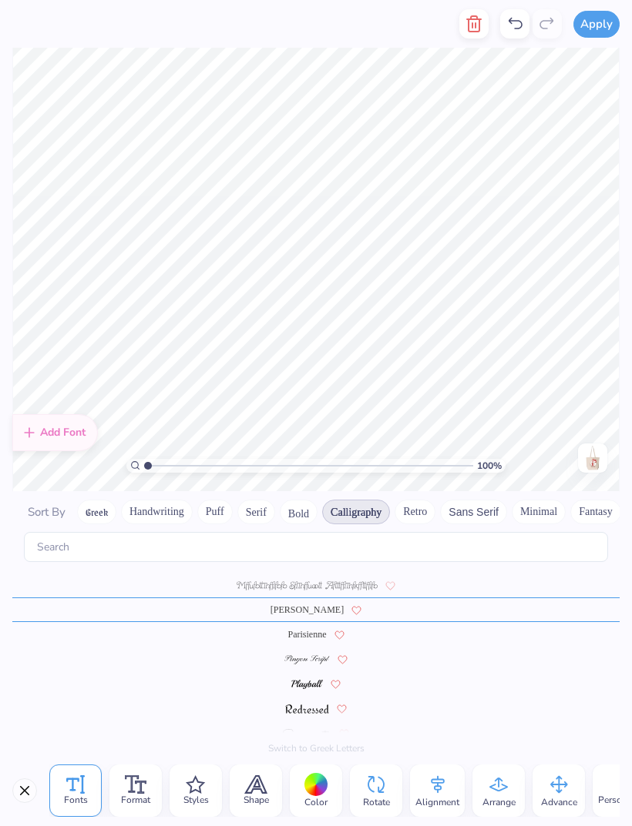
scroll to position [490, 0]
click at [303, 656] on img at bounding box center [306, 660] width 45 height 9
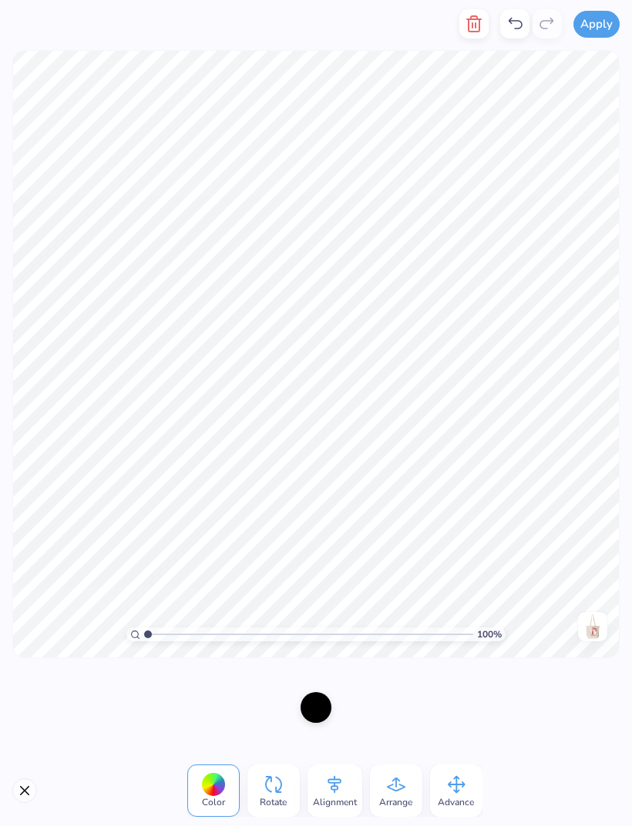
click at [213, 783] on div at bounding box center [213, 785] width 24 height 24
click at [213, 784] on div at bounding box center [213, 785] width 24 height 24
click at [317, 702] on div at bounding box center [315, 707] width 31 height 31
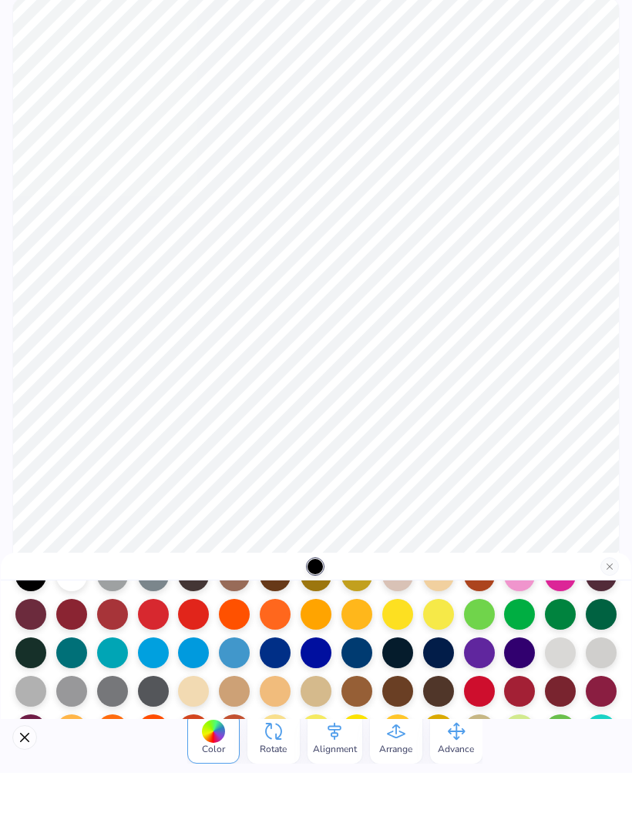
scroll to position [85, 0]
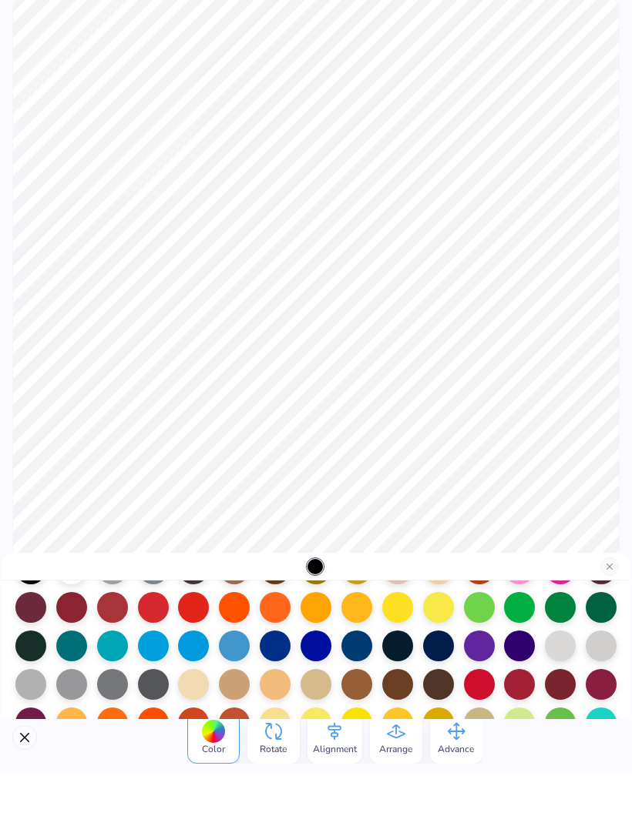
type input "'"
click at [319, 684] on div at bounding box center [315, 699] width 31 height 31
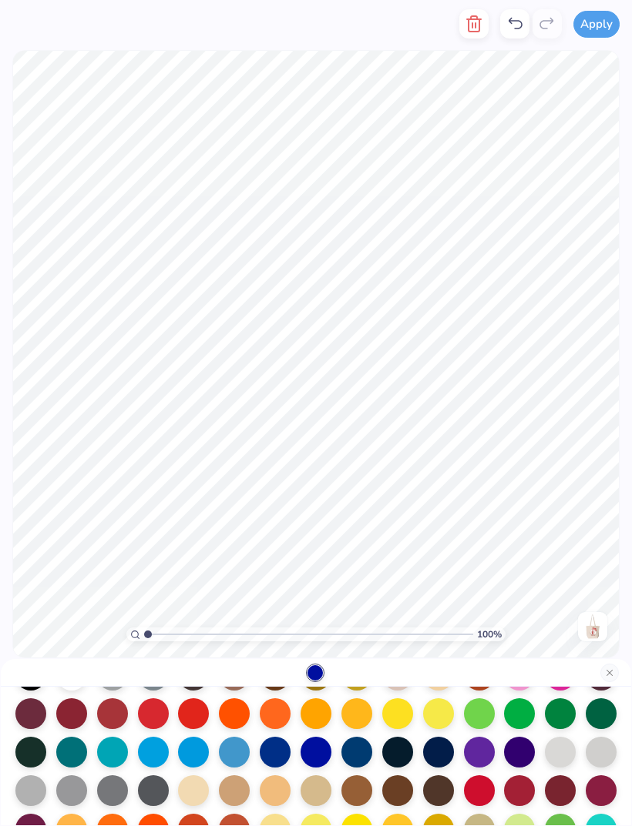
click at [353, 750] on div at bounding box center [356, 752] width 31 height 31
click at [357, 753] on div at bounding box center [356, 752] width 31 height 31
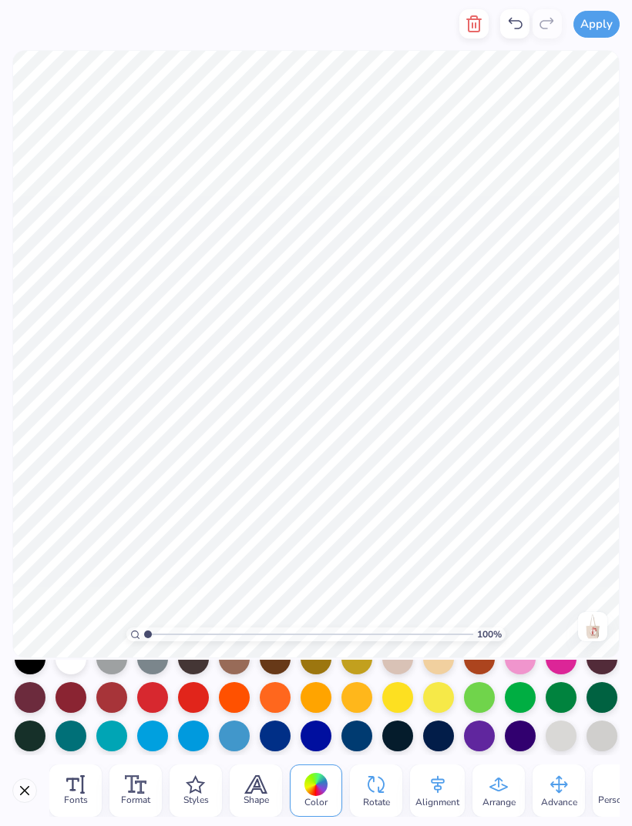
scroll to position [62, 0]
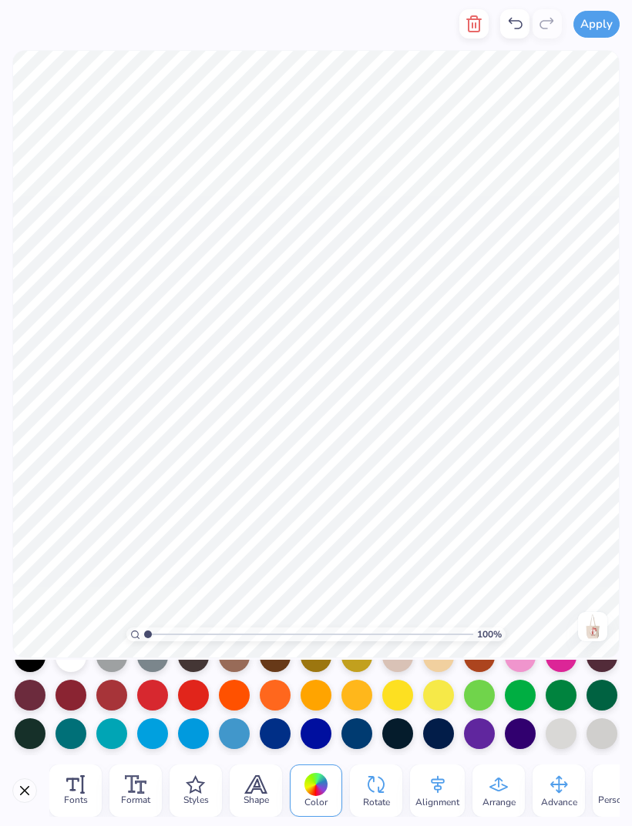
click at [193, 703] on div at bounding box center [193, 695] width 31 height 31
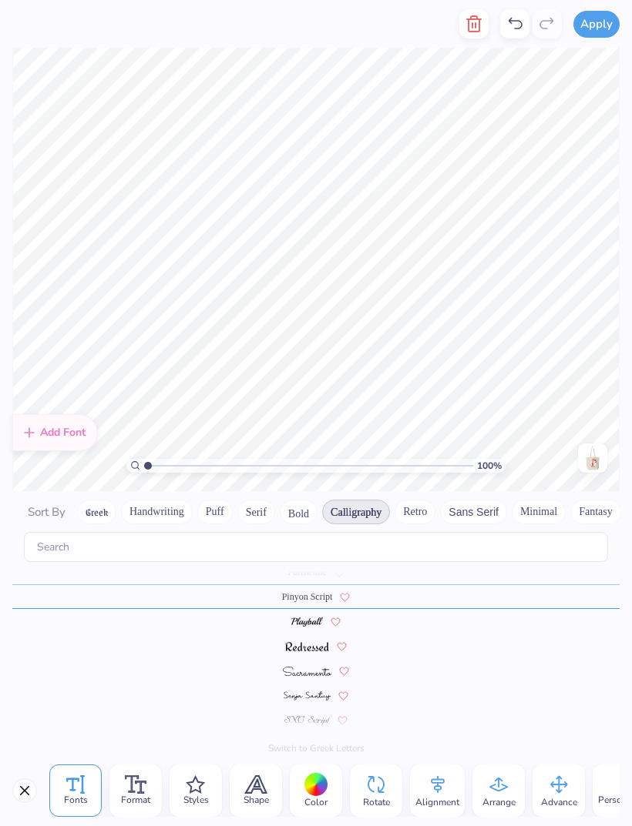
scroll to position [537, 0]
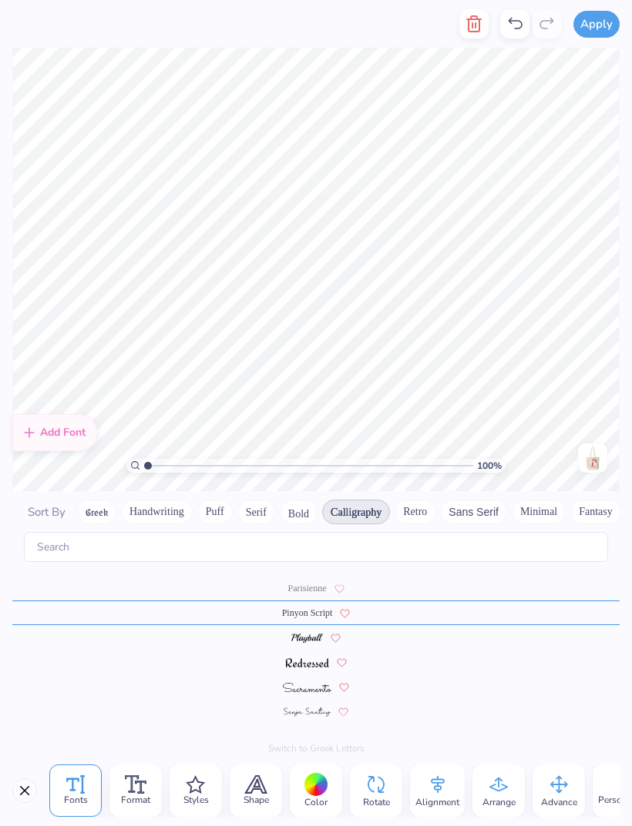
click at [418, 781] on div "Alignment" at bounding box center [437, 791] width 55 height 52
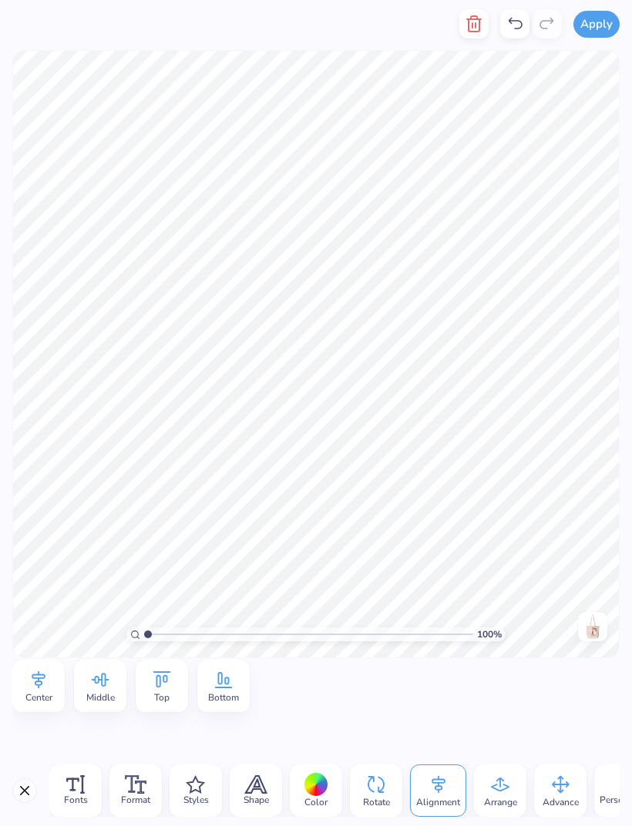
click at [50, 684] on div "Center" at bounding box center [38, 686] width 52 height 52
click at [39, 692] on span "Center" at bounding box center [38, 698] width 27 height 12
click at [50, 692] on span "Center" at bounding box center [38, 698] width 27 height 12
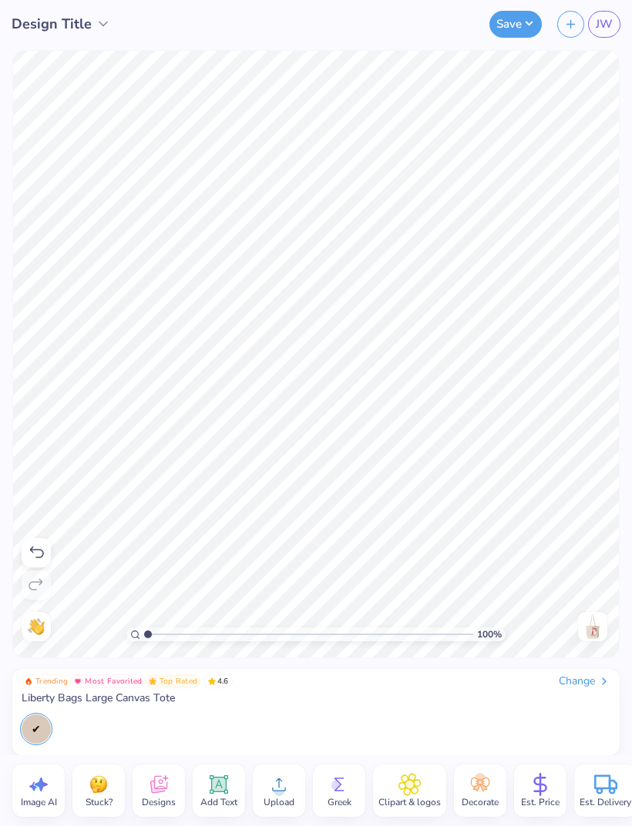
click at [601, 629] on img at bounding box center [592, 627] width 25 height 25
click at [519, 27] on button "Save" at bounding box center [515, 24] width 52 height 27
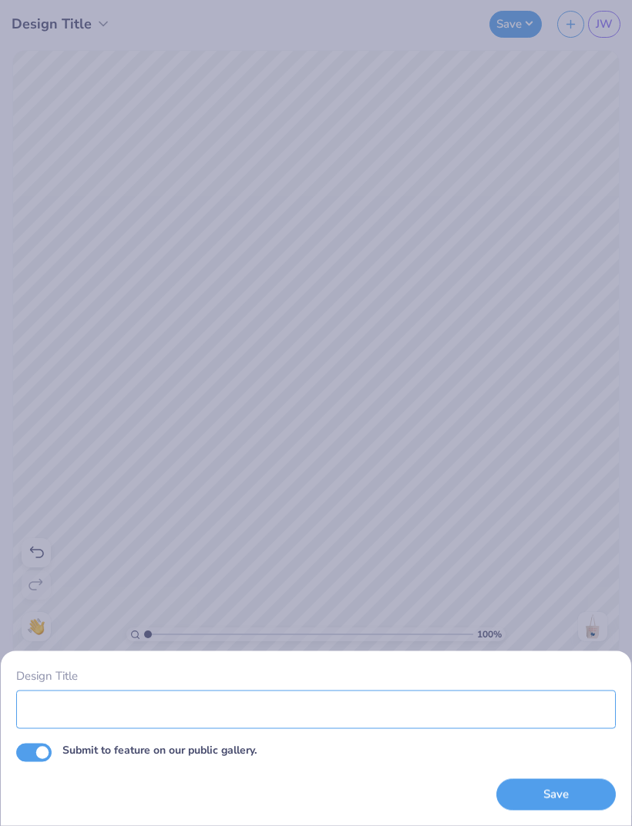
click at [196, 693] on input "Design Title" at bounding box center [315, 709] width 599 height 39
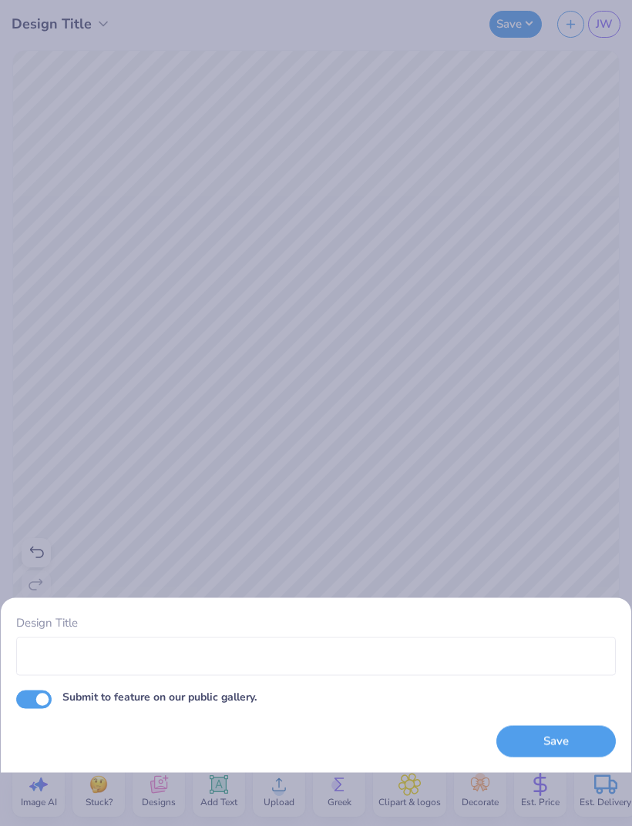
click at [39, 698] on input "Submit to feature on our public gallery." at bounding box center [33, 699] width 35 height 18
checkbox input "false"
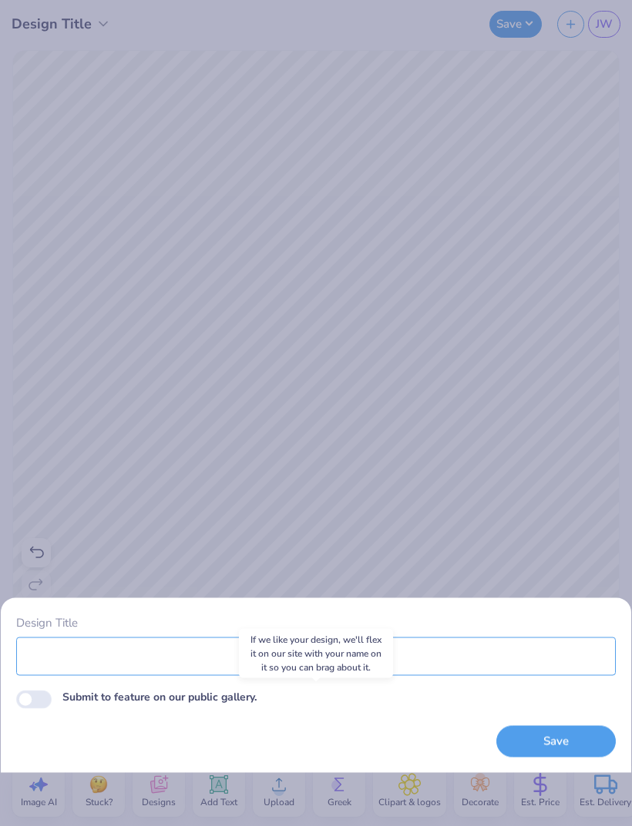
click at [165, 646] on input "Design Title" at bounding box center [315, 656] width 599 height 39
click at [254, 662] on input "Design Title" at bounding box center [315, 656] width 599 height 39
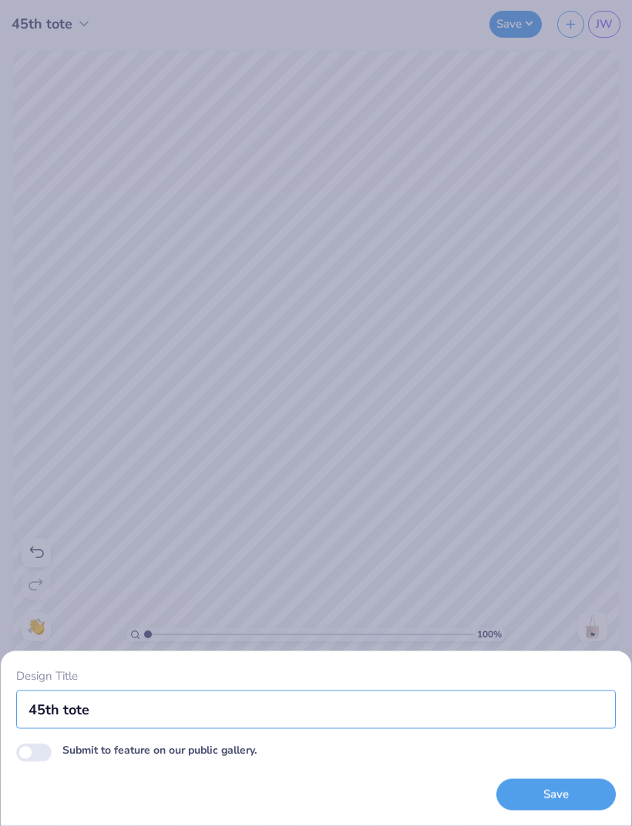
type input "45th tote"
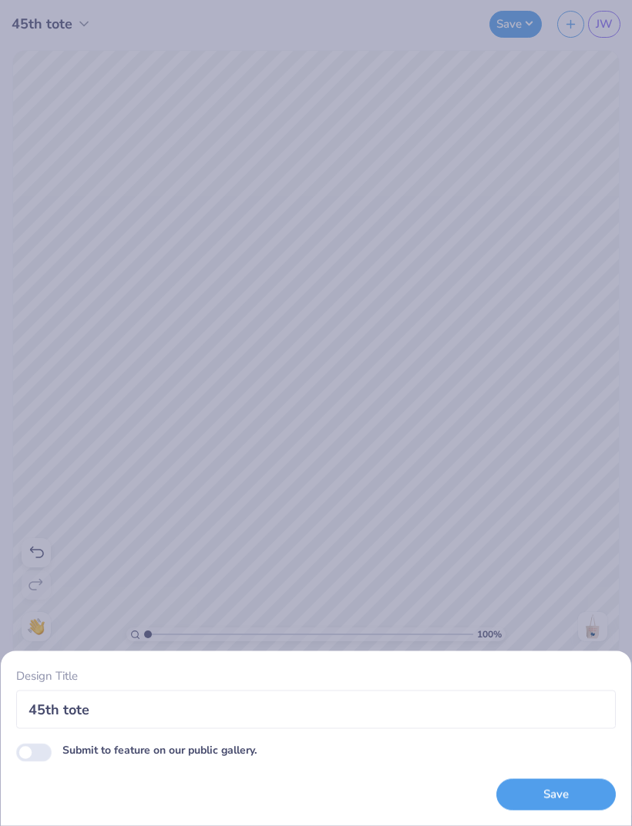
click at [547, 793] on button "Save" at bounding box center [555, 795] width 119 height 32
click at [546, 796] on div "Save" at bounding box center [555, 795] width 119 height 32
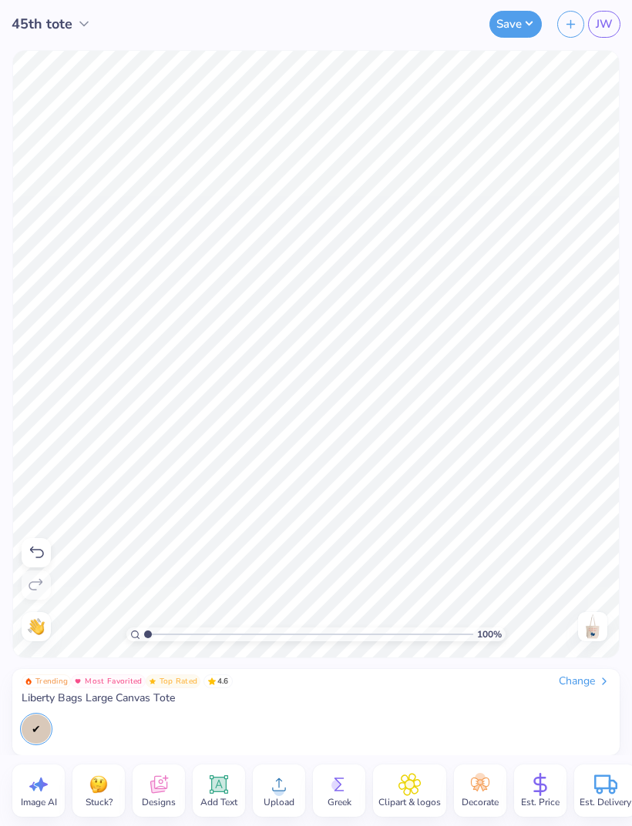
click at [592, 625] on img at bounding box center [592, 627] width 25 height 25
click at [511, 26] on button "Save" at bounding box center [515, 24] width 52 height 27
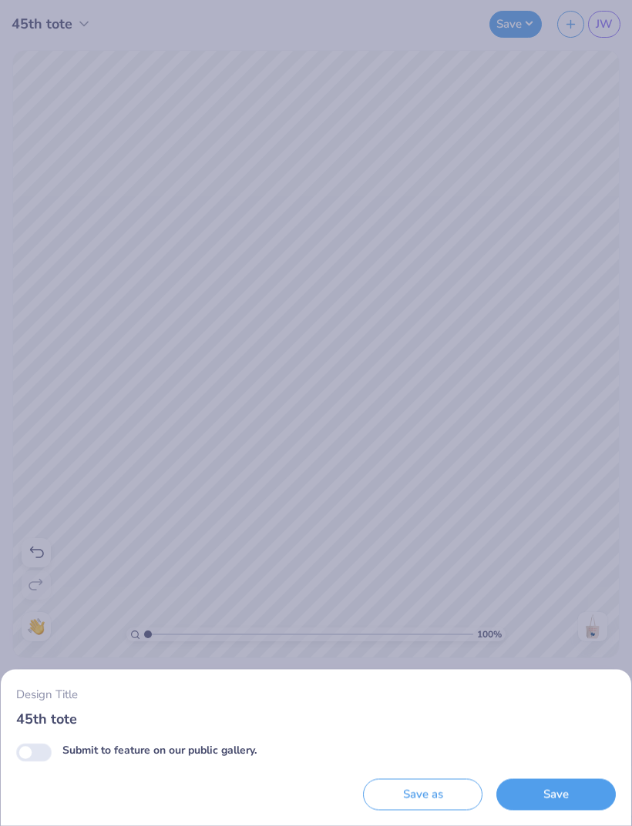
click at [567, 794] on button "Save" at bounding box center [555, 795] width 119 height 32
